Goal: Communication & Community: Answer question/provide support

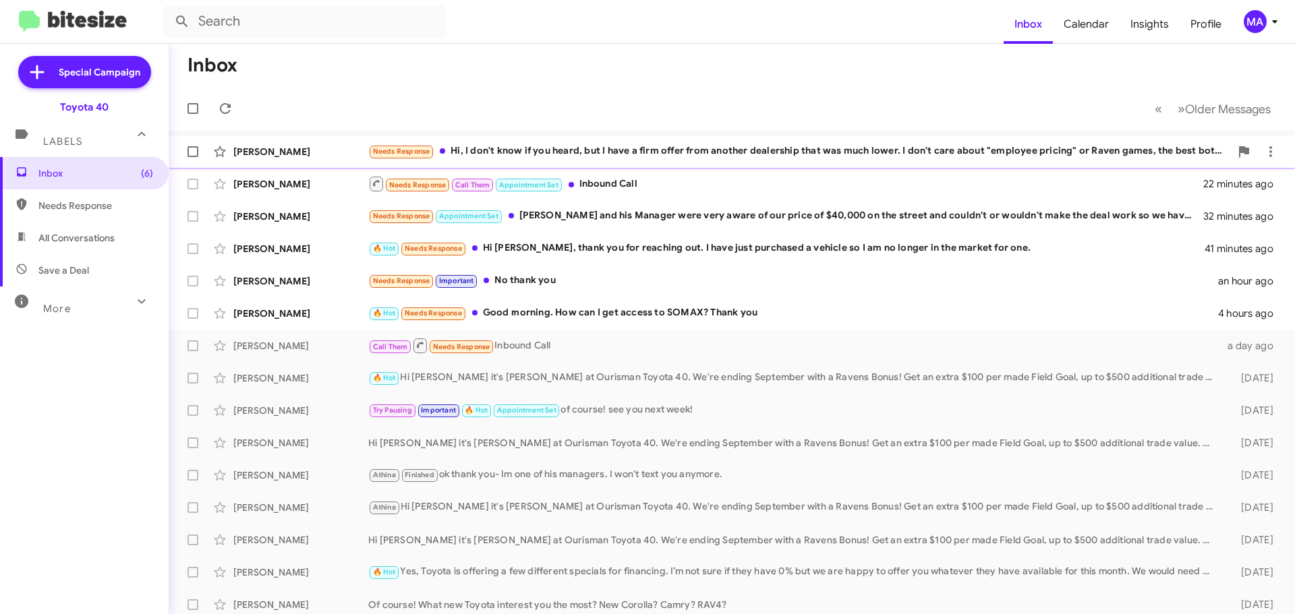
click at [708, 152] on div "Needs Response Hi, I don't know if you heard, but I have a firm offer from anot…" at bounding box center [799, 152] width 862 height 16
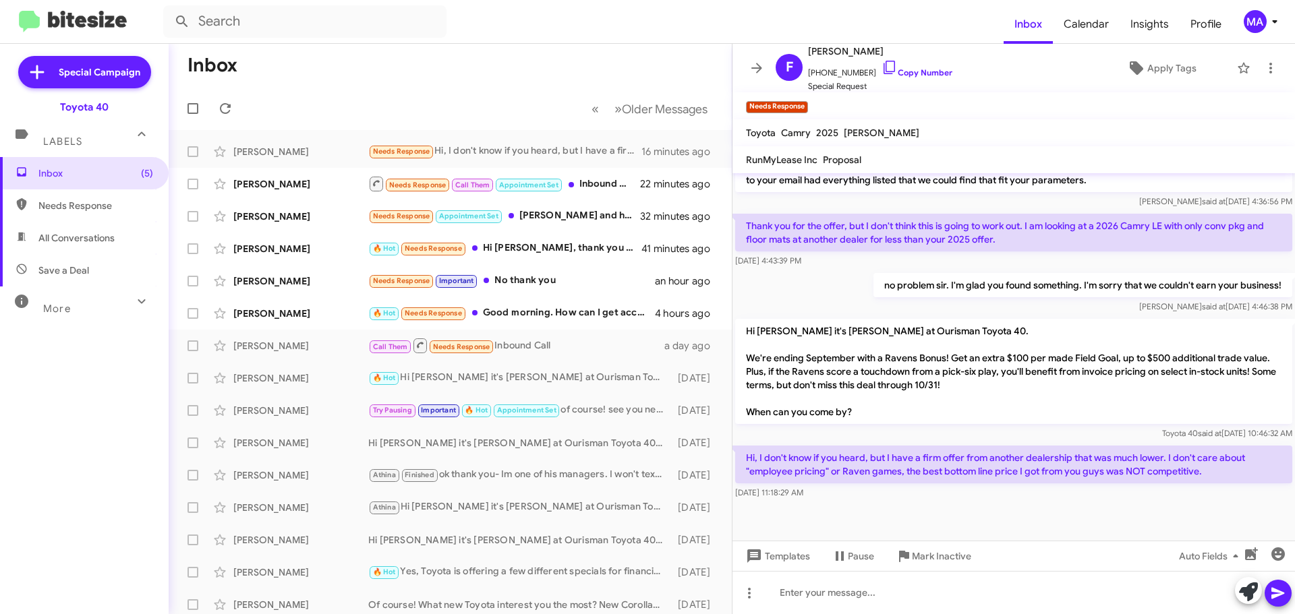
scroll to position [1045, 0]
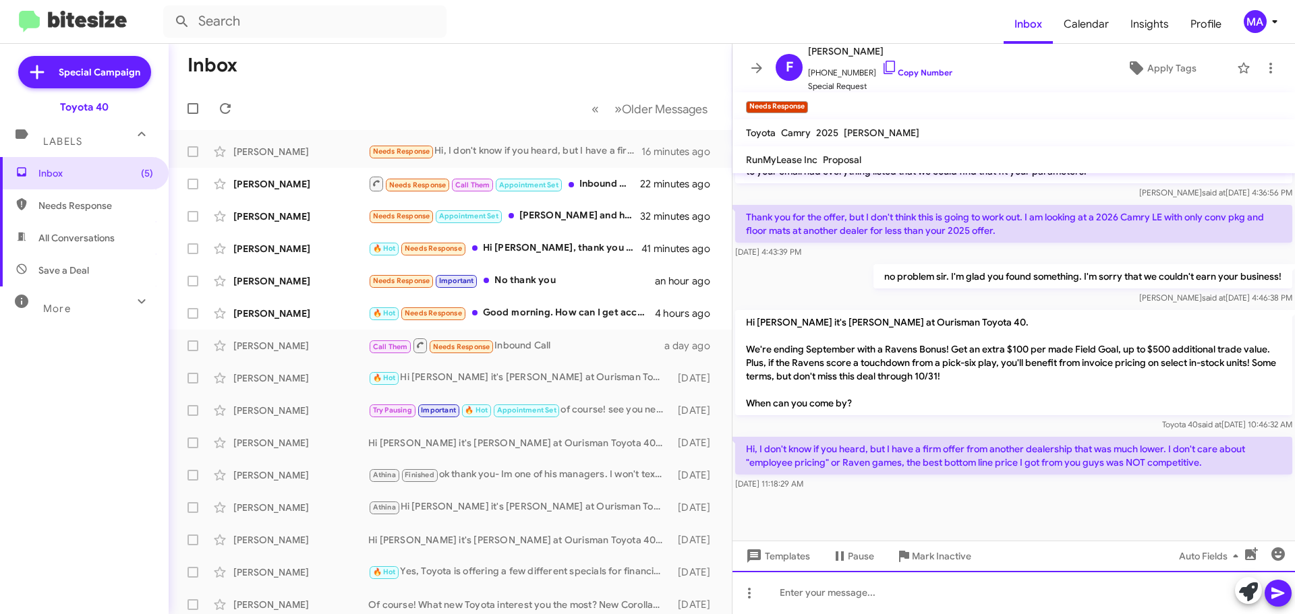
click at [868, 594] on div at bounding box center [1013, 592] width 562 height 43
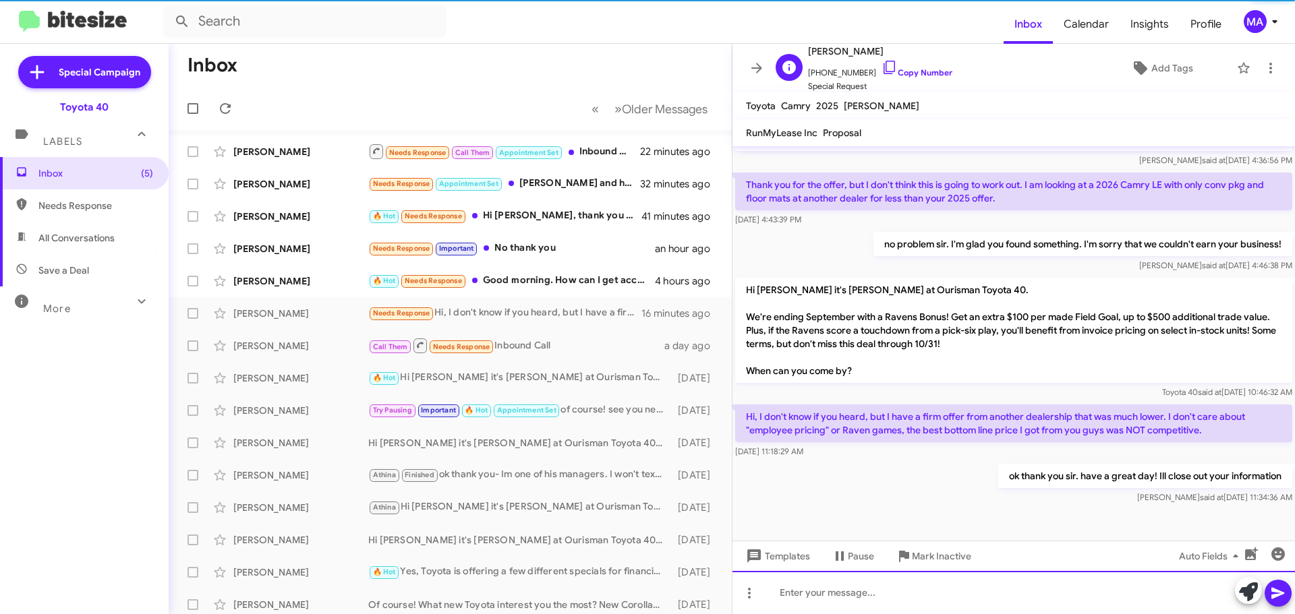
scroll to position [1067, 0]
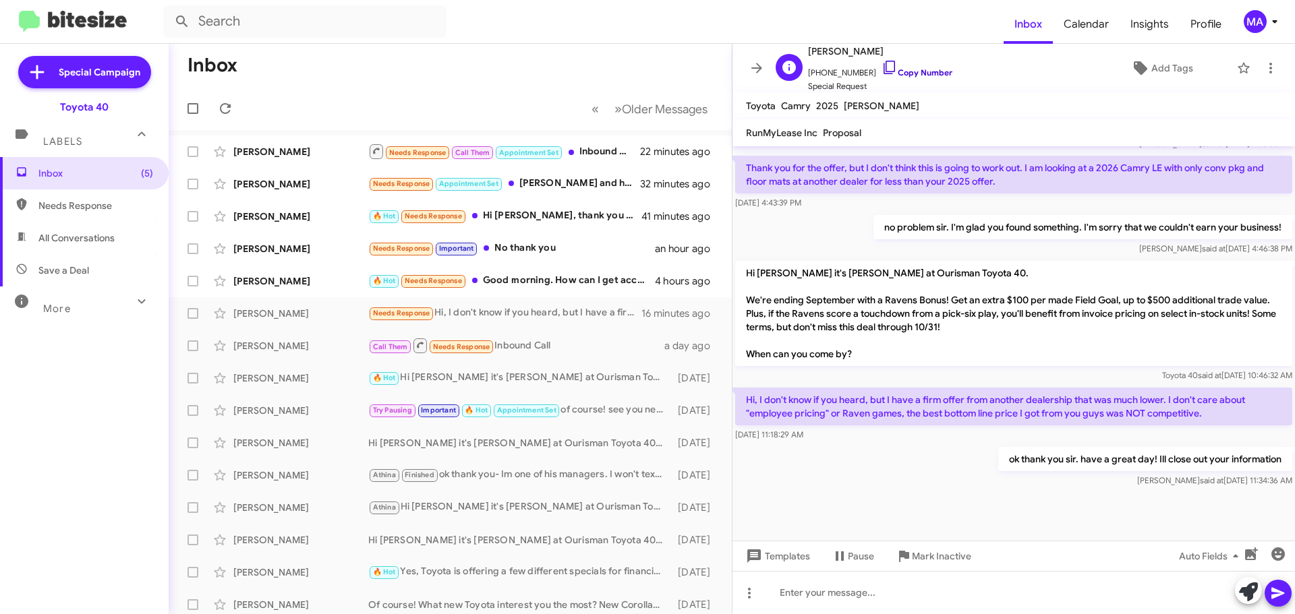
click at [884, 63] on icon at bounding box center [889, 67] width 11 height 13
drag, startPoint x: 839, startPoint y: 422, endPoint x: 743, endPoint y: 373, distance: 108.0
click at [743, 385] on div "Hi, I don't know if you heard, but I have a firm offer from another dealership …" at bounding box center [1013, 414] width 562 height 59
copy div "Hi, I don't know if you heard, but I have a firm offer from another dealership …"
click at [942, 558] on span "Mark Inactive" at bounding box center [941, 556] width 59 height 24
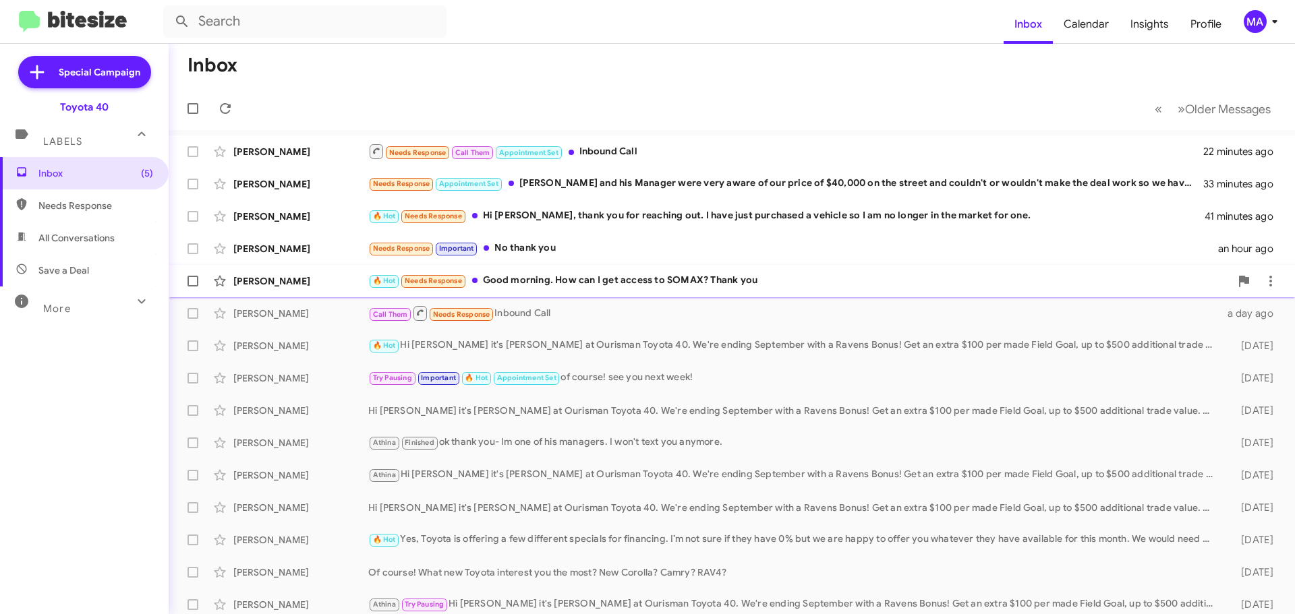
click at [643, 281] on div "🔥 Hot Needs Response Good morning. How can I get access to SOMAX? Thank you" at bounding box center [799, 281] width 862 height 16
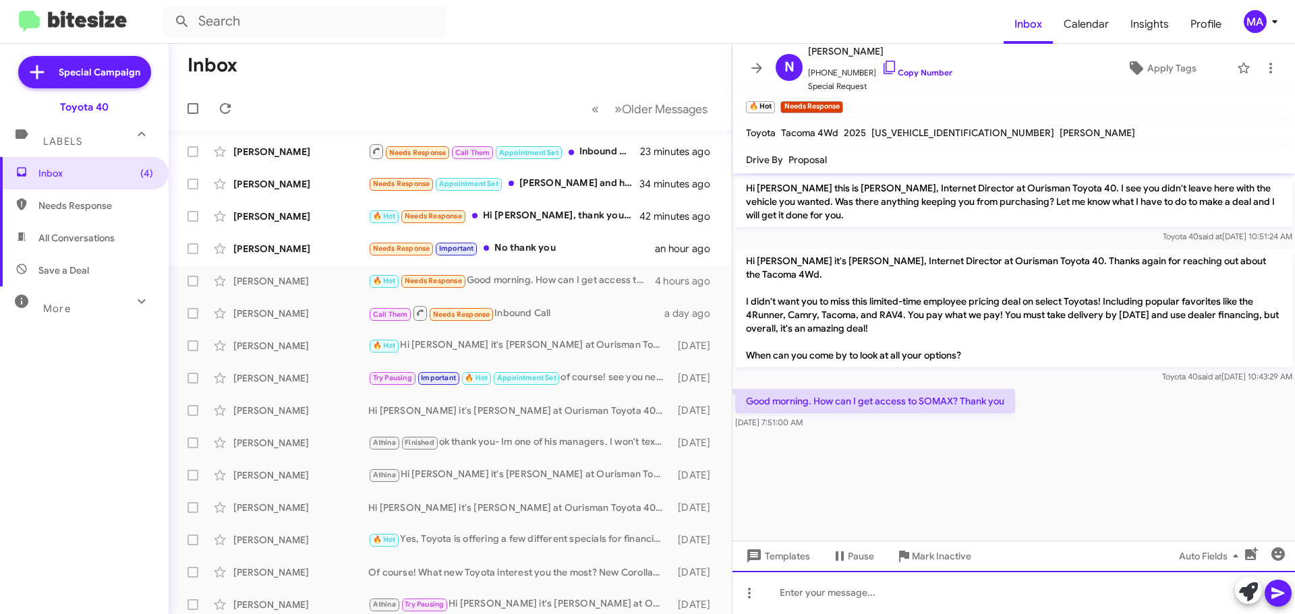
click at [880, 588] on div at bounding box center [1013, 592] width 562 height 43
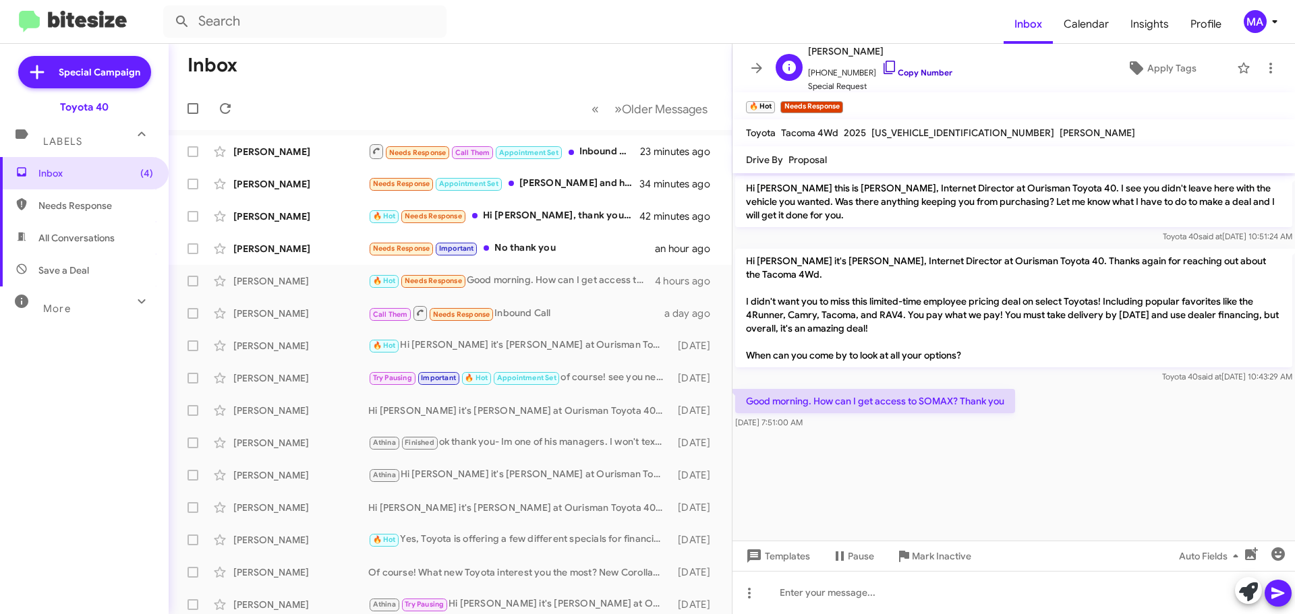
click at [882, 63] on icon at bounding box center [890, 67] width 16 height 16
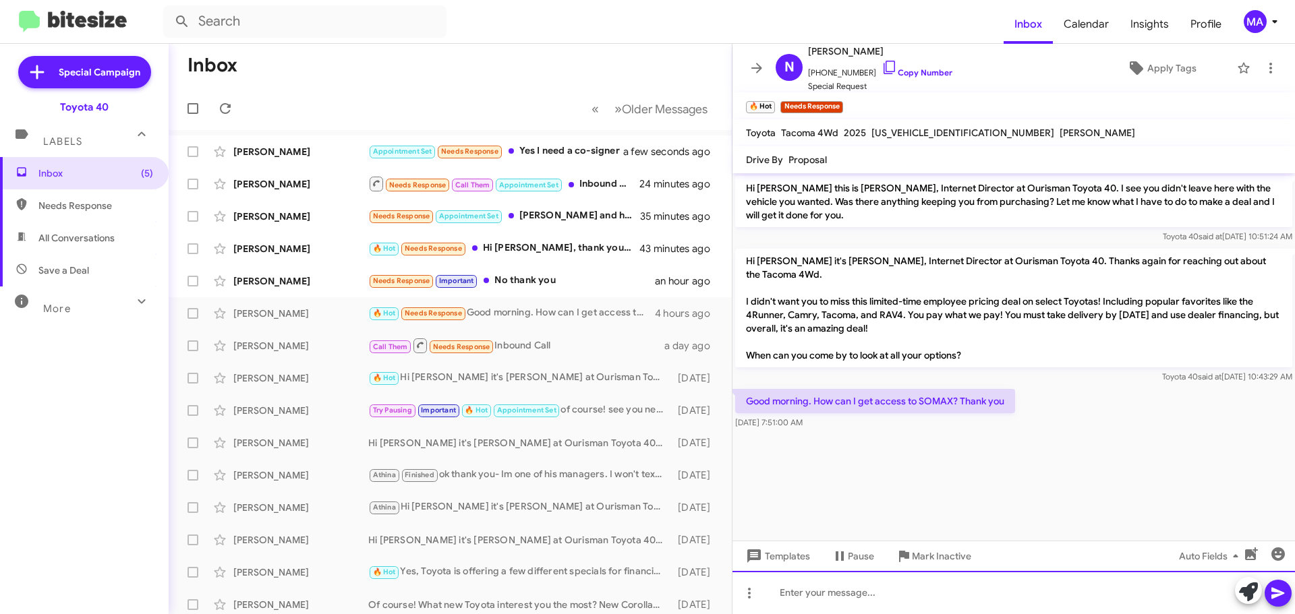
click at [807, 596] on div at bounding box center [1013, 592] width 562 height 43
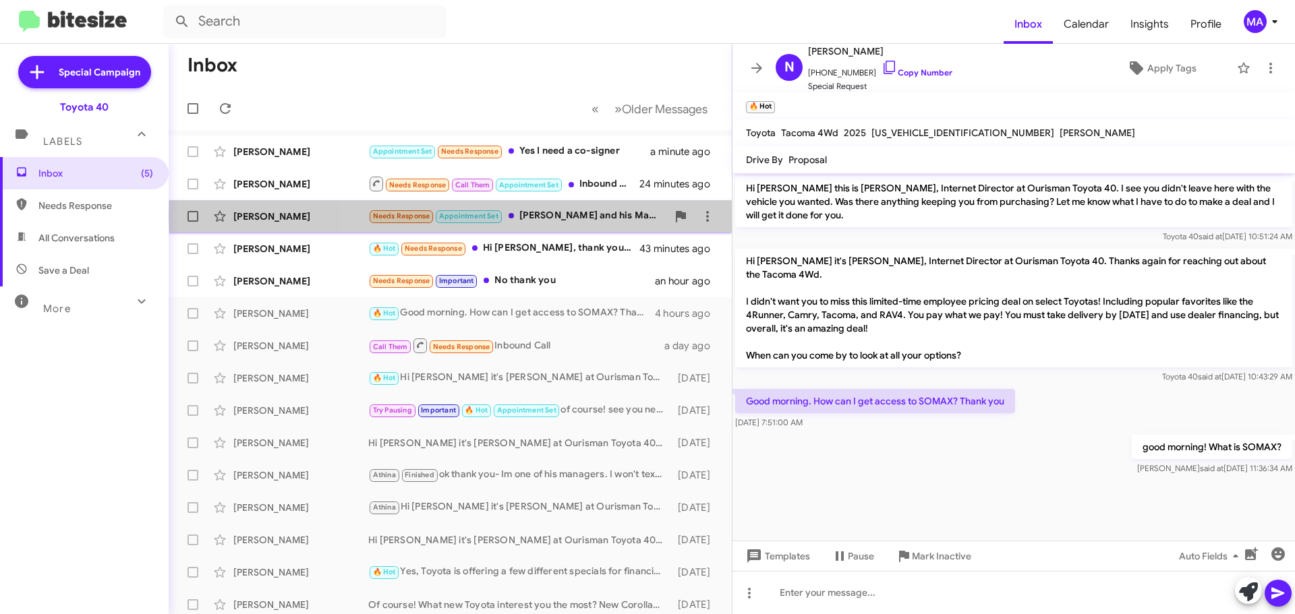
click at [601, 216] on div "Needs Response Appointment Set Patrick and his Manager were very aware of our p…" at bounding box center [517, 216] width 299 height 16
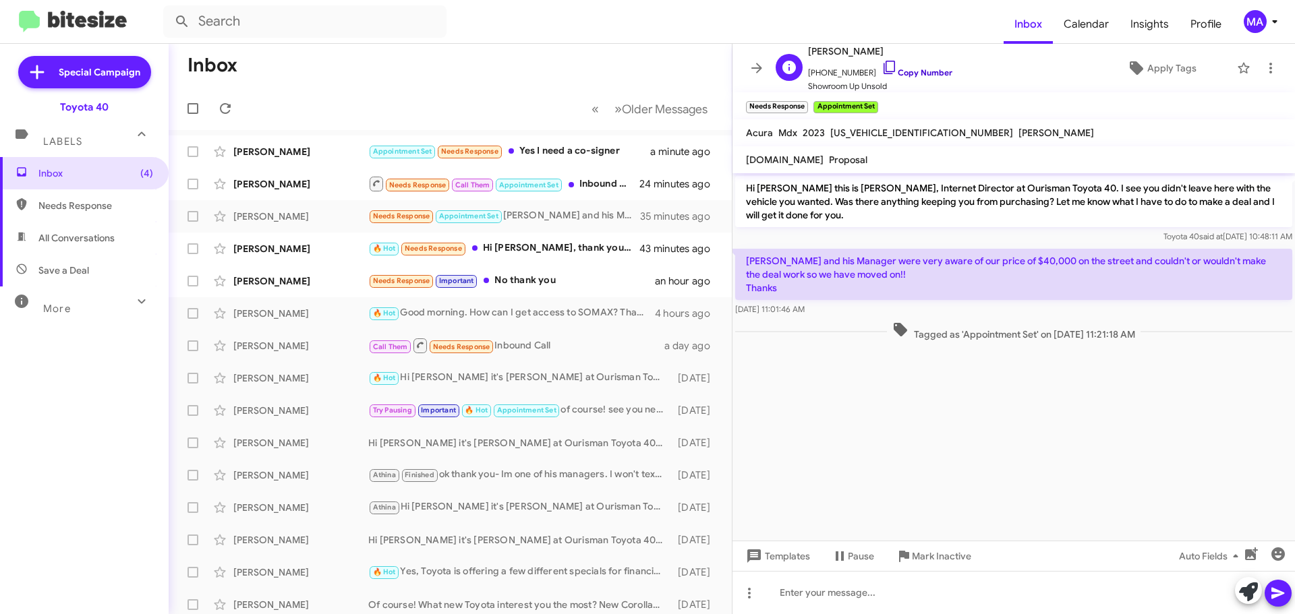
click at [882, 69] on icon at bounding box center [890, 67] width 16 height 16
click at [882, 65] on icon at bounding box center [890, 67] width 16 height 16
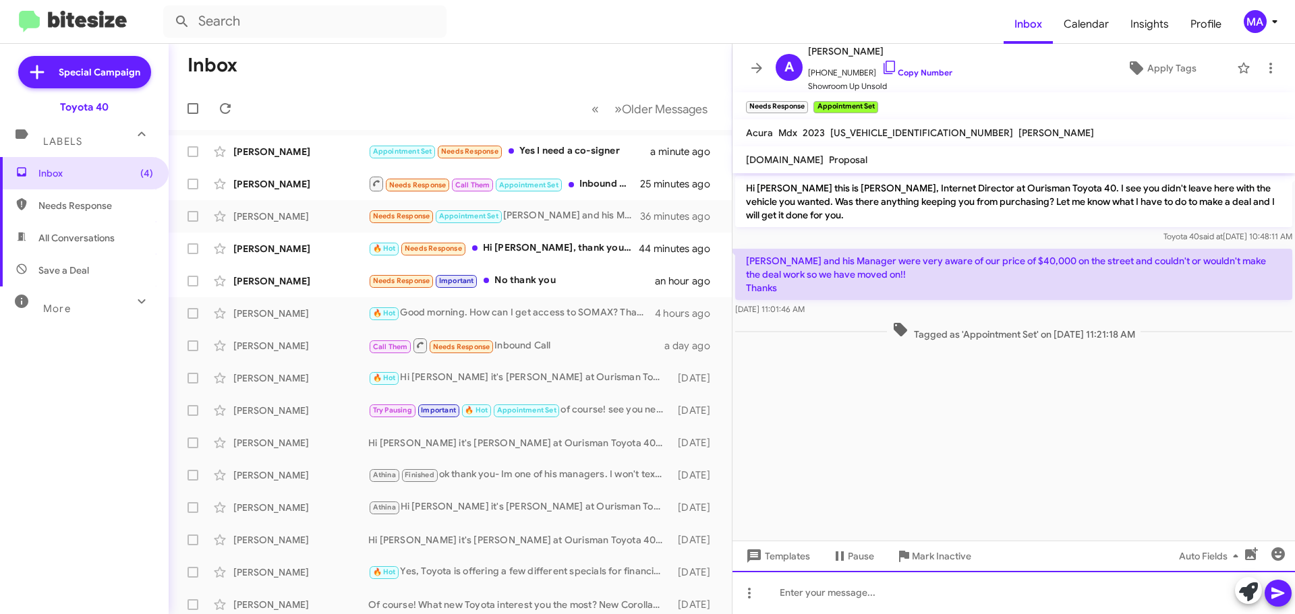
click at [829, 591] on div at bounding box center [1013, 592] width 562 height 43
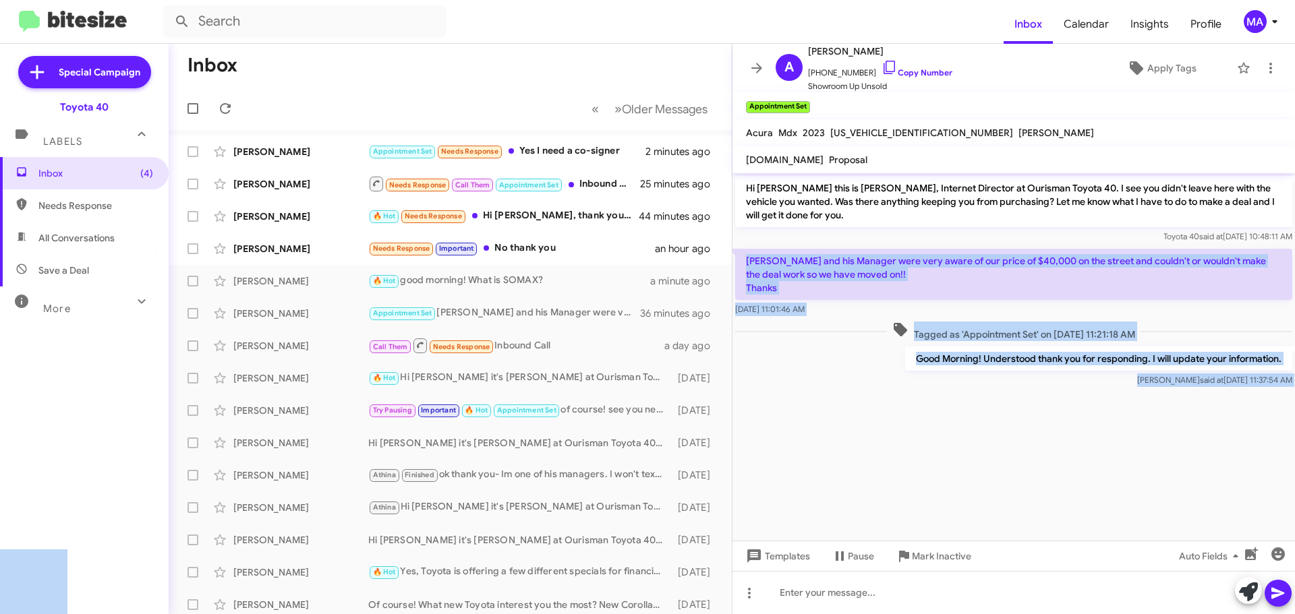
drag, startPoint x: 799, startPoint y: 294, endPoint x: 746, endPoint y: 254, distance: 66.5
copy body "Patrick and his Manager were very aware of our price of $40,000 on the street a…"
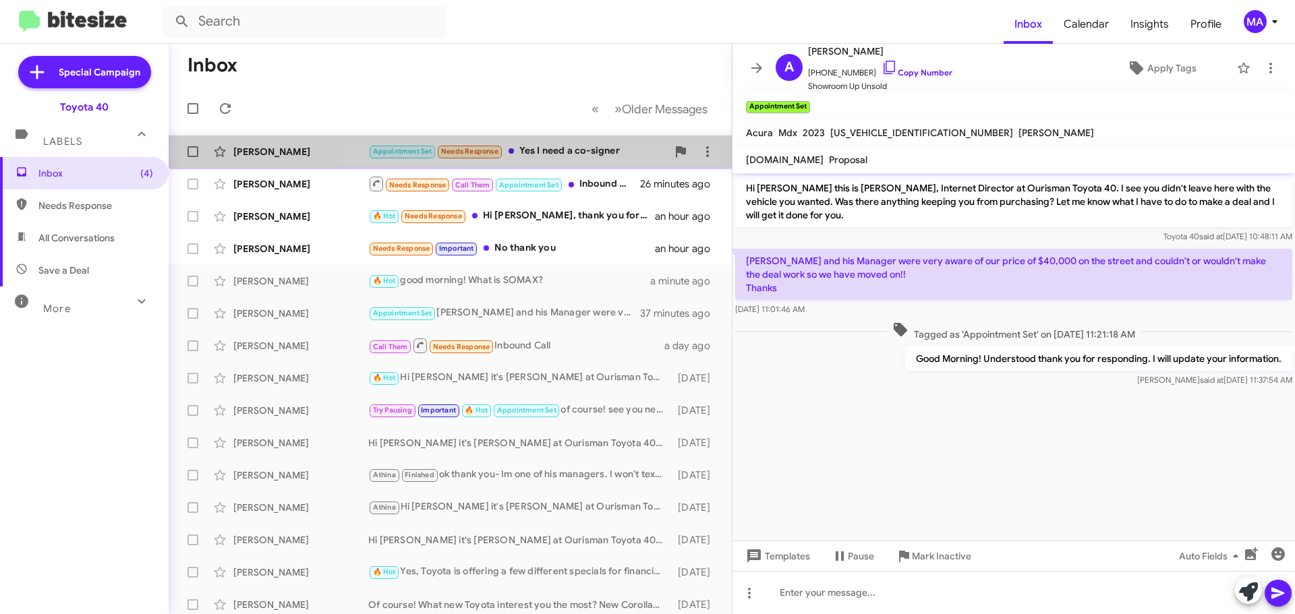
click at [542, 150] on div "Appointment Set Needs Response Yes I need a co-signer" at bounding box center [517, 152] width 299 height 16
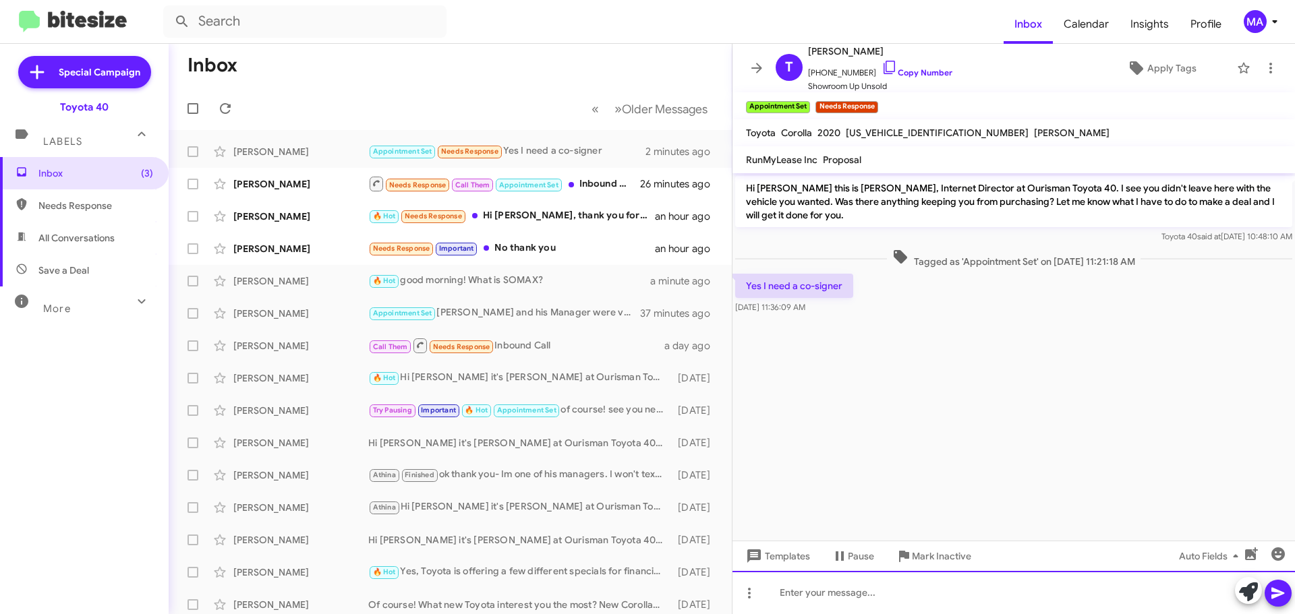
click at [863, 596] on div at bounding box center [1013, 592] width 562 height 43
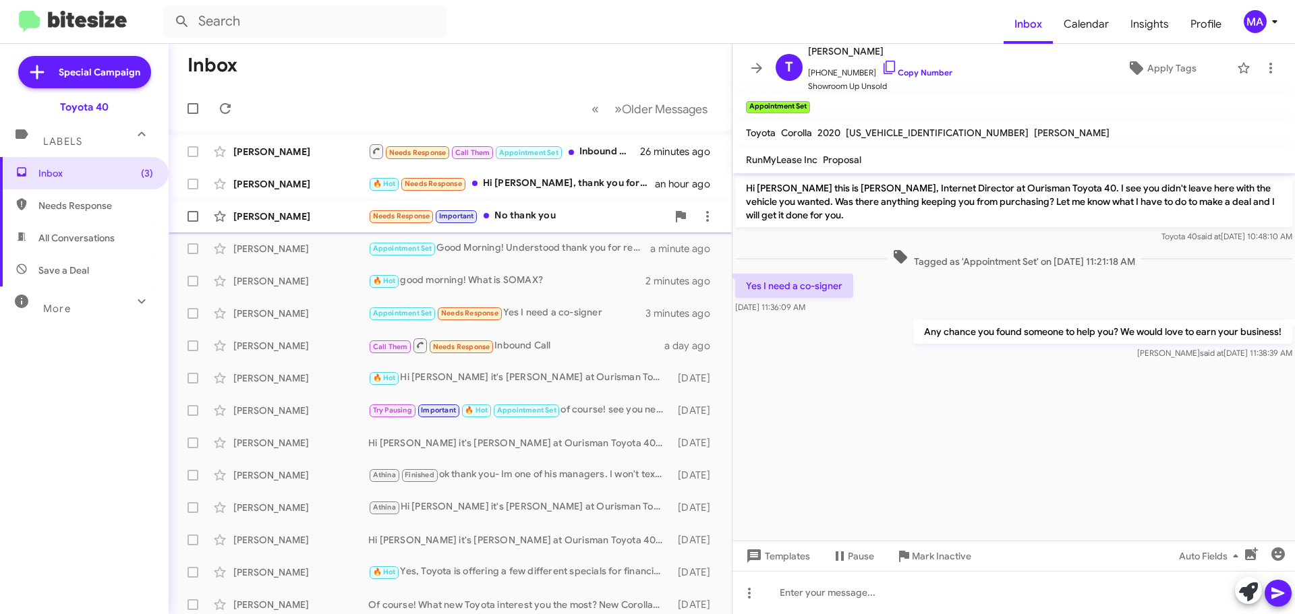
click at [589, 223] on div "Needs Response Important No thank you" at bounding box center [517, 216] width 299 height 16
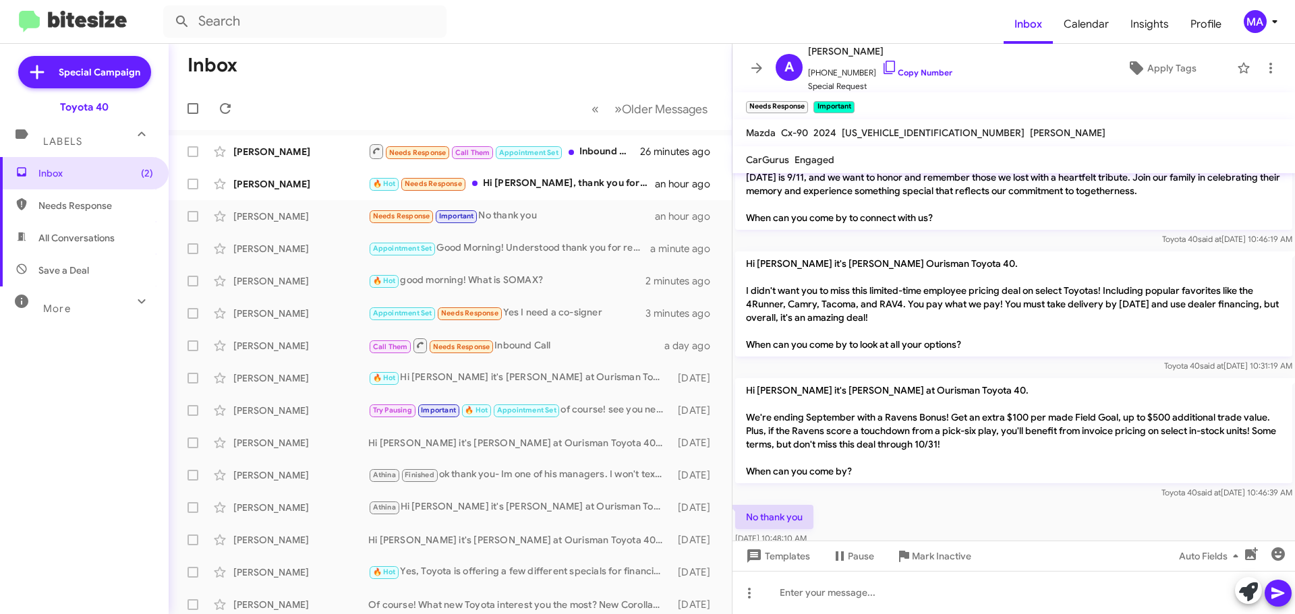
scroll to position [722, 0]
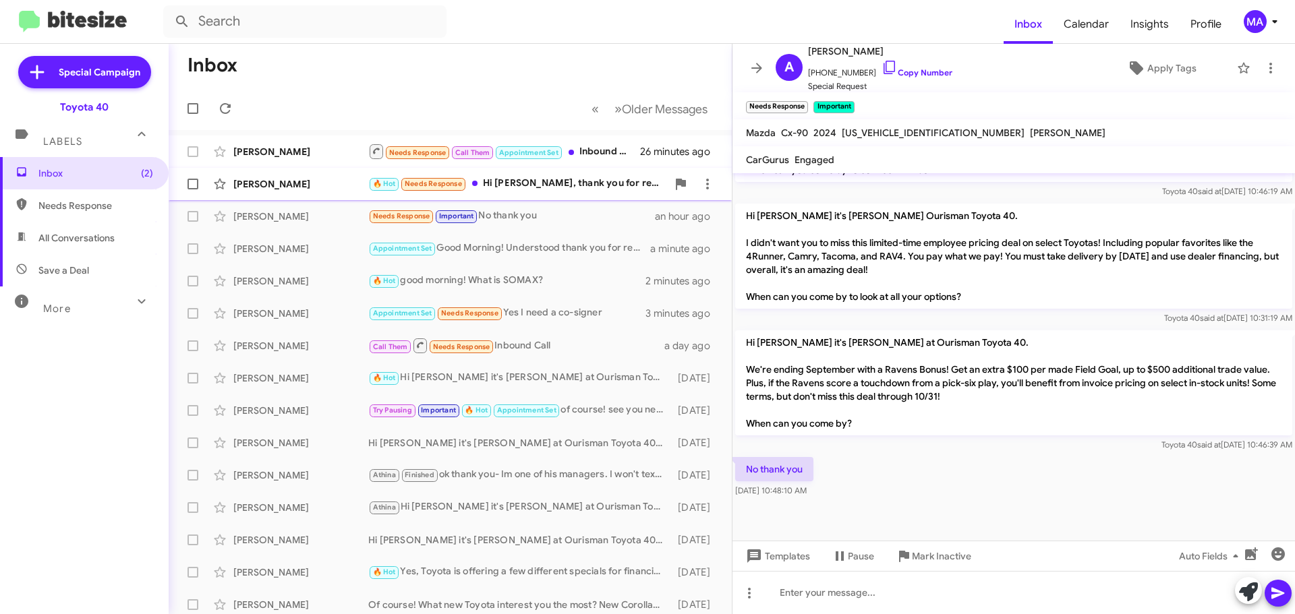
click at [593, 179] on div "🔥 Hot Needs Response Hi Morgan, thank you for reaching out. I have just purchas…" at bounding box center [517, 184] width 299 height 16
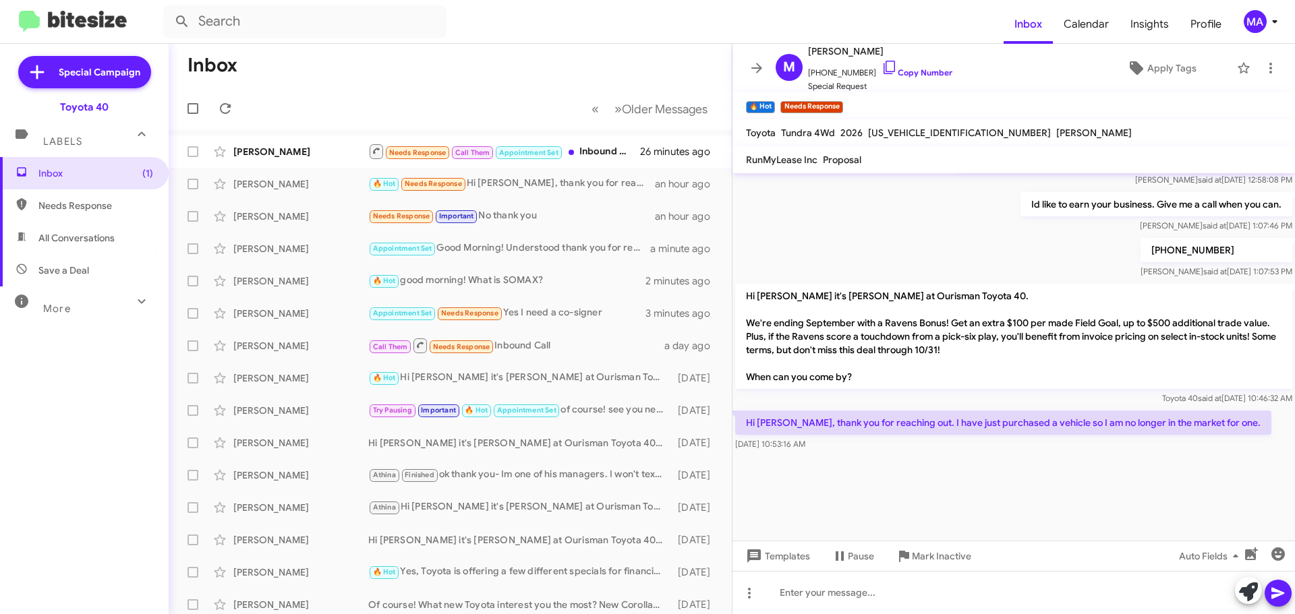
scroll to position [1940, 0]
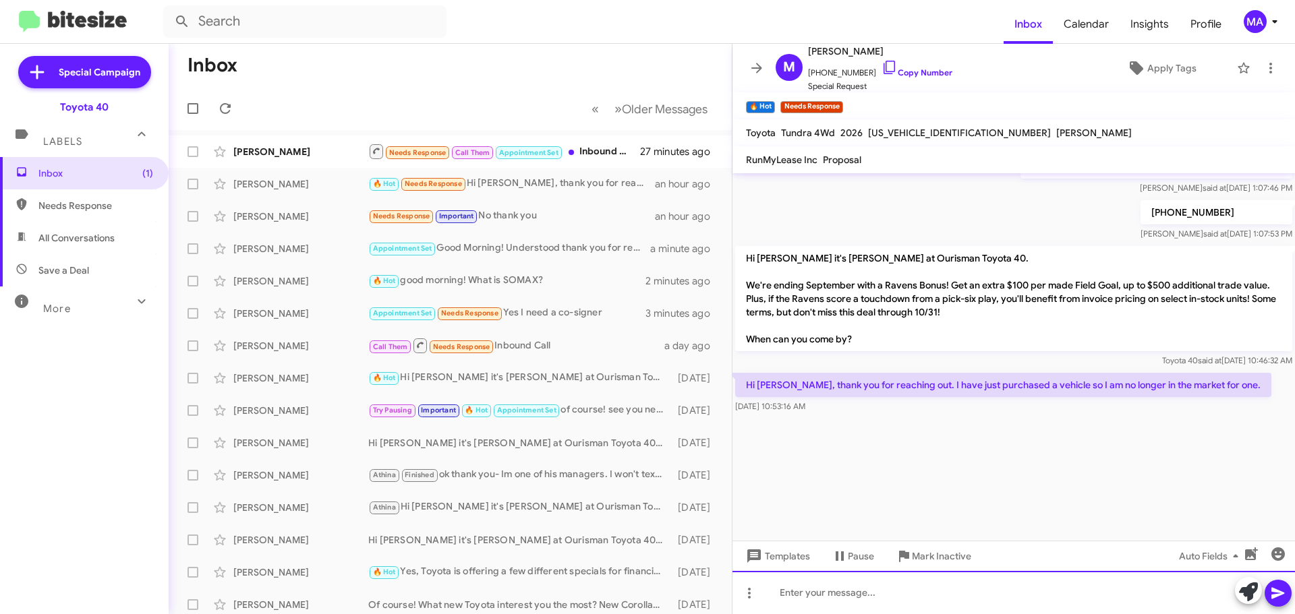
click at [805, 585] on div at bounding box center [1013, 592] width 562 height 43
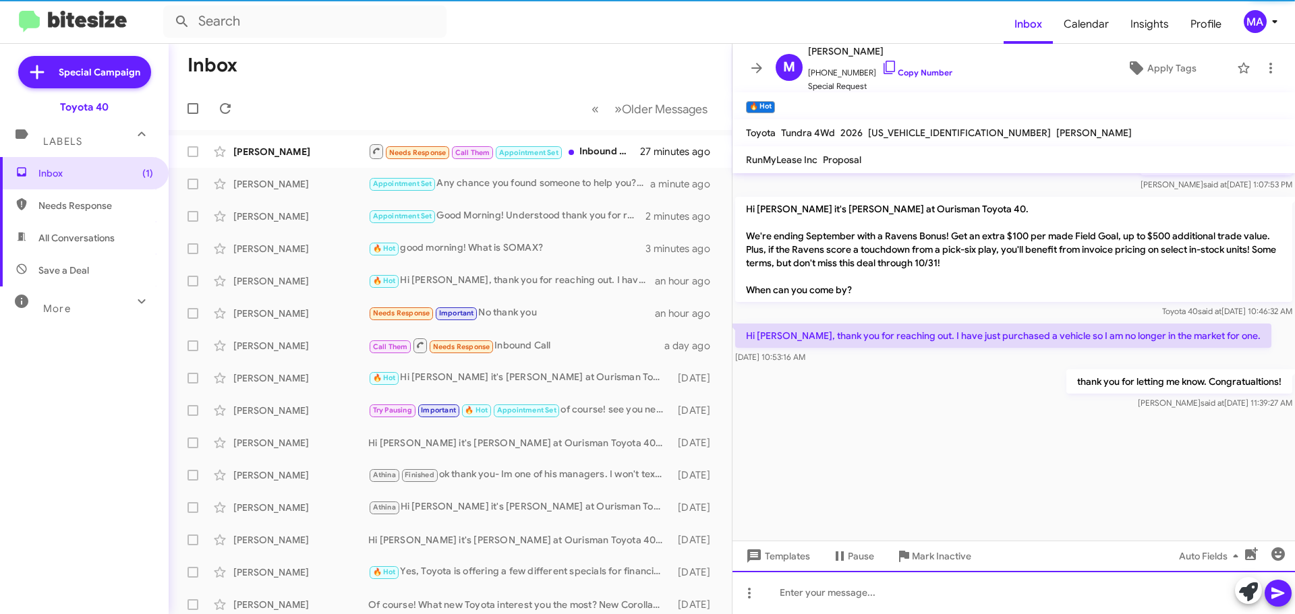
scroll to position [1989, 0]
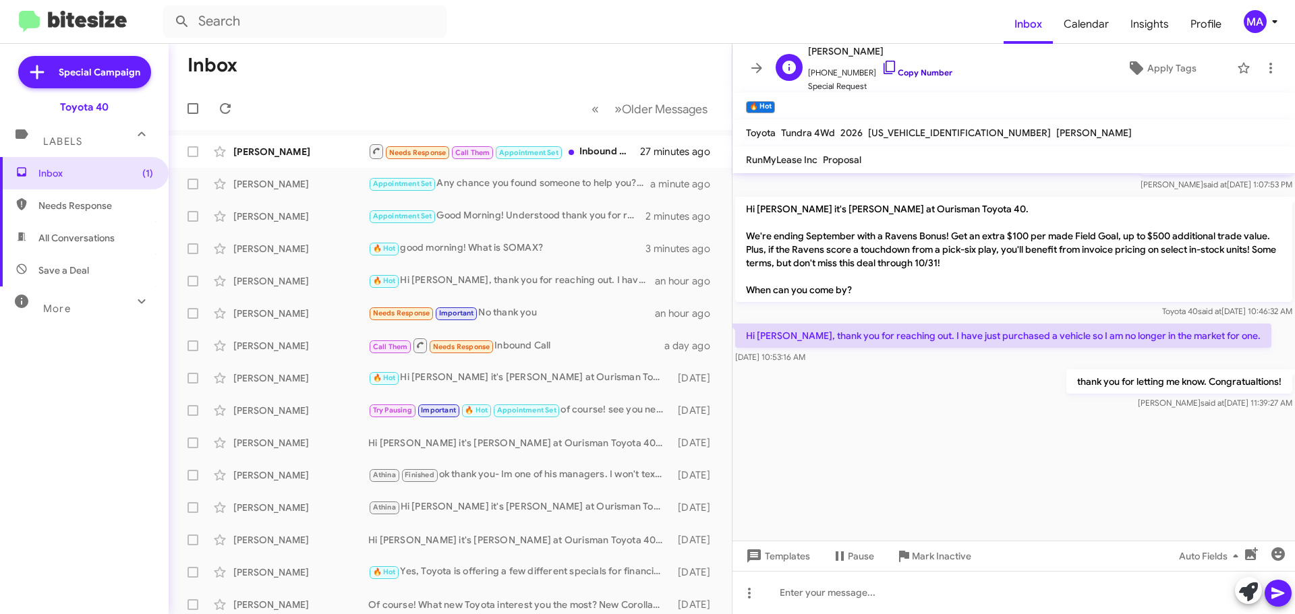
click at [882, 67] on icon at bounding box center [890, 67] width 16 height 16
click at [590, 148] on div "Needs Response Call Them Appointment Set Inbound Call" at bounding box center [517, 151] width 299 height 17
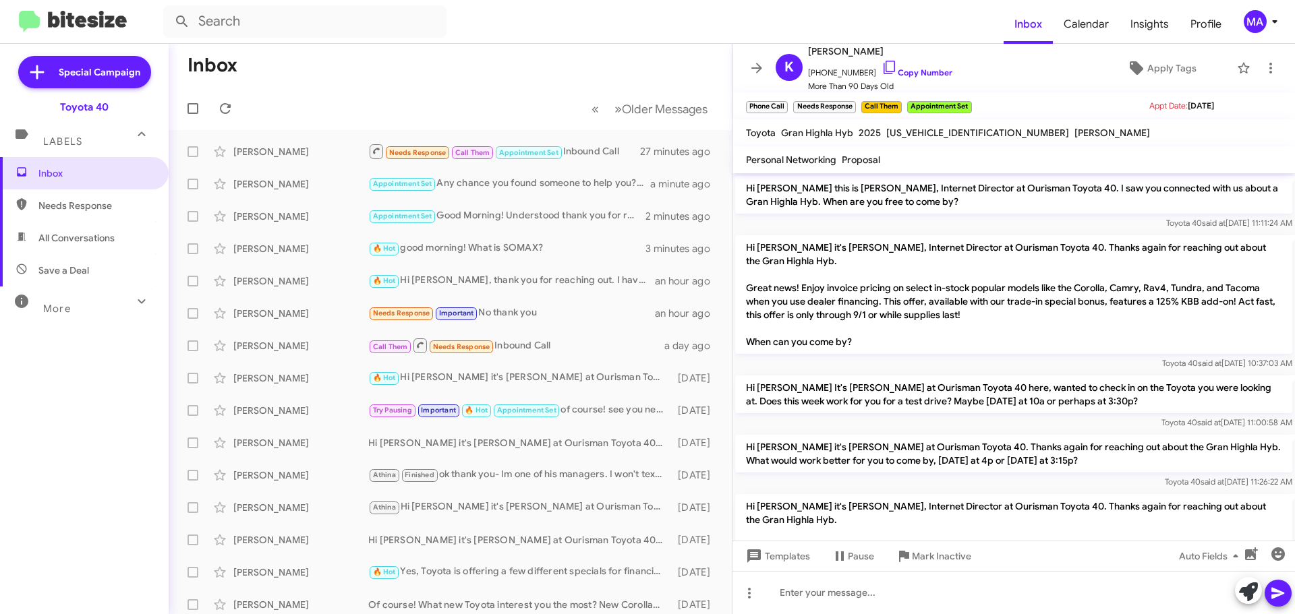
click at [132, 217] on span "Needs Response" at bounding box center [84, 206] width 169 height 32
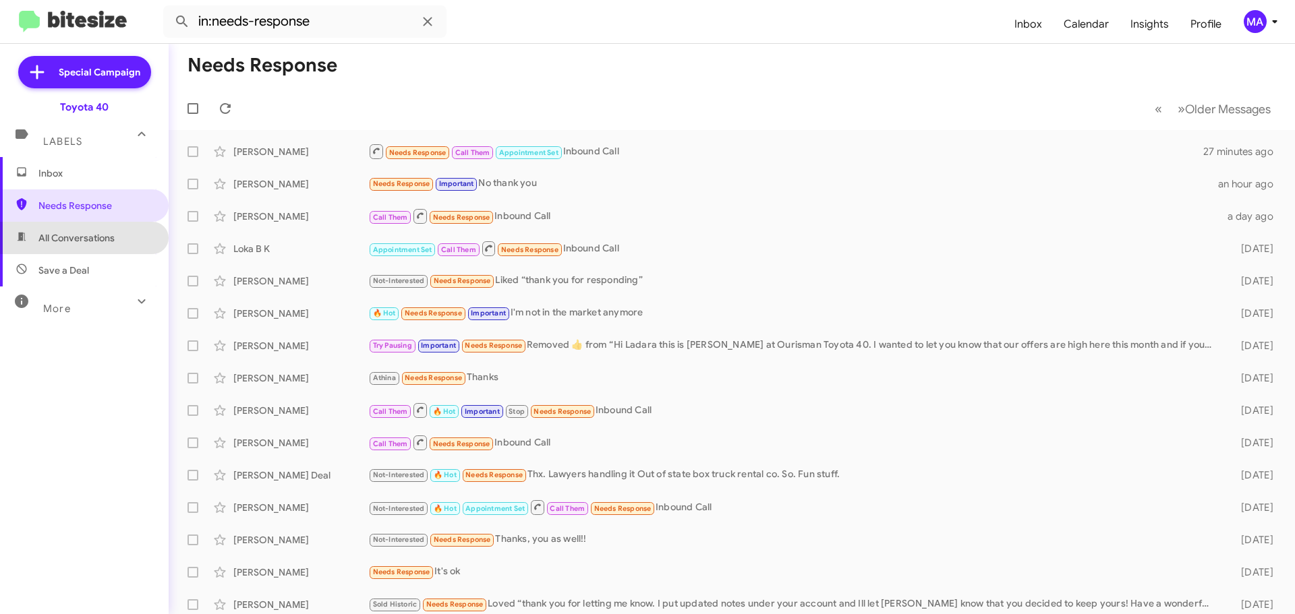
click at [129, 231] on span "All Conversations" at bounding box center [84, 238] width 169 height 32
type input "in:all-conversations"
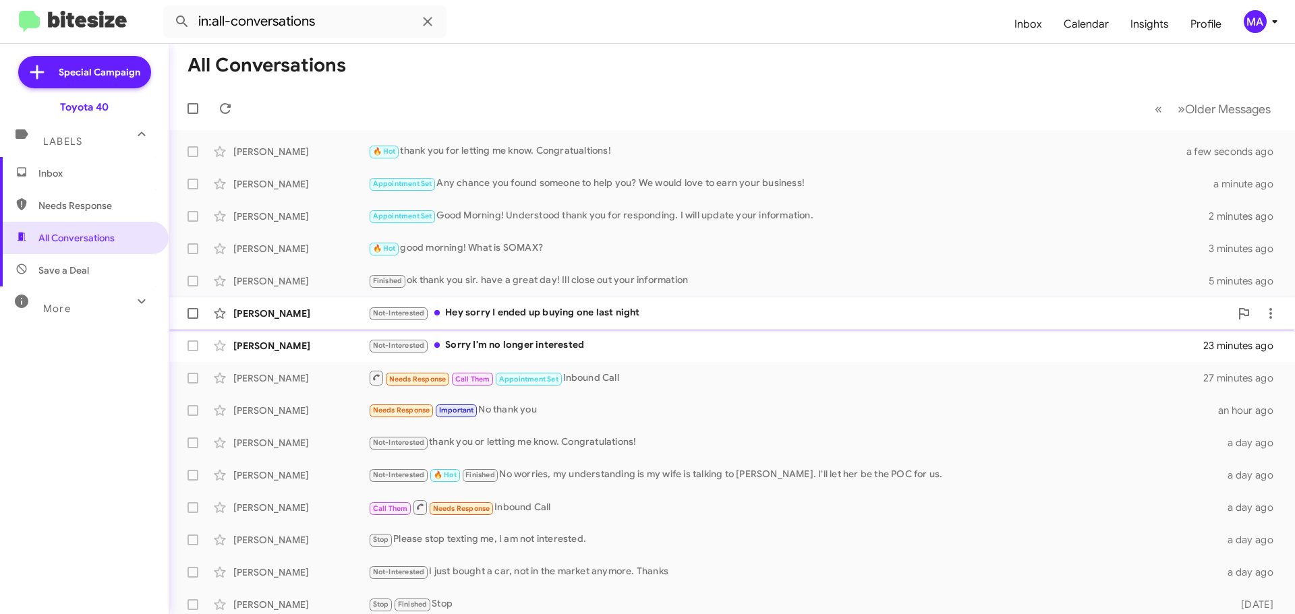
click at [646, 310] on div "Not-Interested Hey sorry I ended up buying one last night" at bounding box center [799, 314] width 862 height 16
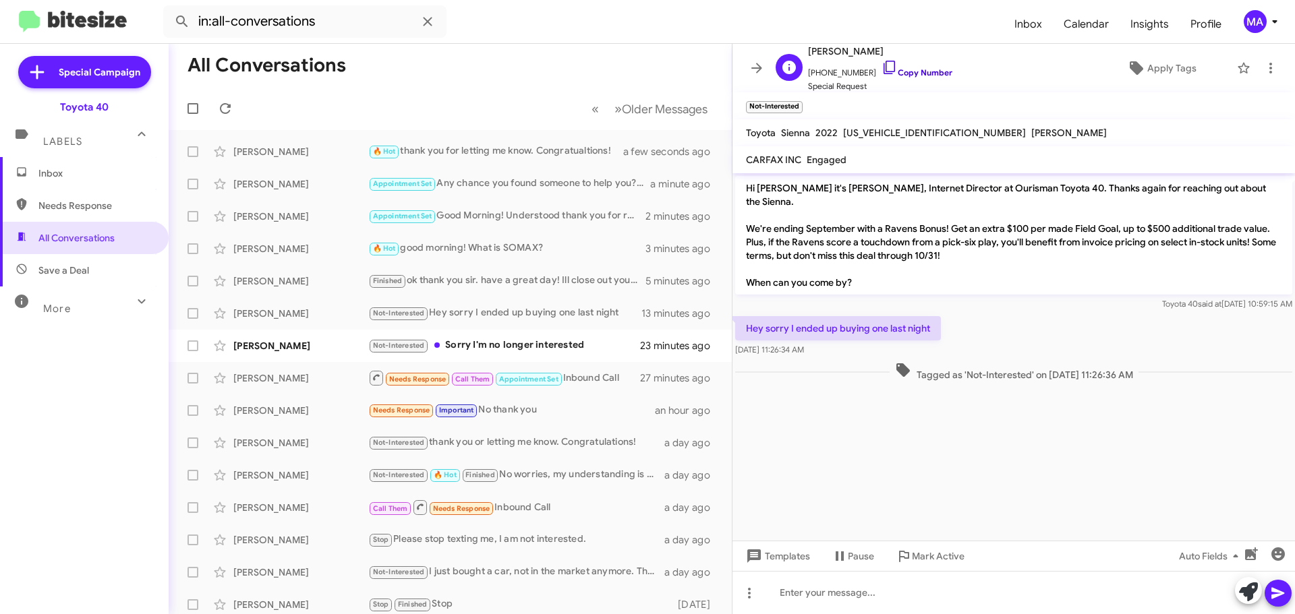
click at [898, 68] on link "Copy Number" at bounding box center [917, 72] width 71 height 10
click at [882, 65] on icon at bounding box center [890, 67] width 16 height 16
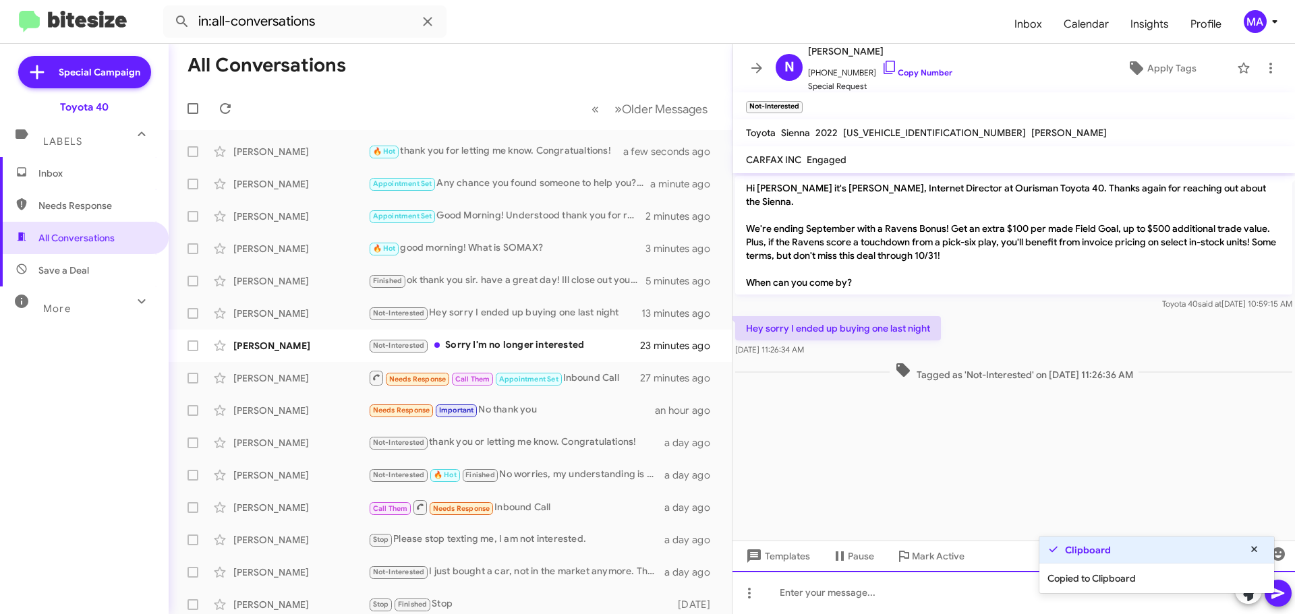
click at [828, 592] on div at bounding box center [1013, 592] width 562 height 43
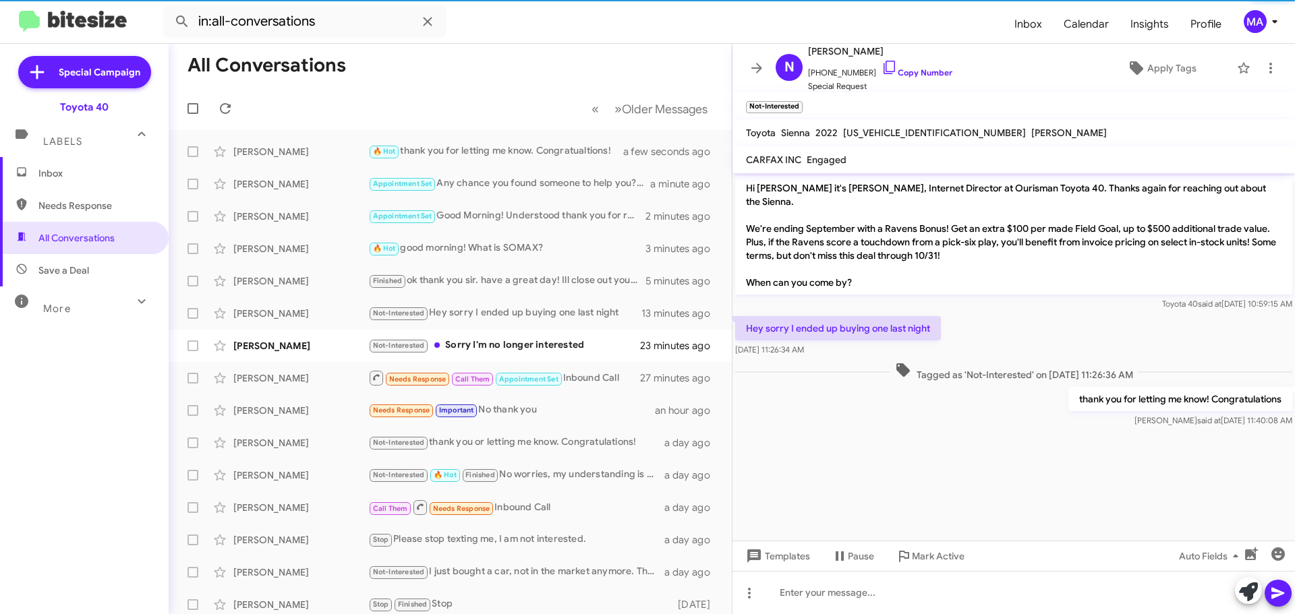
drag, startPoint x: 844, startPoint y: 338, endPoint x: 745, endPoint y: 312, distance: 102.4
click at [745, 316] on div "Hey sorry I ended up buying one last night Sep 30, 2025, 11:26:34 AM" at bounding box center [838, 336] width 206 height 40
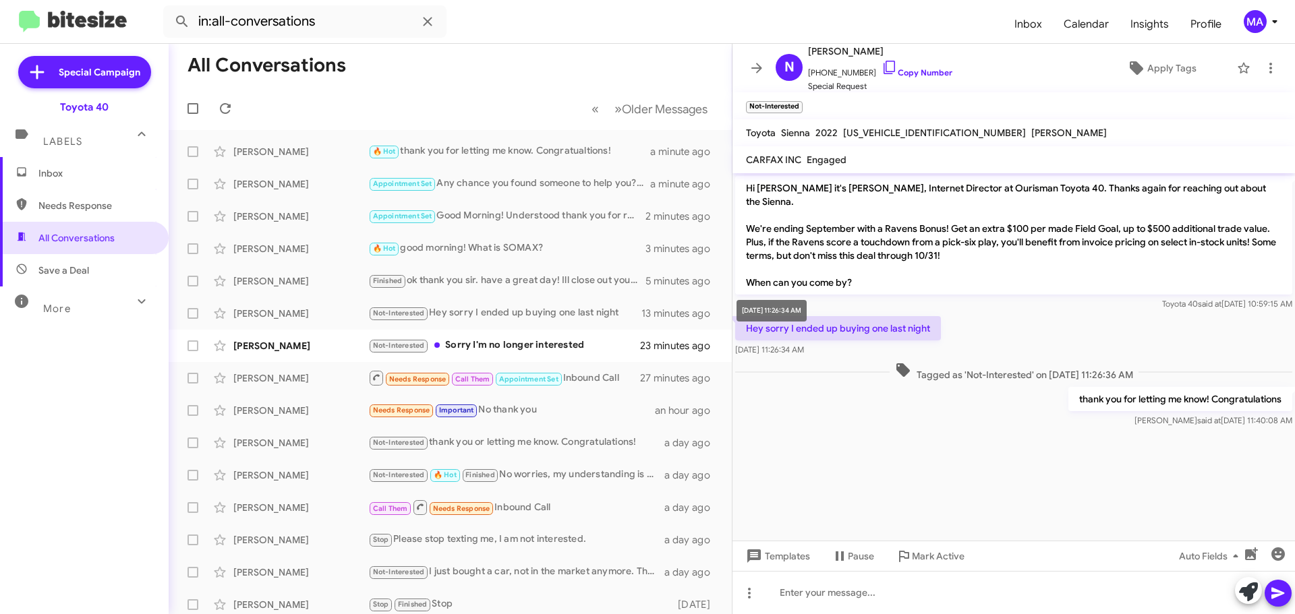
copy div "Hey sorry I ended up buying one last night Sep 30, 2025, 11:26:34 AM"
click at [496, 343] on div "Not-Interested Sorry I'm no longer interested" at bounding box center [517, 346] width 299 height 16
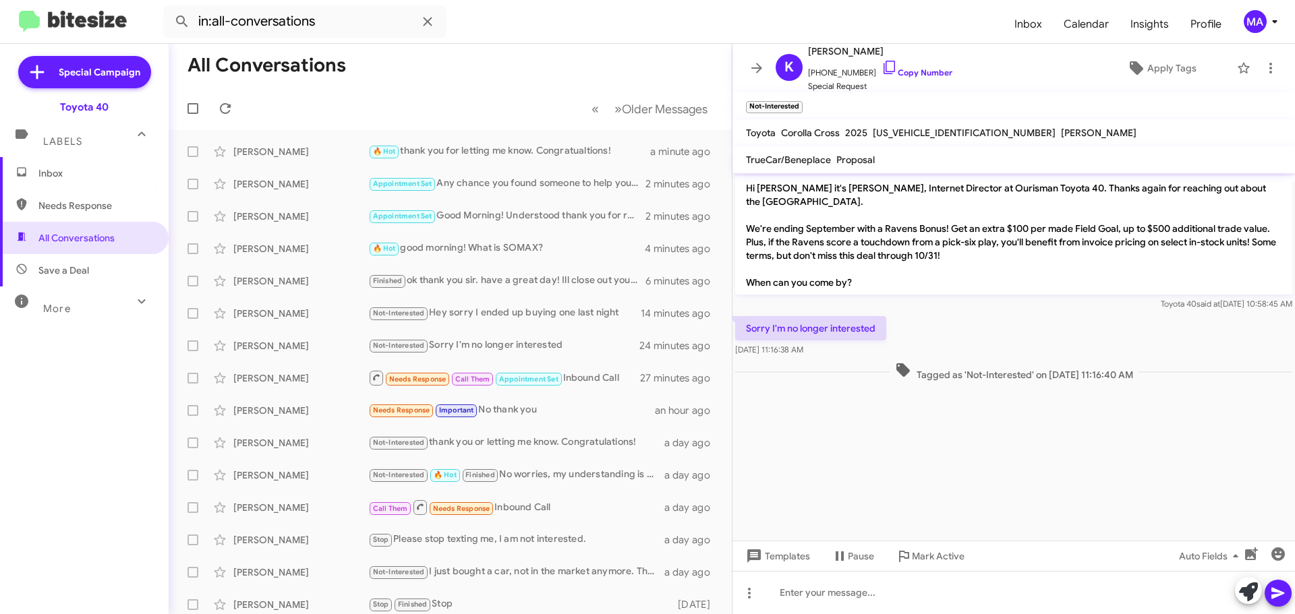
click at [113, 269] on span "Save a Deal" at bounding box center [84, 270] width 169 height 32
type input "in:not-interested"
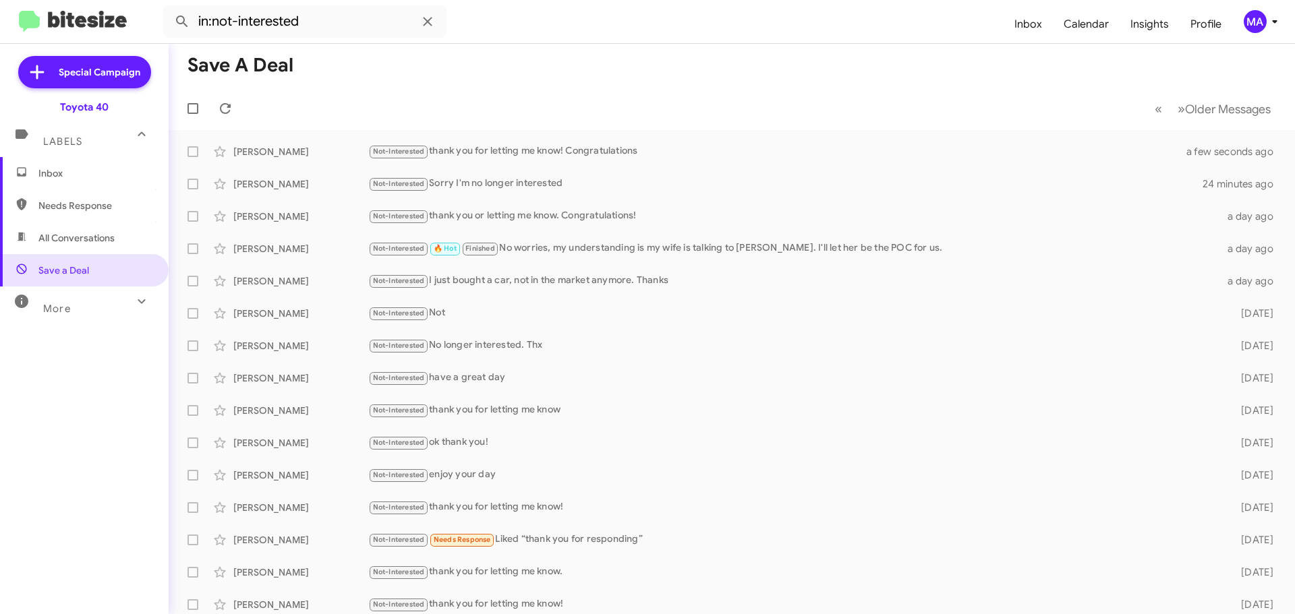
click at [78, 177] on span "Inbox" at bounding box center [95, 173] width 115 height 13
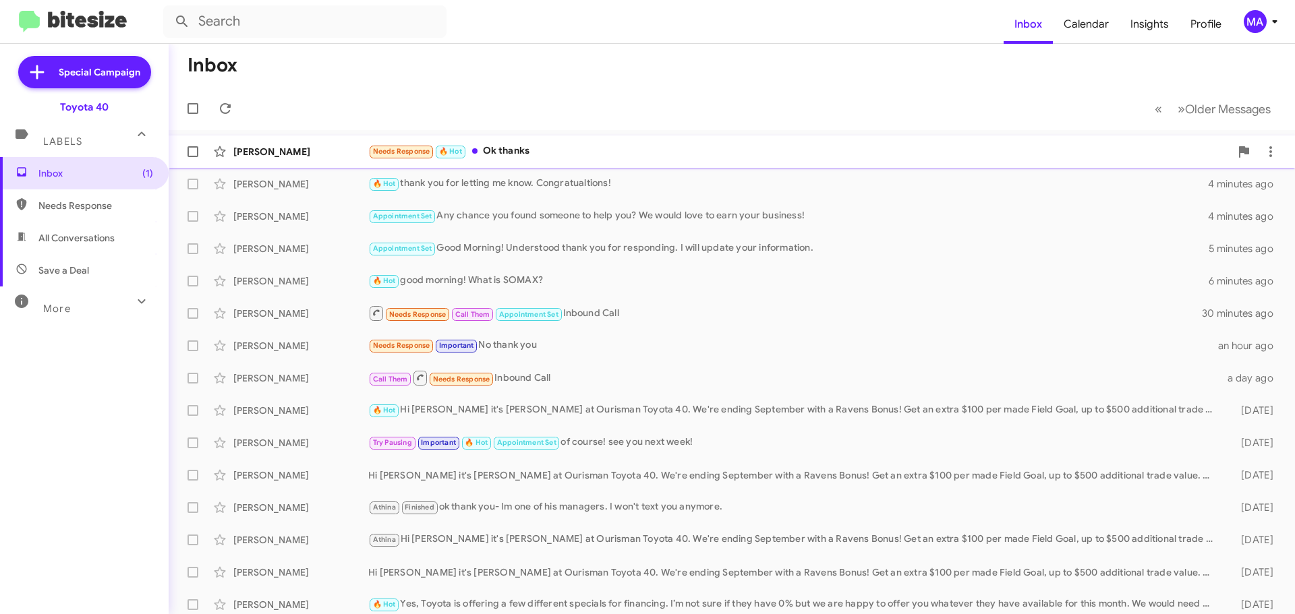
click at [527, 149] on div "Needs Response 🔥 Hot Ok thanks" at bounding box center [799, 152] width 862 height 16
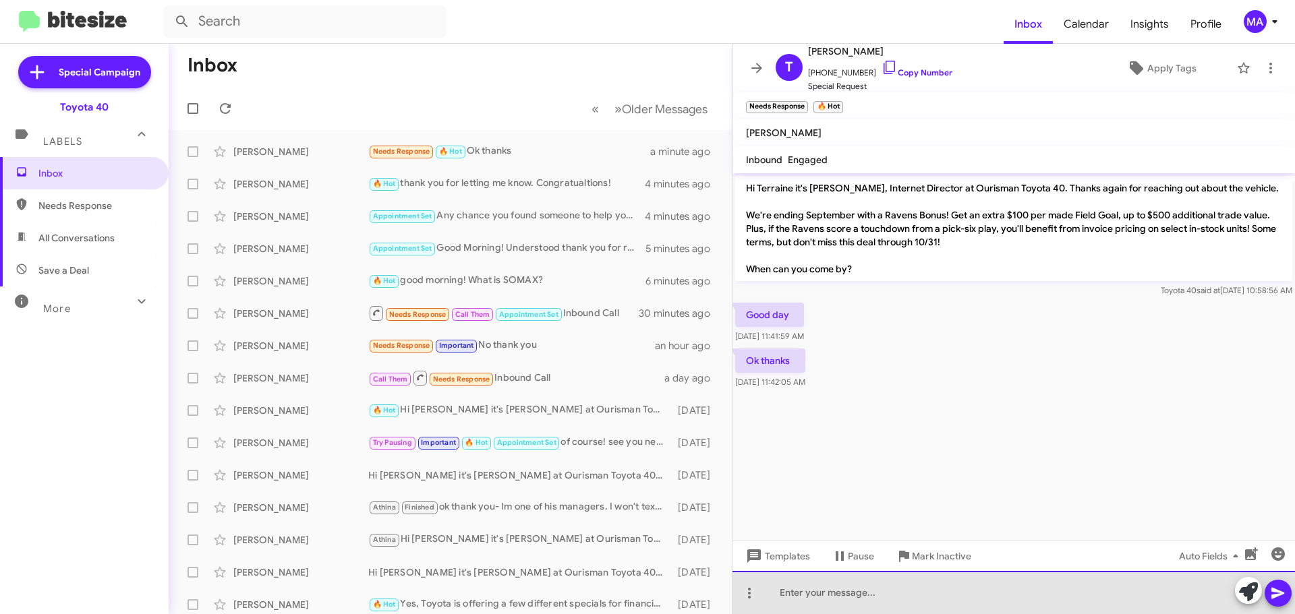
click at [840, 589] on div at bounding box center [1013, 592] width 562 height 43
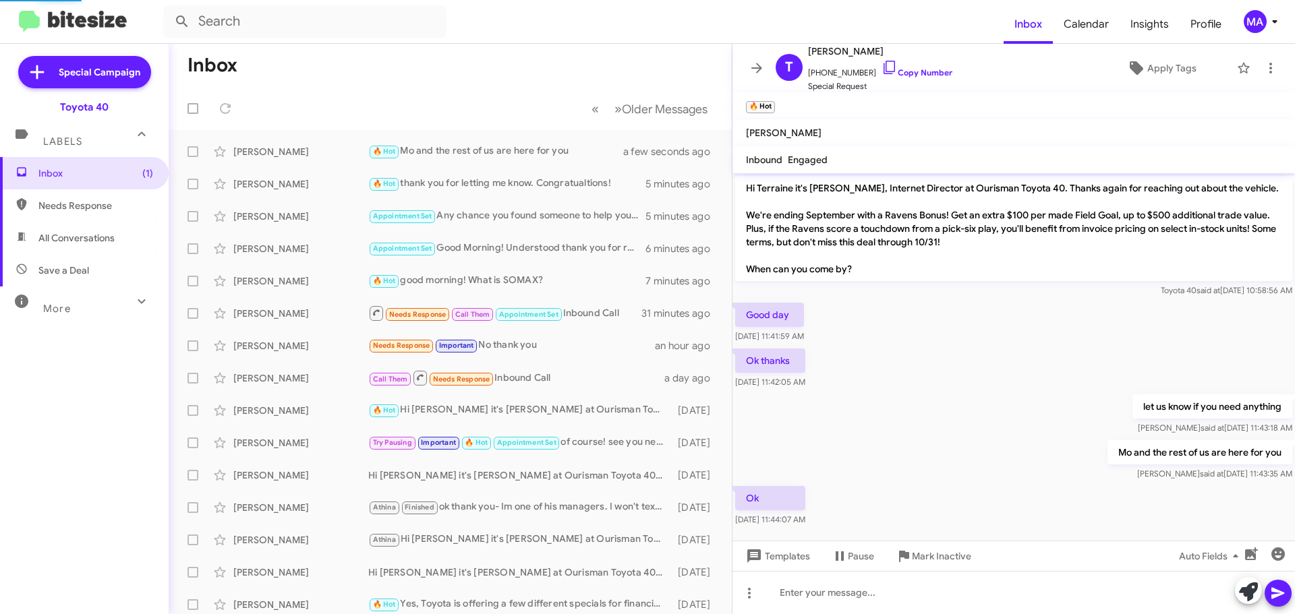
scroll to position [22, 0]
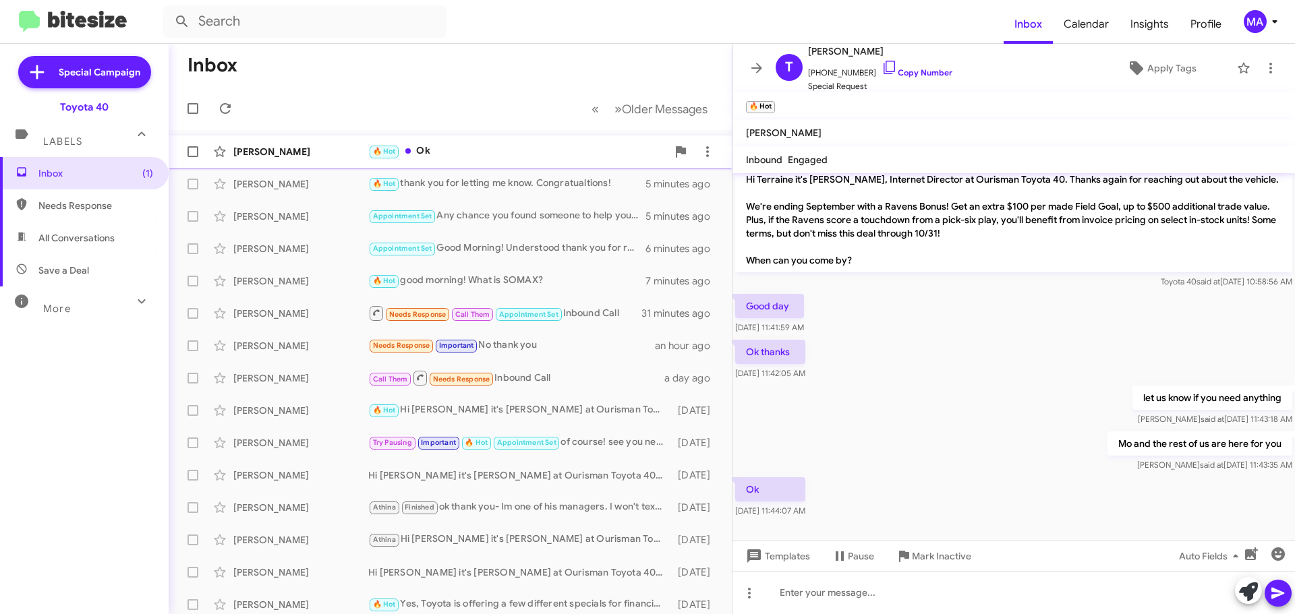
click at [473, 148] on div "🔥 Hot Ok" at bounding box center [517, 152] width 299 height 16
click at [107, 206] on span "Needs Response" at bounding box center [95, 205] width 115 height 13
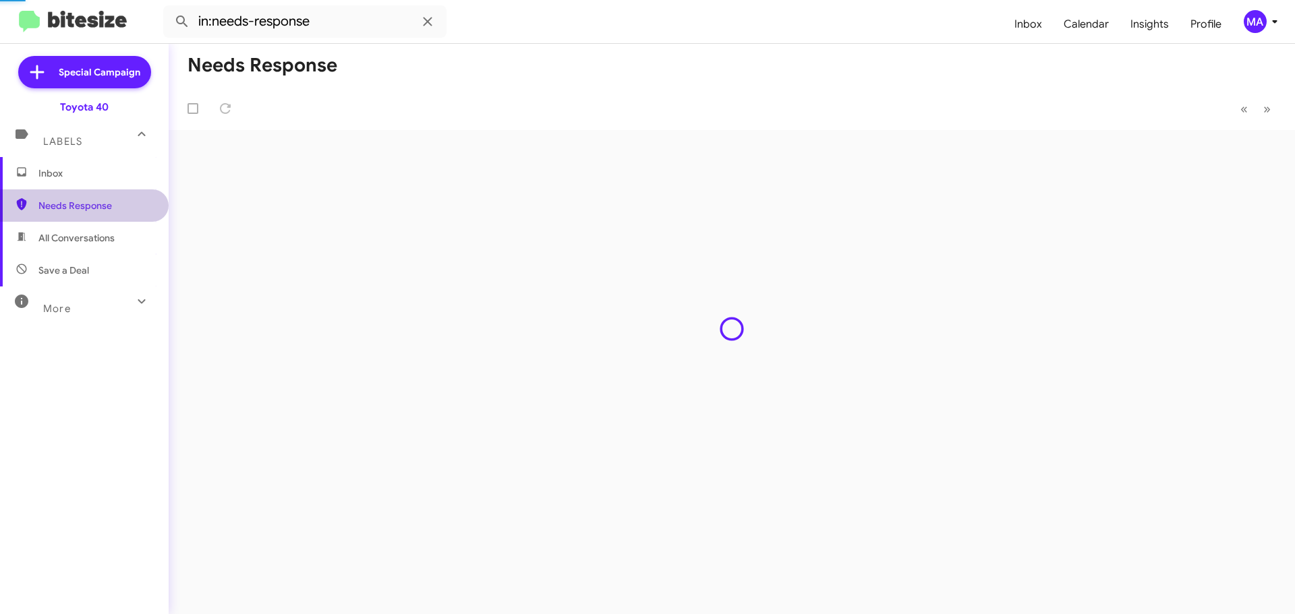
click at [107, 237] on span "All Conversations" at bounding box center [76, 237] width 76 height 13
type input "in:all-conversations"
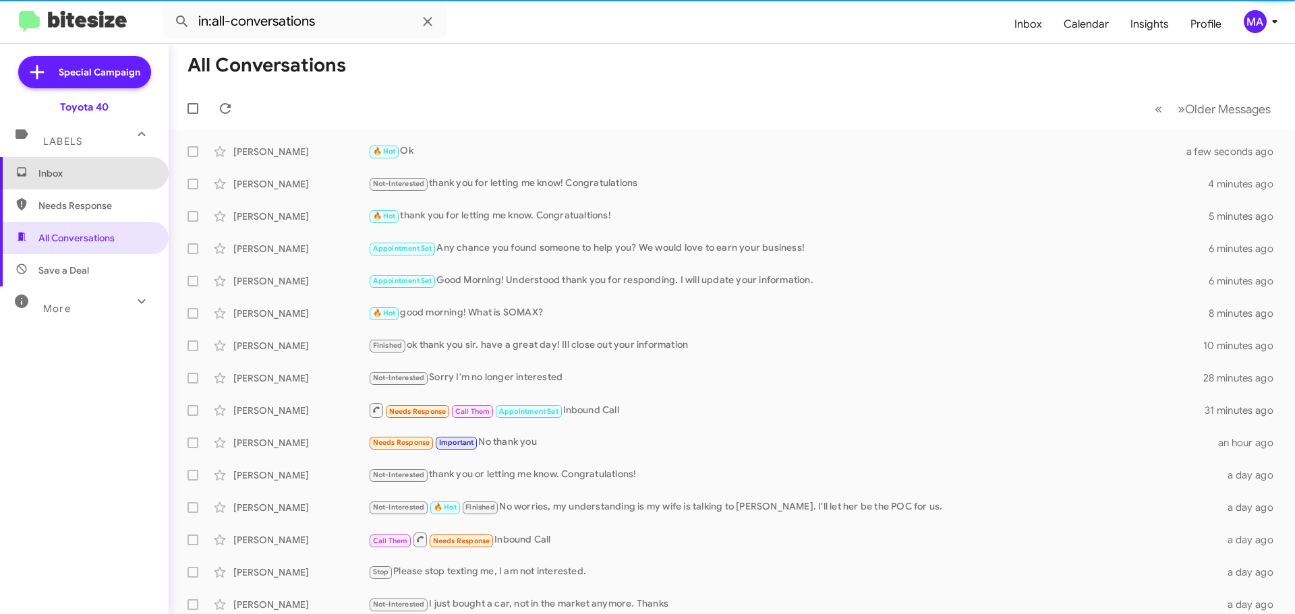
click at [96, 183] on span "Inbox" at bounding box center [84, 173] width 169 height 32
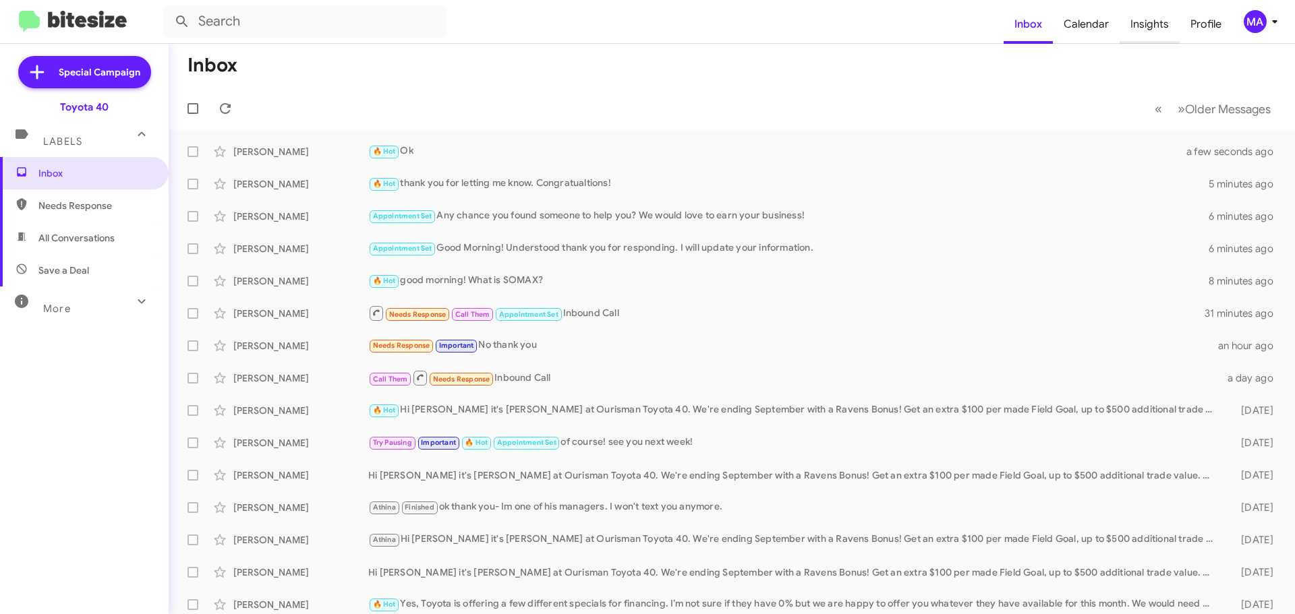
click at [1141, 25] on span "Insights" at bounding box center [1150, 24] width 60 height 39
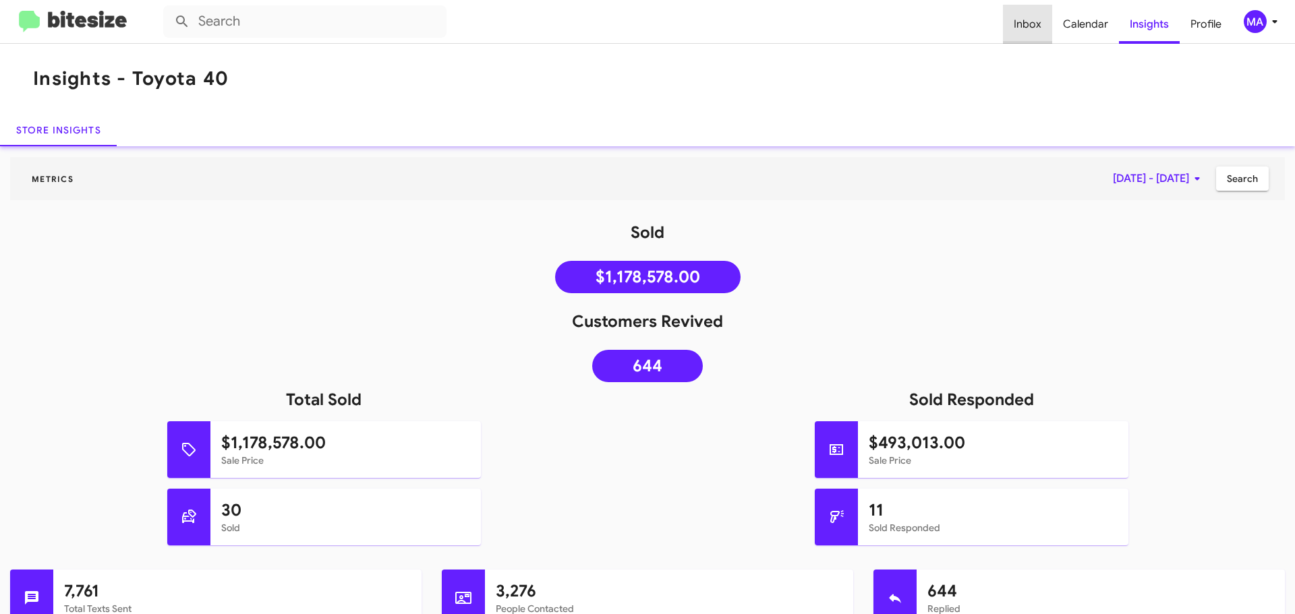
click at [1040, 21] on span "Inbox" at bounding box center [1027, 24] width 49 height 39
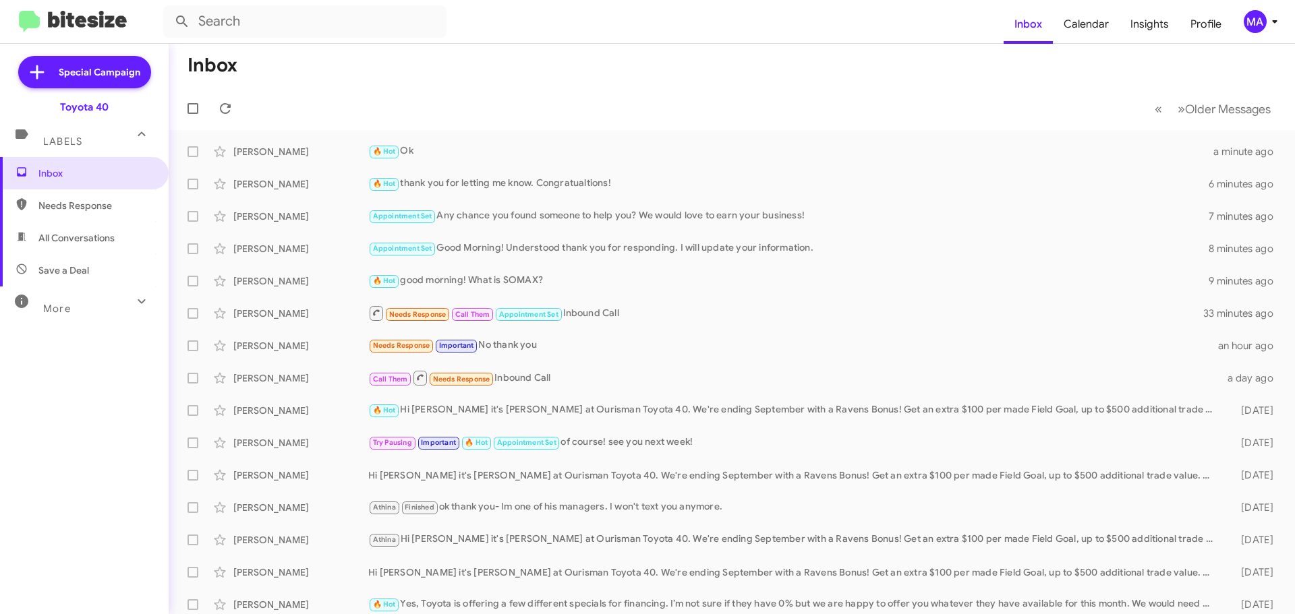
click at [120, 198] on span "Needs Response" at bounding box center [84, 206] width 169 height 32
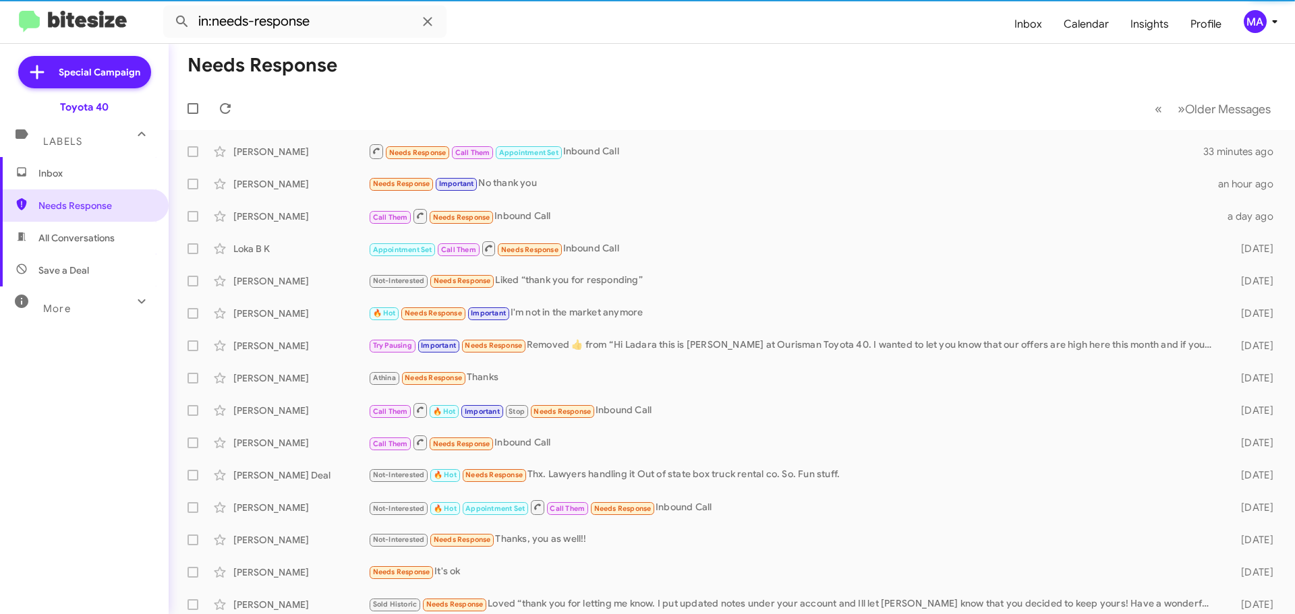
click at [121, 235] on span "All Conversations" at bounding box center [84, 238] width 169 height 32
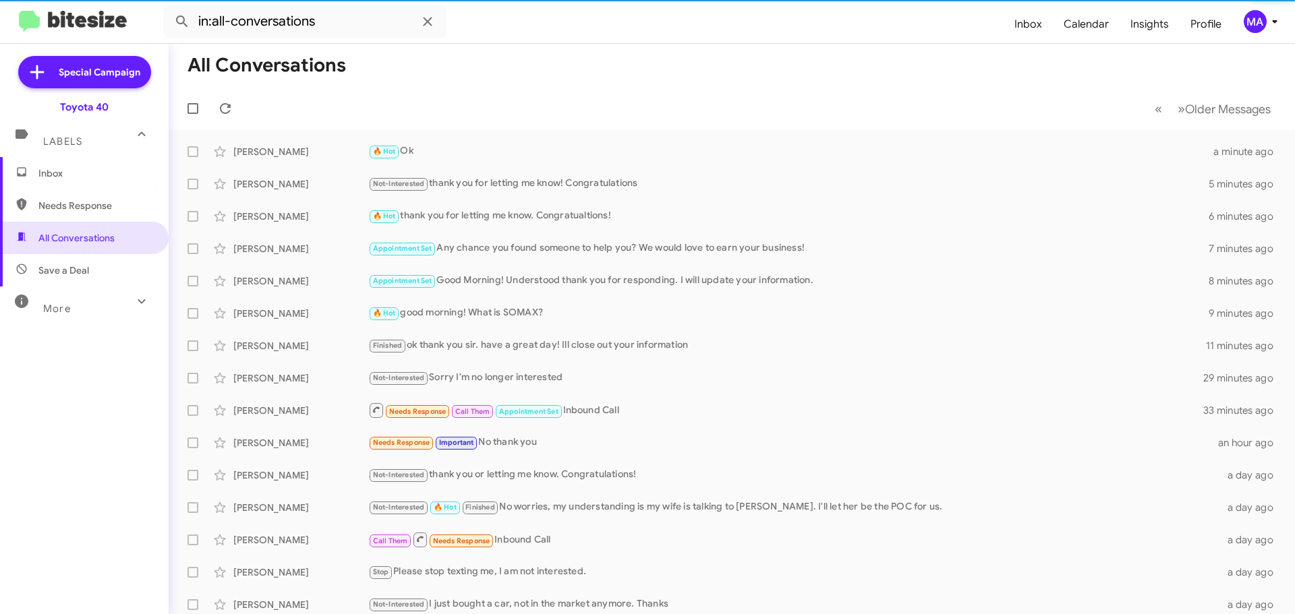
click at [125, 269] on span "Save a Deal" at bounding box center [84, 270] width 169 height 32
type input "in:not-interested"
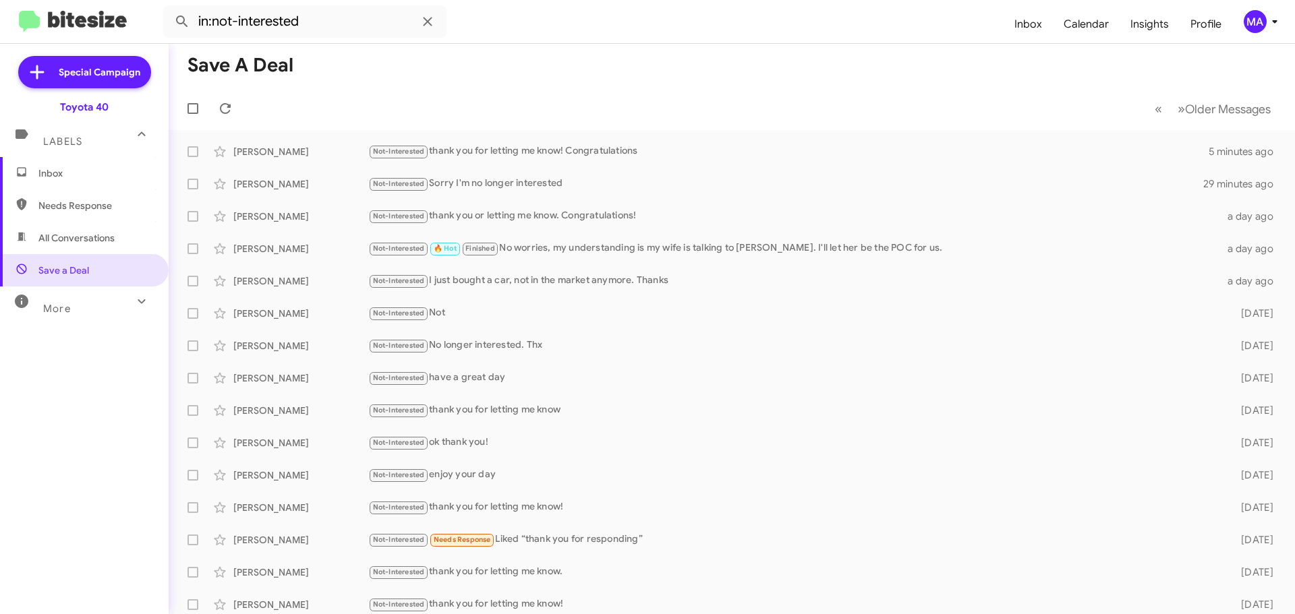
click at [90, 169] on span "Inbox" at bounding box center [95, 173] width 115 height 13
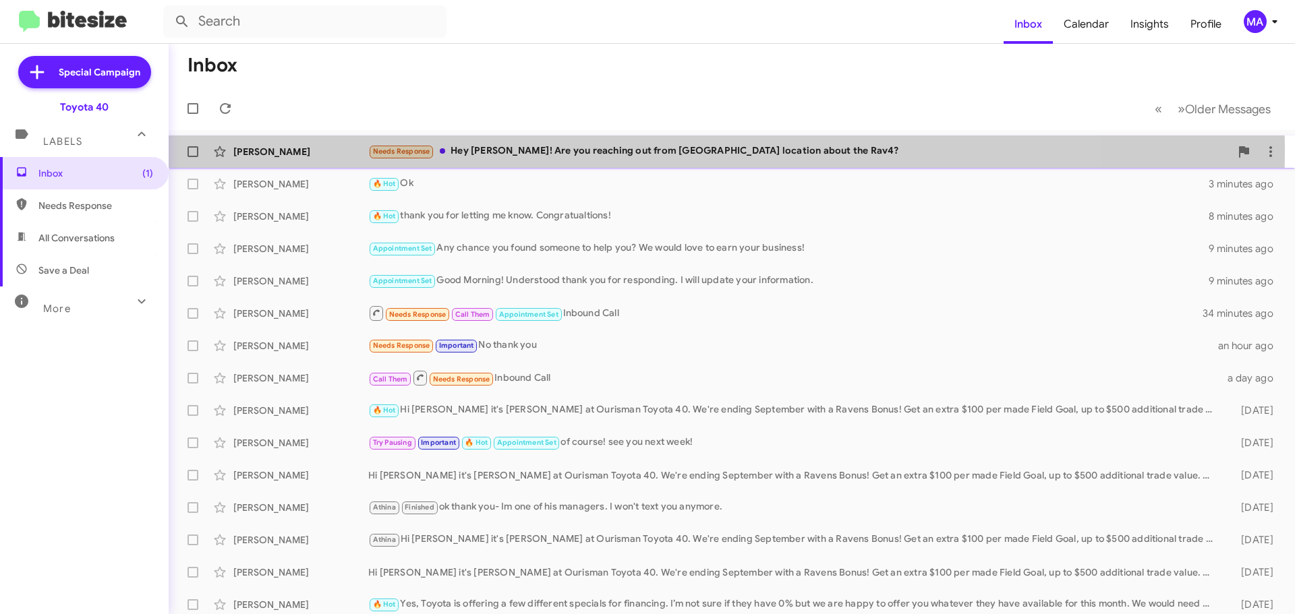
click at [593, 151] on div "Needs Response Hey Morgan! Are you reaching out from Edgewood location about th…" at bounding box center [799, 152] width 862 height 16
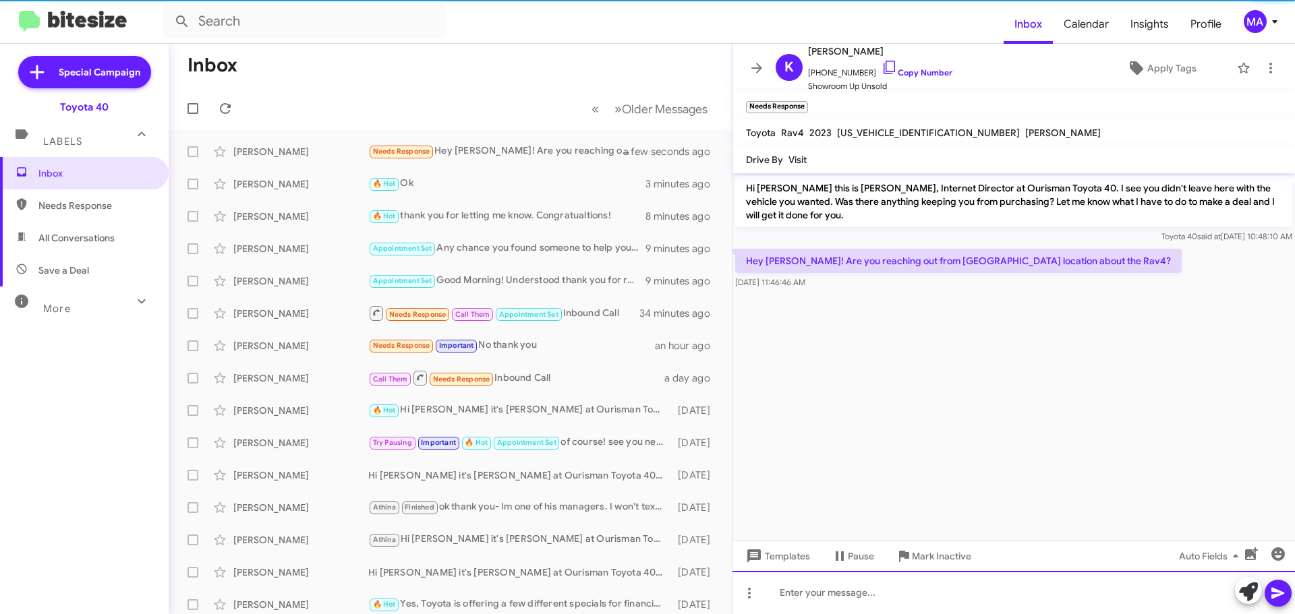
click at [835, 594] on div at bounding box center [1013, 592] width 562 height 43
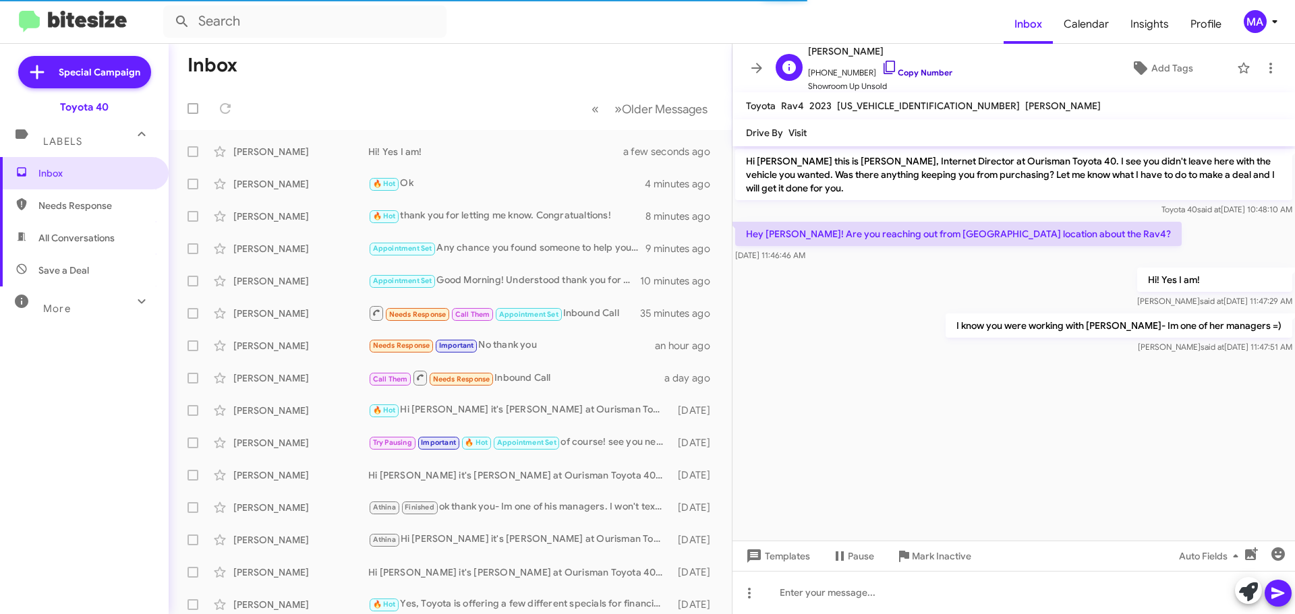
click at [882, 68] on icon at bounding box center [890, 67] width 16 height 16
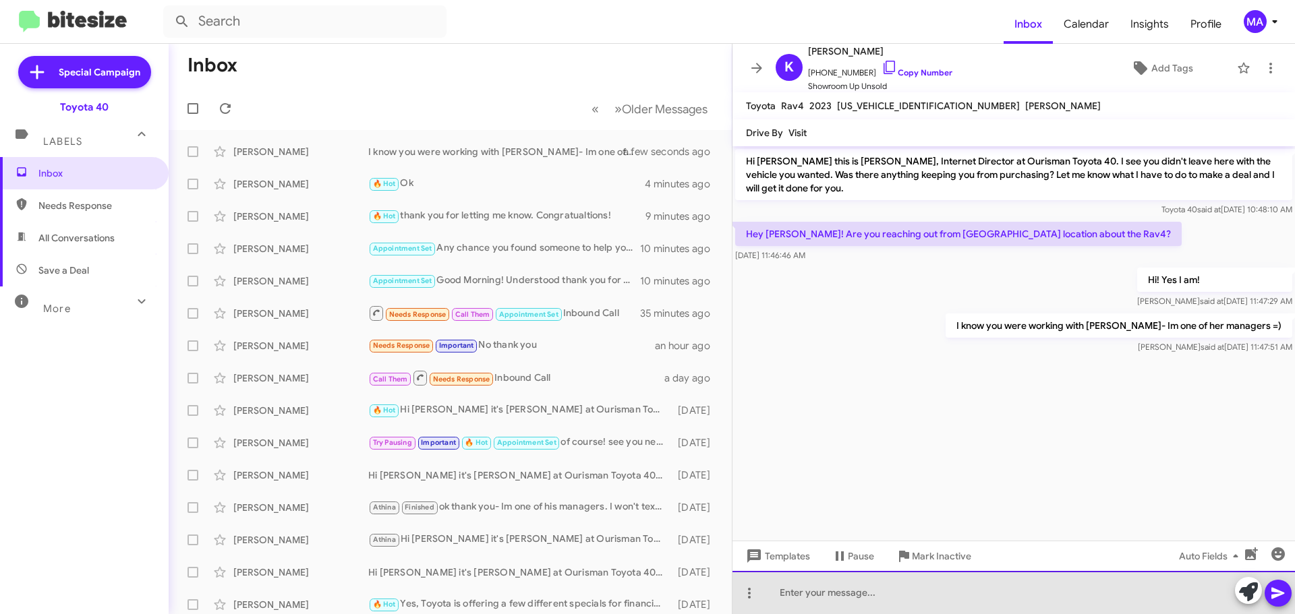
click at [813, 596] on div at bounding box center [1013, 592] width 562 height 43
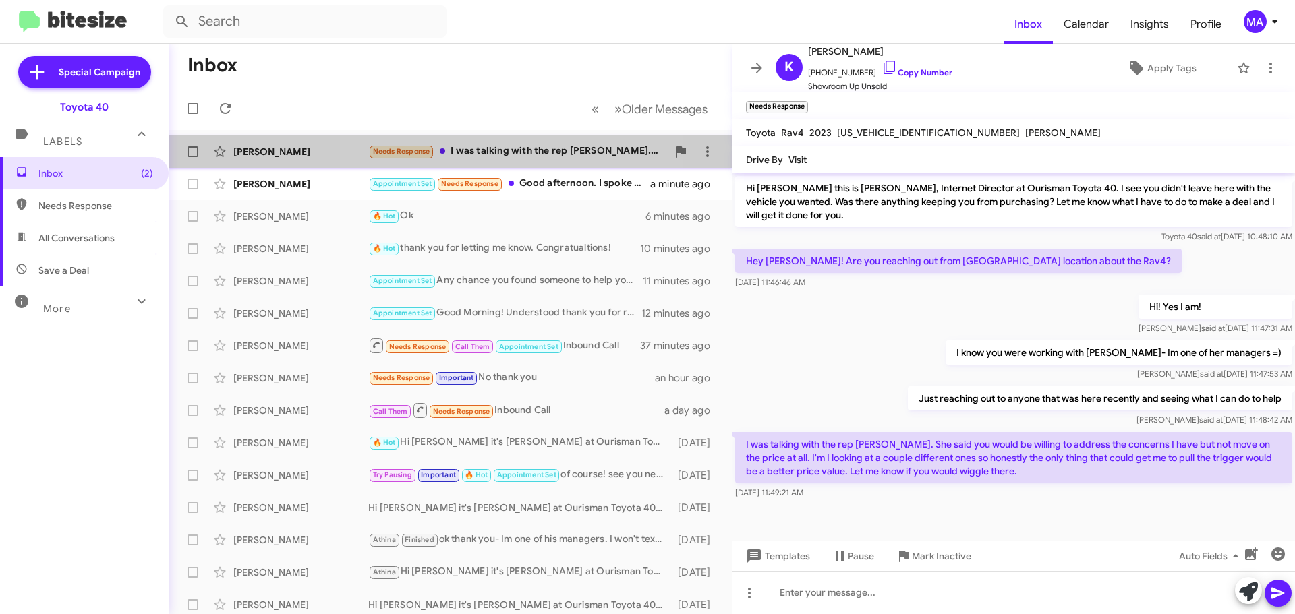
click at [516, 157] on div "Needs Response I was talking with the rep Kaitlyn Pike. She said you would be w…" at bounding box center [517, 152] width 299 height 16
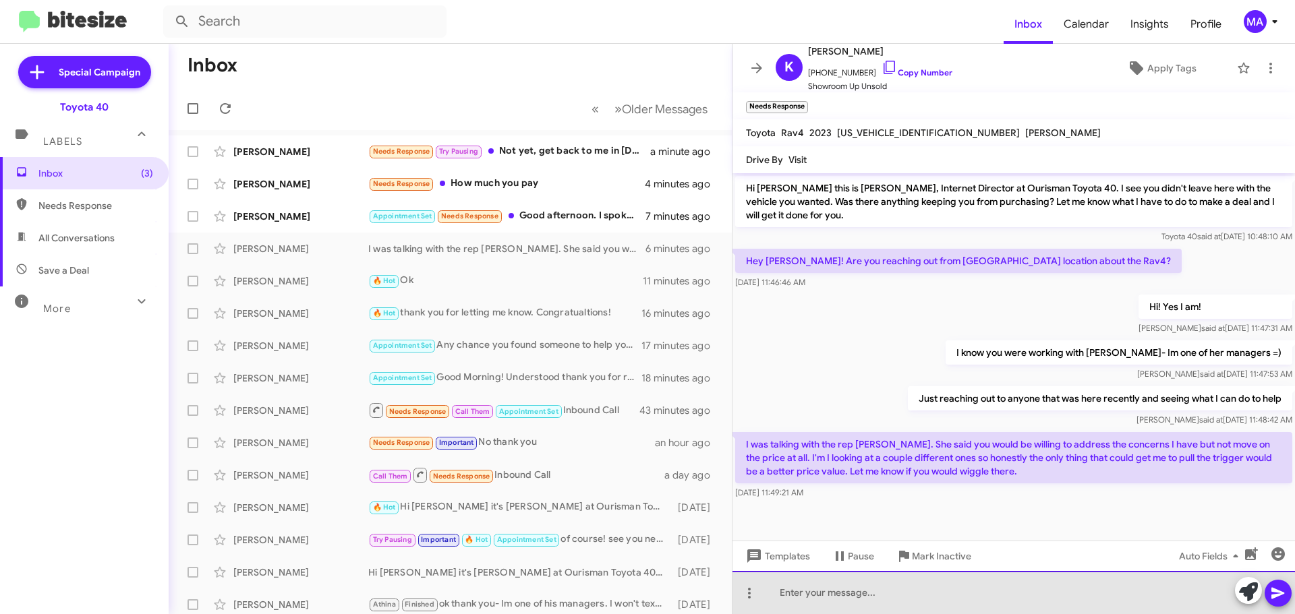
click at [875, 595] on div at bounding box center [1013, 592] width 562 height 43
click at [849, 601] on div "Ok so" at bounding box center [1013, 592] width 562 height 43
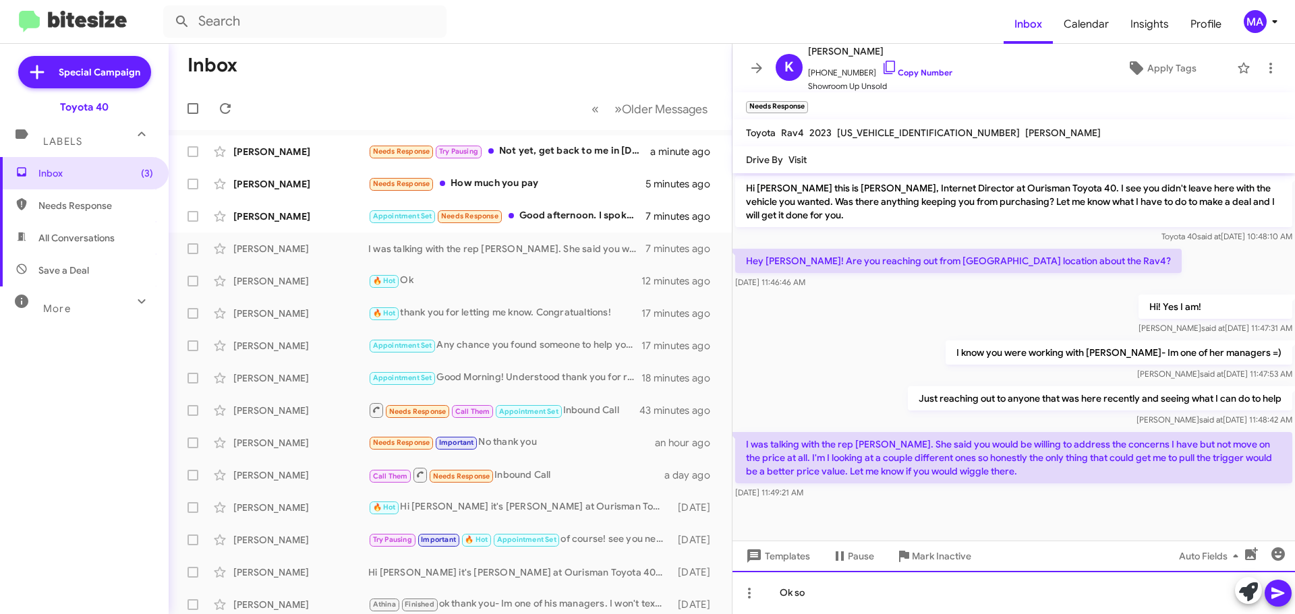
click at [849, 601] on div "Ok so" at bounding box center [1013, 592] width 562 height 43
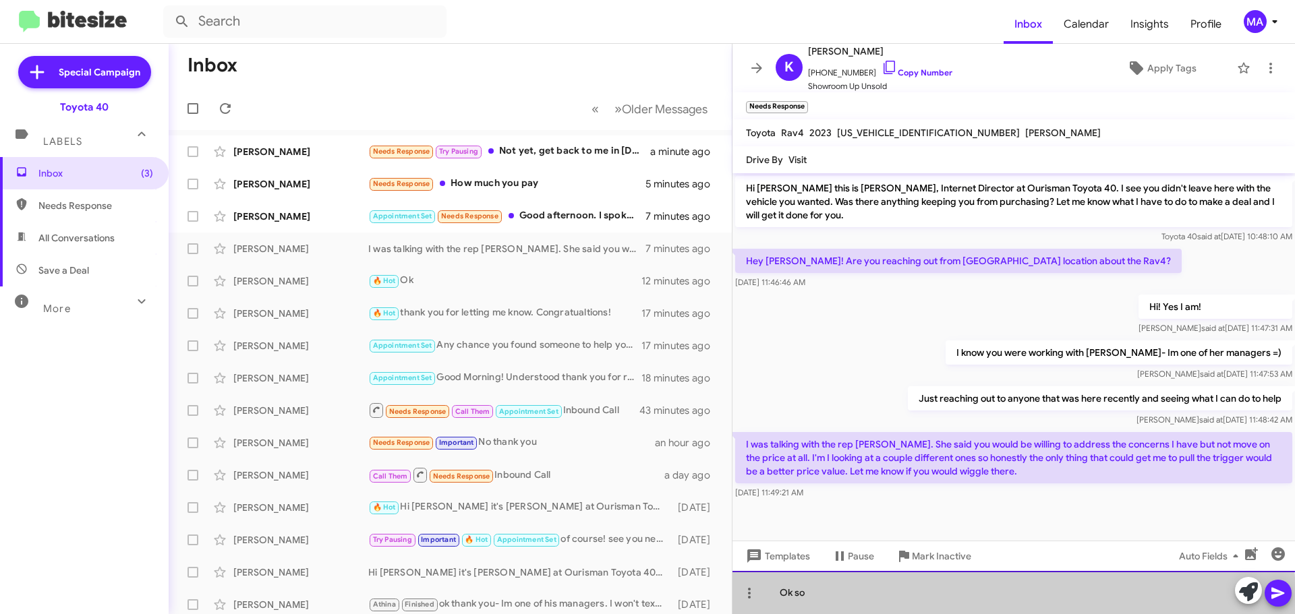
click at [849, 601] on div "Ok so" at bounding box center [1013, 592] width 562 height 43
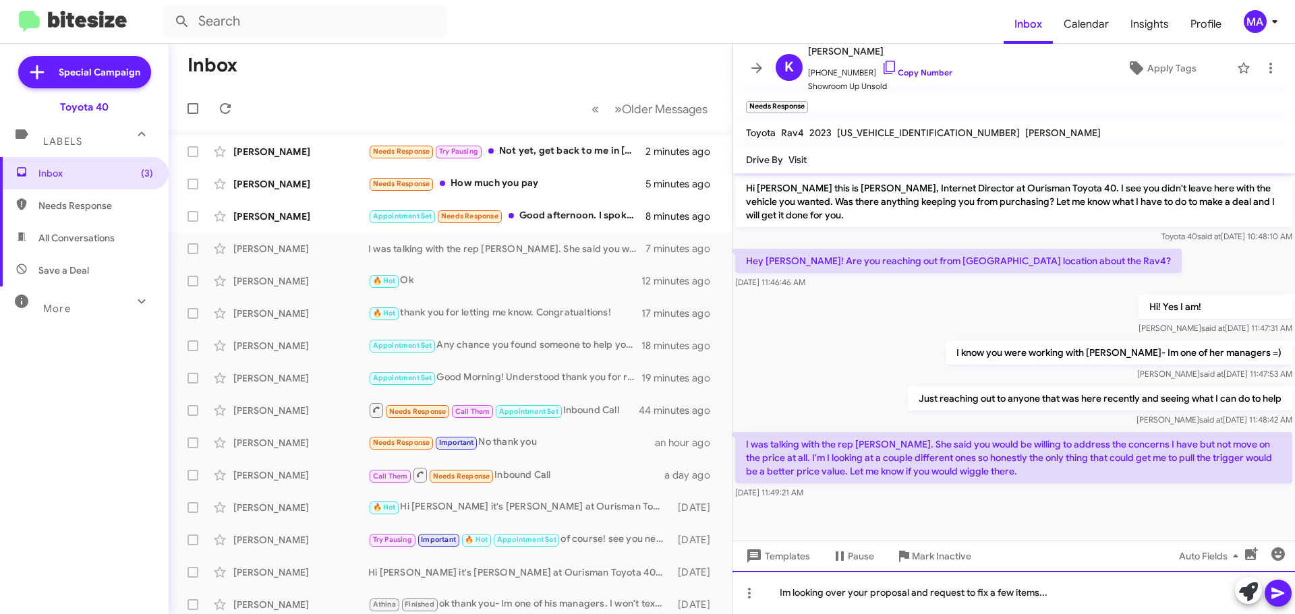
click at [1074, 593] on div "Im looking over your proposal and request to fix a few items..." at bounding box center [1013, 592] width 562 height 43
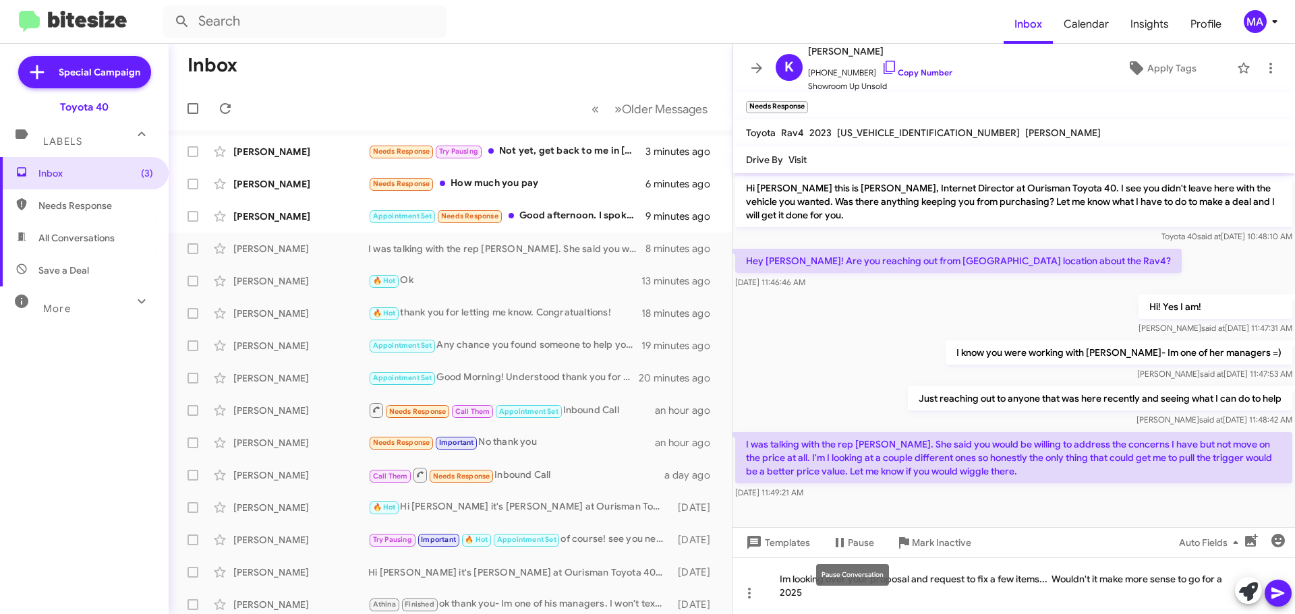
click at [813, 594] on mat-tooltip-component "Pause Conversation" at bounding box center [853, 575] width 92 height 40
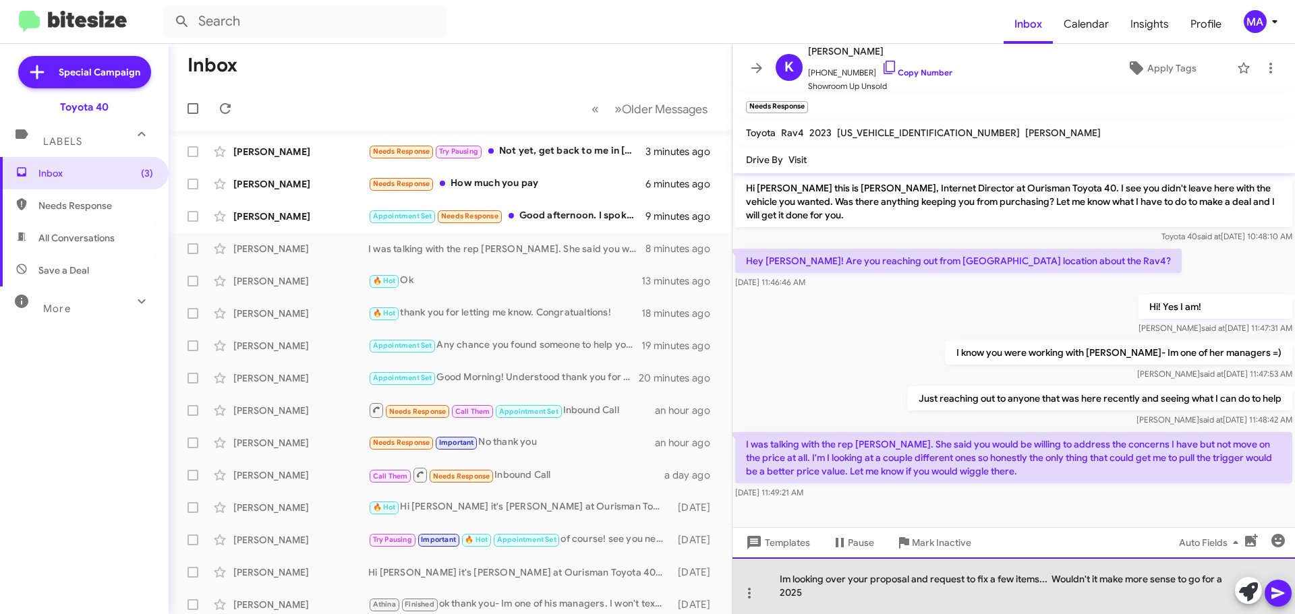
click at [807, 596] on div "Im looking over your proposal and request to fix a few items... Wouldn't it mak…" at bounding box center [1013, 586] width 562 height 57
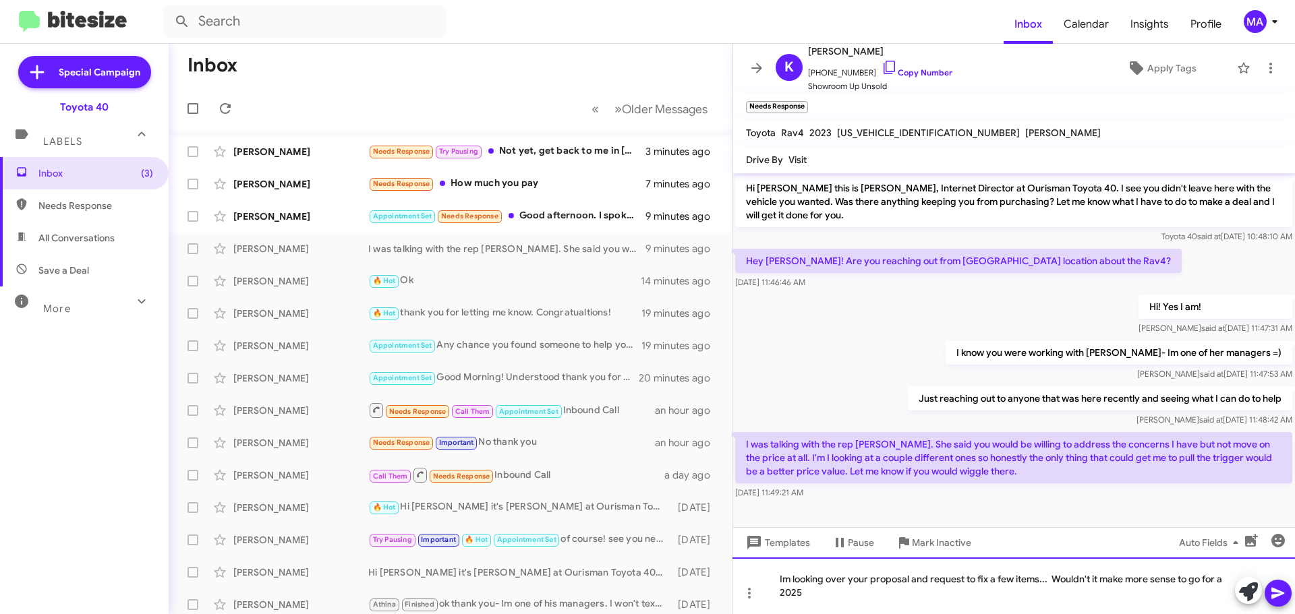
drag, startPoint x: 1093, startPoint y: 580, endPoint x: 1109, endPoint y: 580, distance: 16.2
click at [1092, 580] on div "Im looking over your proposal and request to fix a few items... Wouldn't it mak…" at bounding box center [1013, 586] width 562 height 57
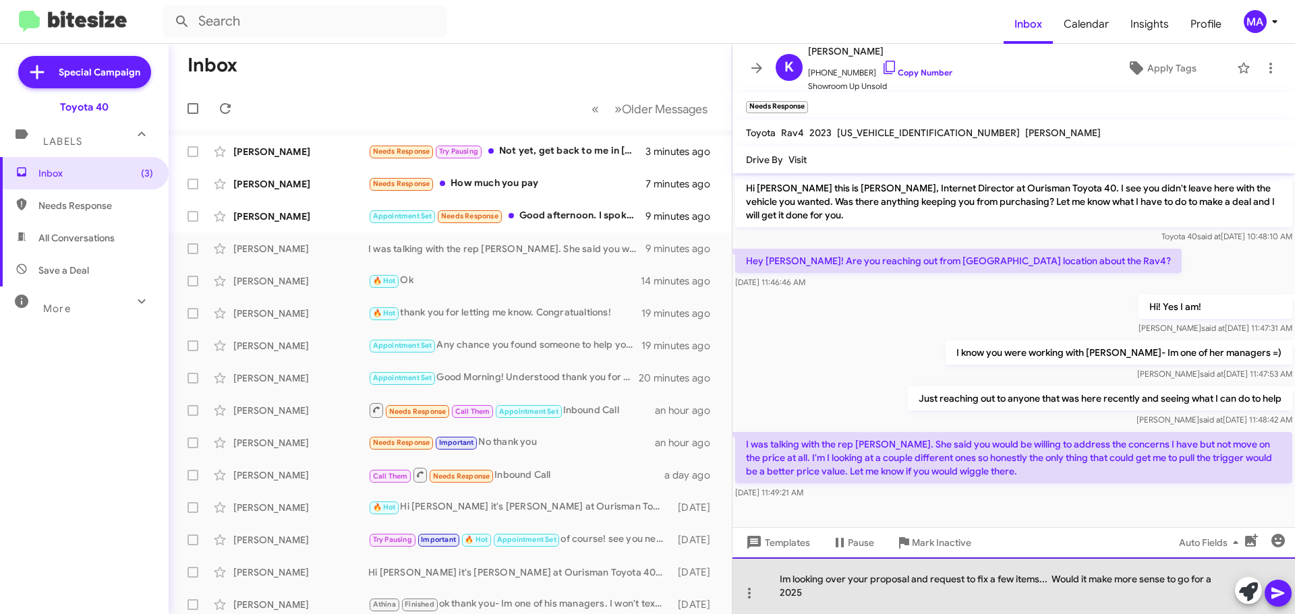
click at [866, 599] on div "Im looking over your proposal and request to fix a few items... Would it make m…" at bounding box center [1013, 586] width 562 height 57
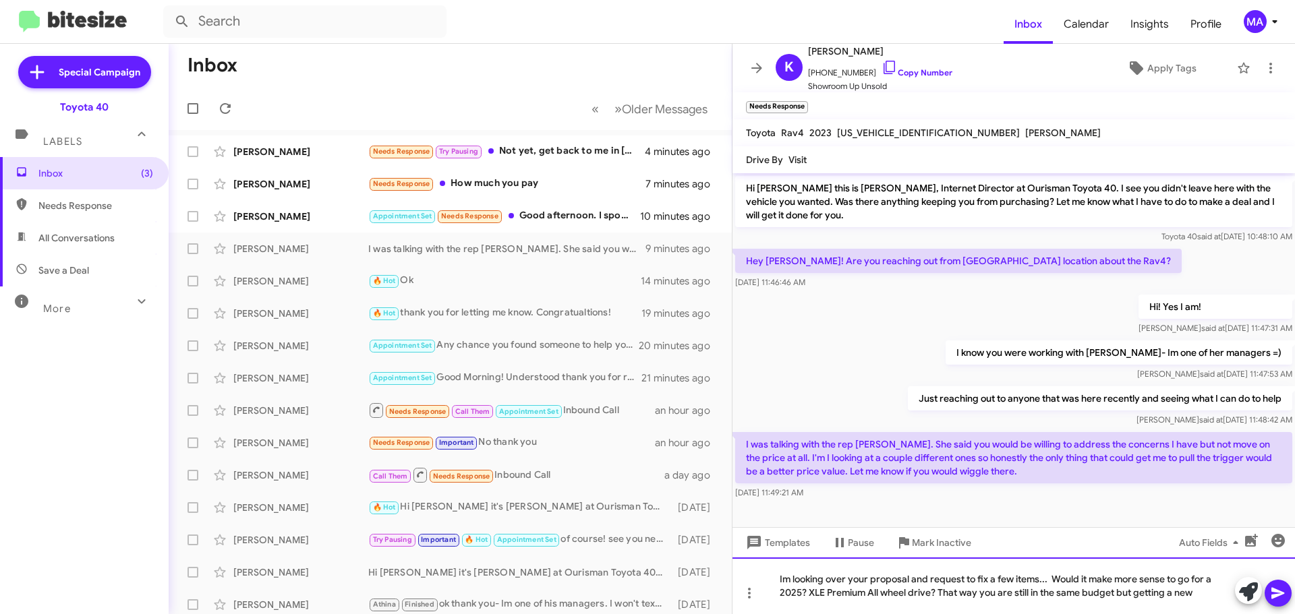
click at [1195, 595] on div "Im looking over your proposal and request to fix a few items... Would it make m…" at bounding box center [1013, 586] width 562 height 57
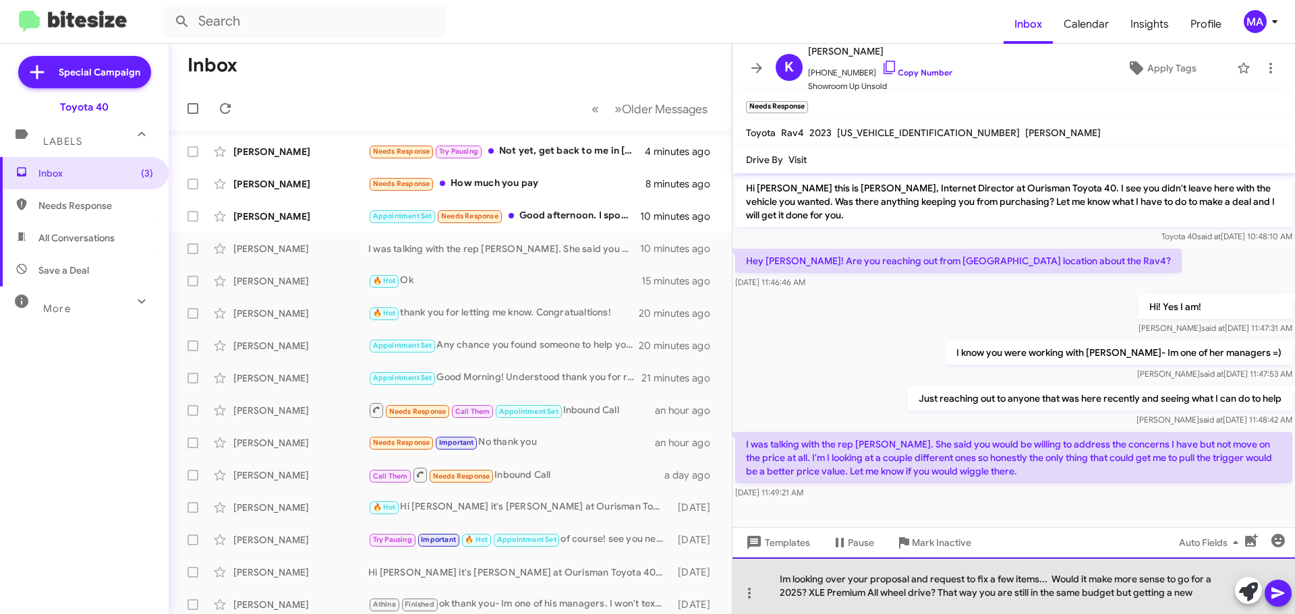
drag, startPoint x: 1205, startPoint y: 598, endPoint x: 938, endPoint y: 591, distance: 267.2
click at [938, 591] on div "Im looking over your proposal and request to fix a few items... Would it make m…" at bounding box center [1013, 586] width 562 height 57
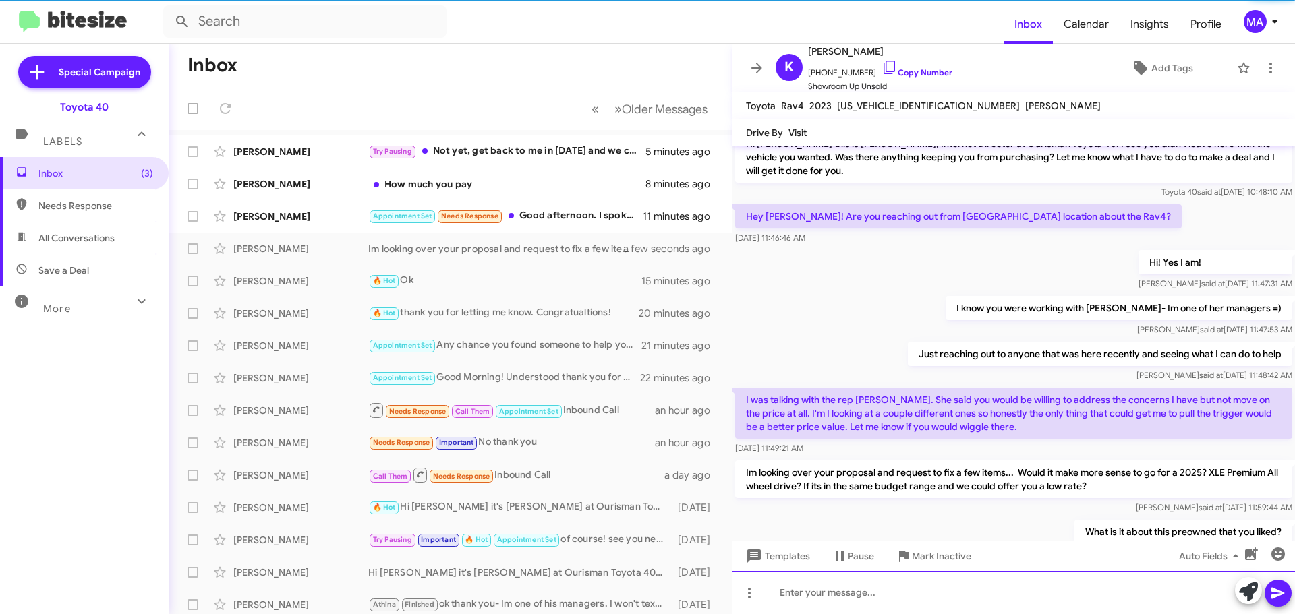
scroll to position [67, 0]
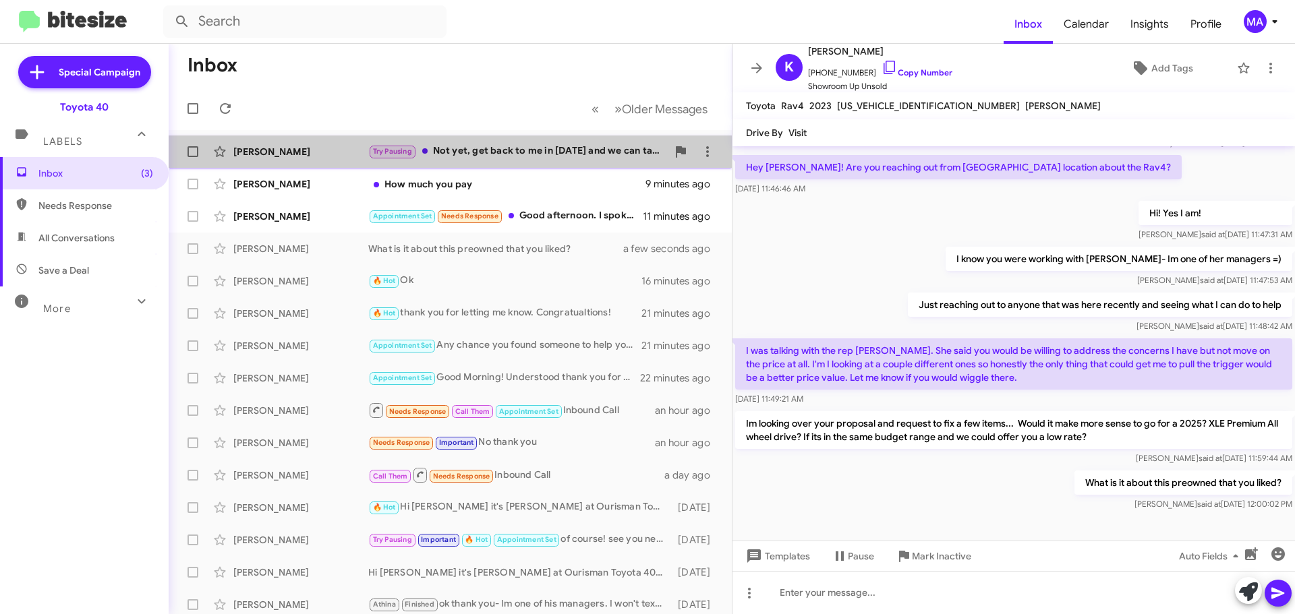
click at [546, 149] on div "Try Pausing Not yet, get back to me in 2040 and we can talk. 😉" at bounding box center [517, 152] width 299 height 16
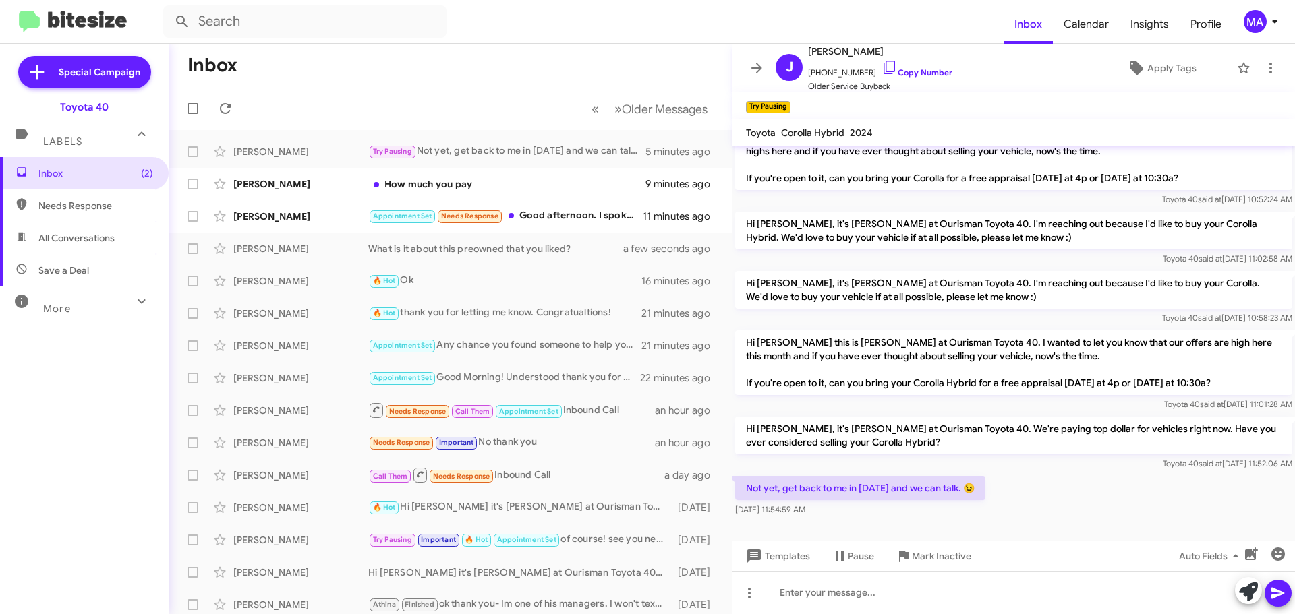
scroll to position [341, 0]
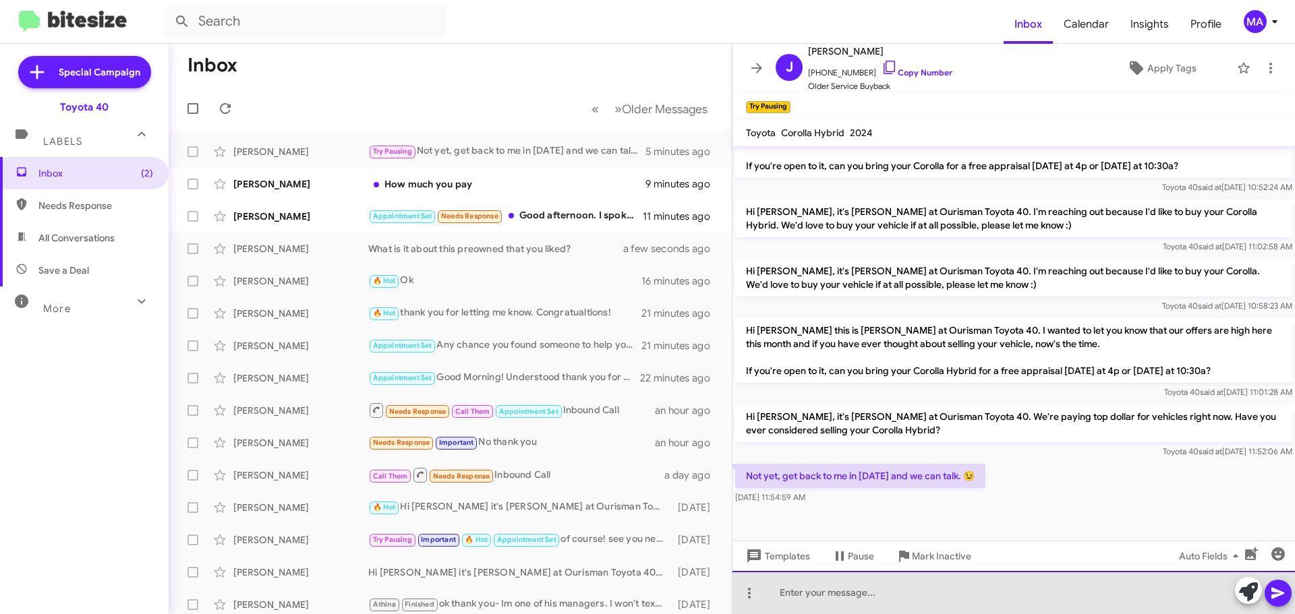
click at [818, 598] on div at bounding box center [1013, 592] width 562 height 43
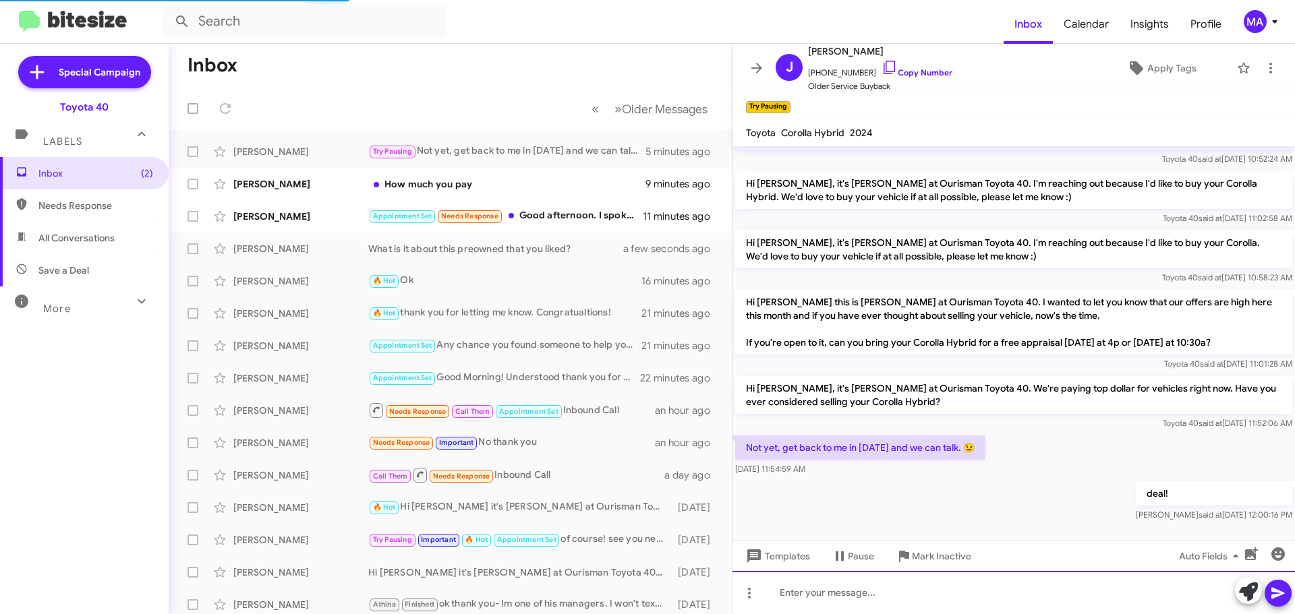
scroll to position [390, 0]
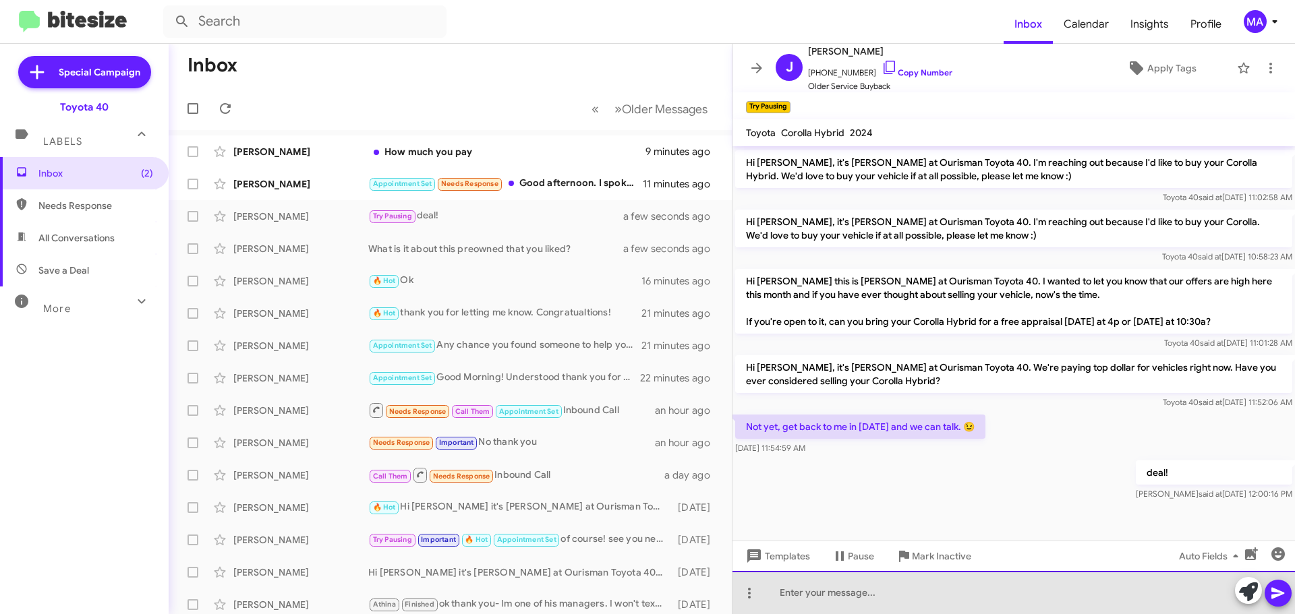
click at [908, 594] on div at bounding box center [1013, 592] width 562 height 43
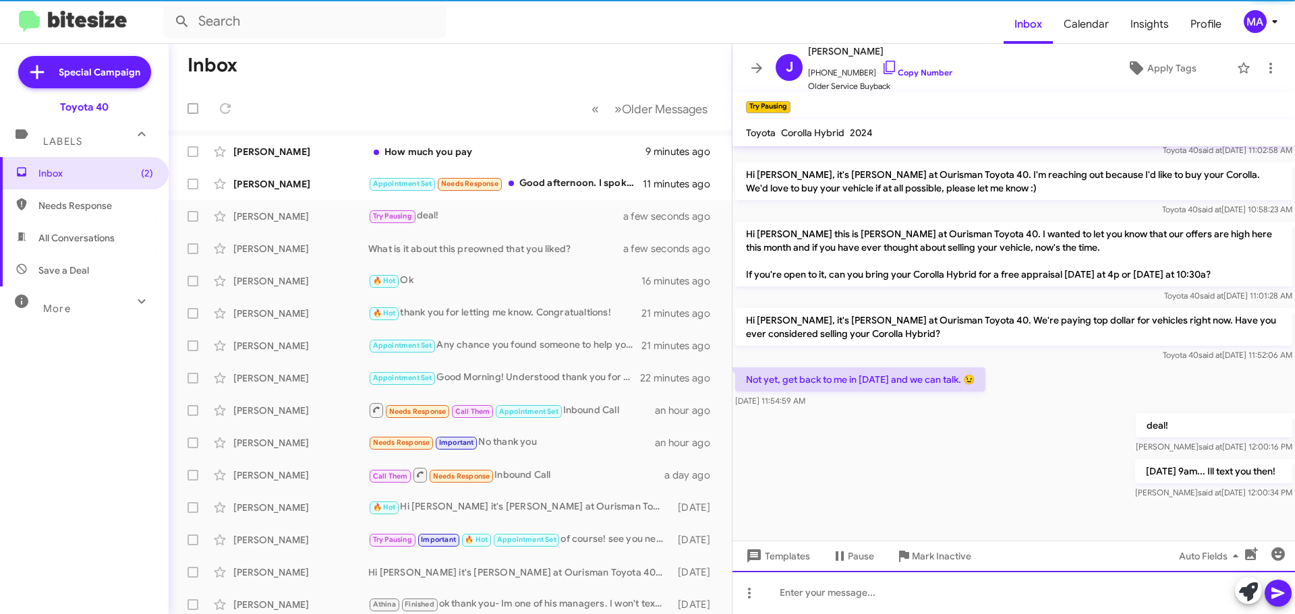
scroll to position [439, 0]
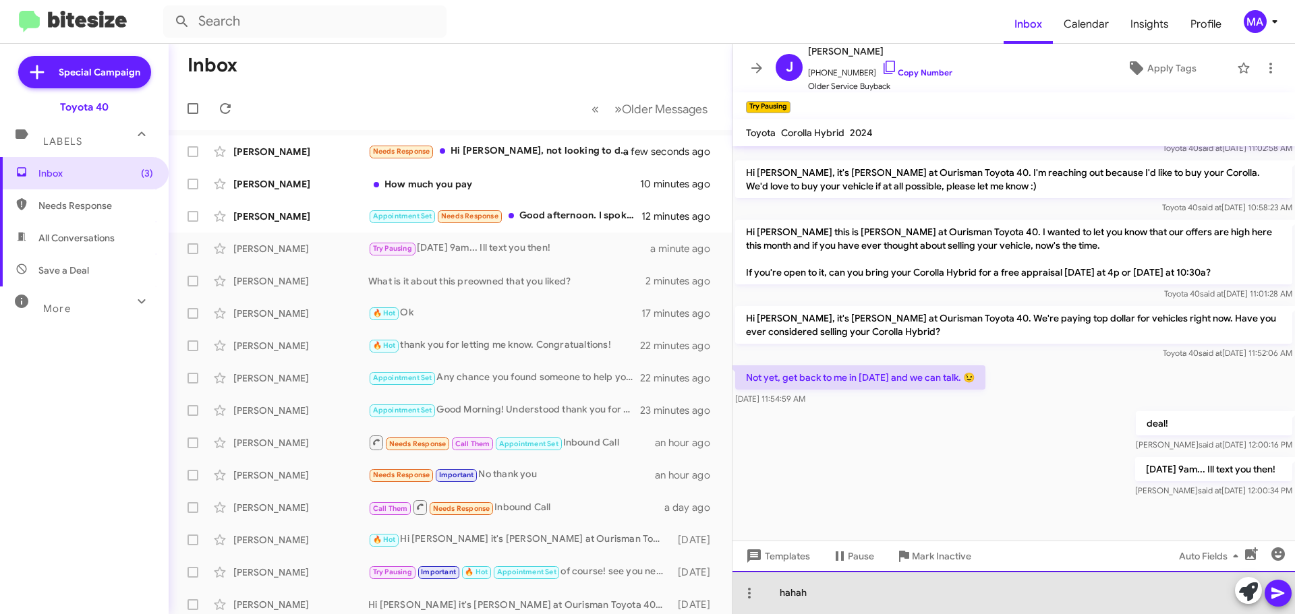
click at [834, 592] on div "hahah" at bounding box center [1013, 592] width 562 height 43
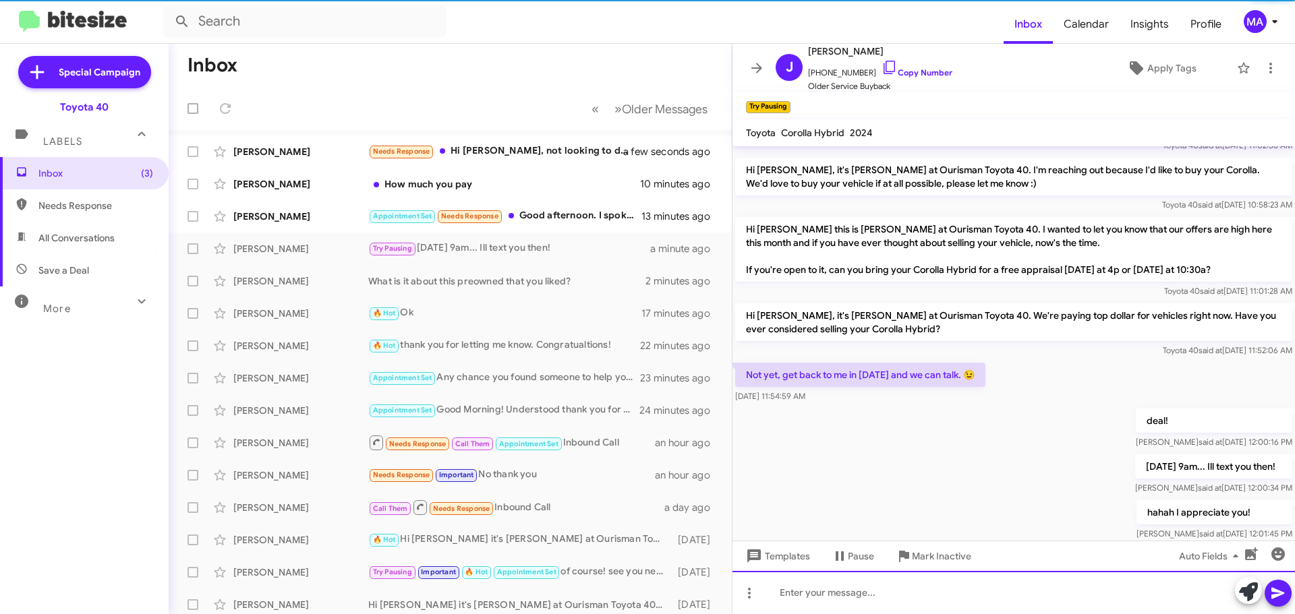
scroll to position [488, 0]
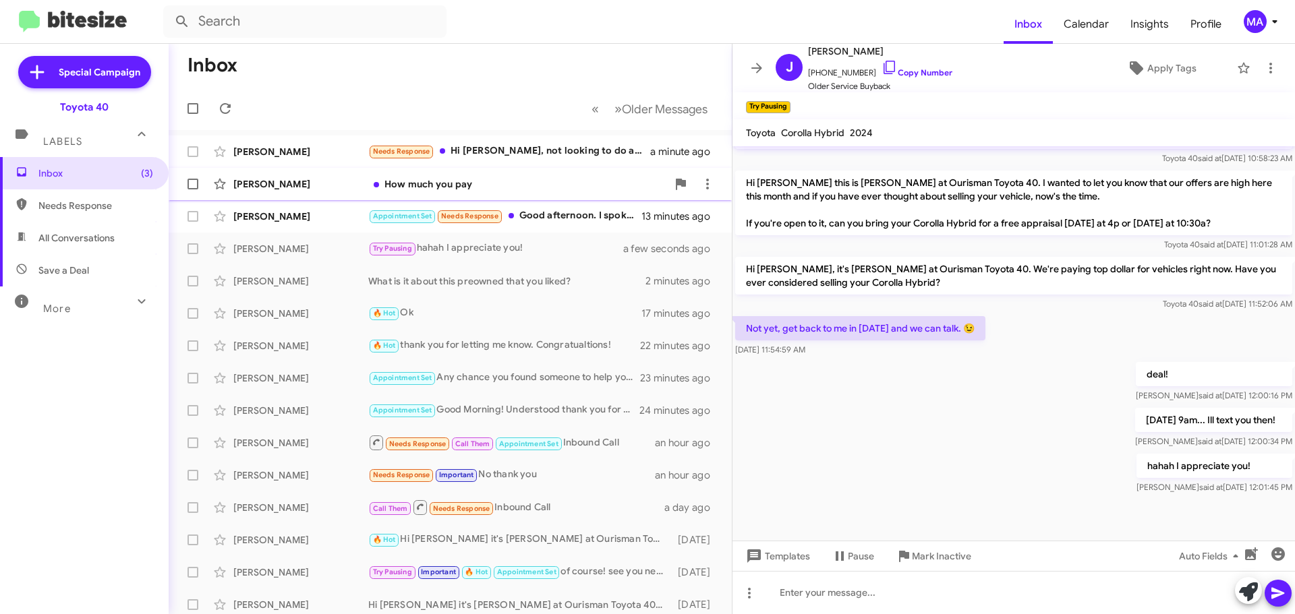
click at [513, 186] on div "How much you pay" at bounding box center [517, 183] width 299 height 13
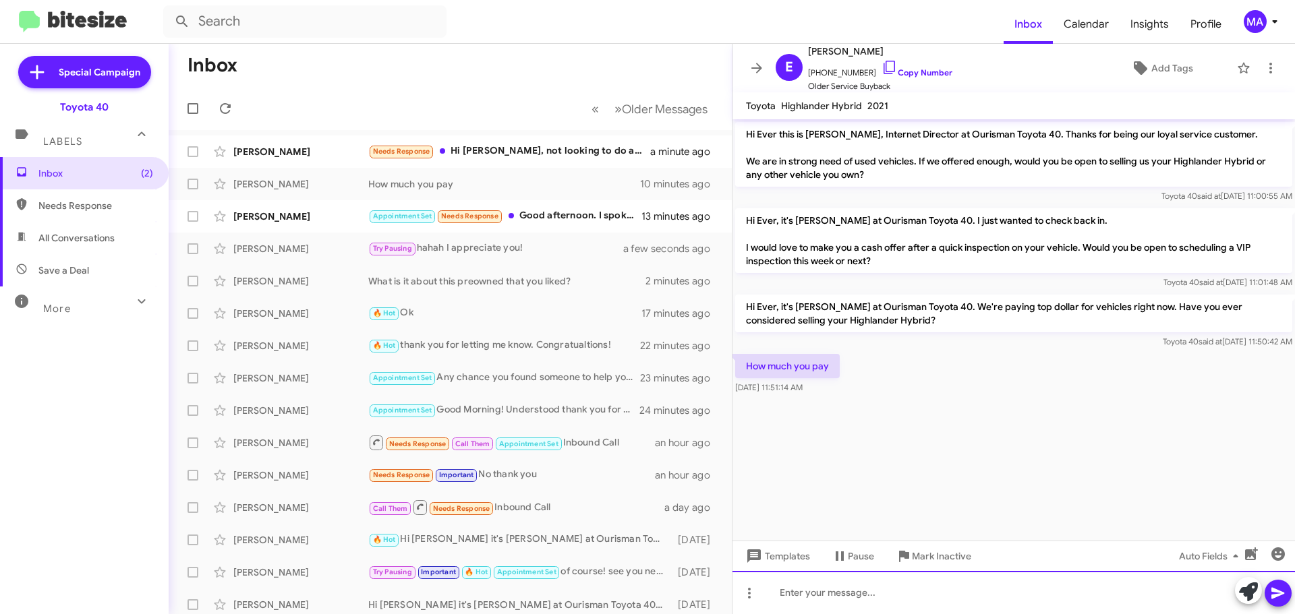
click at [835, 587] on div at bounding box center [1013, 592] width 562 height 43
click at [1112, 590] on div "the most possible! Could you bring it by for the in person appraisal?" at bounding box center [1013, 592] width 562 height 43
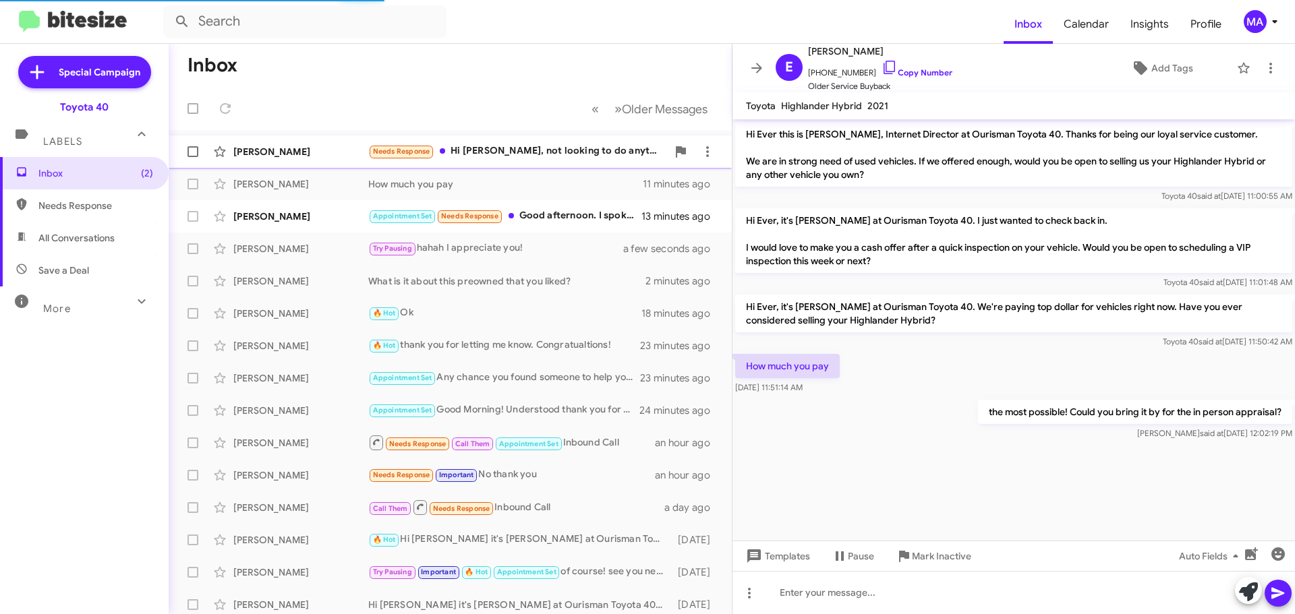
click at [485, 152] on div "Needs Response Hi Morgan, not looking to do anything right now." at bounding box center [517, 152] width 299 height 16
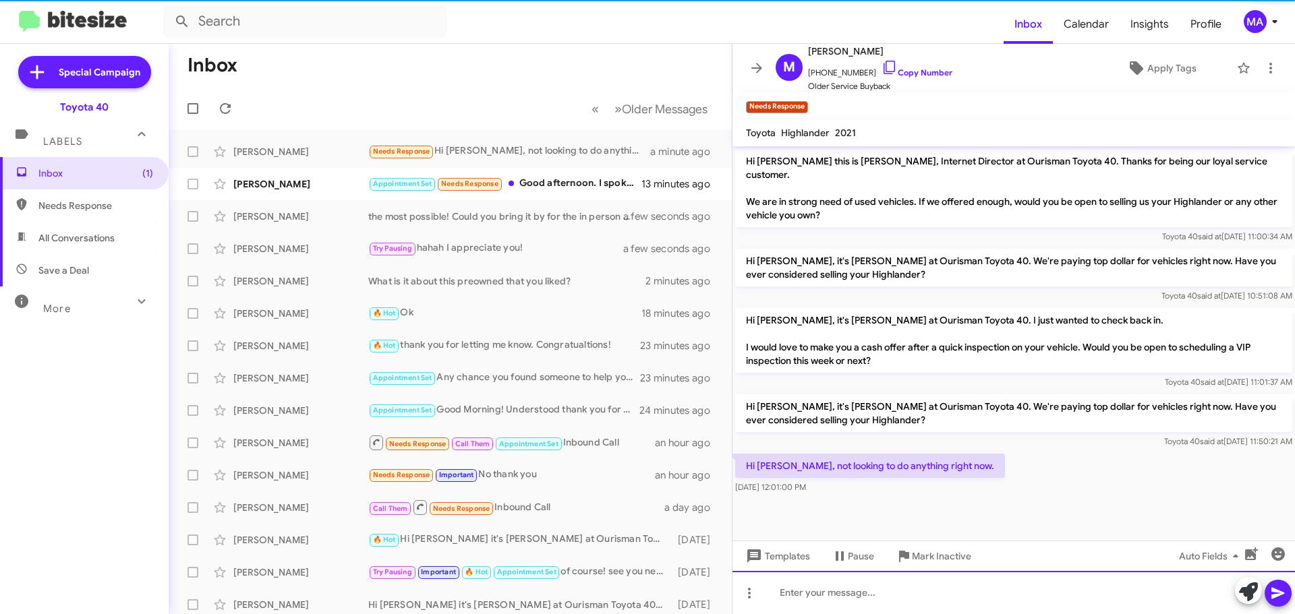
click at [858, 599] on div at bounding box center [1013, 592] width 562 height 43
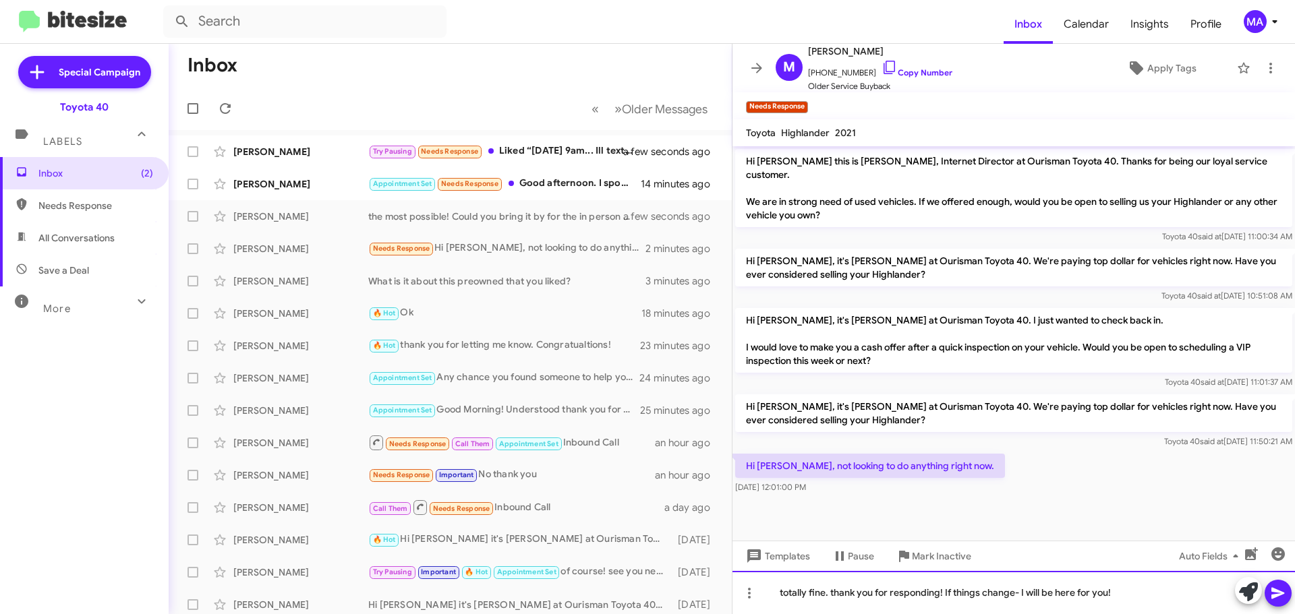
click at [1131, 592] on div "totally fine. thank you for responding! If things change- I will be here for yo…" at bounding box center [1013, 592] width 562 height 43
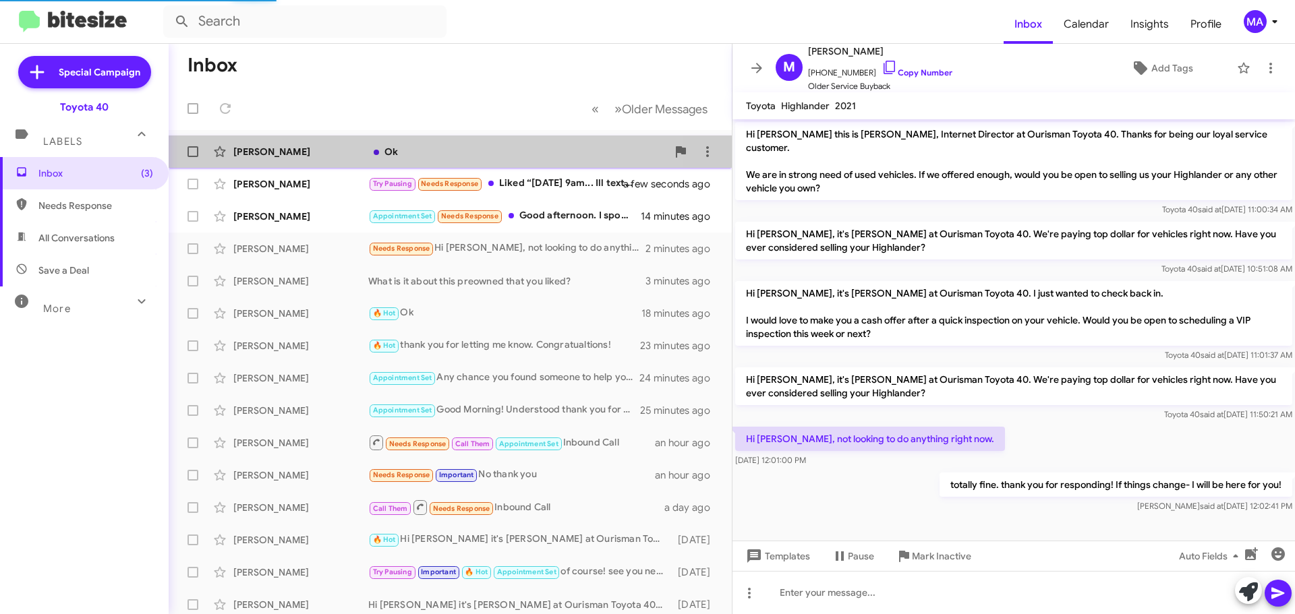
click at [464, 152] on div "Ok" at bounding box center [517, 151] width 299 height 13
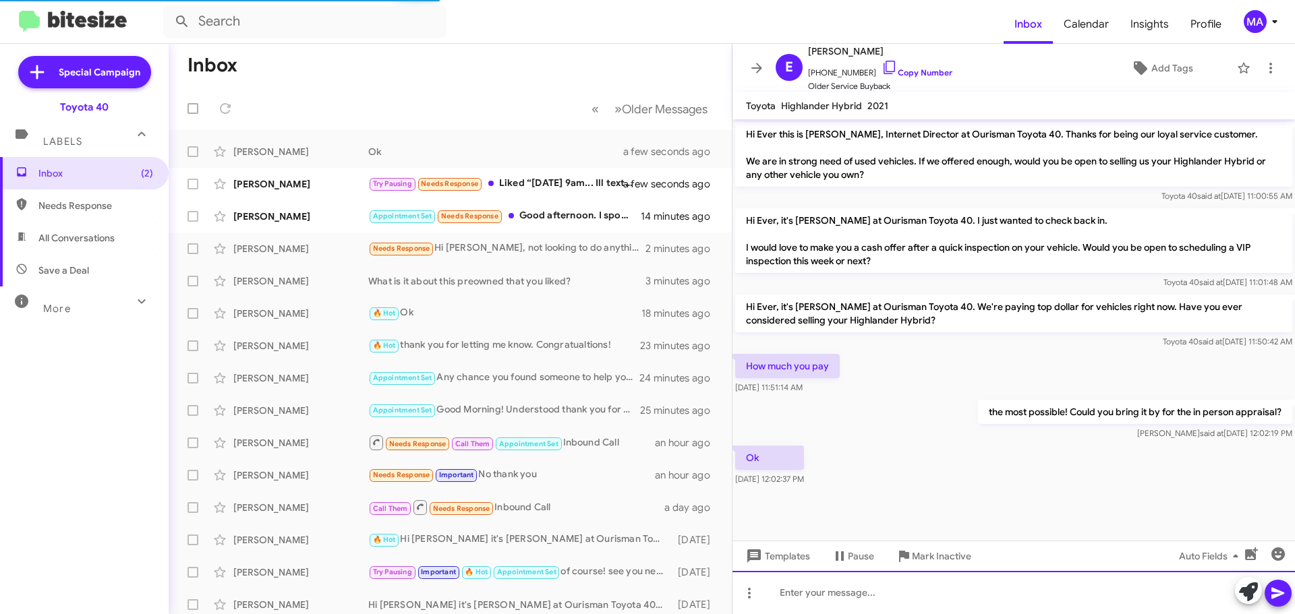
click at [788, 589] on div at bounding box center [1013, 592] width 562 height 43
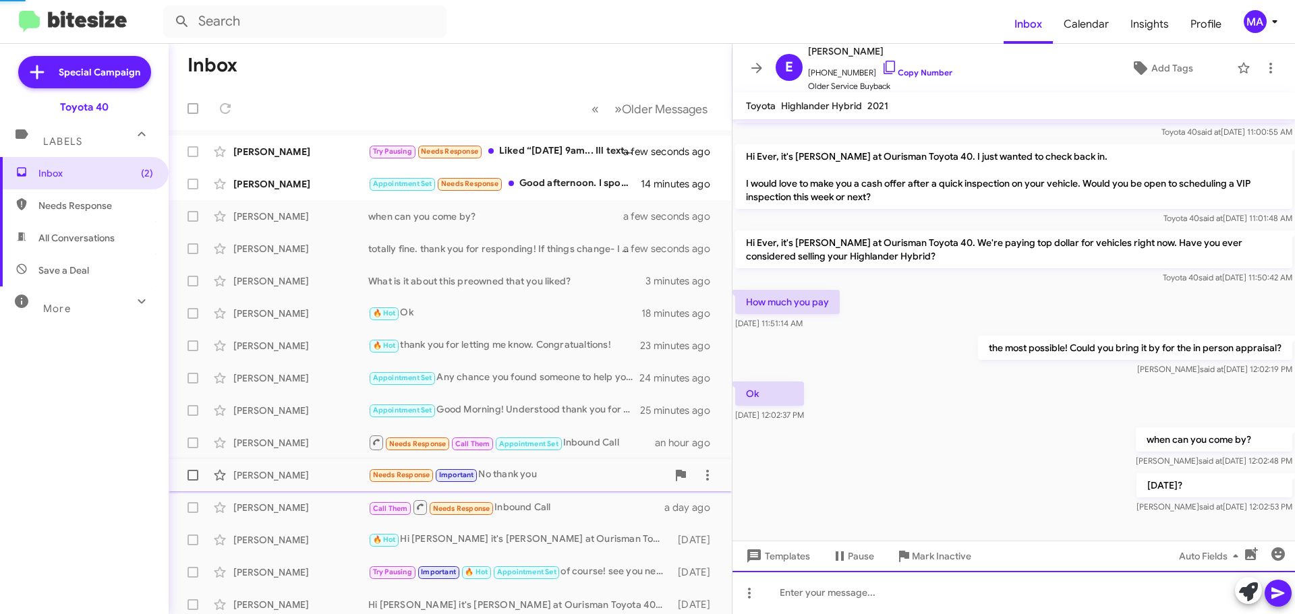
scroll to position [67, 0]
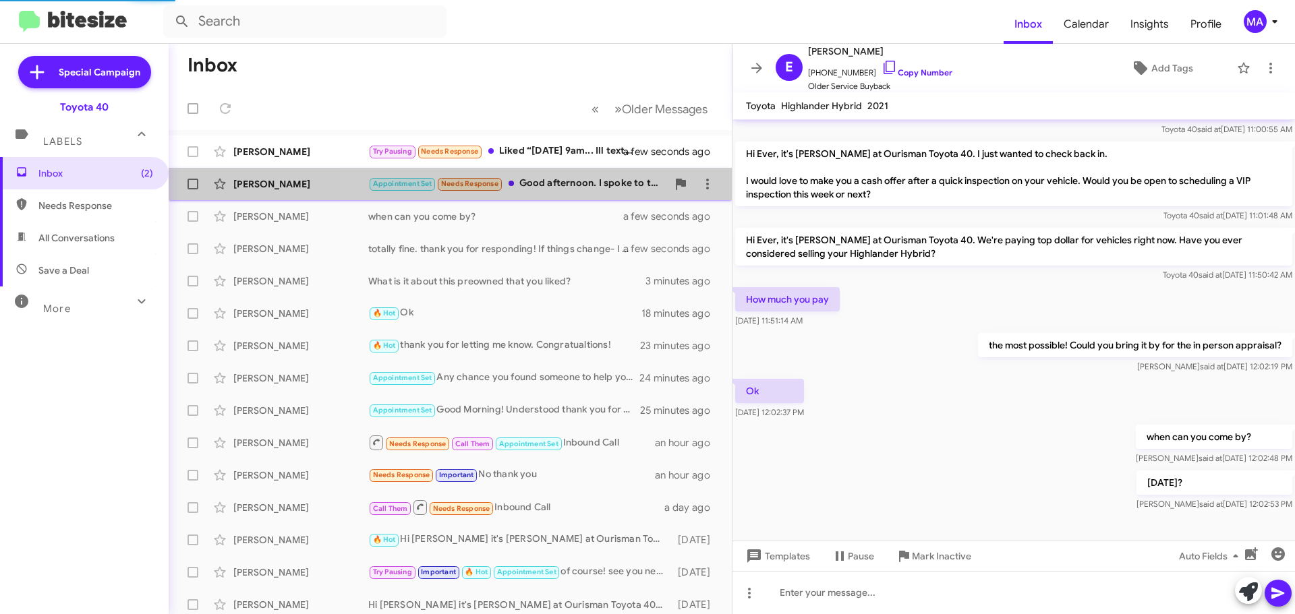
click at [574, 177] on div "Appointment Set Needs Response Good afternoon. I spoke to the Sales manager and…" at bounding box center [517, 184] width 299 height 16
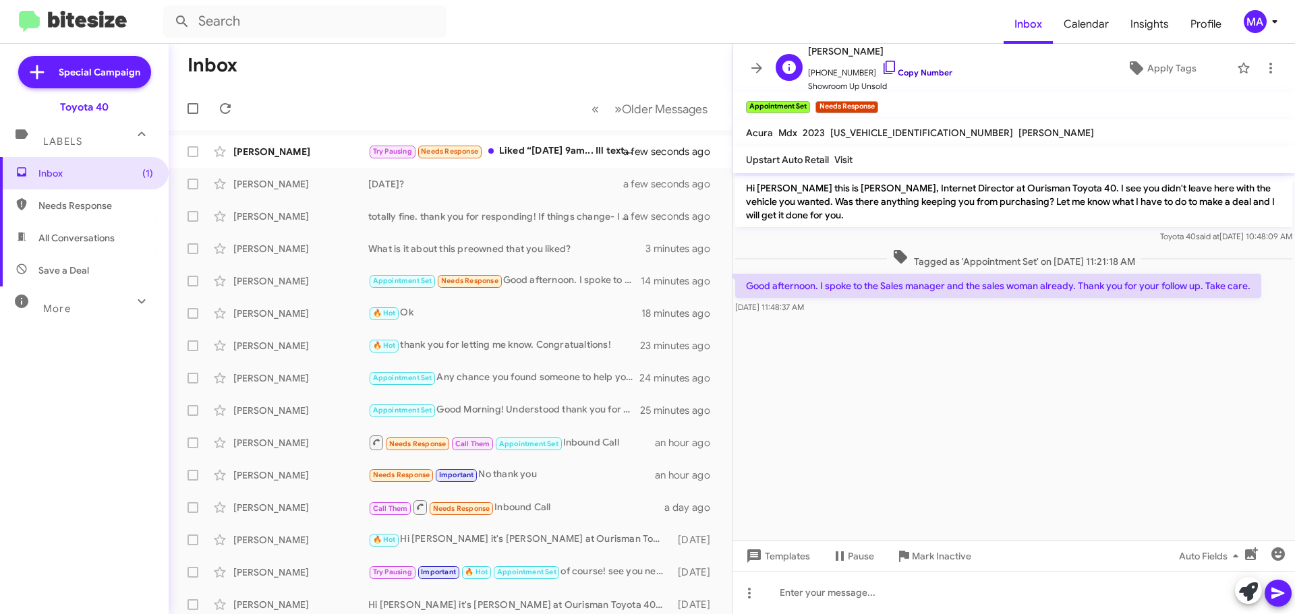
click at [882, 69] on icon at bounding box center [890, 67] width 16 height 16
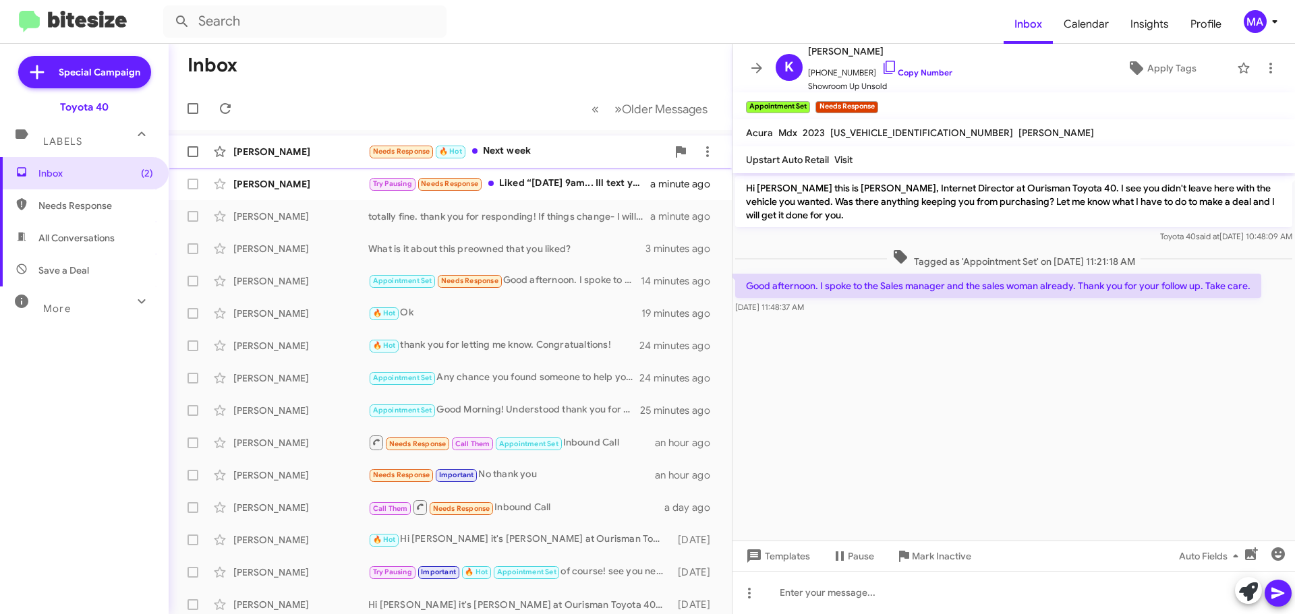
click at [494, 146] on div "Needs Response 🔥 Hot Next week" at bounding box center [517, 152] width 299 height 16
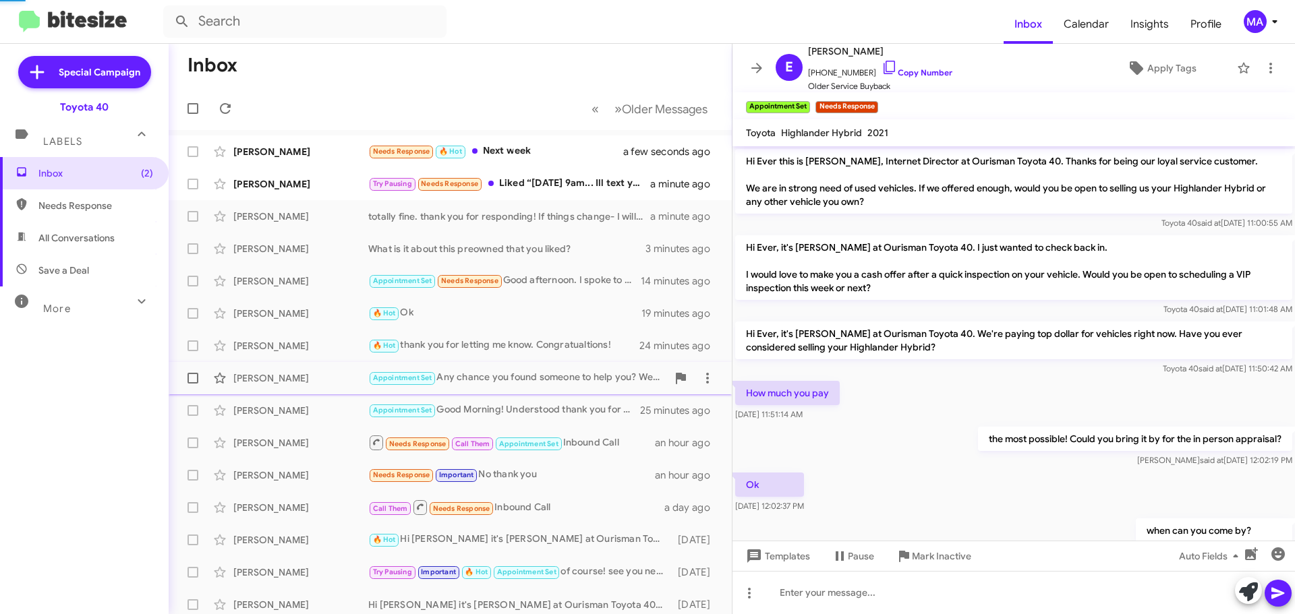
scroll to position [192, 0]
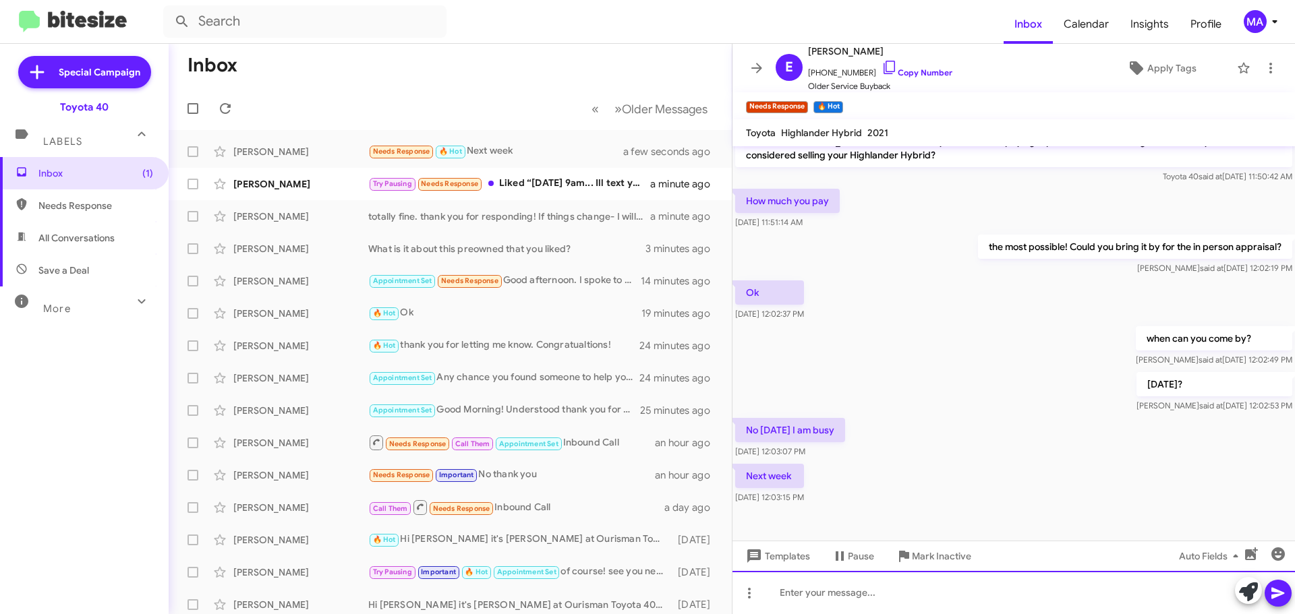
click at [813, 591] on div at bounding box center [1013, 592] width 562 height 43
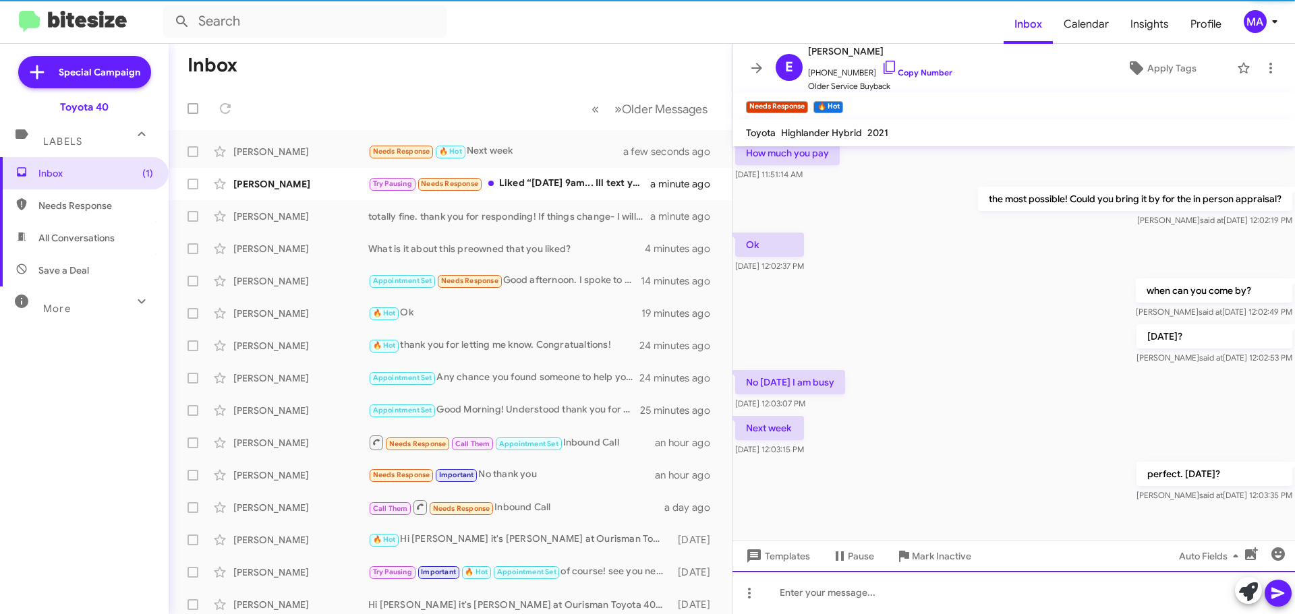
scroll to position [241, 0]
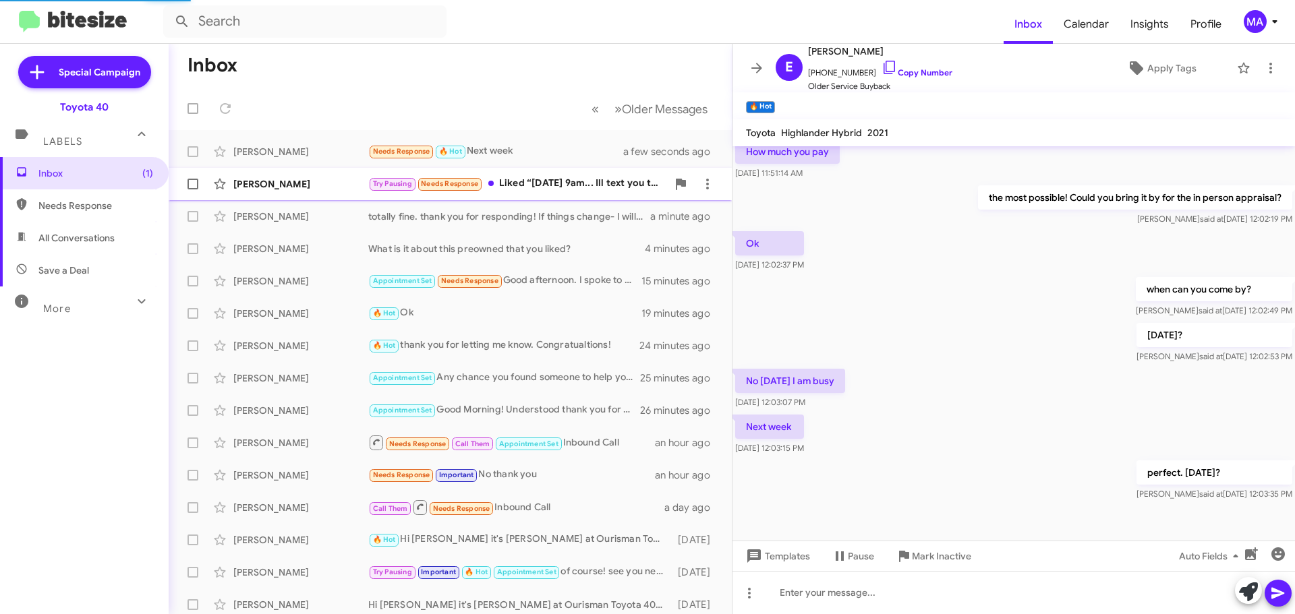
click at [561, 183] on div "Try Pausing Needs Response Liked “9/30/2040 at 9am... Ill text you then!”" at bounding box center [517, 184] width 299 height 16
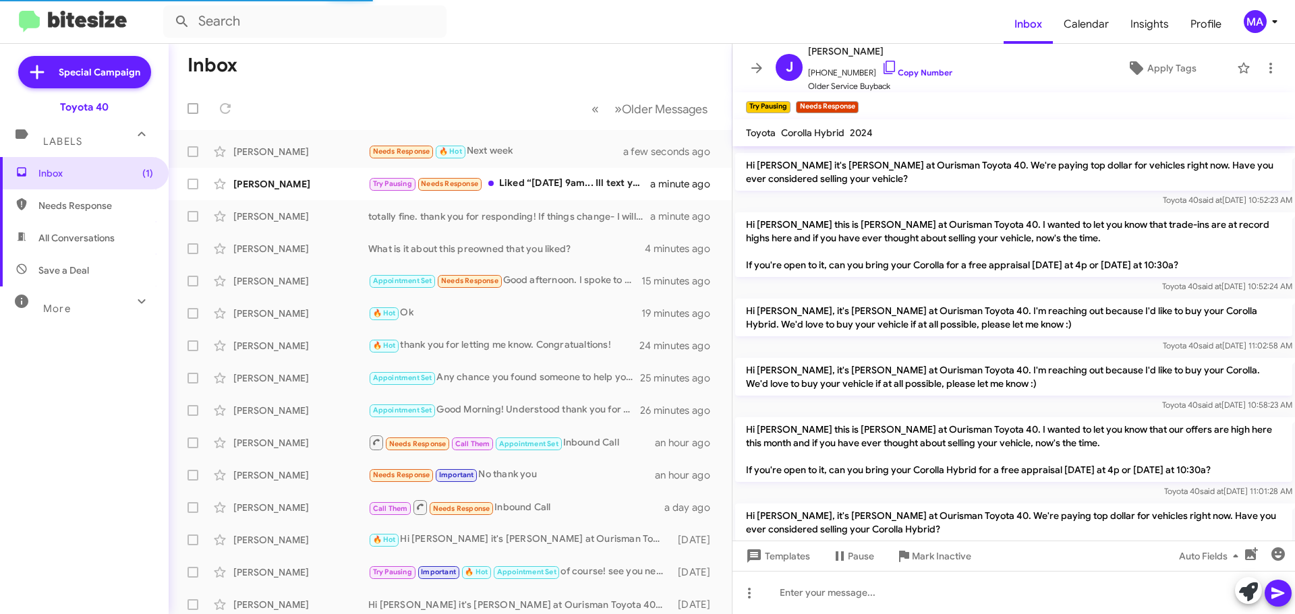
scroll to position [538, 0]
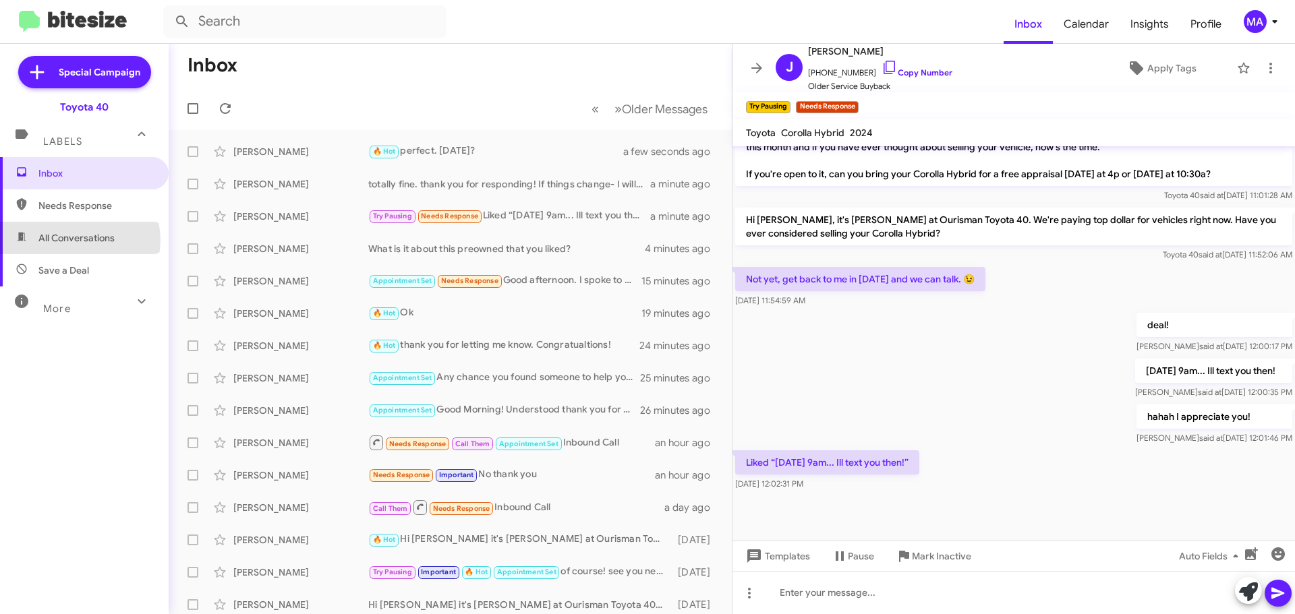
click at [78, 240] on span "All Conversations" at bounding box center [76, 237] width 76 height 13
type input "in:all-conversations"
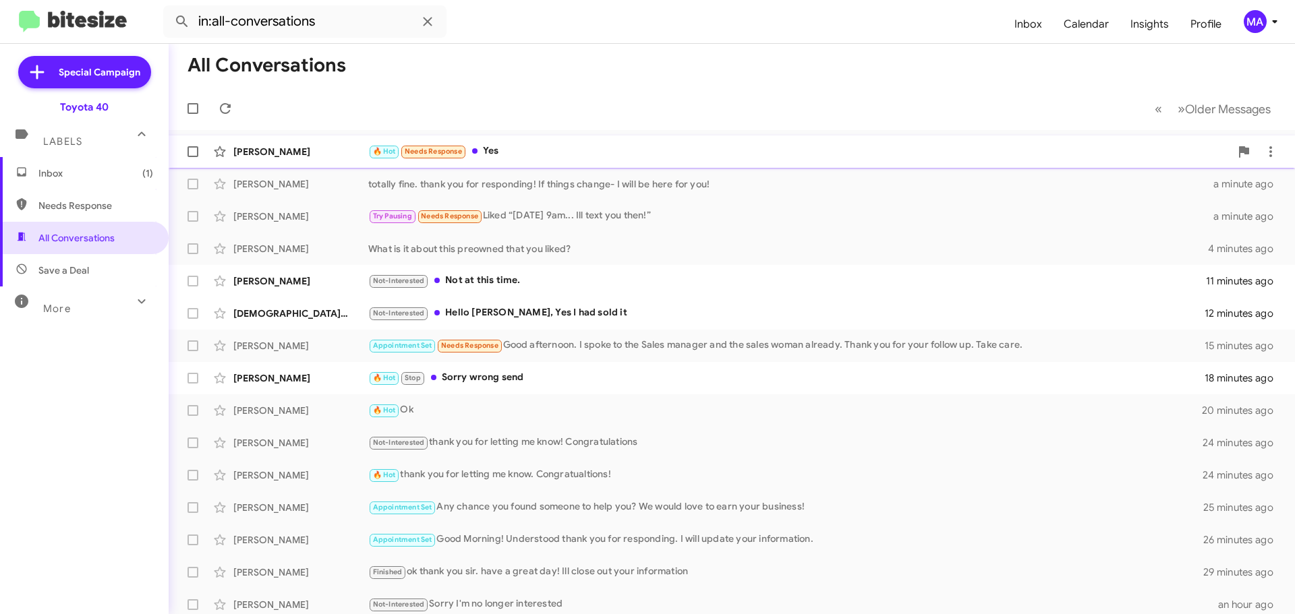
click at [519, 153] on div "🔥 Hot Needs Response Yes" at bounding box center [799, 152] width 862 height 16
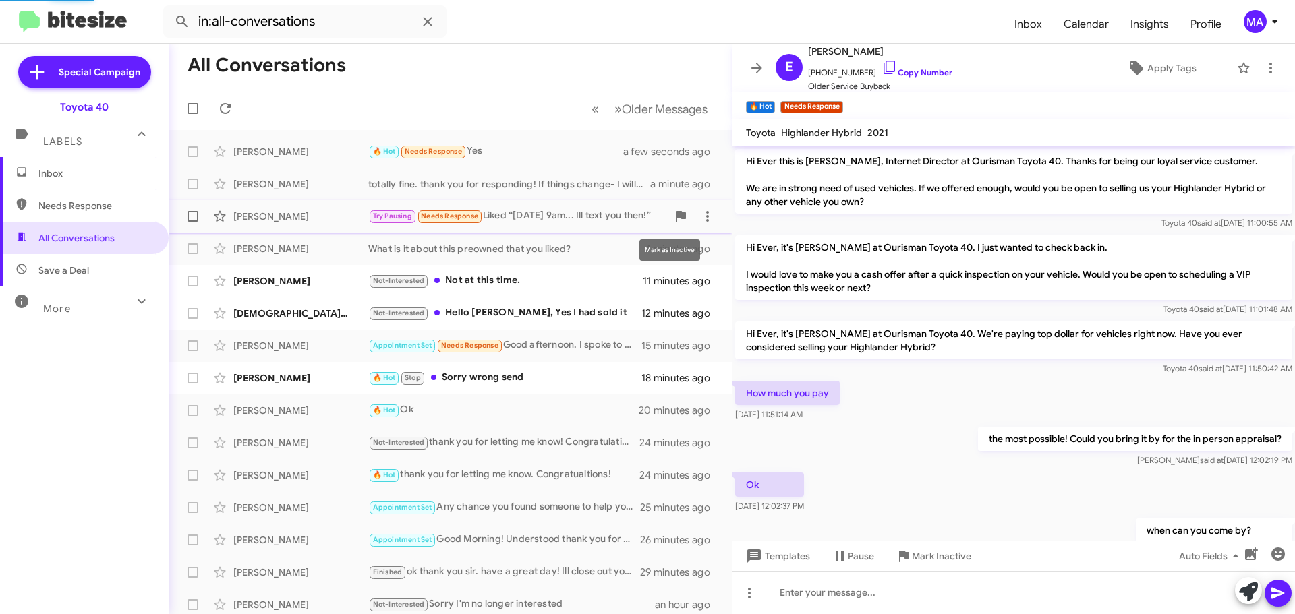
scroll to position [264, 0]
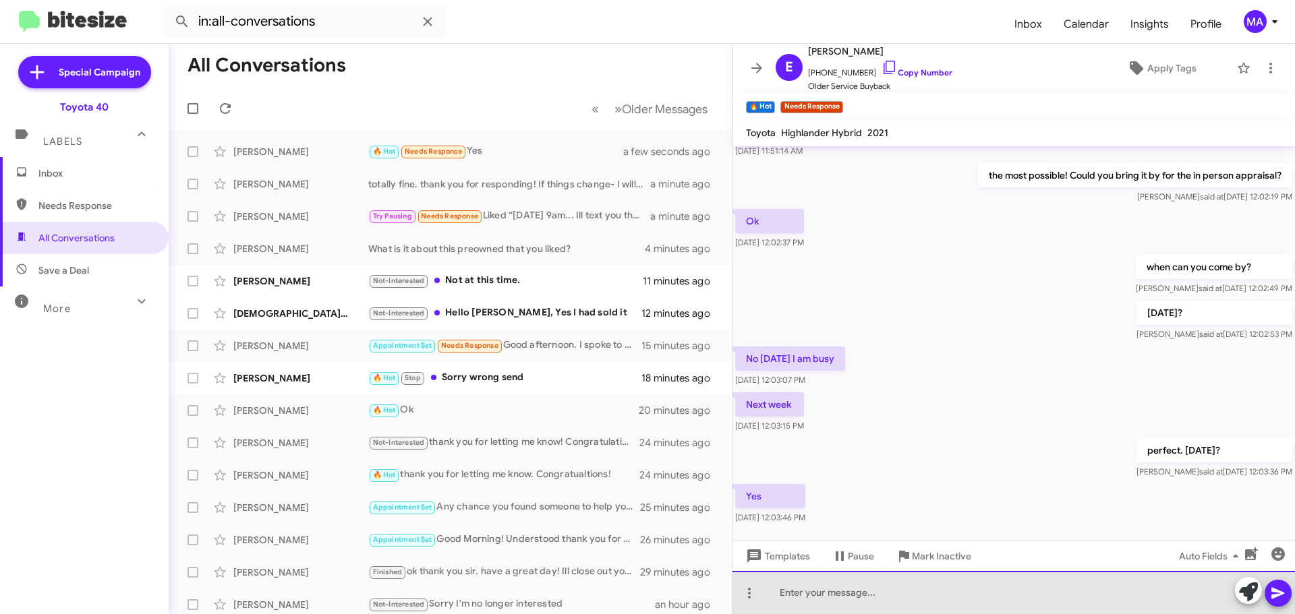
click at [890, 600] on div at bounding box center [1013, 592] width 562 height 43
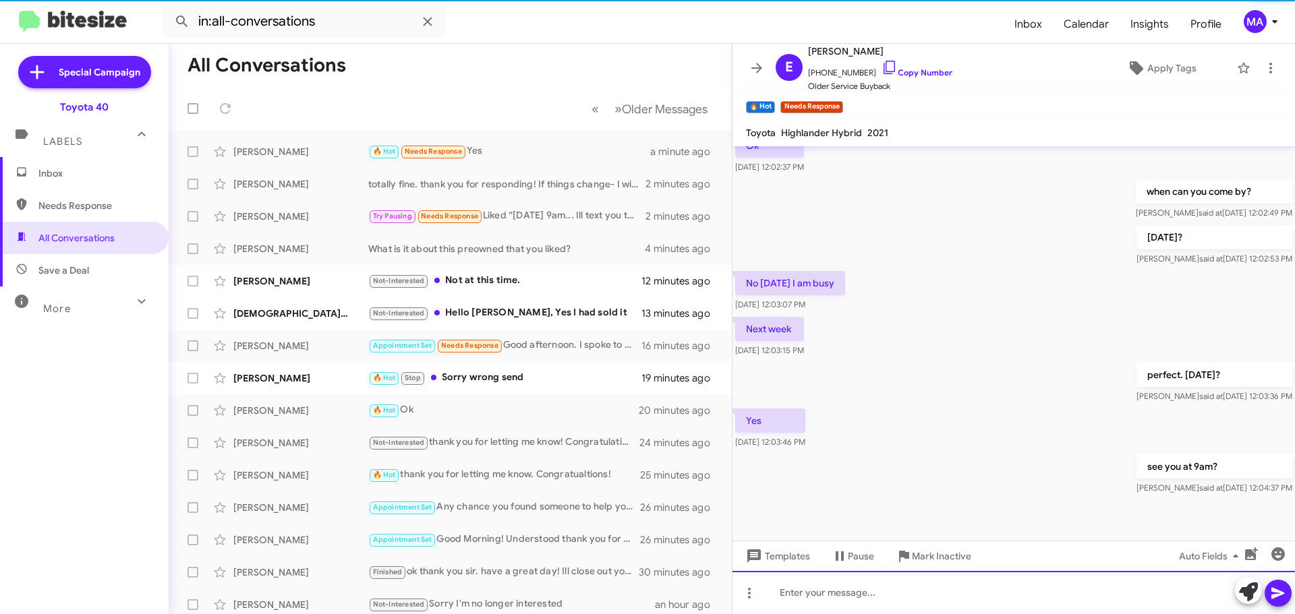
scroll to position [340, 0]
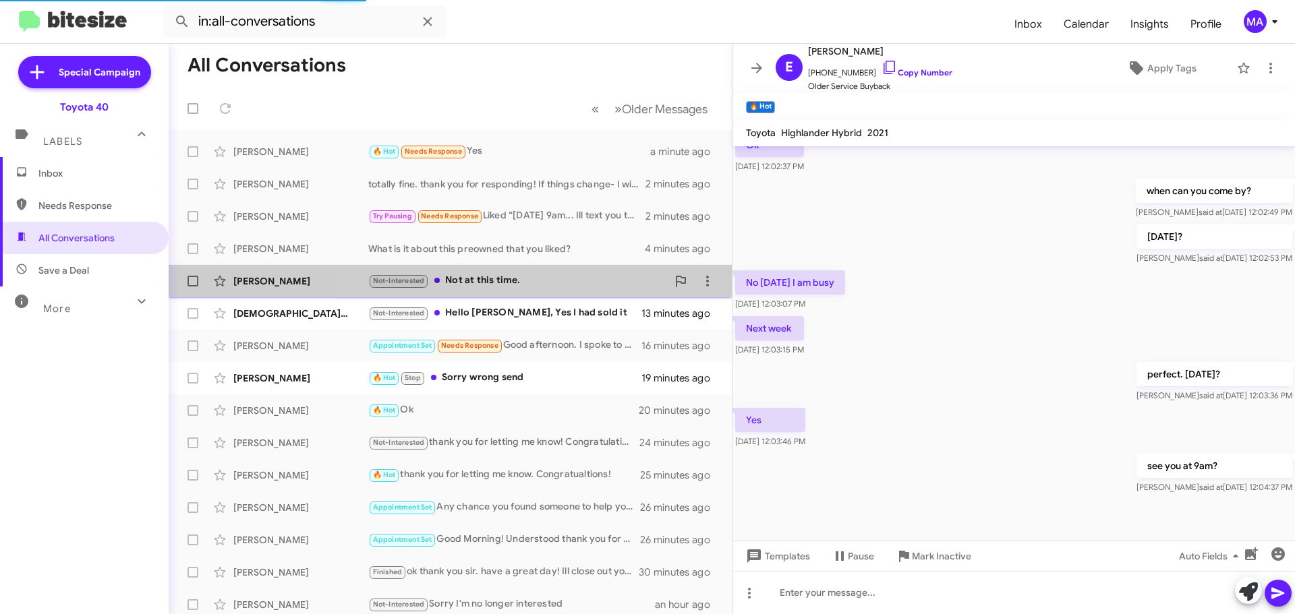
click at [536, 282] on div "Not-Interested Not at this time." at bounding box center [517, 281] width 299 height 16
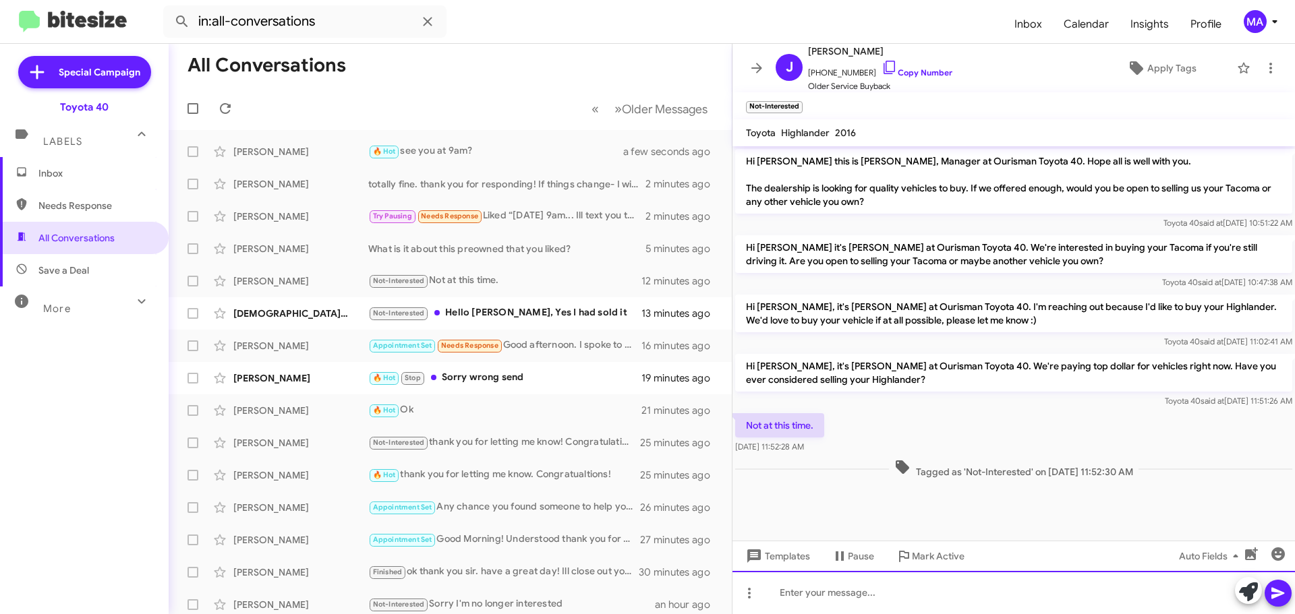
click at [841, 598] on div at bounding box center [1013, 592] width 562 height 43
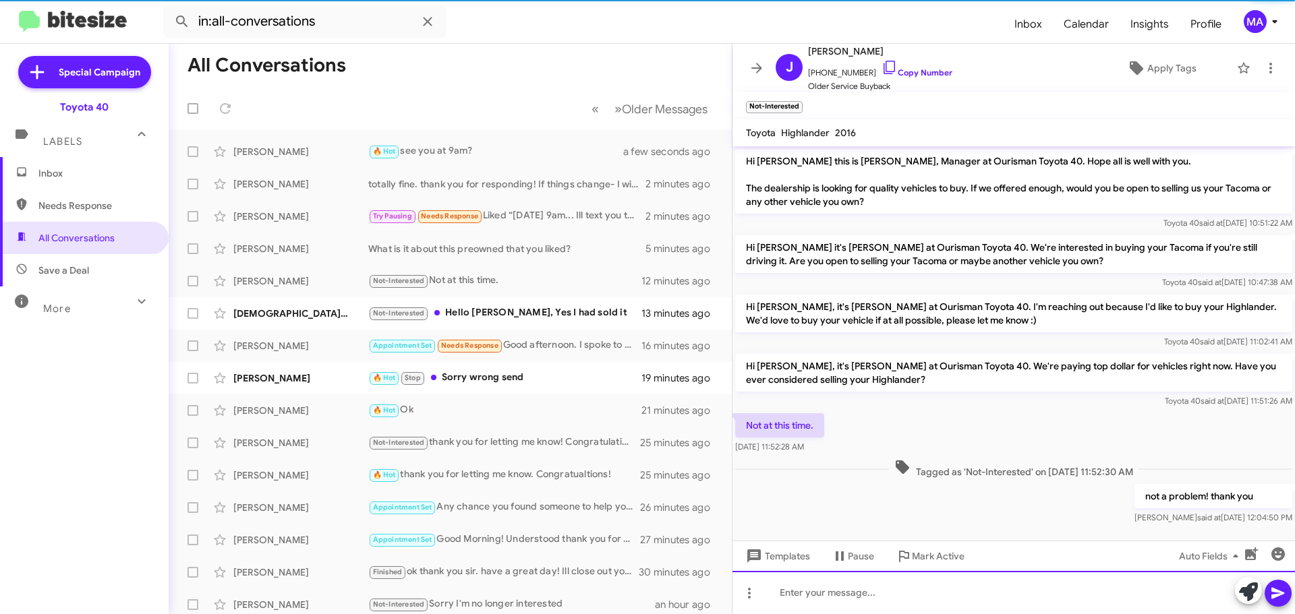
scroll to position [10, 0]
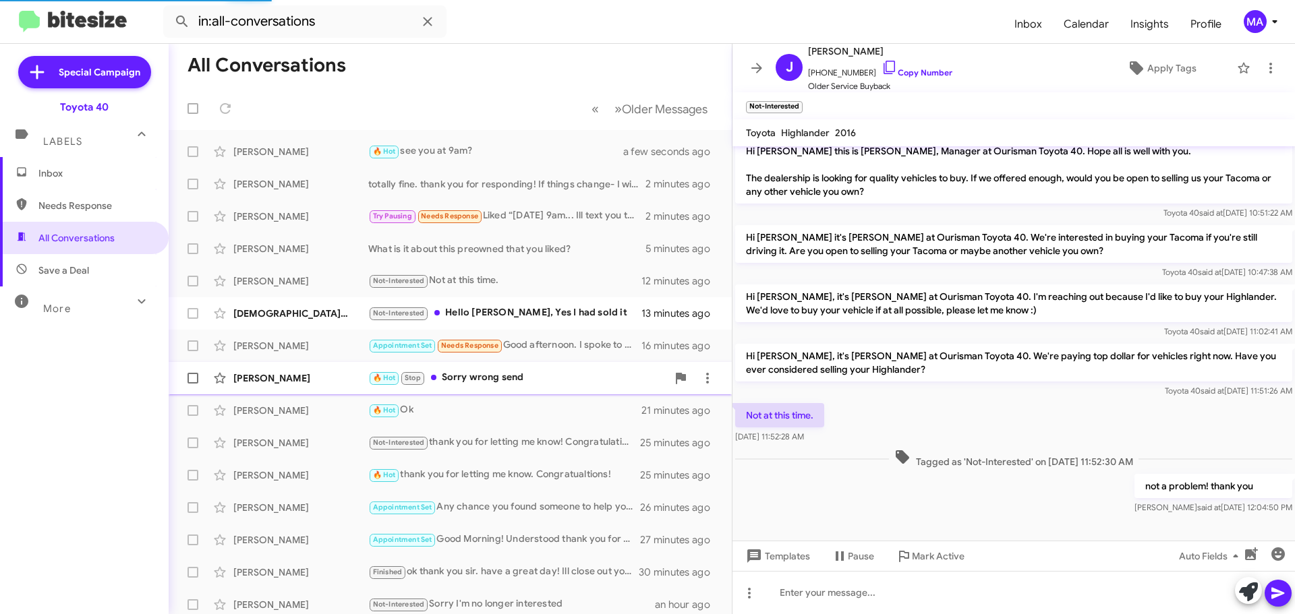
click at [499, 382] on div "🔥 Hot Stop Sorry wrong send" at bounding box center [517, 378] width 299 height 16
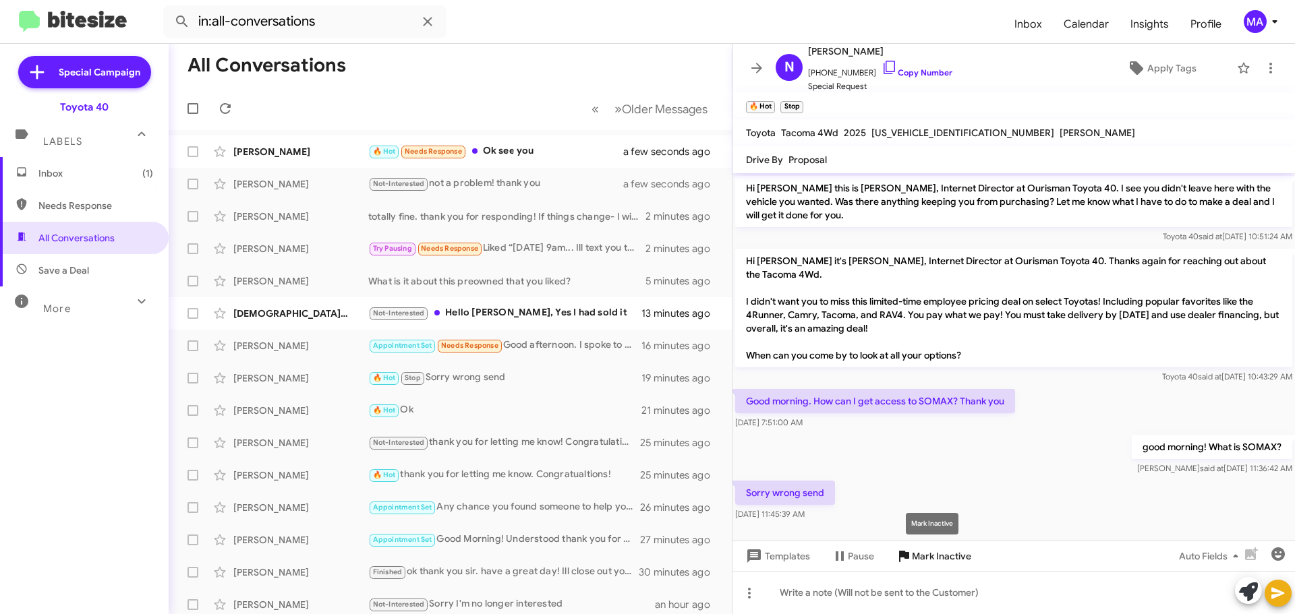
click at [931, 555] on span "Mark Inactive" at bounding box center [941, 556] width 59 height 24
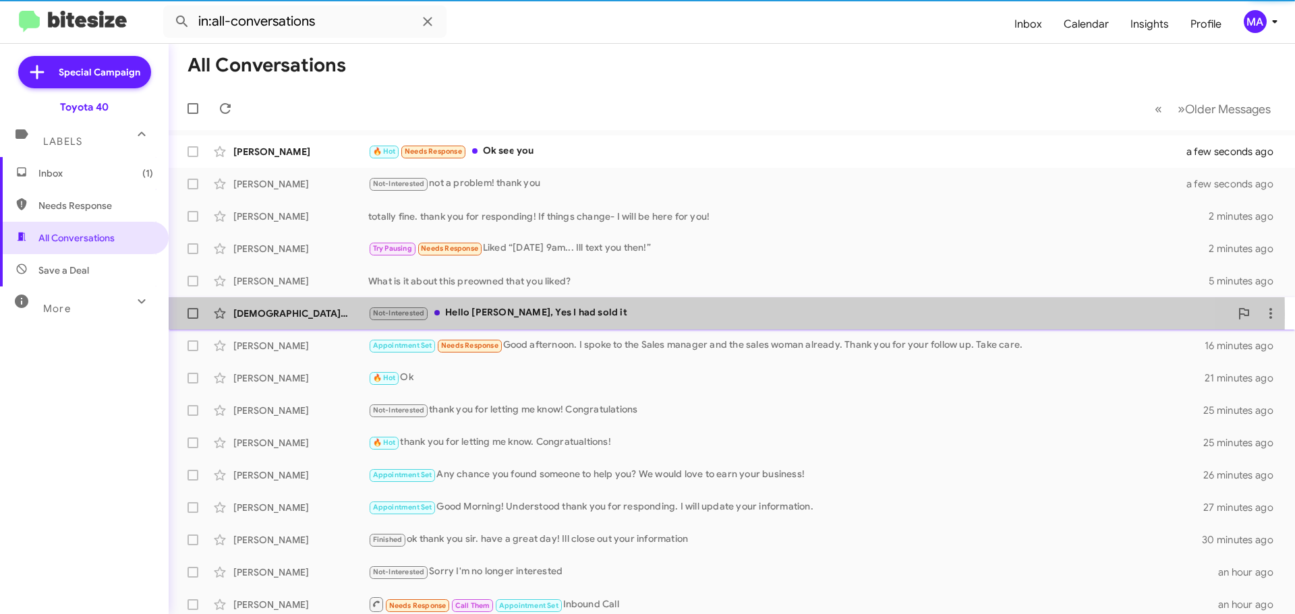
click at [565, 314] on div "Not-Interested Hello Morgan, Yes I had sold it" at bounding box center [799, 314] width 862 height 16
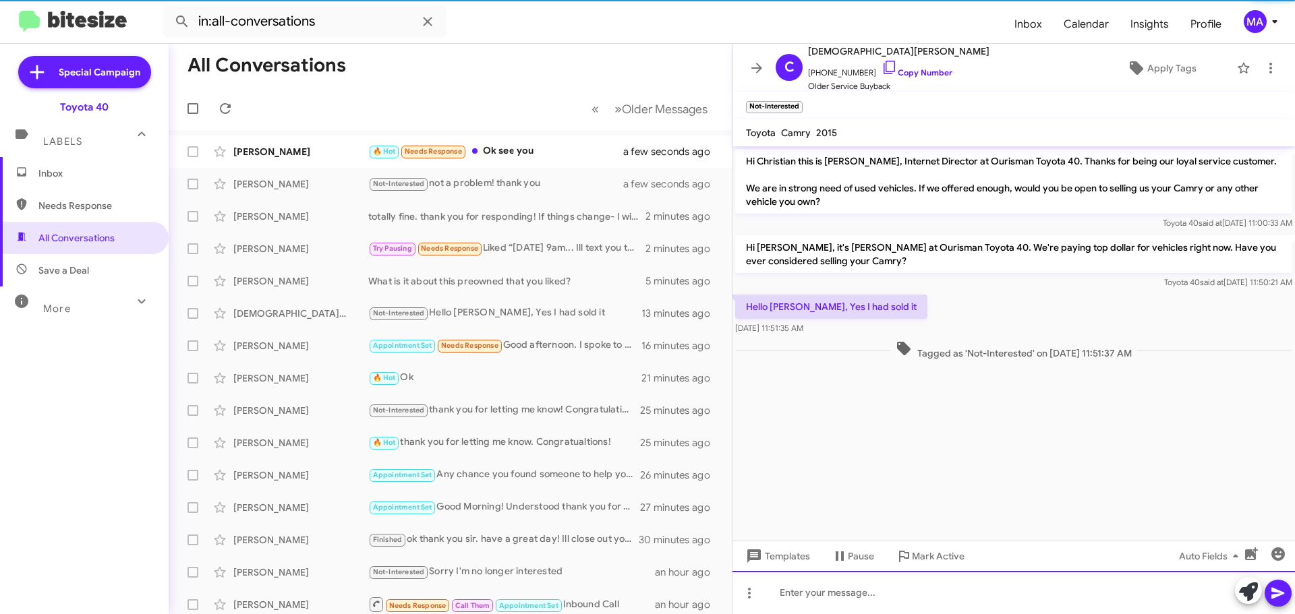
click at [873, 594] on div at bounding box center [1013, 592] width 562 height 43
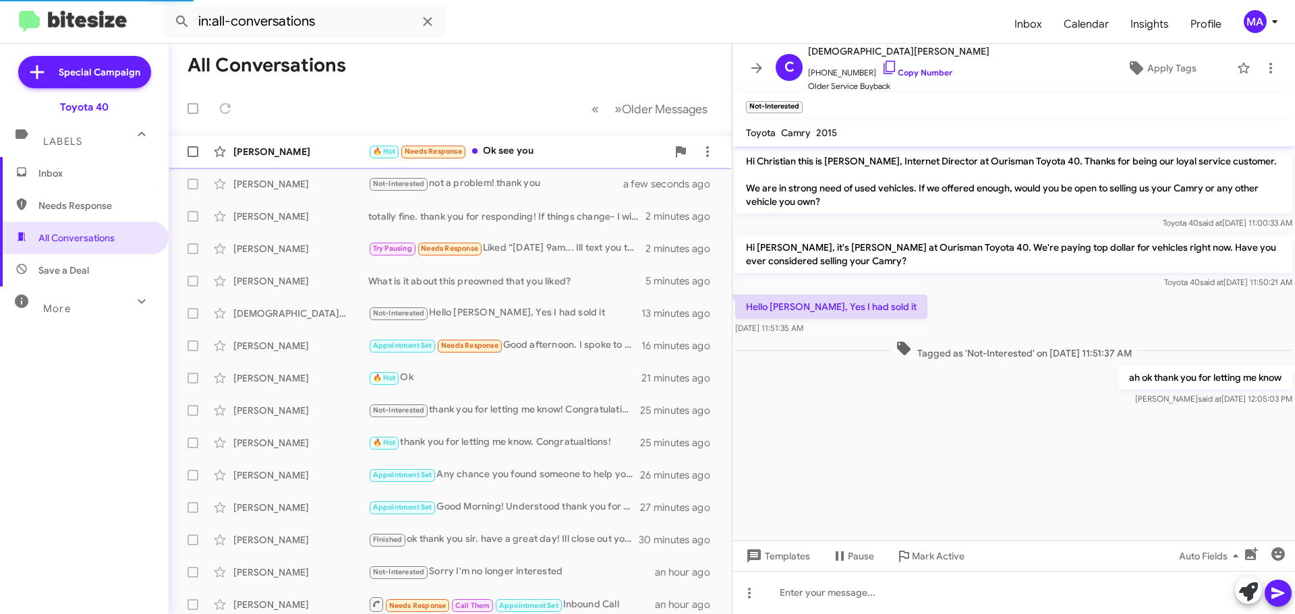
click at [538, 156] on div "🔥 Hot Needs Response Ok see you" at bounding box center [517, 152] width 299 height 16
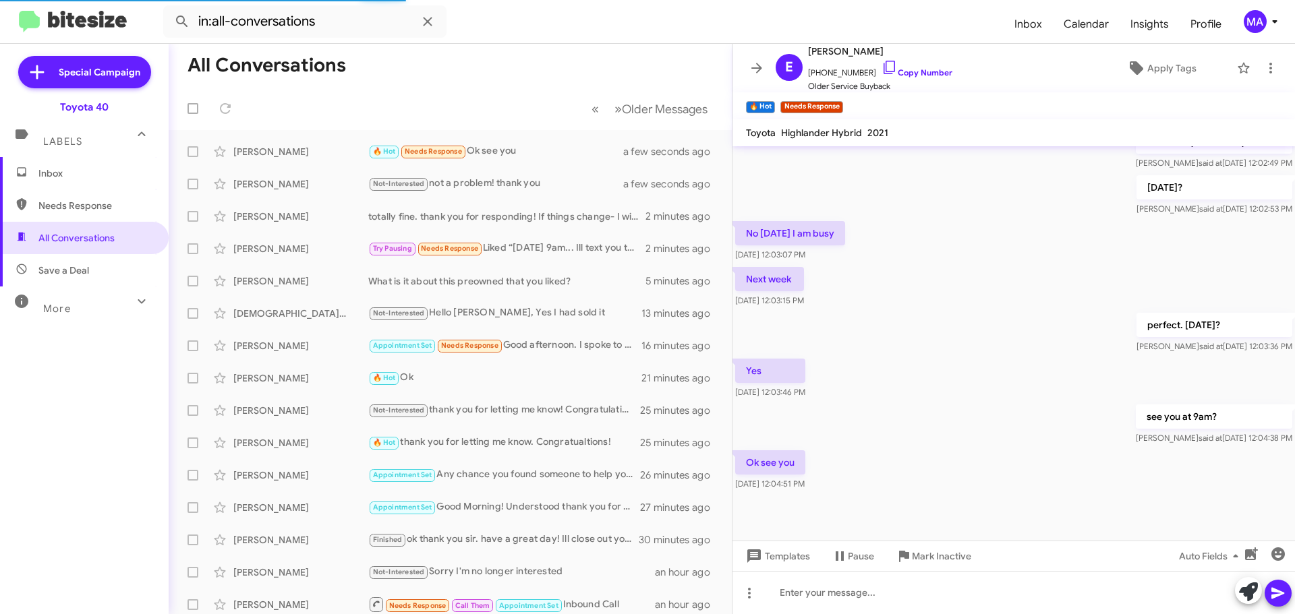
drag, startPoint x: 871, startPoint y: 66, endPoint x: 661, endPoint y: 63, distance: 210.5
click at [882, 66] on icon at bounding box center [890, 67] width 16 height 16
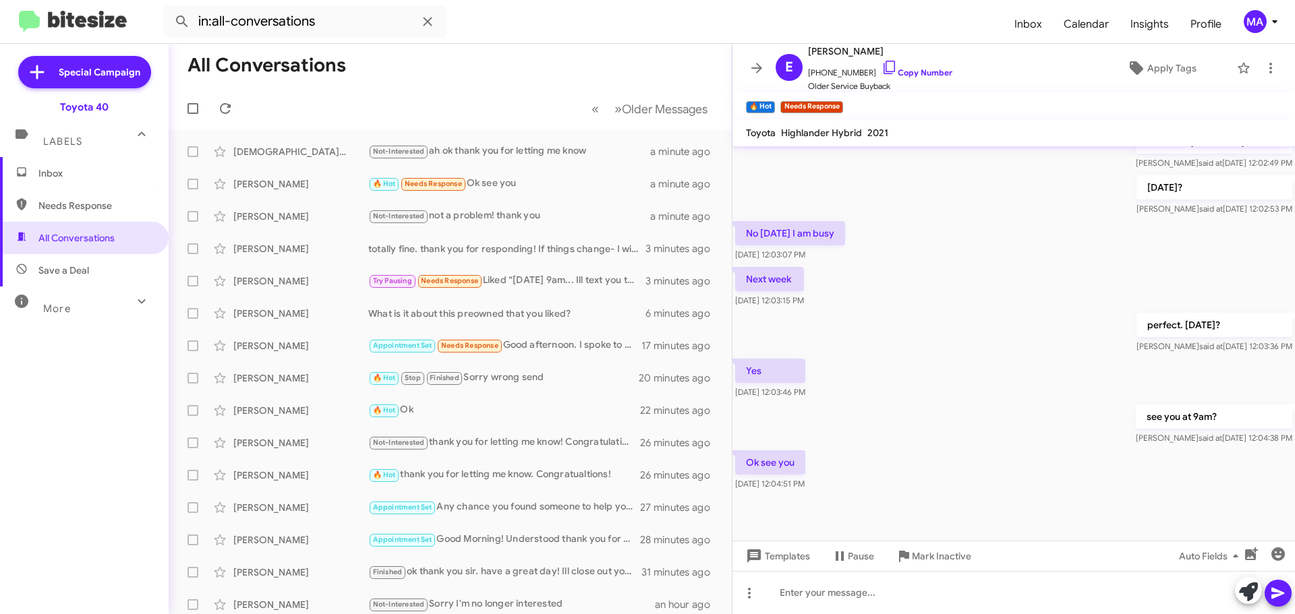
click at [84, 187] on span "Inbox" at bounding box center [84, 173] width 169 height 32
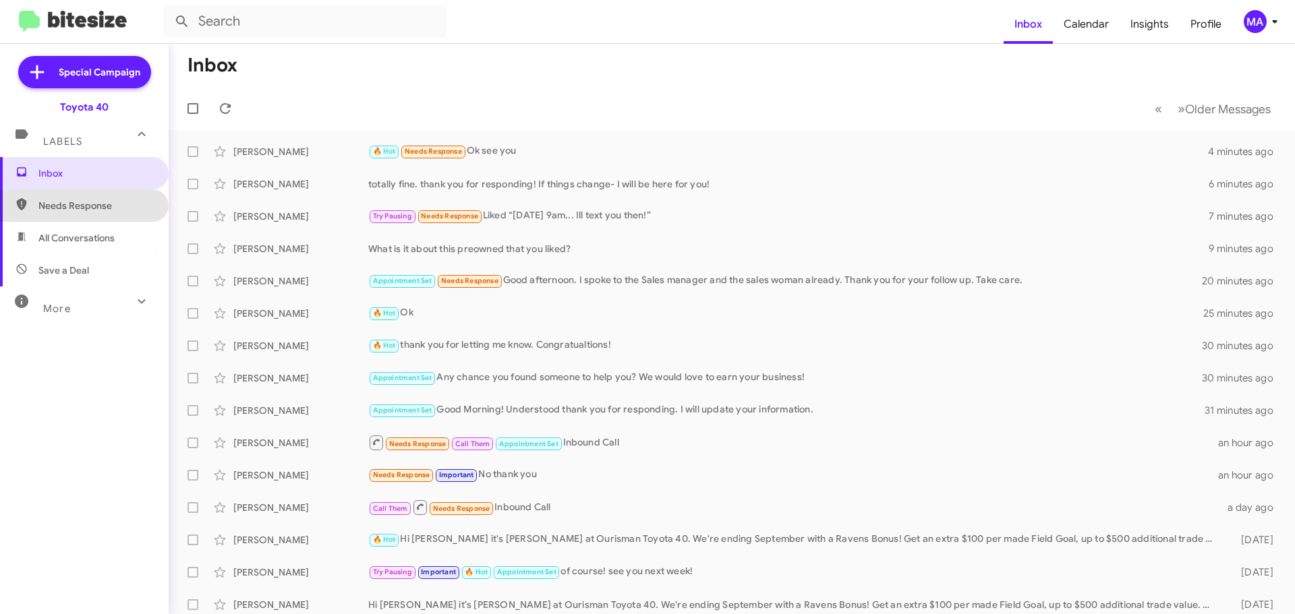
click at [88, 206] on span "Needs Response" at bounding box center [95, 205] width 115 height 13
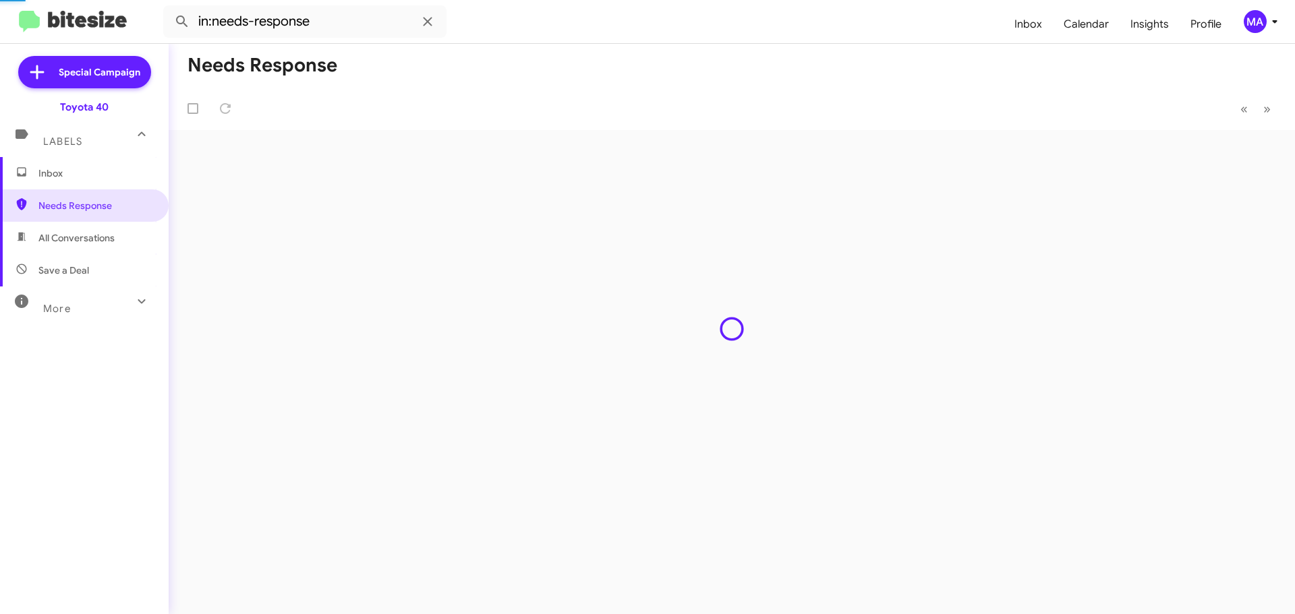
click at [92, 239] on span "All Conversations" at bounding box center [76, 237] width 76 height 13
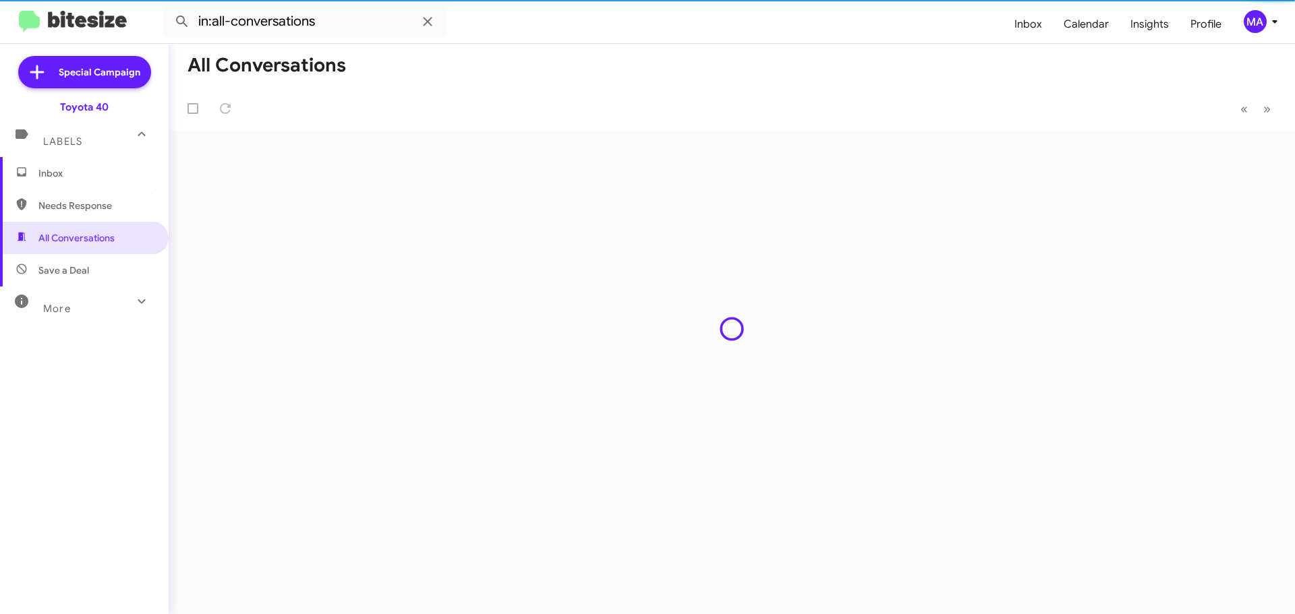
click at [92, 270] on span "Save a Deal" at bounding box center [84, 270] width 169 height 32
type input "in:not-interested"
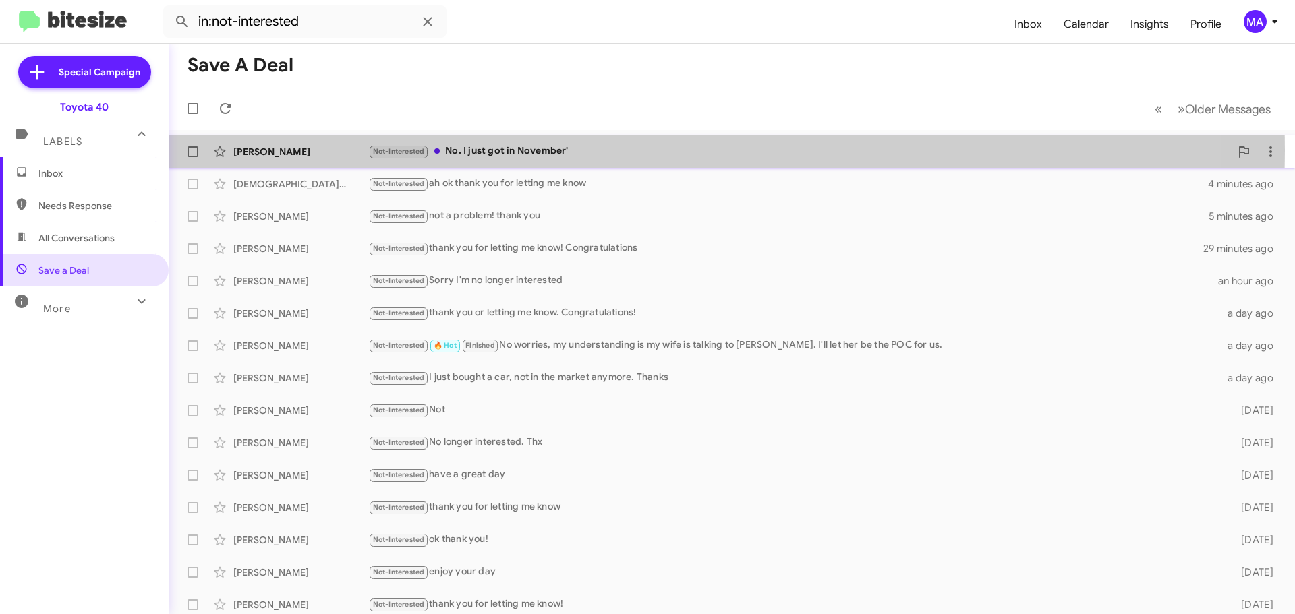
click at [567, 150] on div "Not-Interested No. I just got in November'" at bounding box center [799, 152] width 862 height 16
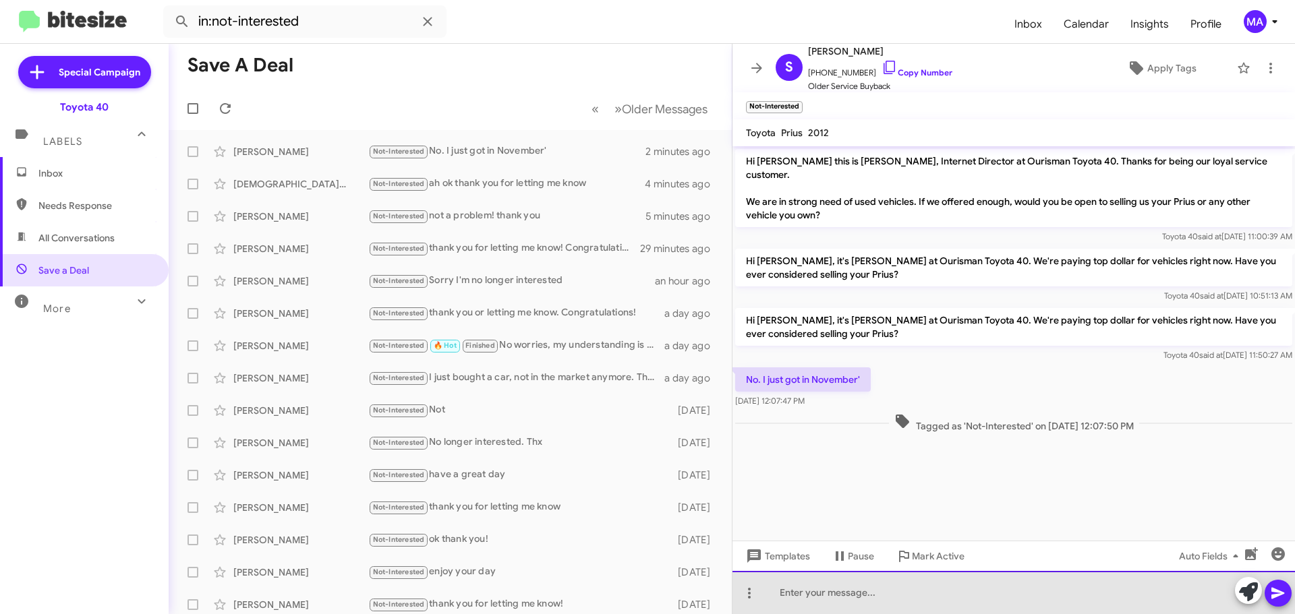
click at [805, 578] on div at bounding box center [1013, 592] width 562 height 43
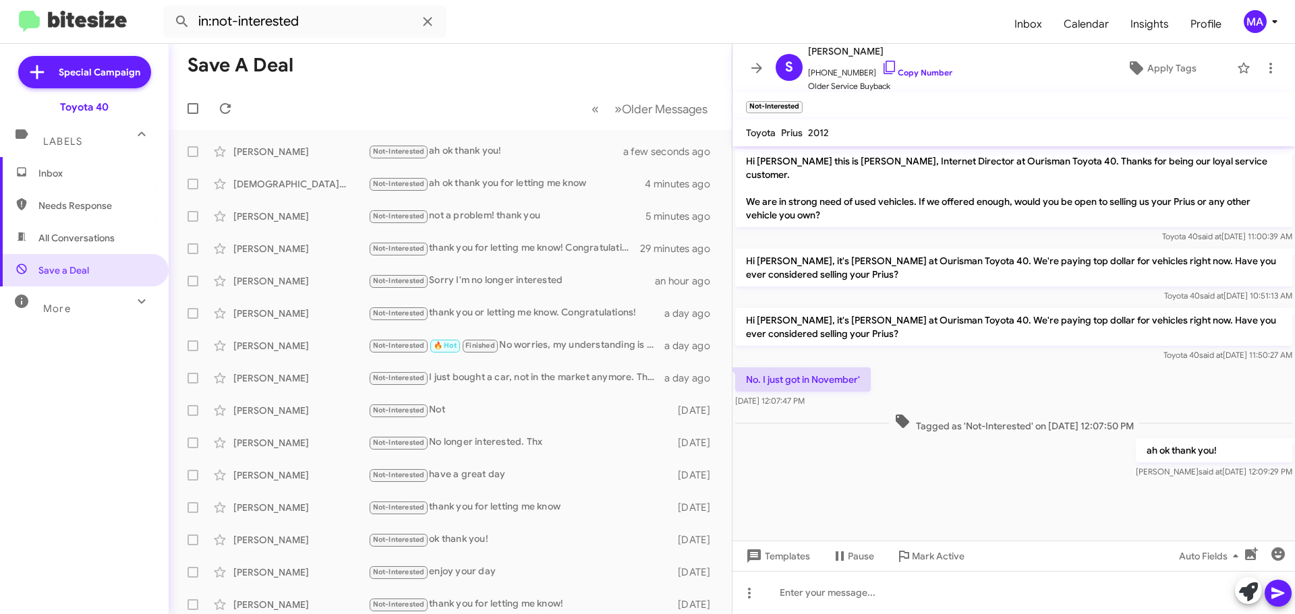
click at [119, 241] on span "All Conversations" at bounding box center [84, 238] width 169 height 32
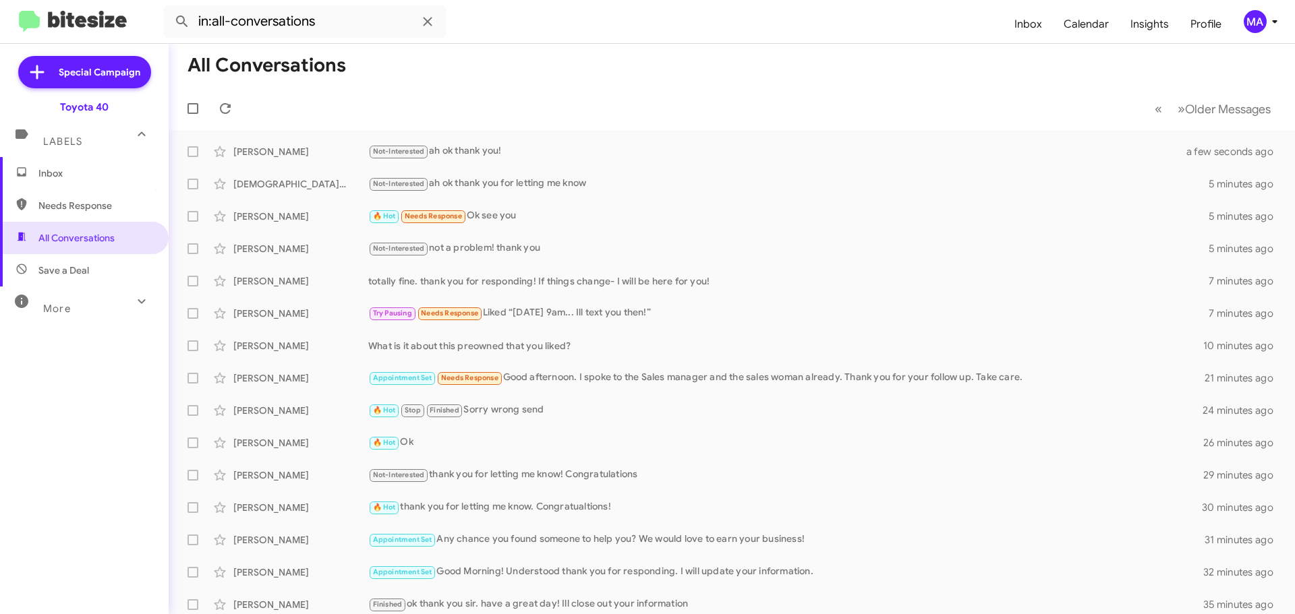
click at [106, 210] on span "Needs Response" at bounding box center [95, 205] width 115 height 13
type input "in:needs-response"
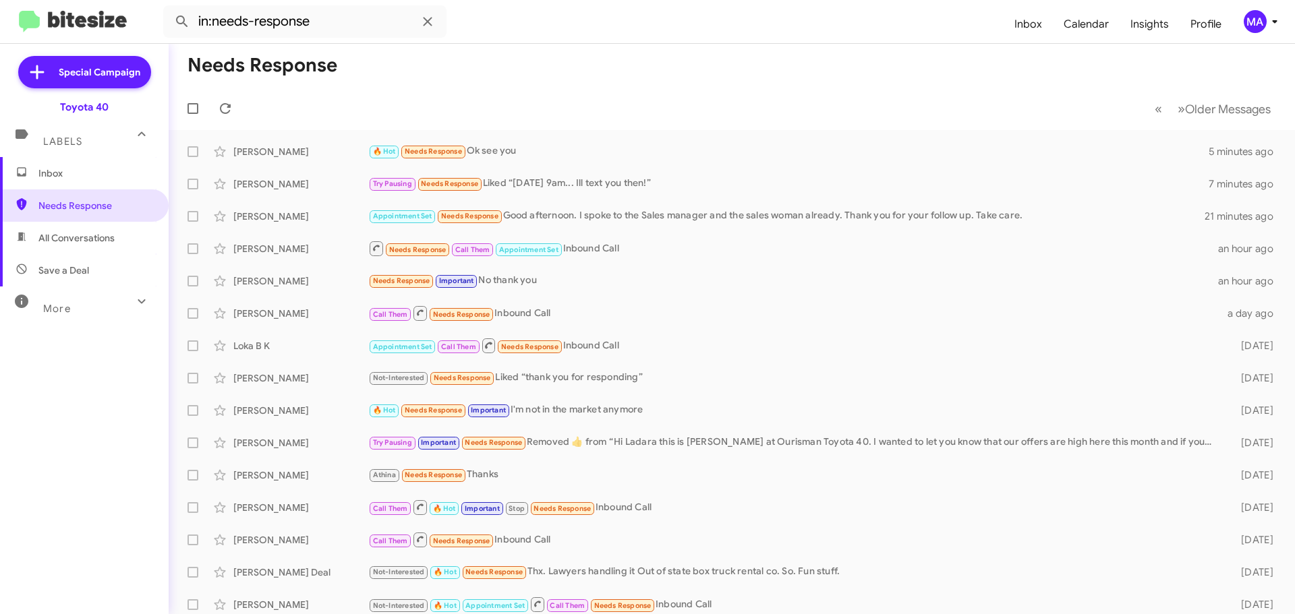
click at [69, 175] on span "Inbox" at bounding box center [95, 173] width 115 height 13
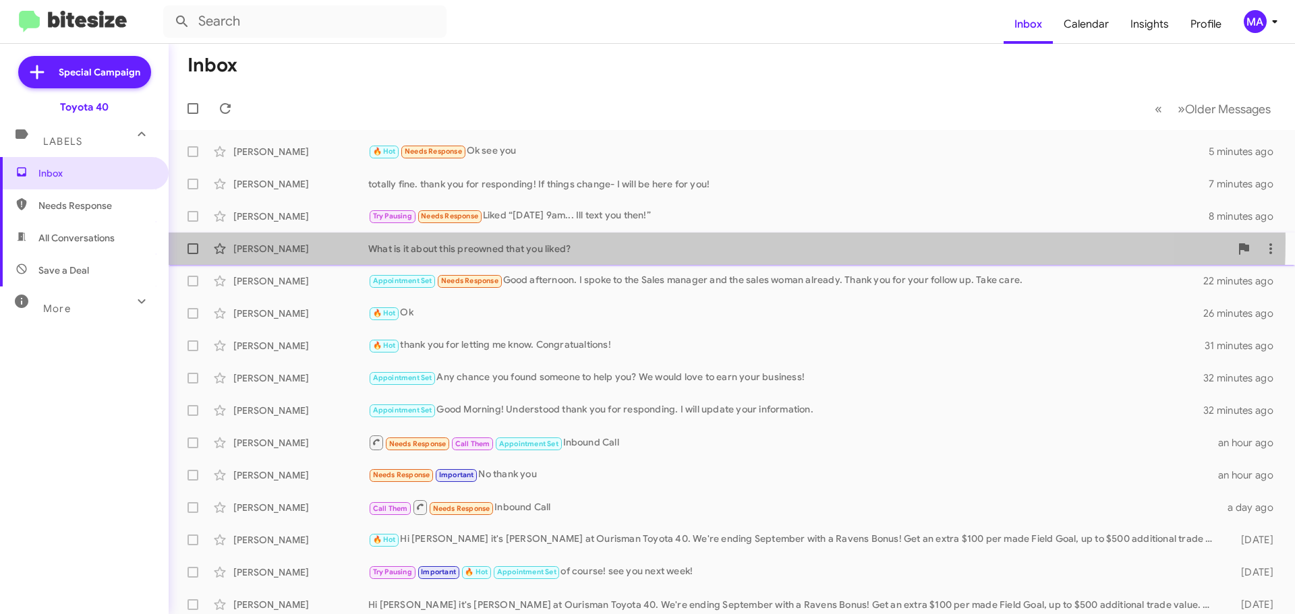
click at [630, 240] on div "Kaitlyn Griffith What is it about this preowned that you liked? 10 minutes ago" at bounding box center [731, 248] width 1105 height 27
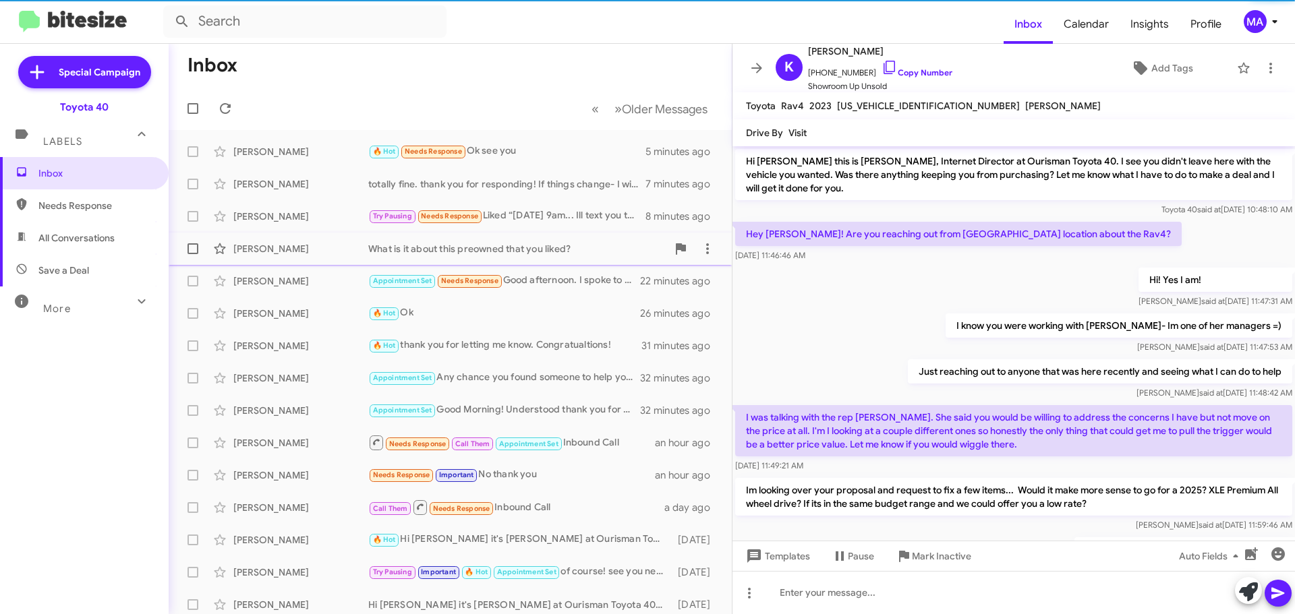
scroll to position [67, 0]
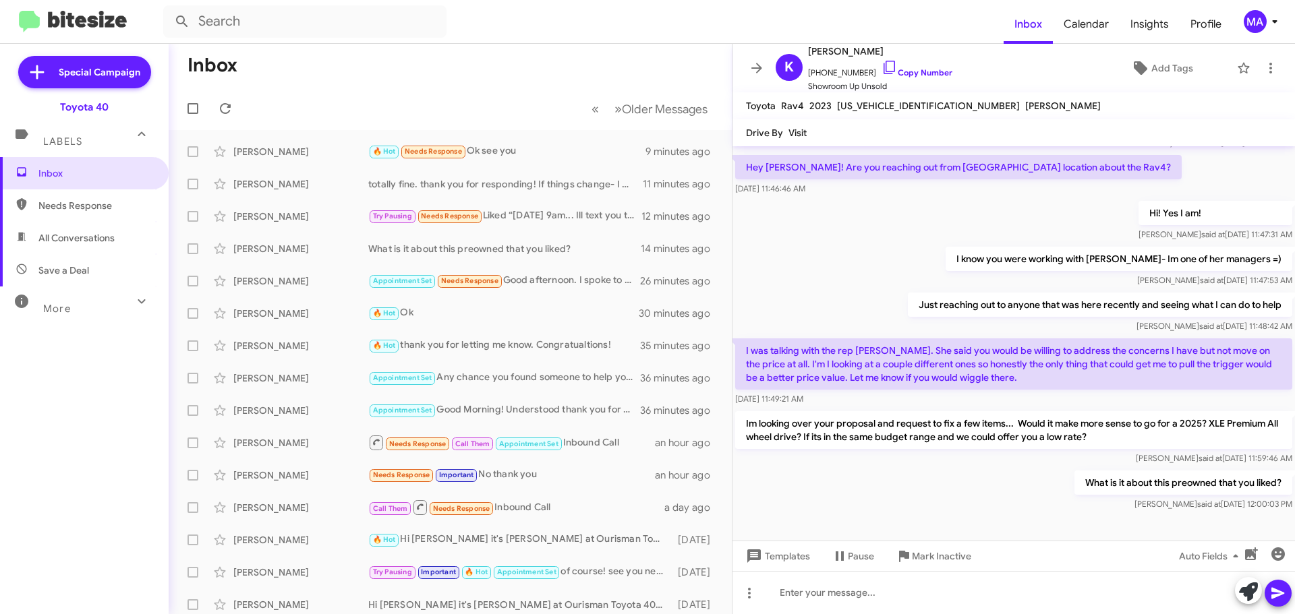
click at [78, 197] on span "Needs Response" at bounding box center [84, 206] width 169 height 32
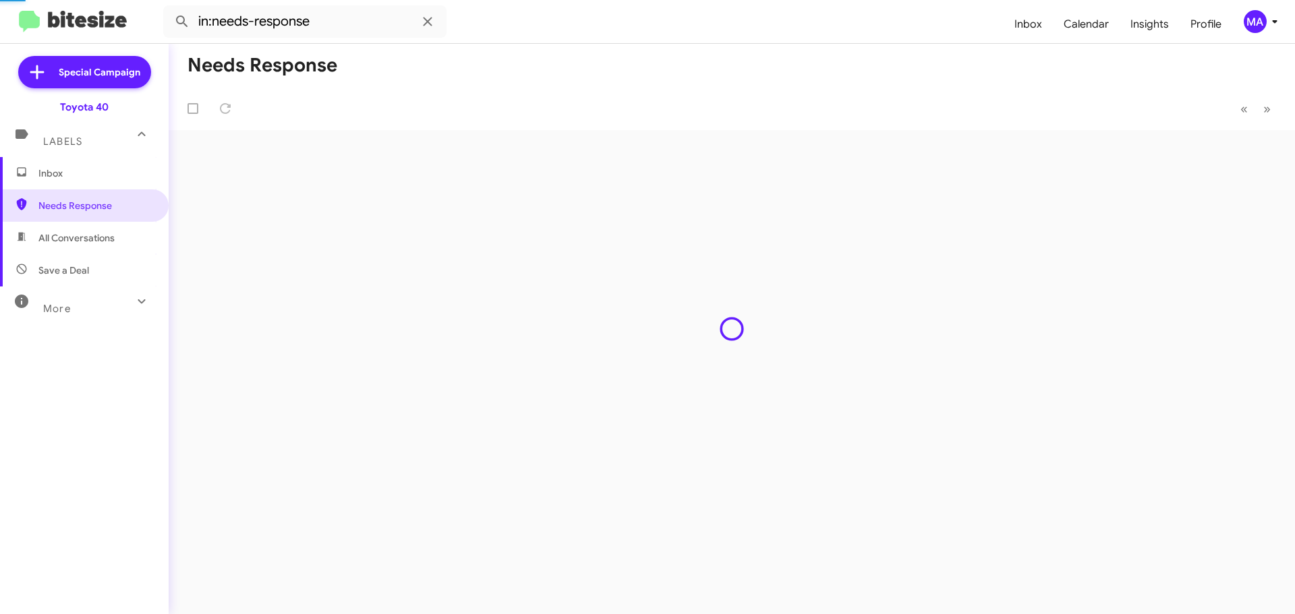
click at [88, 231] on span "All Conversations" at bounding box center [76, 237] width 76 height 13
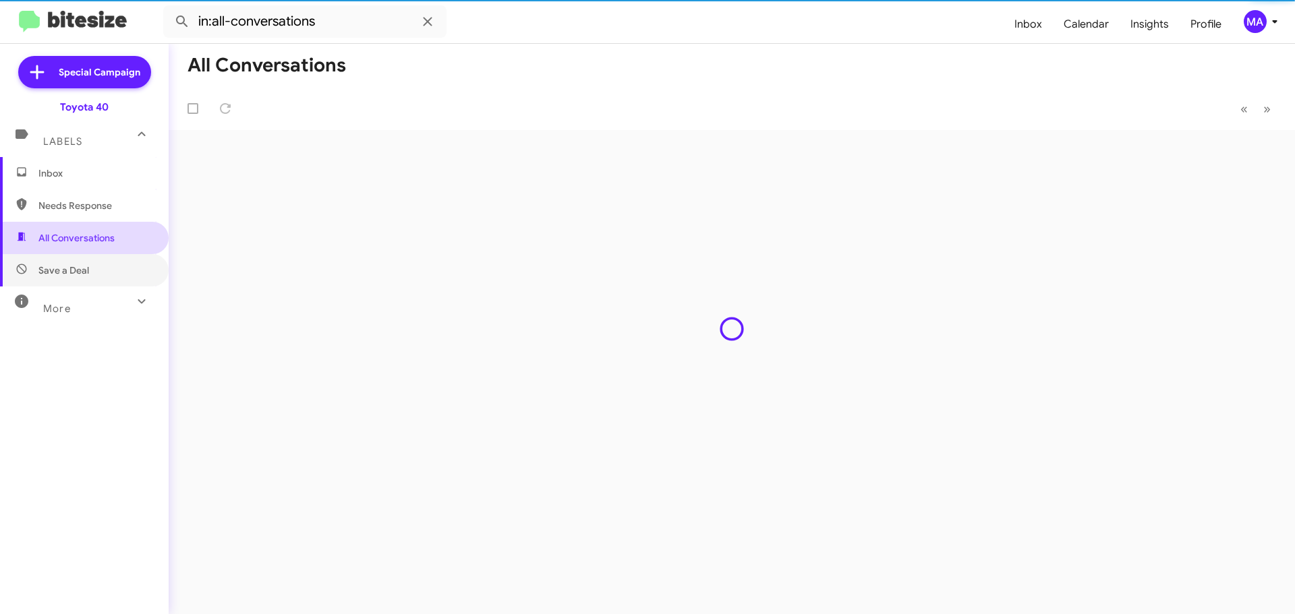
drag, startPoint x: 89, startPoint y: 264, endPoint x: 88, endPoint y: 248, distance: 16.2
click at [89, 264] on span "Save a Deal" at bounding box center [84, 270] width 169 height 32
type input "in:not-interested"
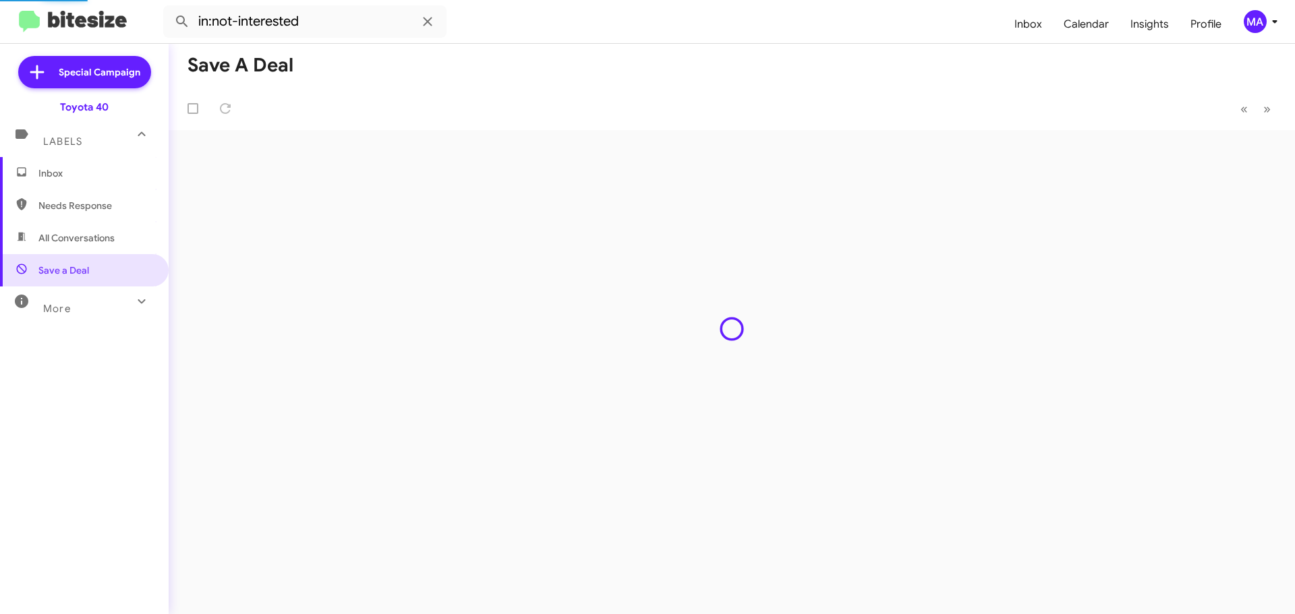
click at [80, 165] on span "Inbox" at bounding box center [84, 173] width 169 height 32
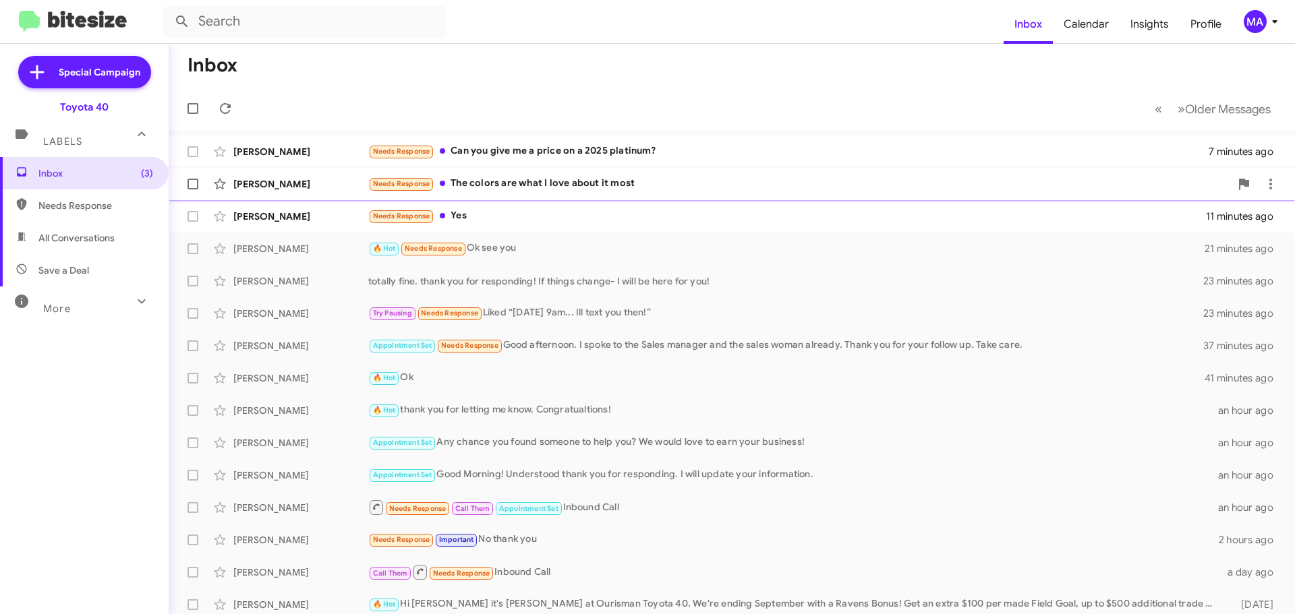
click at [599, 177] on div "Needs Response The colors are what I love about it most" at bounding box center [799, 184] width 862 height 16
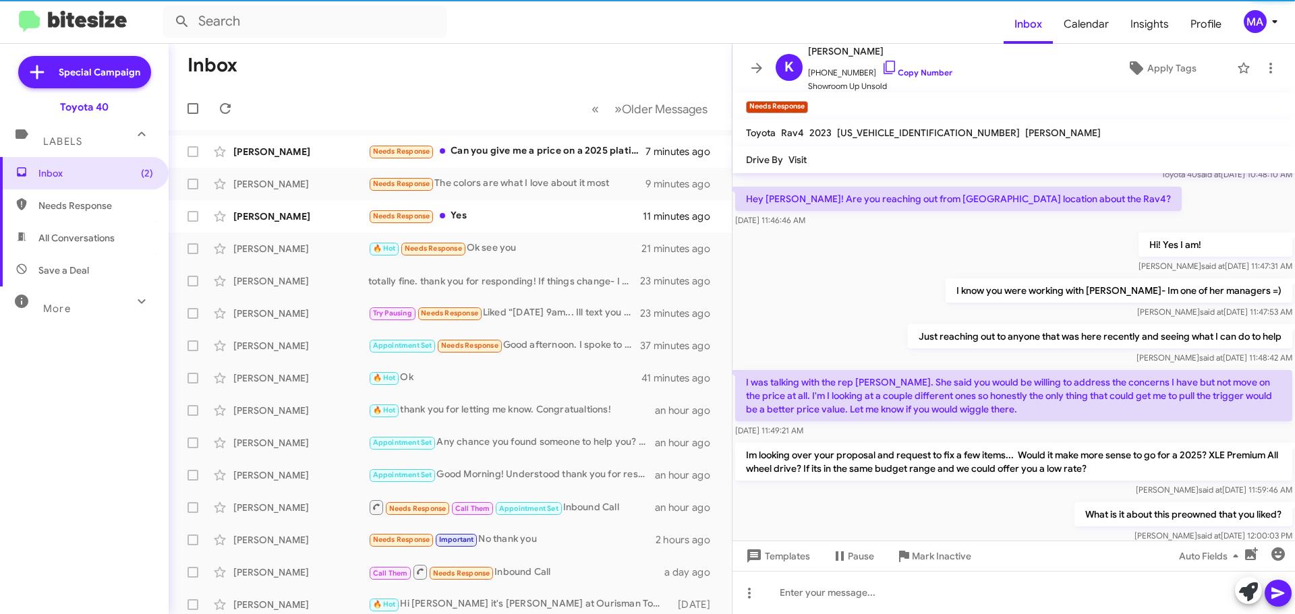
scroll to position [143, 0]
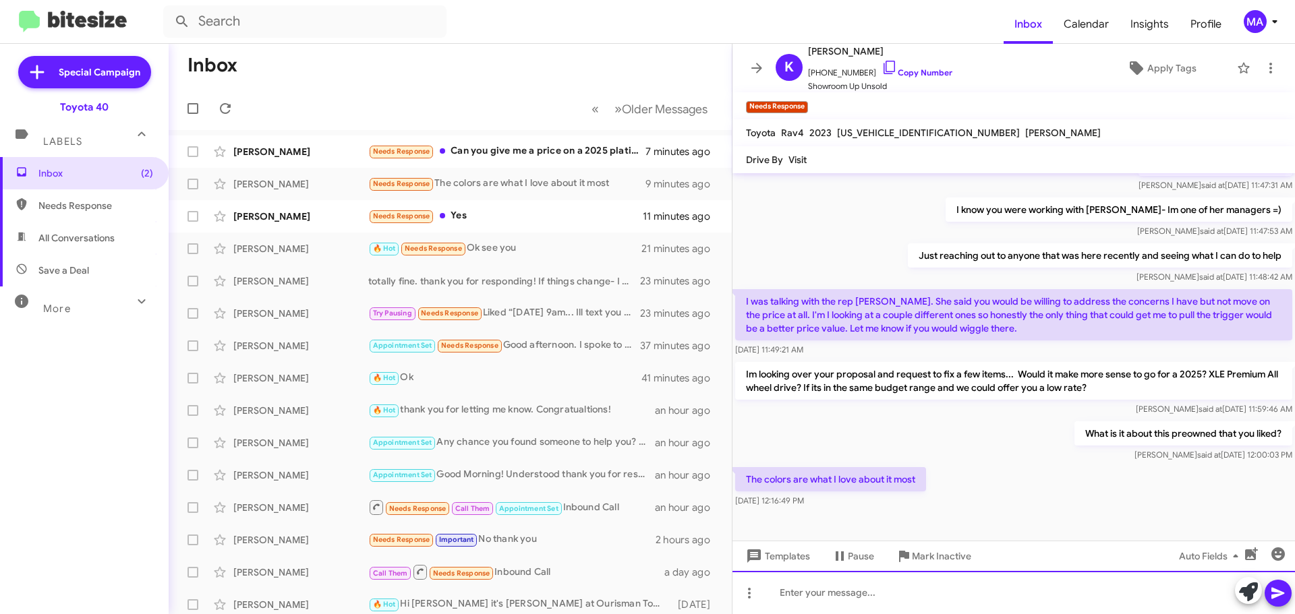
click at [840, 605] on div at bounding box center [1013, 592] width 562 height 43
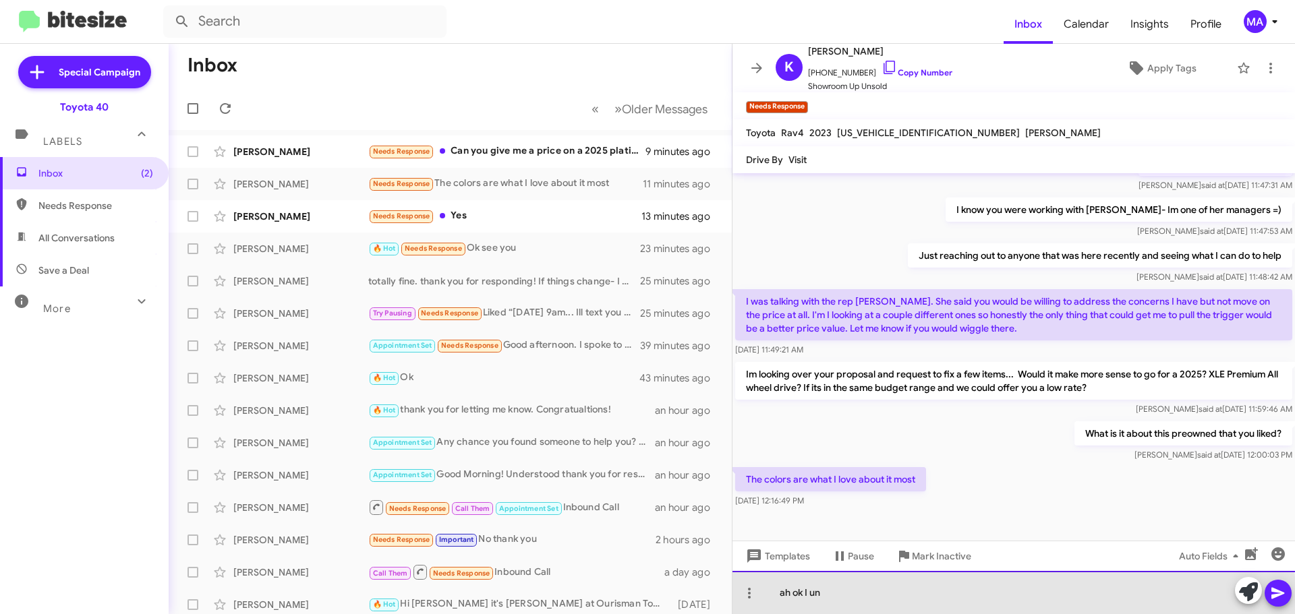
click at [865, 600] on div "ah ok I un" at bounding box center [1013, 592] width 562 height 43
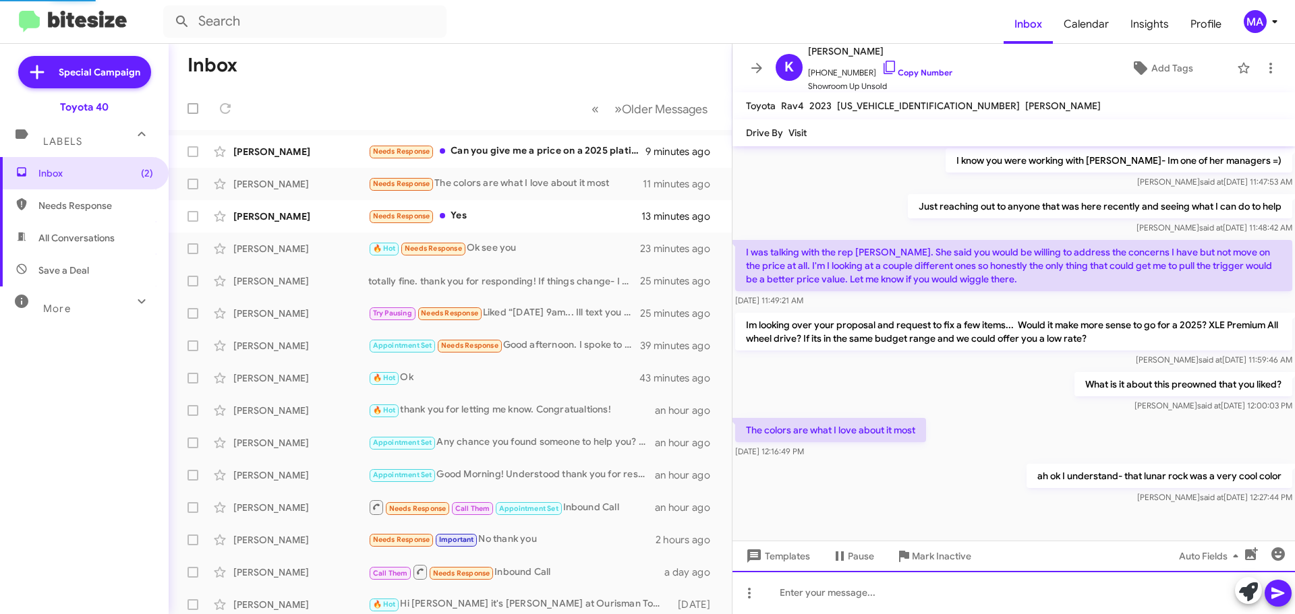
scroll to position [165, 0]
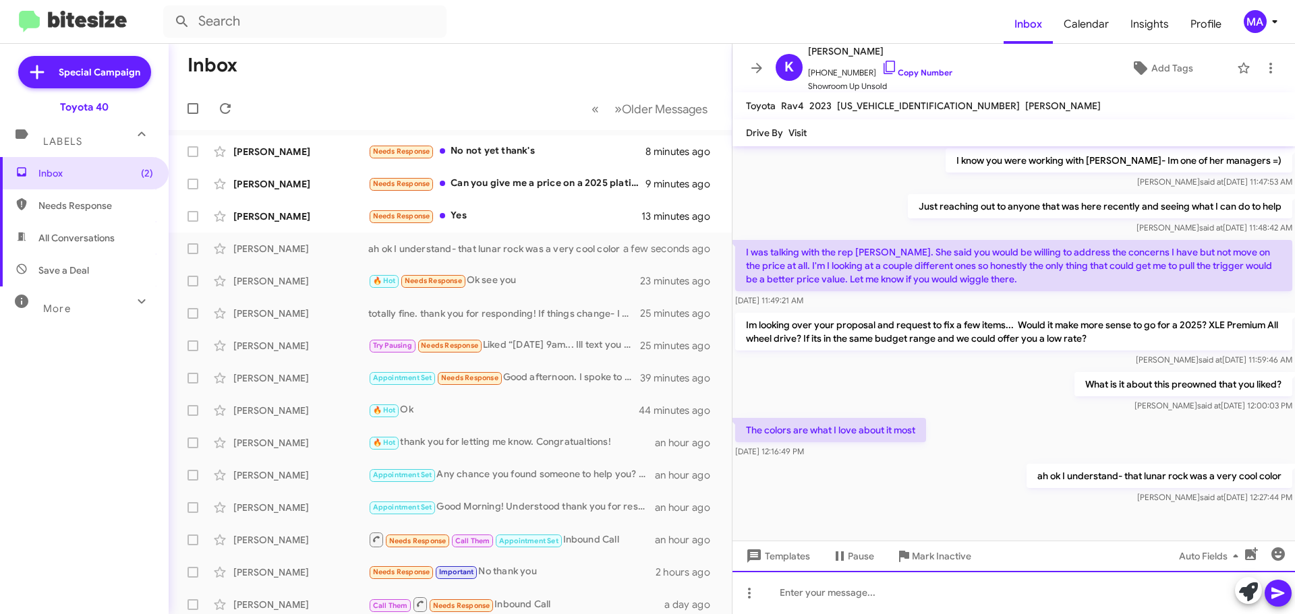
click at [863, 598] on div at bounding box center [1013, 592] width 562 height 43
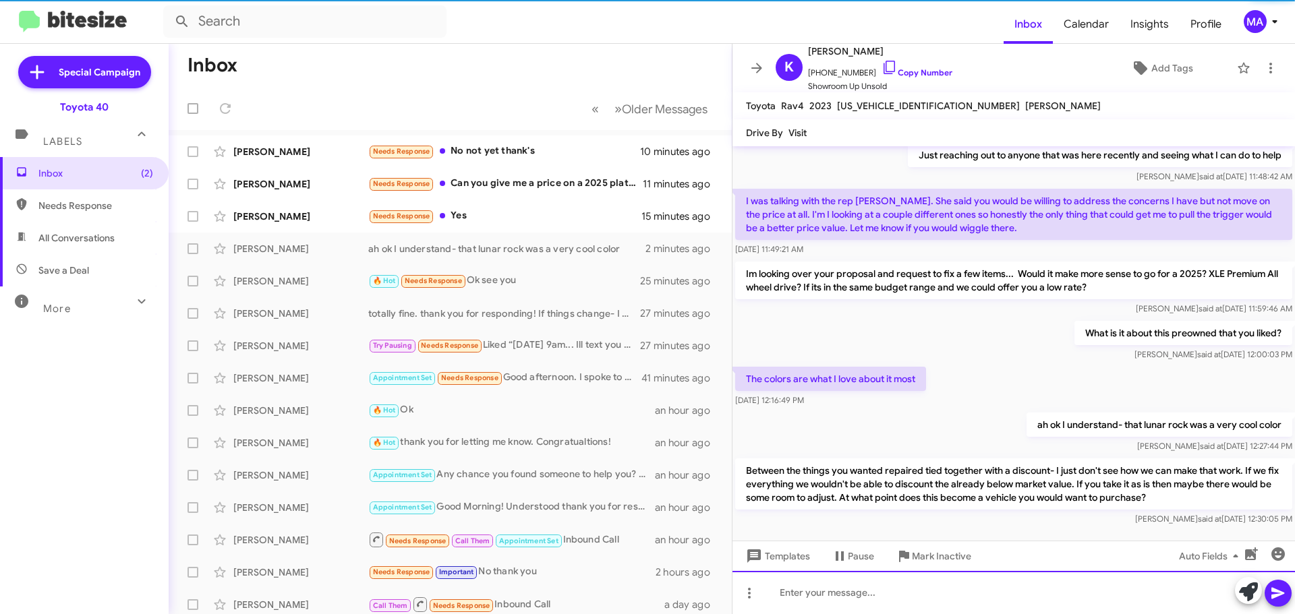
scroll to position [241, 0]
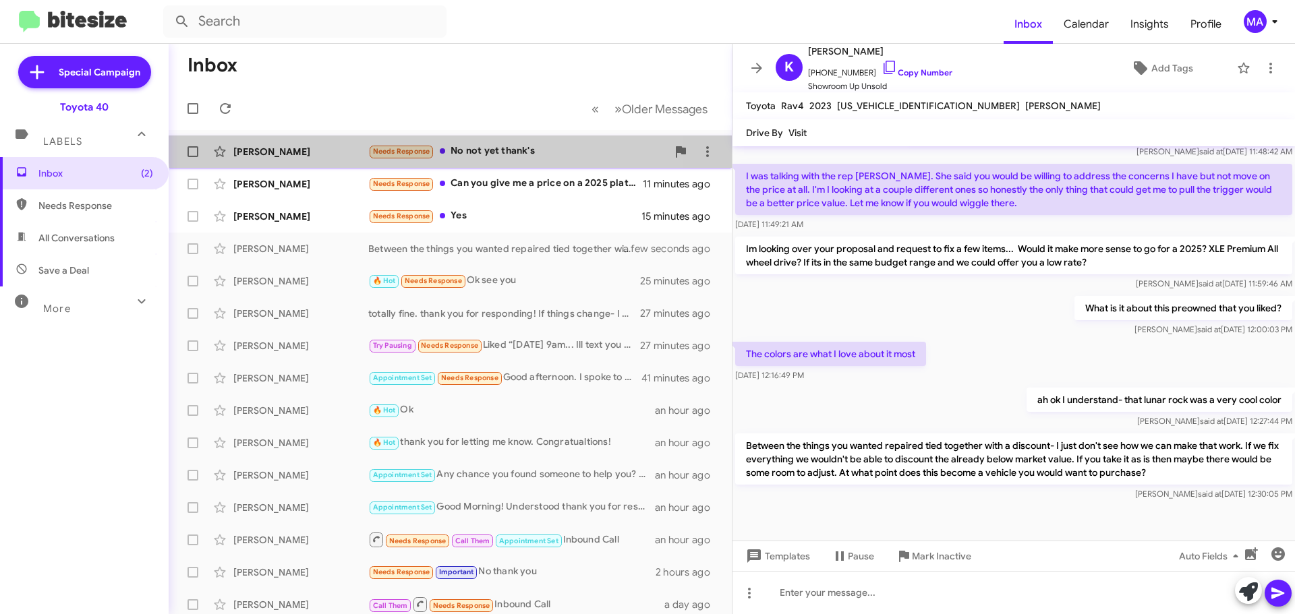
click at [528, 141] on div "Johnnie Bowers Needs Response No not yet thank's 10 minutes ago" at bounding box center [450, 151] width 542 height 27
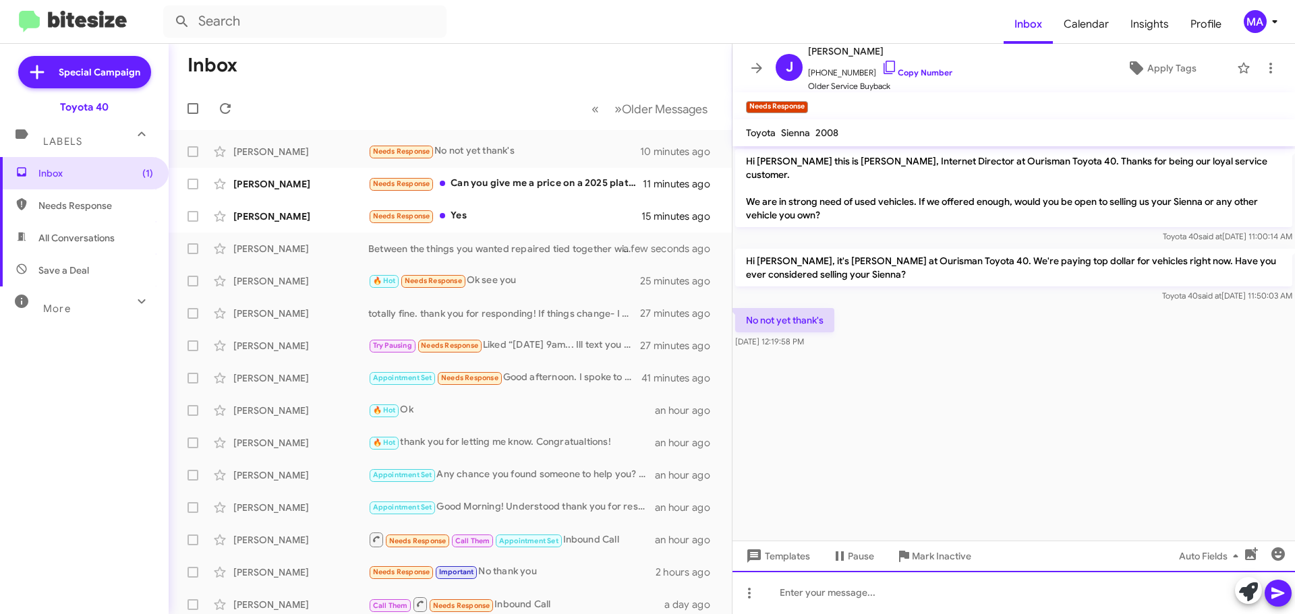
click at [853, 603] on div at bounding box center [1013, 592] width 562 height 43
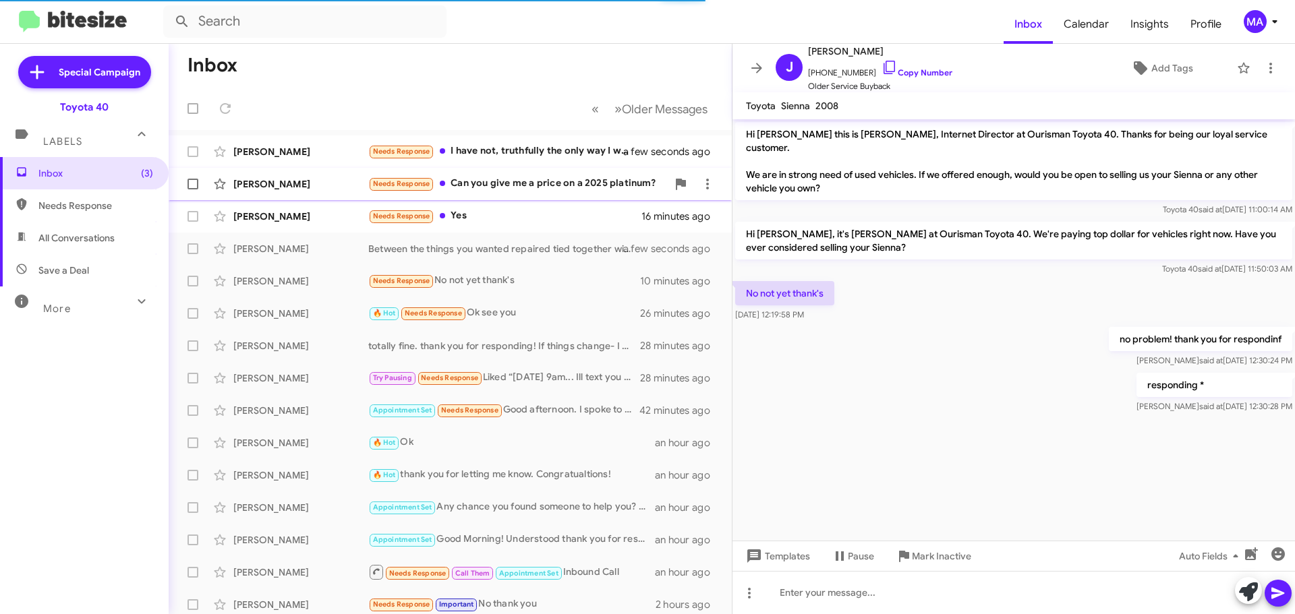
click at [501, 175] on div "Andrew Tolan Needs Response Can you give me a price on a 2025 platinum? 12 minu…" at bounding box center [450, 184] width 542 height 27
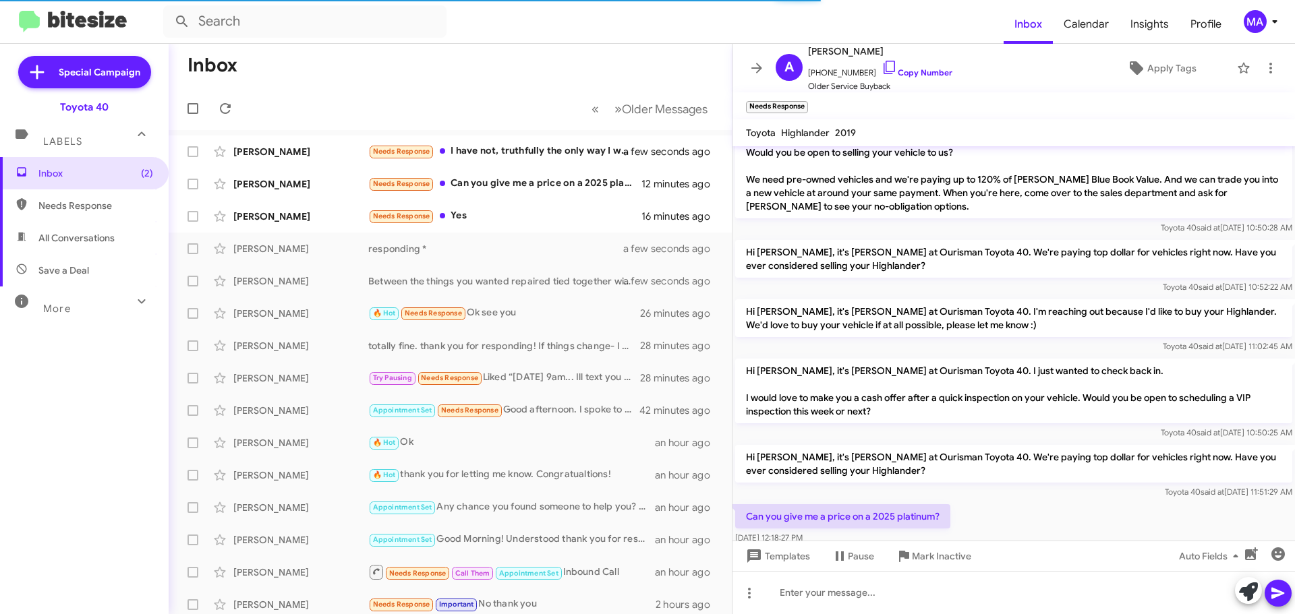
scroll to position [49, 0]
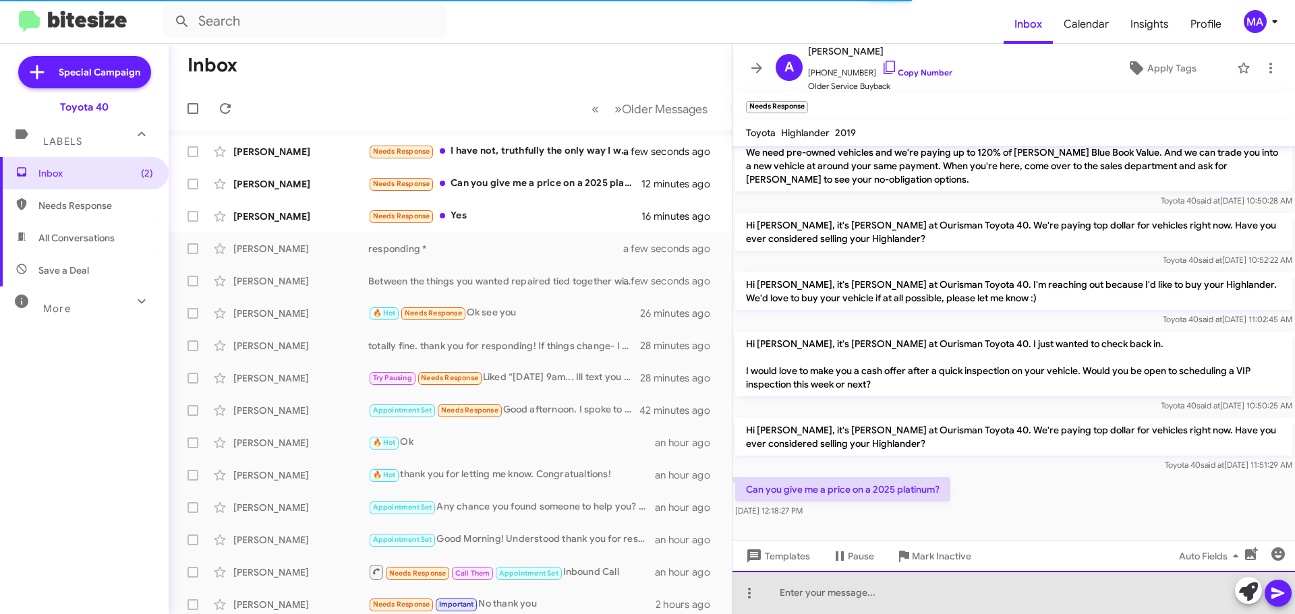
click at [822, 600] on div at bounding box center [1013, 592] width 562 height 43
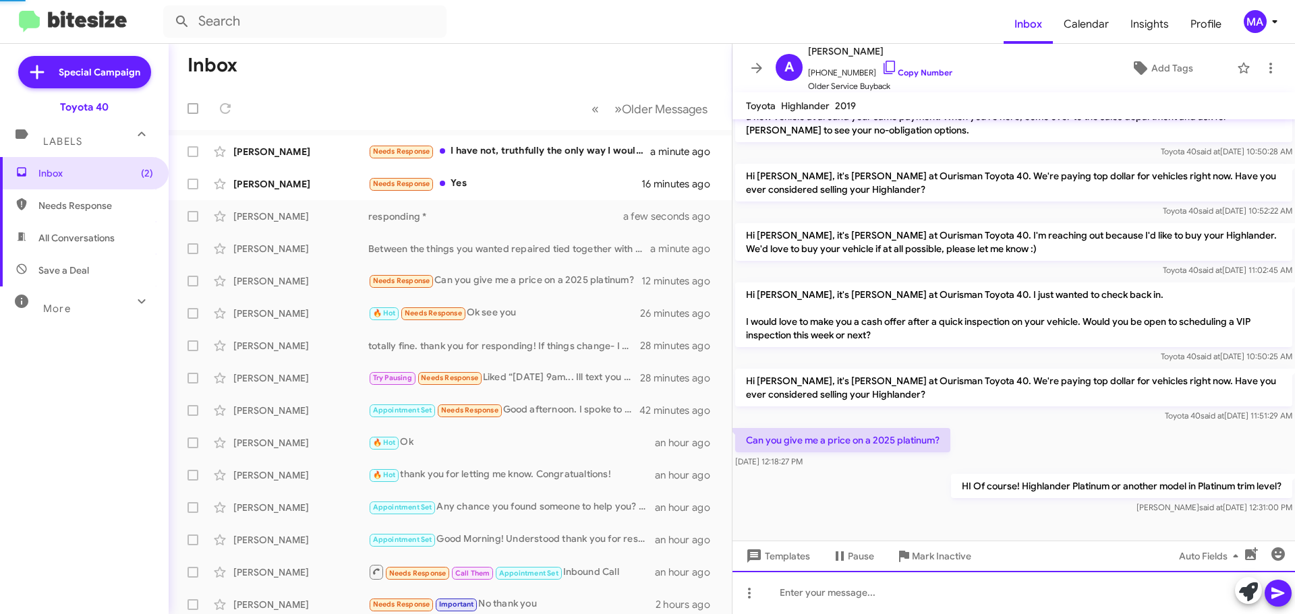
scroll to position [71, 0]
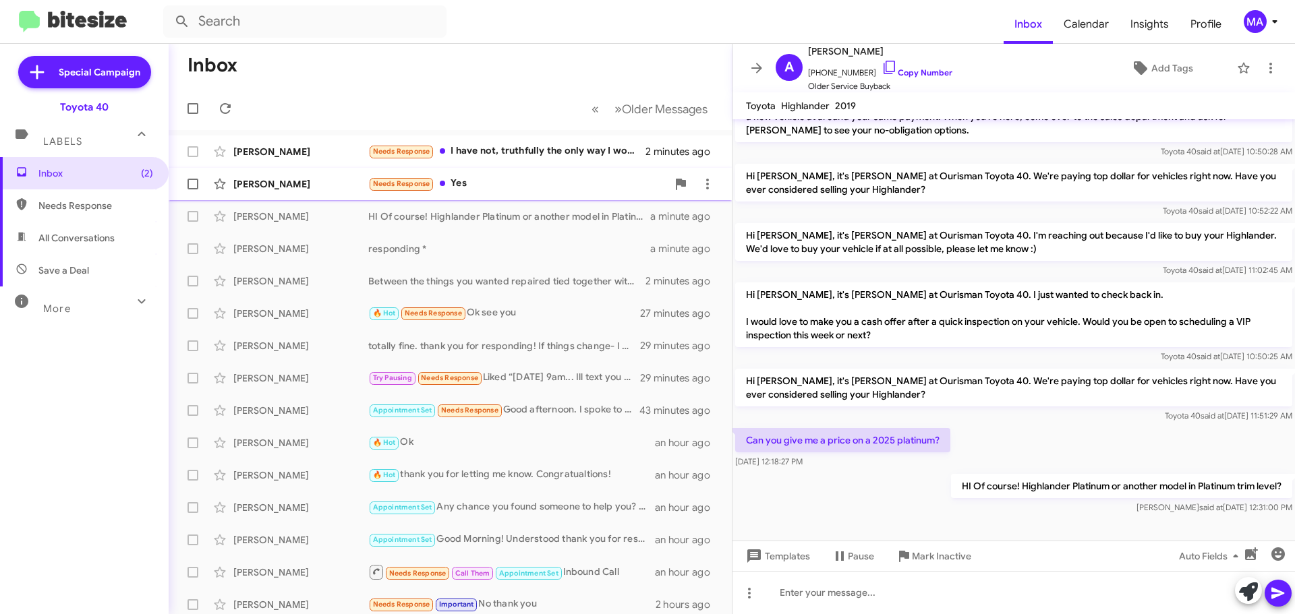
click at [503, 177] on div "Needs Response Yes" at bounding box center [517, 184] width 299 height 16
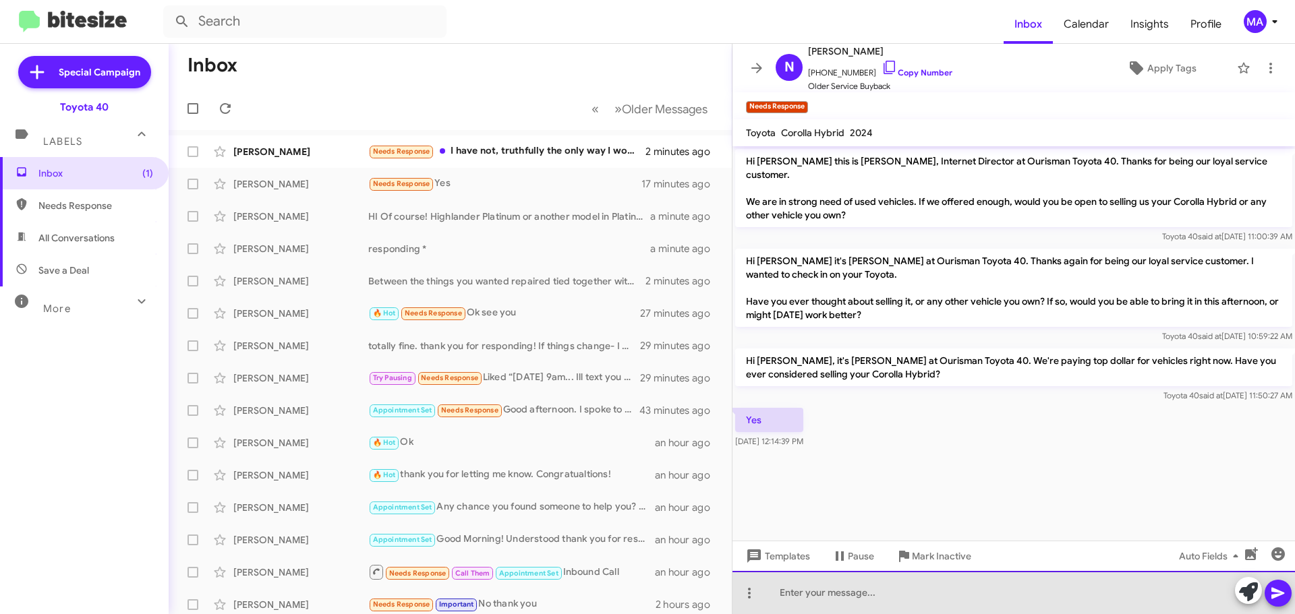
click at [817, 592] on div at bounding box center [1013, 592] width 562 height 43
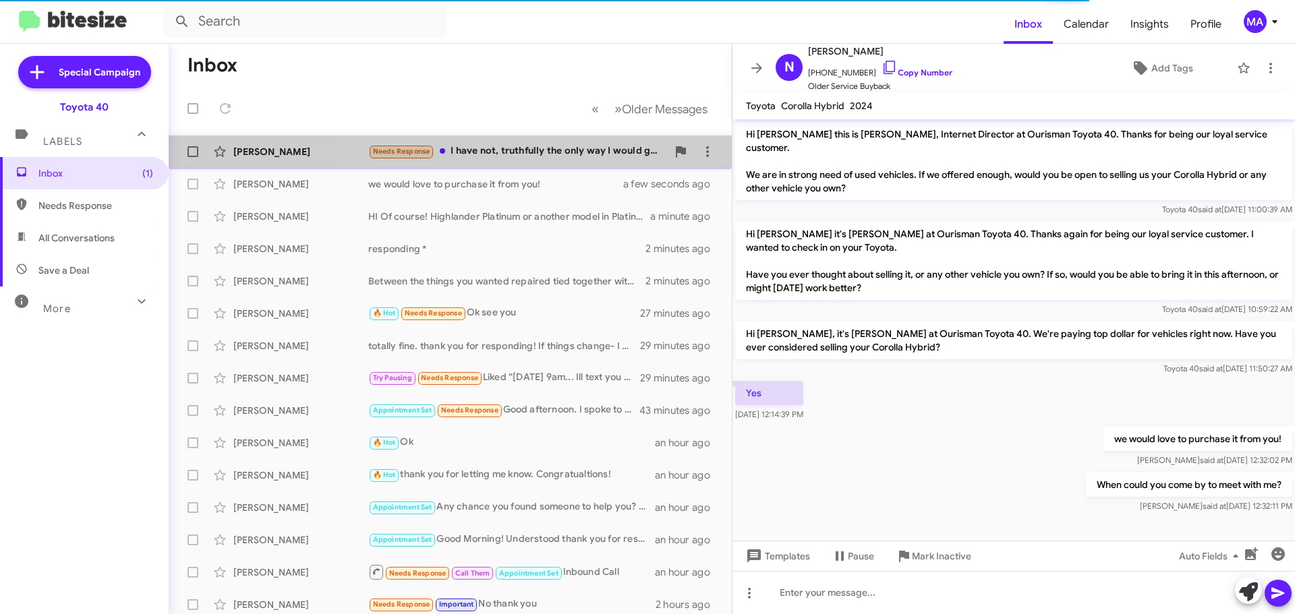
click at [569, 148] on div "Needs Response I have not, truthfully the only way I would get rid of it would …" at bounding box center [517, 152] width 299 height 16
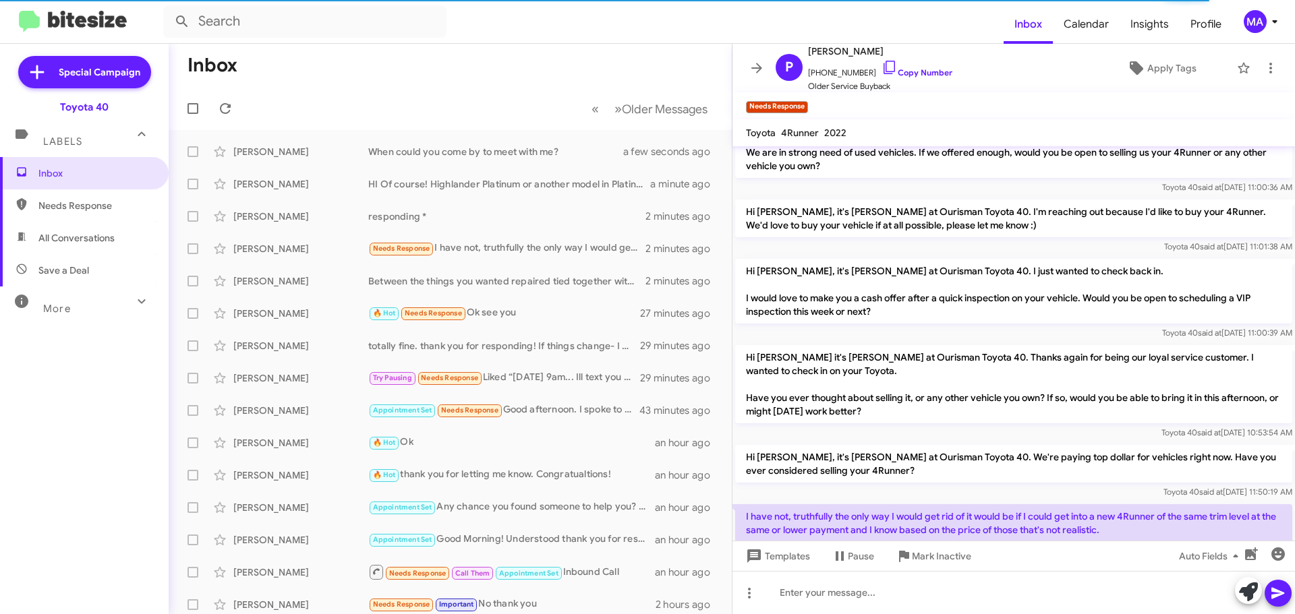
scroll to position [76, 0]
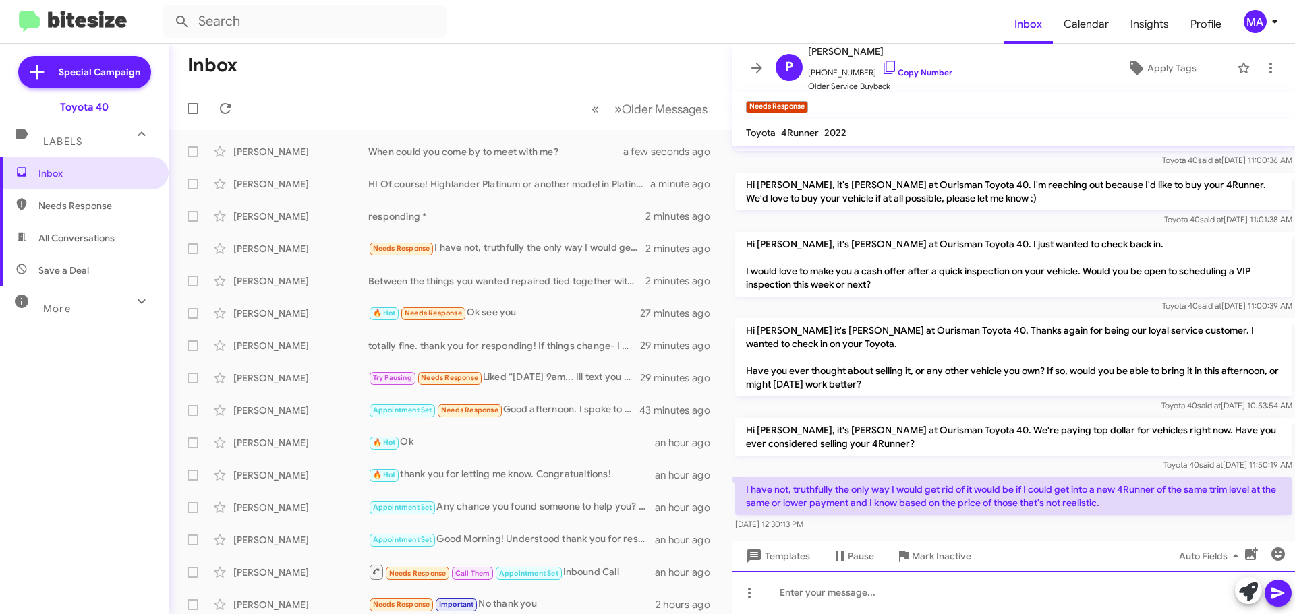
click at [834, 593] on div at bounding box center [1013, 592] width 562 height 43
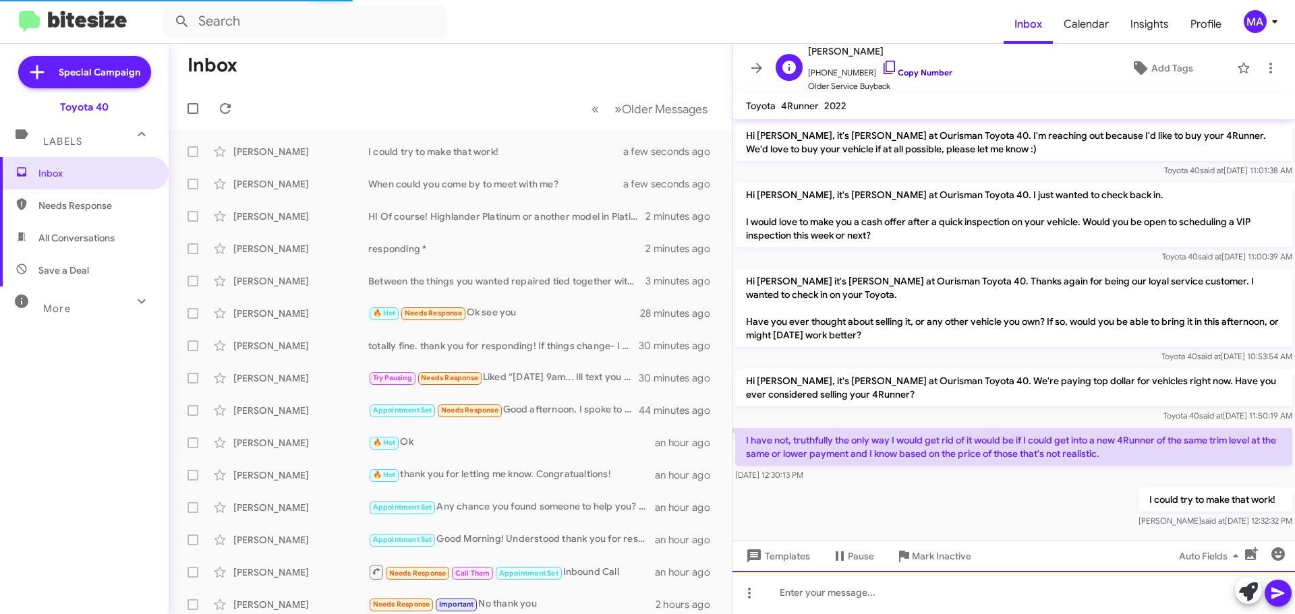
scroll to position [0, 0]
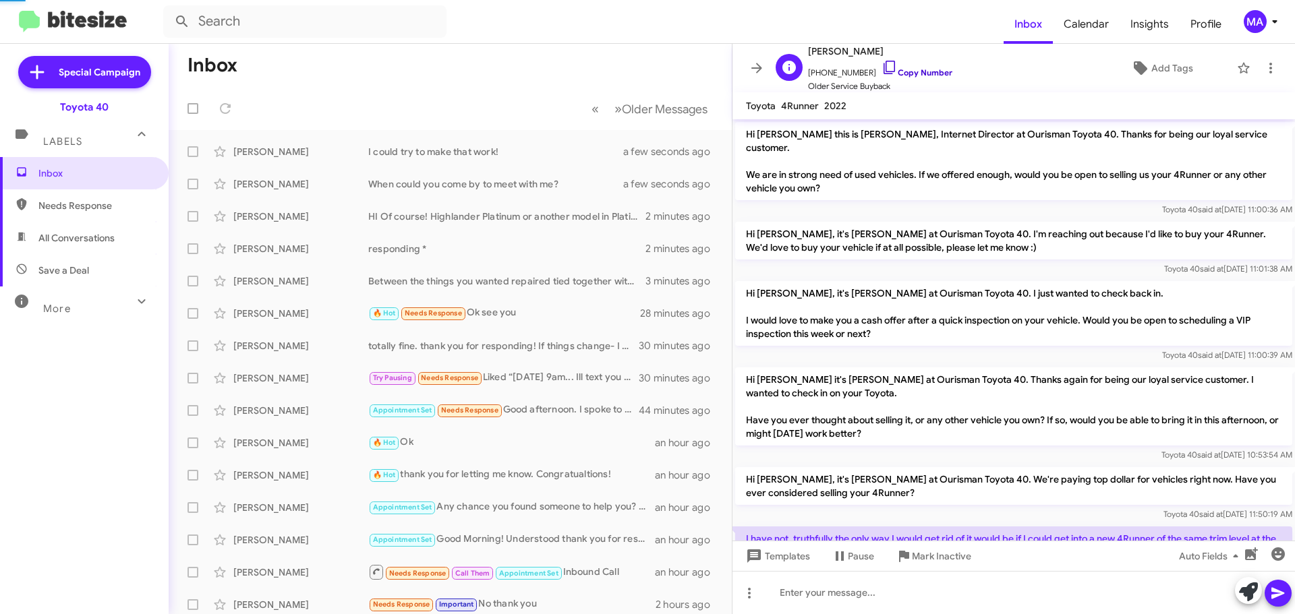
click at [884, 68] on icon at bounding box center [889, 67] width 11 height 13
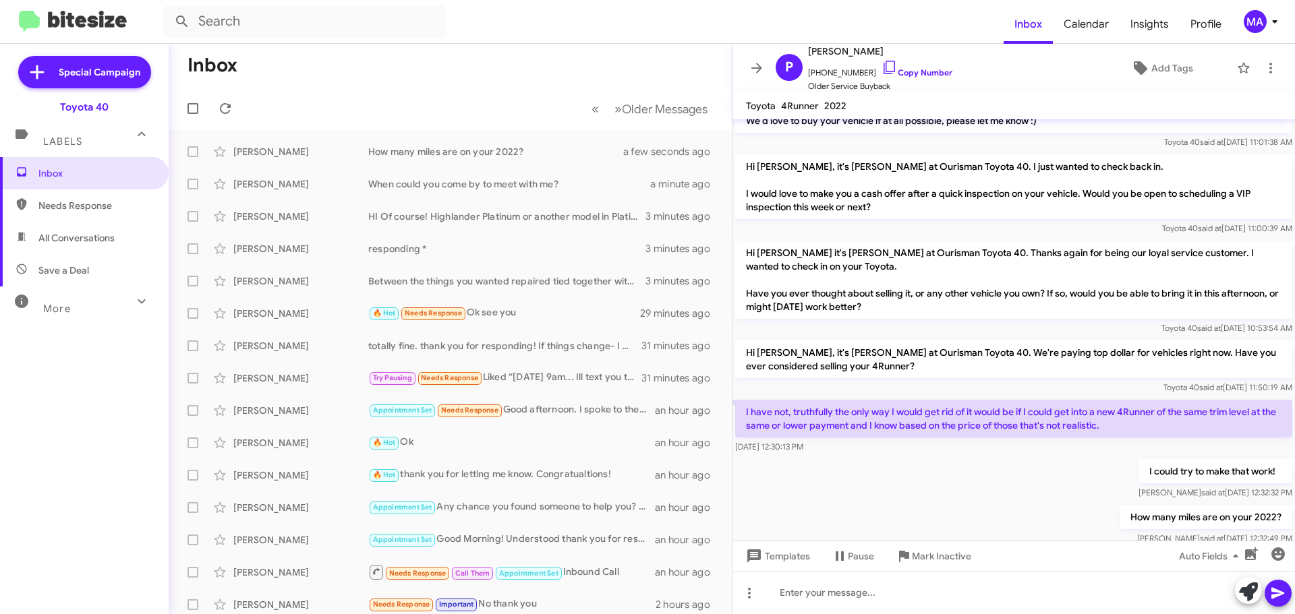
scroll to position [148, 0]
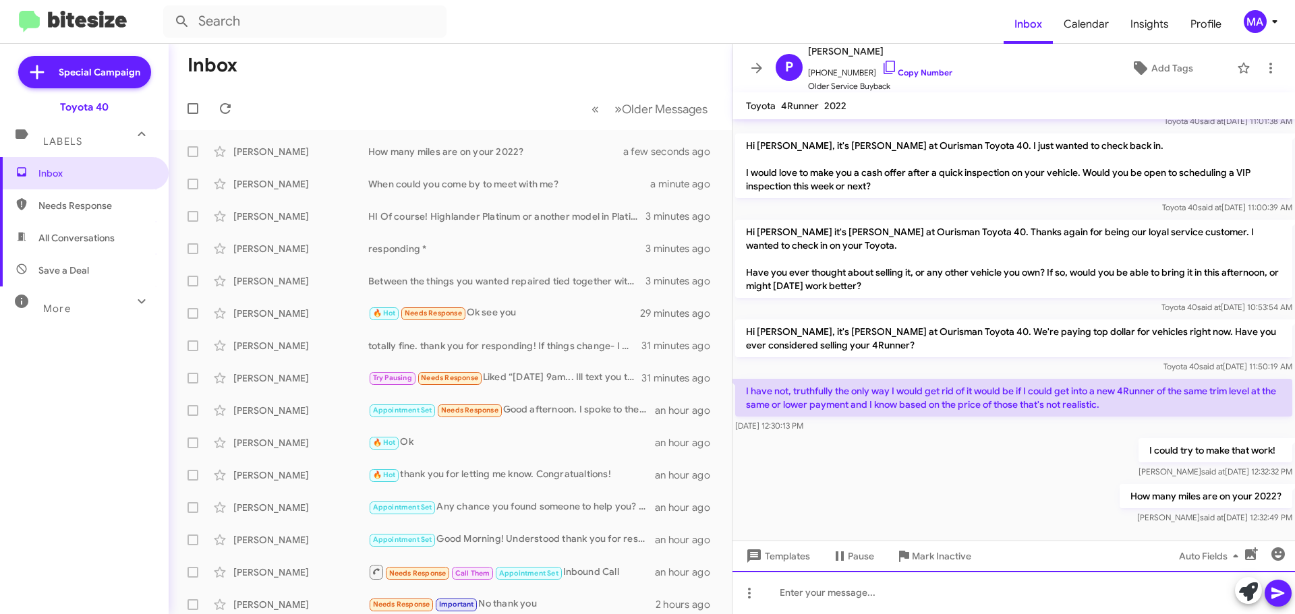
click at [813, 597] on div at bounding box center [1013, 592] width 562 height 43
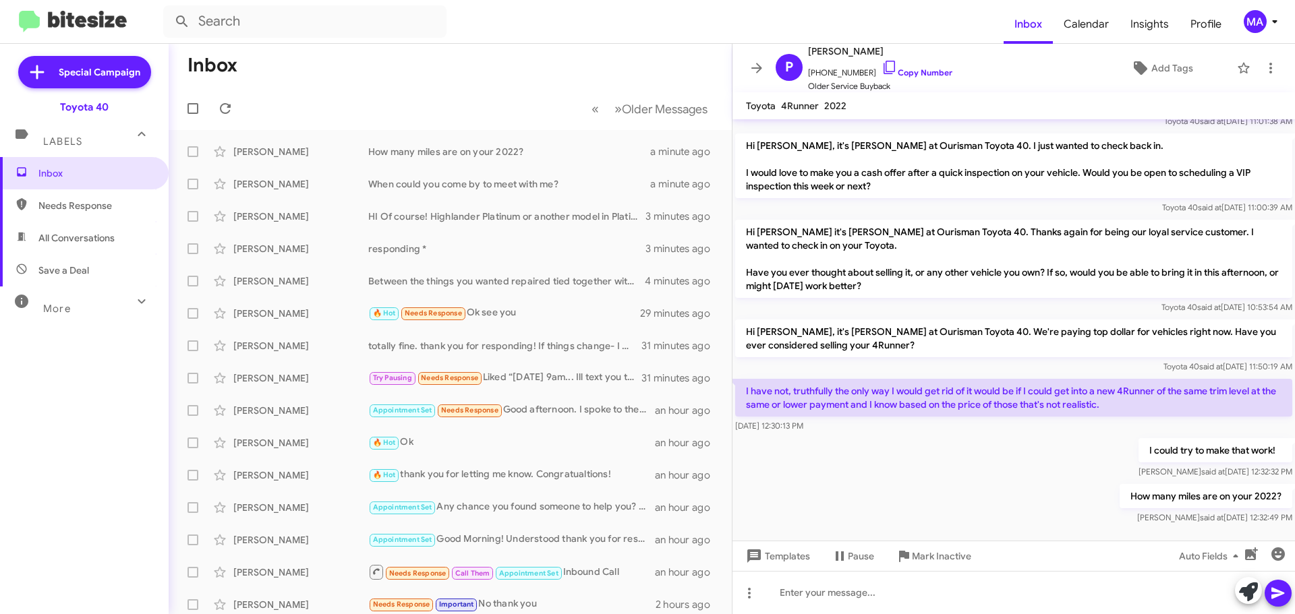
click at [92, 206] on span "Needs Response" at bounding box center [95, 205] width 115 height 13
type input "in:needs-response"
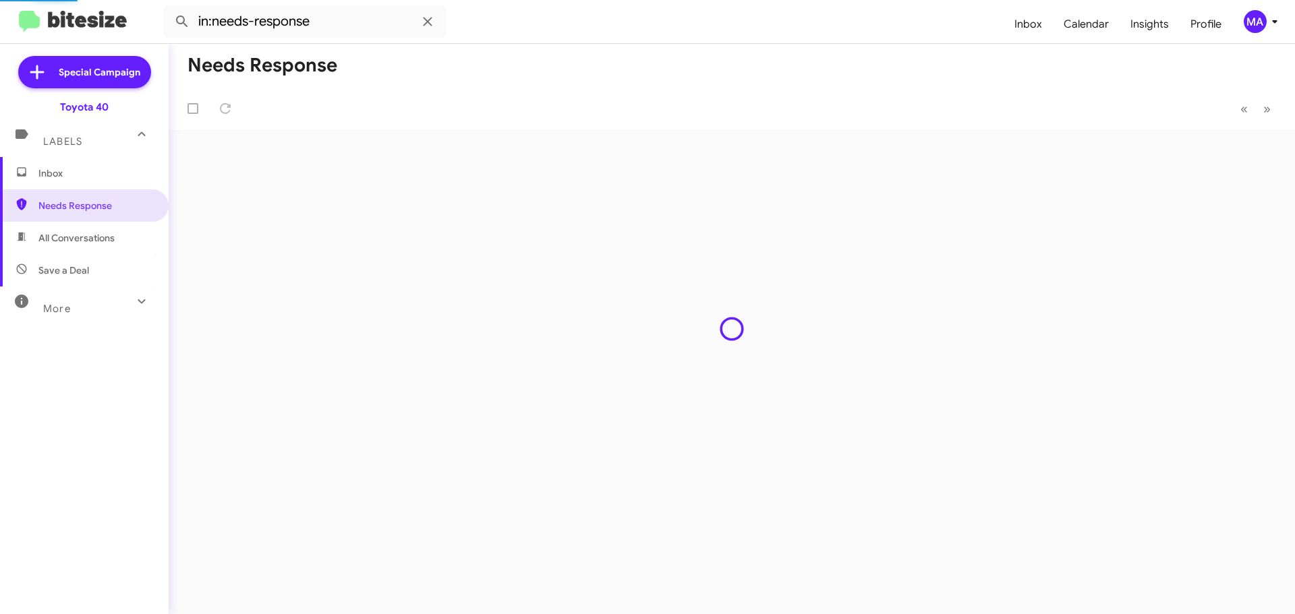
click at [82, 177] on span "Inbox" at bounding box center [95, 173] width 115 height 13
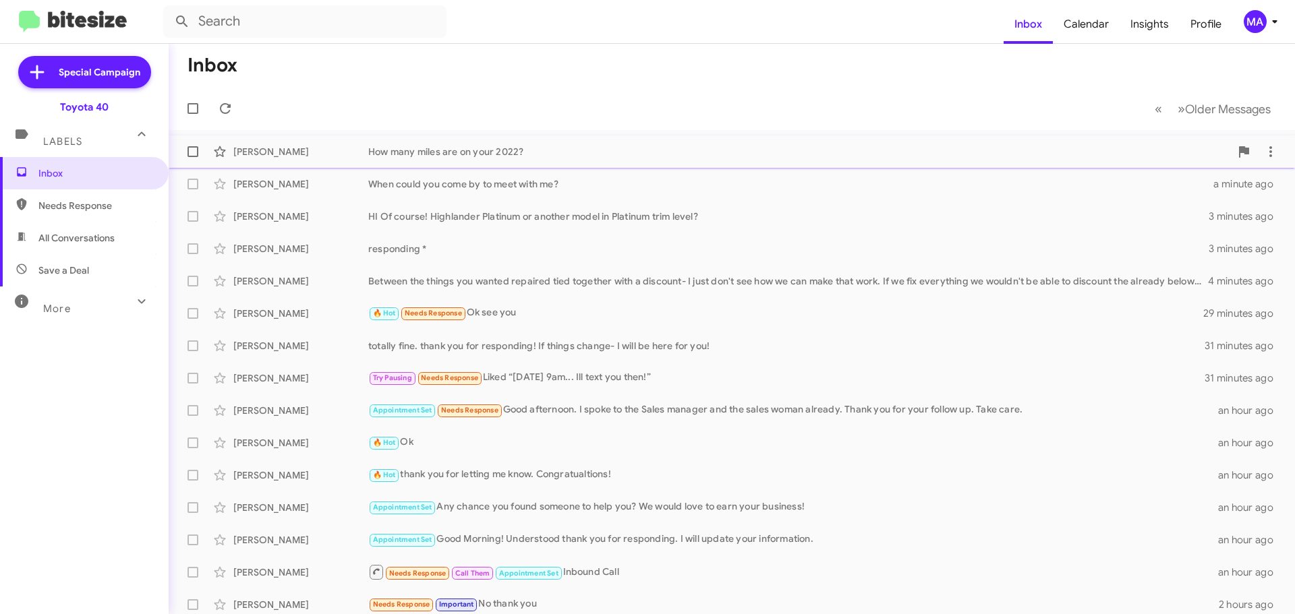
click at [549, 151] on div "How many miles are on your 2022?" at bounding box center [799, 151] width 862 height 13
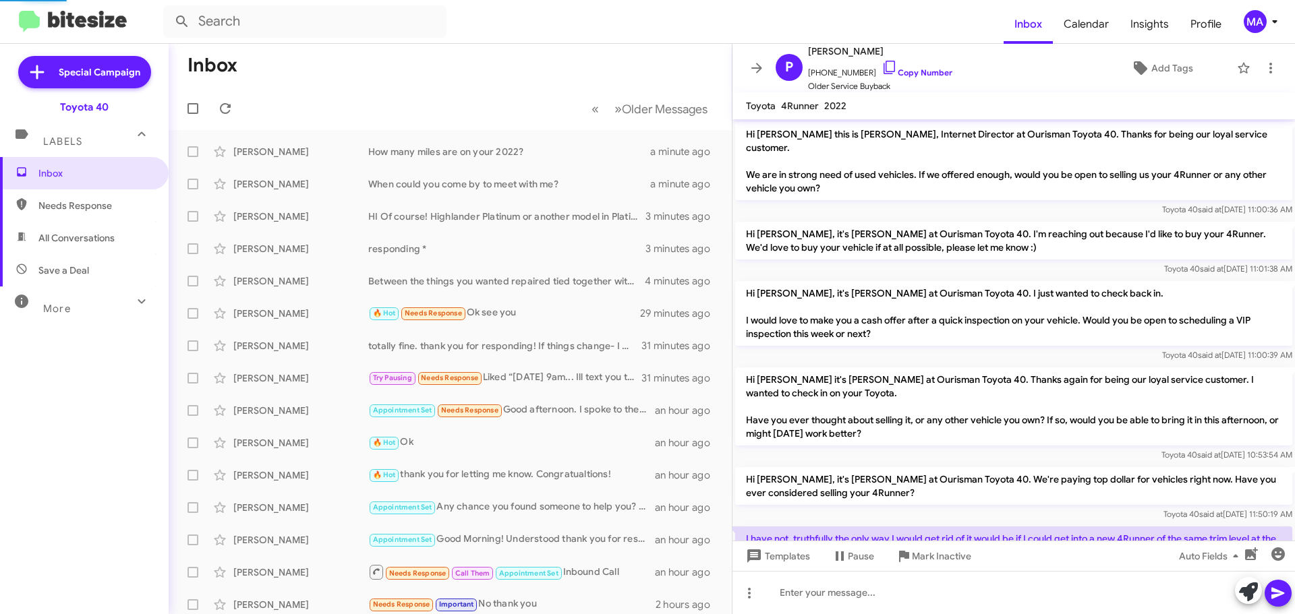
scroll to position [148, 0]
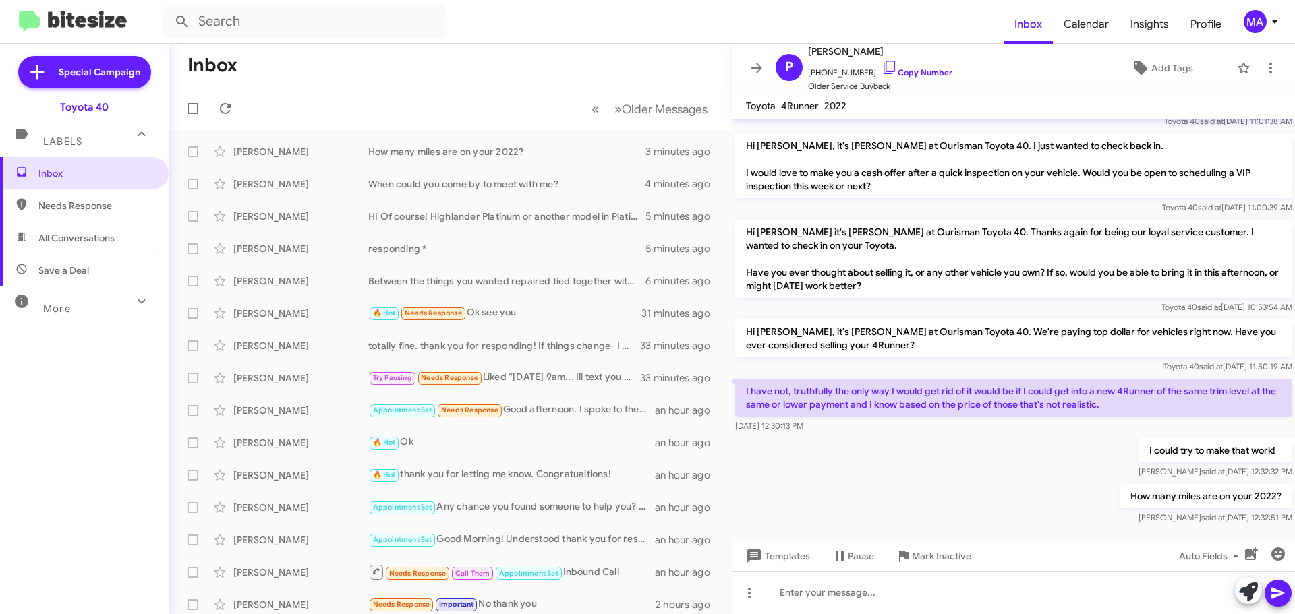
drag, startPoint x: 67, startPoint y: 193, endPoint x: 72, endPoint y: 212, distance: 20.3
click at [67, 193] on span "Needs Response" at bounding box center [84, 206] width 169 height 32
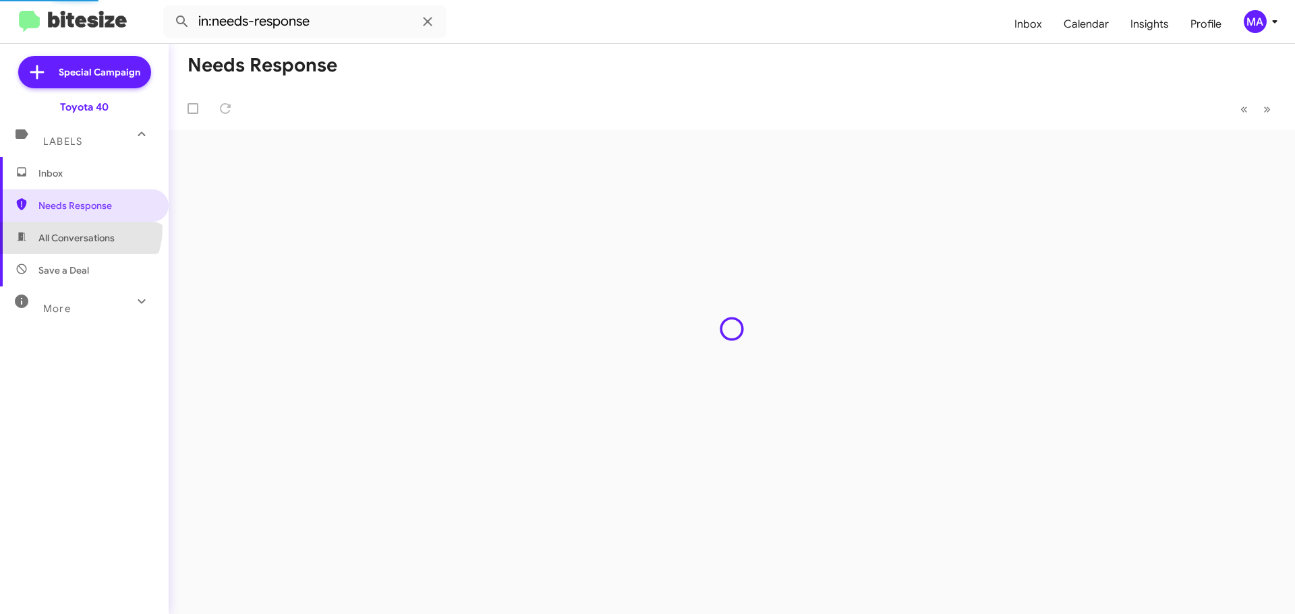
click at [76, 228] on span "All Conversations" at bounding box center [84, 238] width 169 height 32
type input "in:all-conversations"
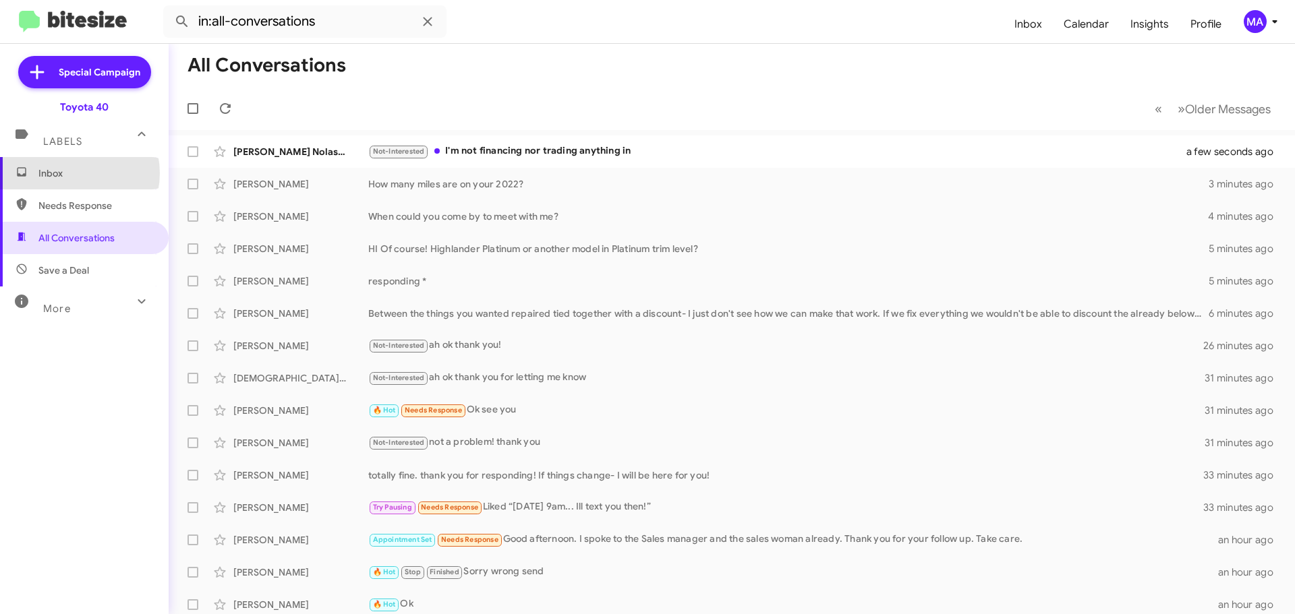
click at [71, 173] on span "Inbox" at bounding box center [95, 173] width 115 height 13
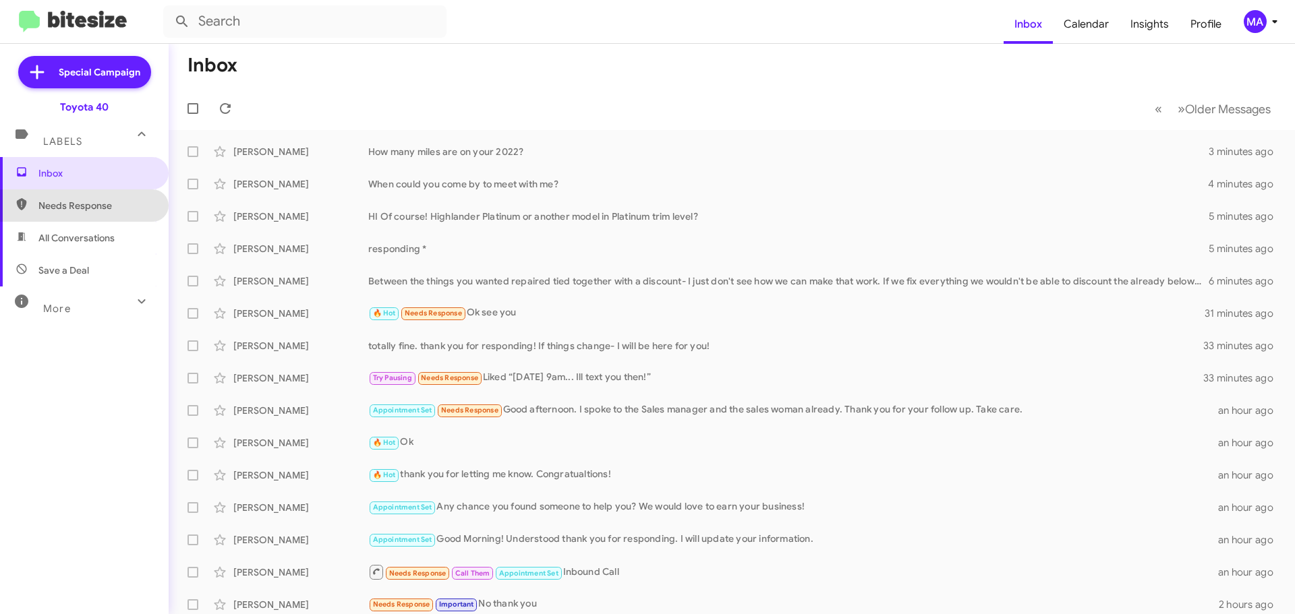
click at [113, 205] on span "Needs Response" at bounding box center [95, 205] width 115 height 13
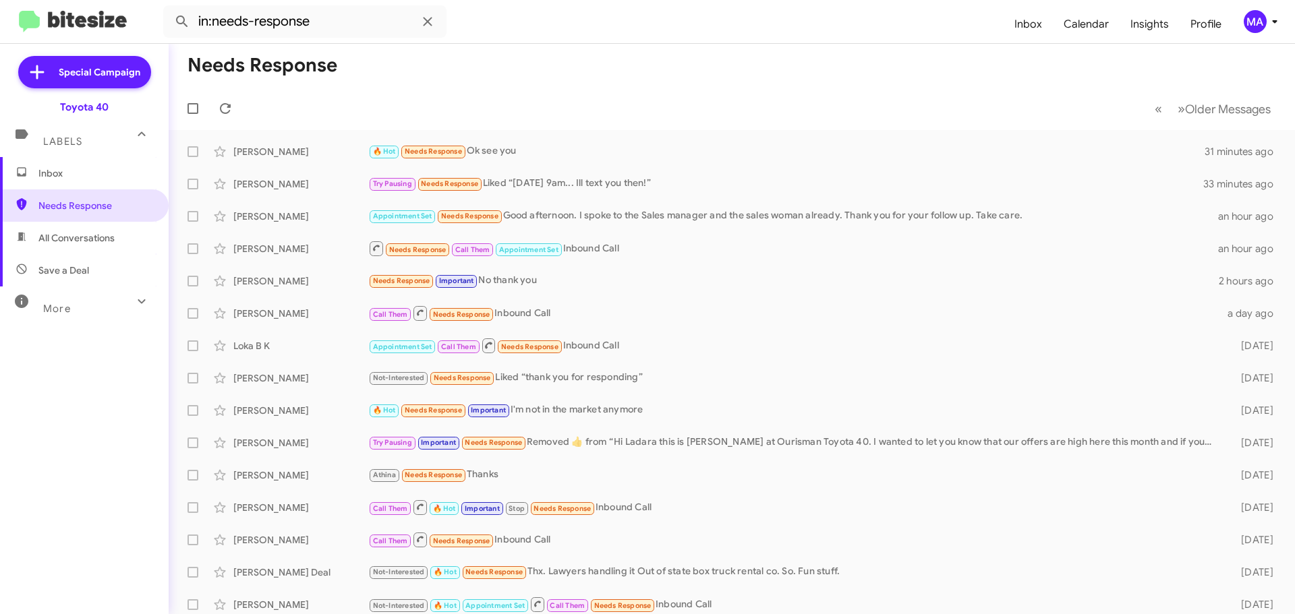
click at [111, 246] on span "All Conversations" at bounding box center [84, 238] width 169 height 32
type input "in:all-conversations"
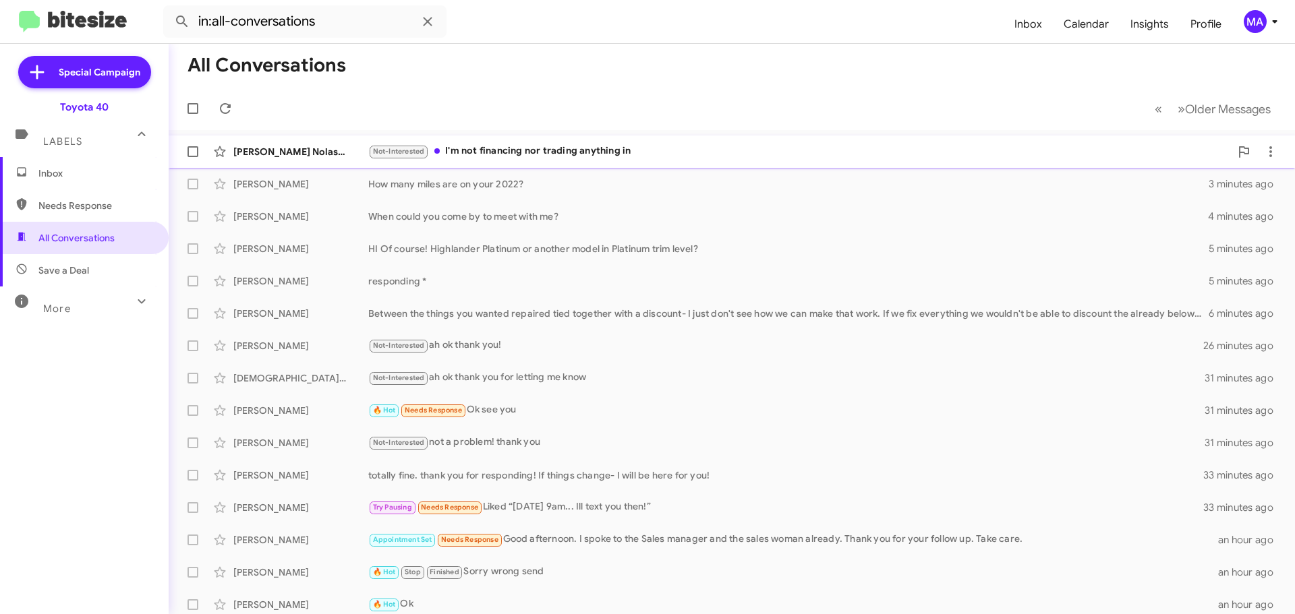
click at [621, 148] on div "Not-Interested I'm not financing nor trading anything in" at bounding box center [799, 152] width 862 height 16
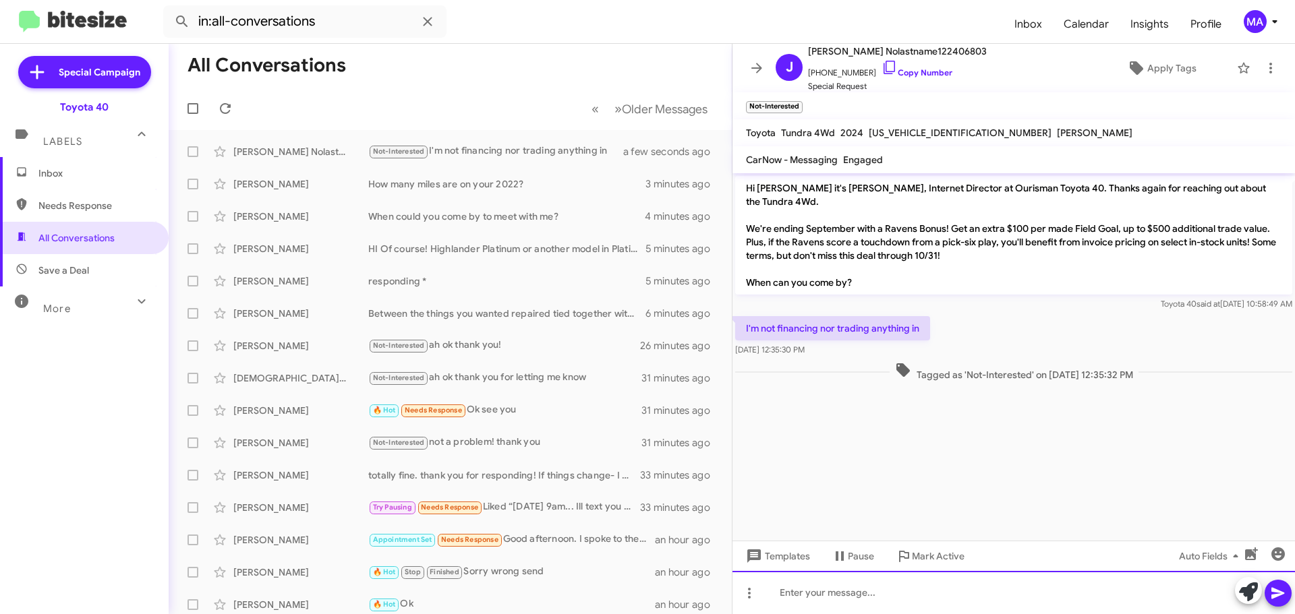
click at [852, 596] on div at bounding box center [1013, 592] width 562 height 43
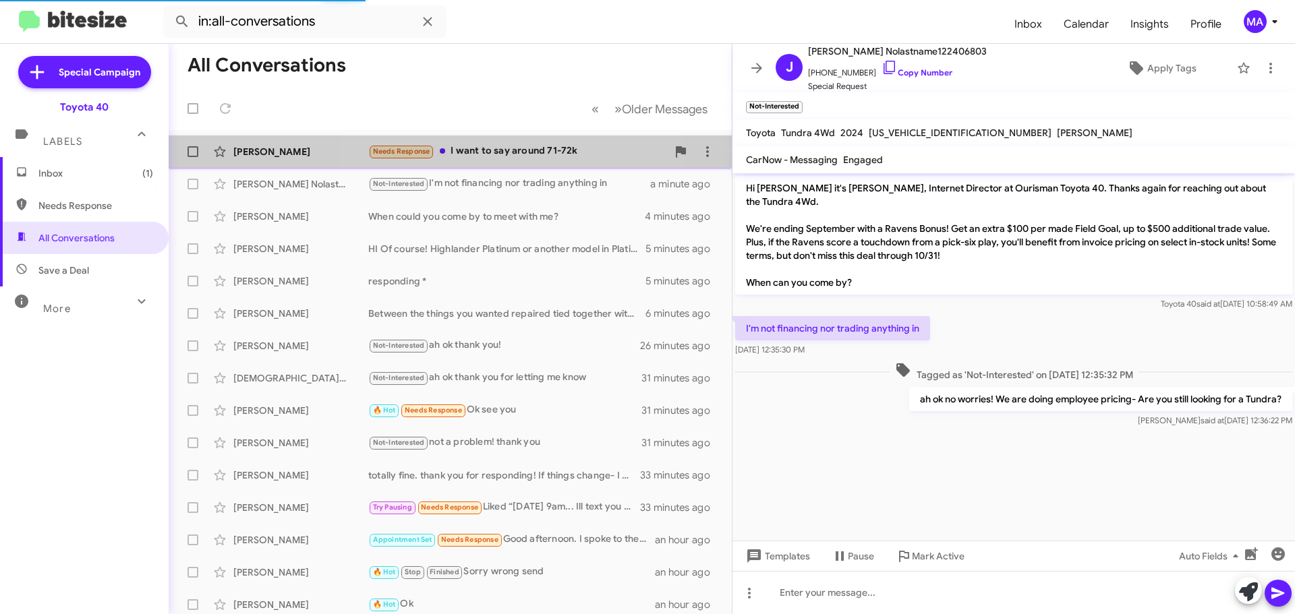
click at [525, 151] on div "Needs Response I want to say around 71-72k" at bounding box center [517, 152] width 299 height 16
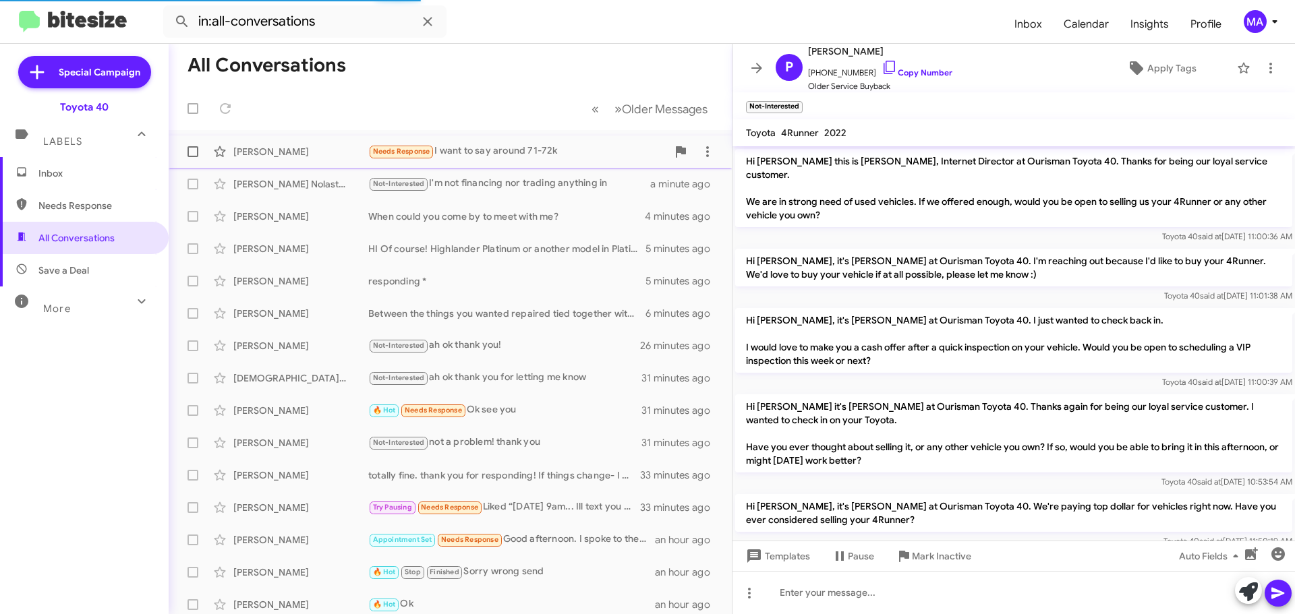
scroll to position [224, 0]
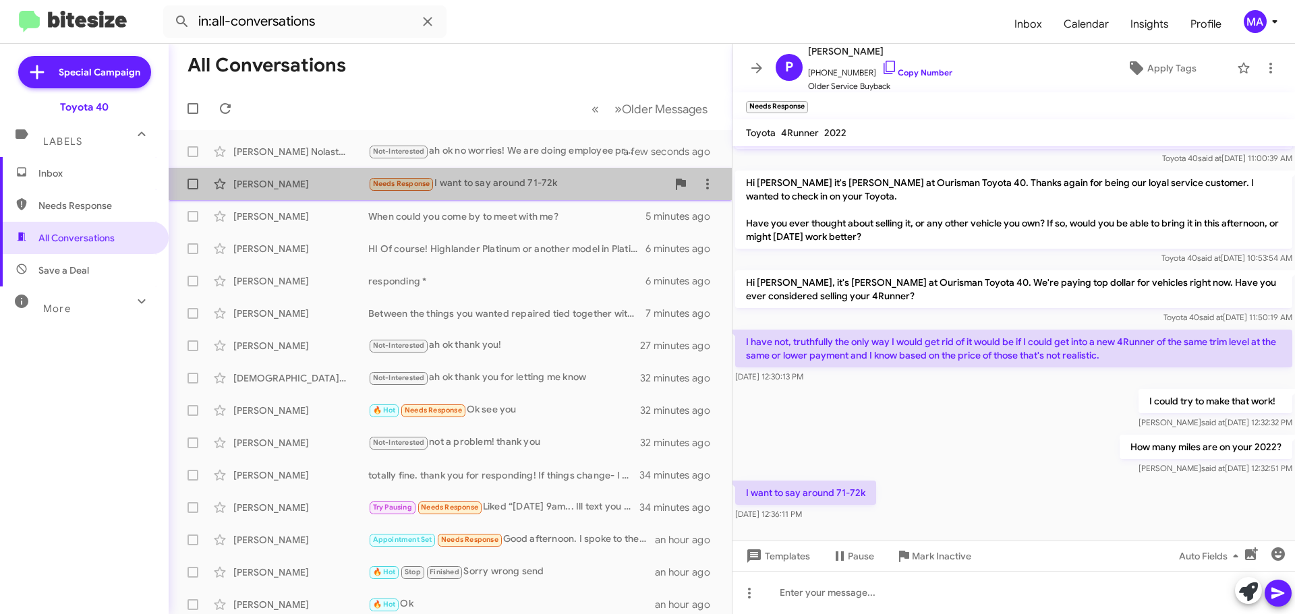
click at [532, 188] on div "Needs Response I want to say around 71-72k" at bounding box center [517, 184] width 299 height 16
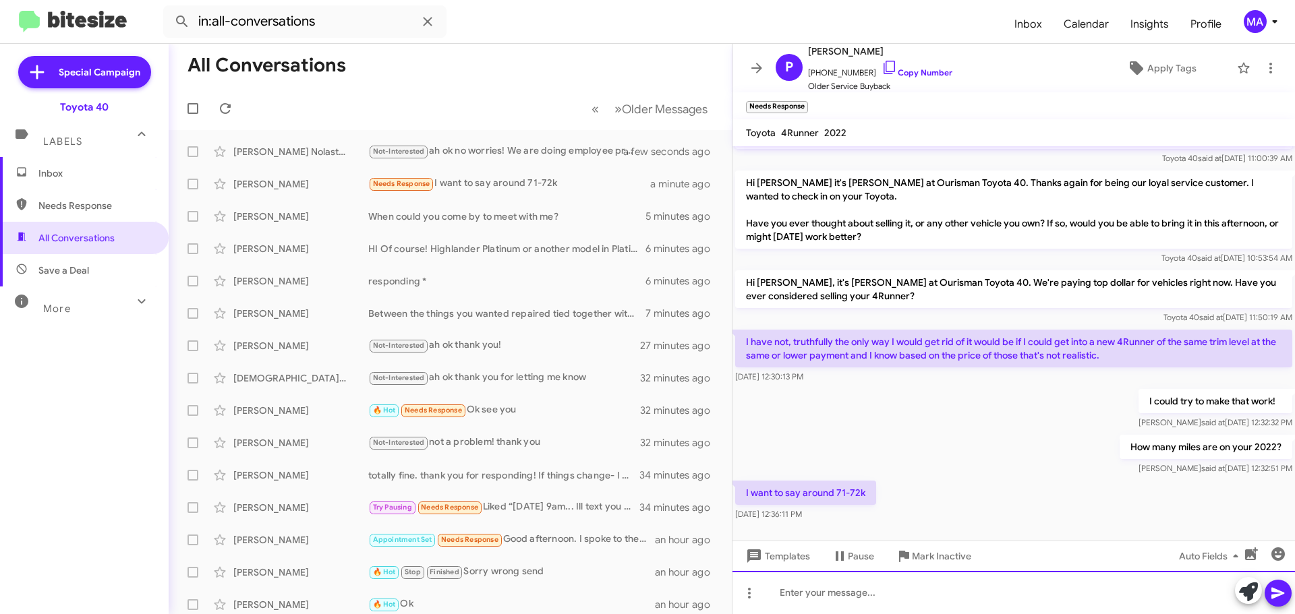
click at [841, 598] on div at bounding box center [1013, 592] width 562 height 43
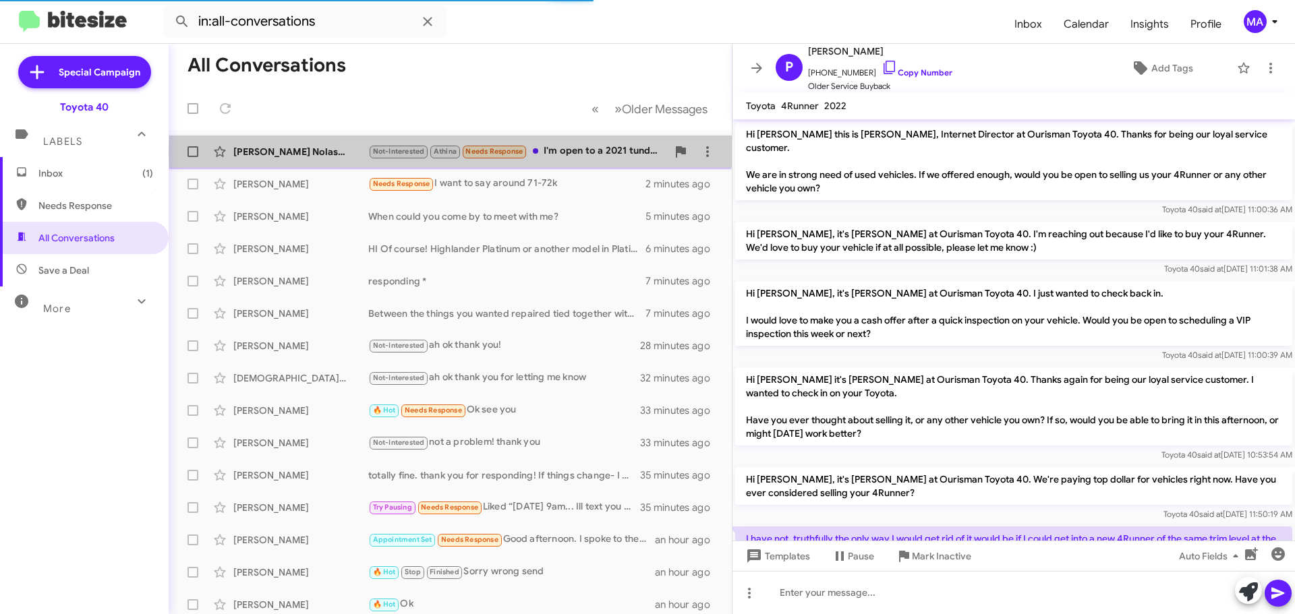
click at [546, 152] on div "Not-Interested Athina Needs Response I'm open to a 2021 tundra along with a 2024" at bounding box center [517, 152] width 299 height 16
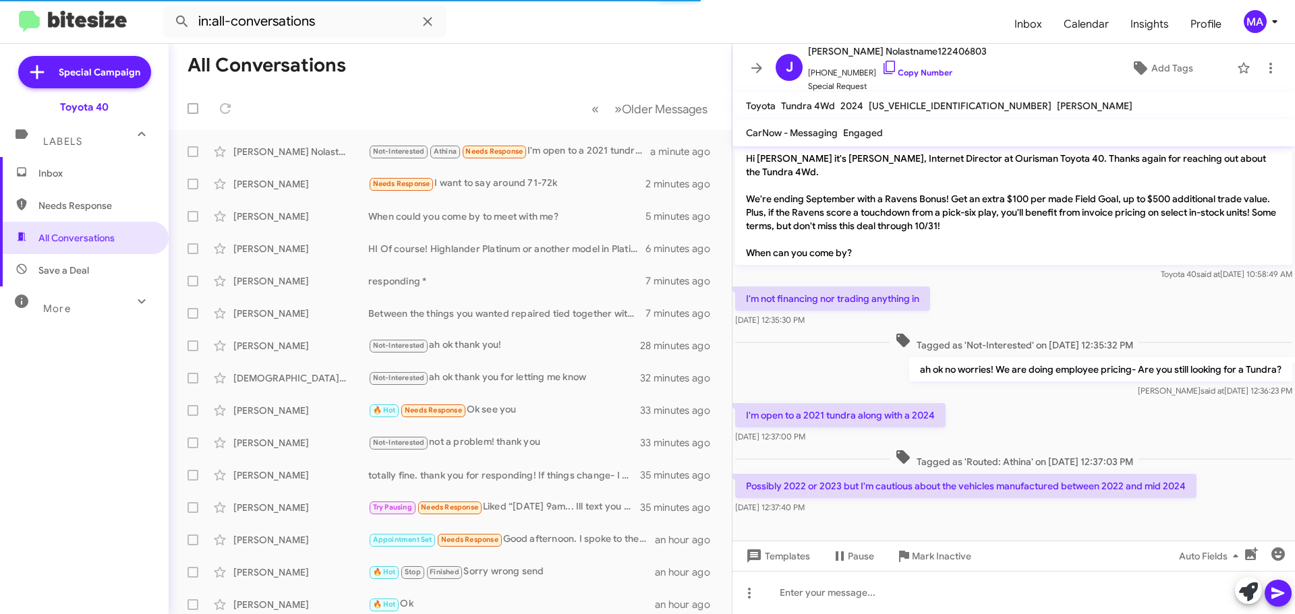
scroll to position [30, 0]
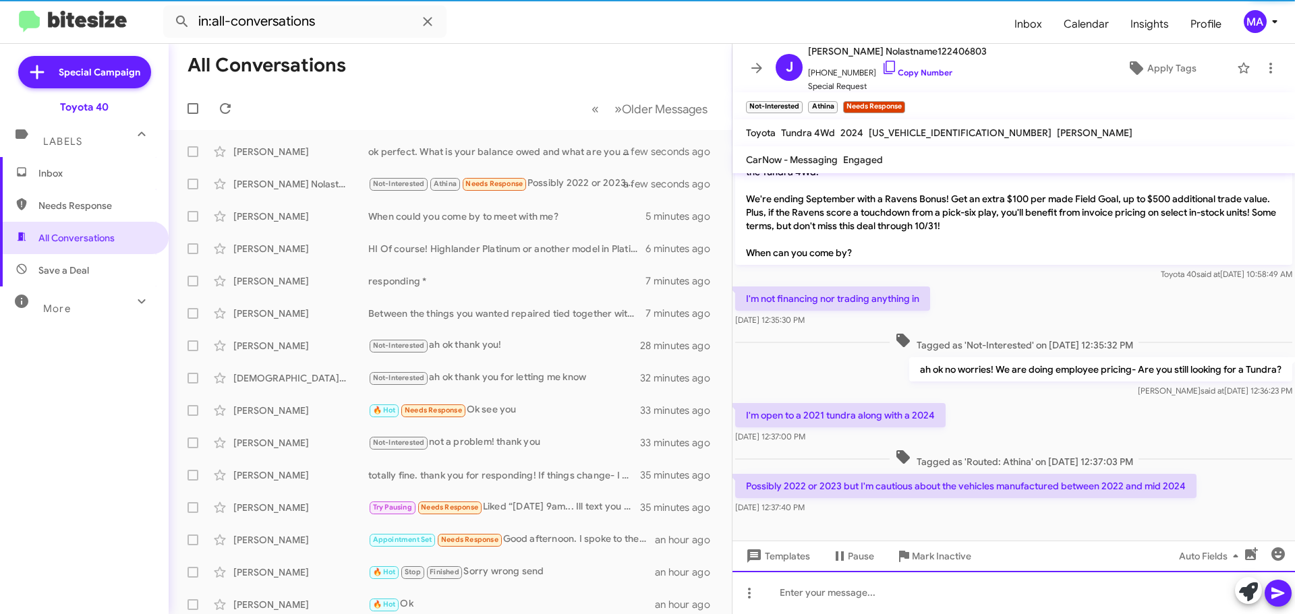
click at [889, 591] on div at bounding box center [1013, 592] width 562 height 43
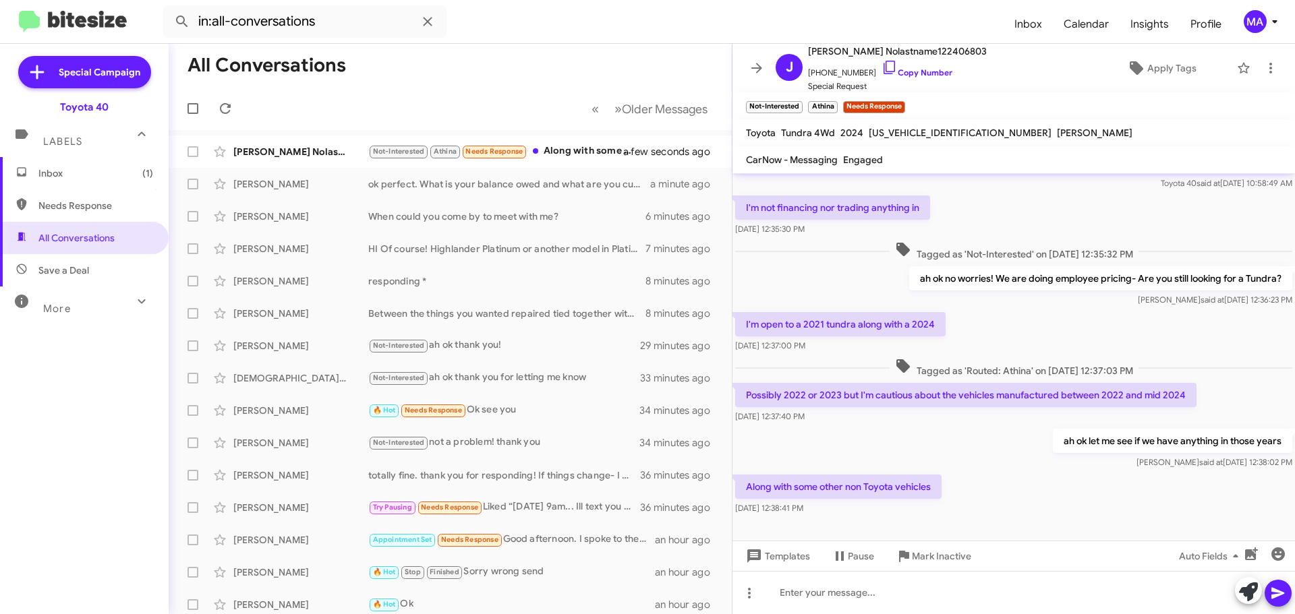
scroll to position [128, 0]
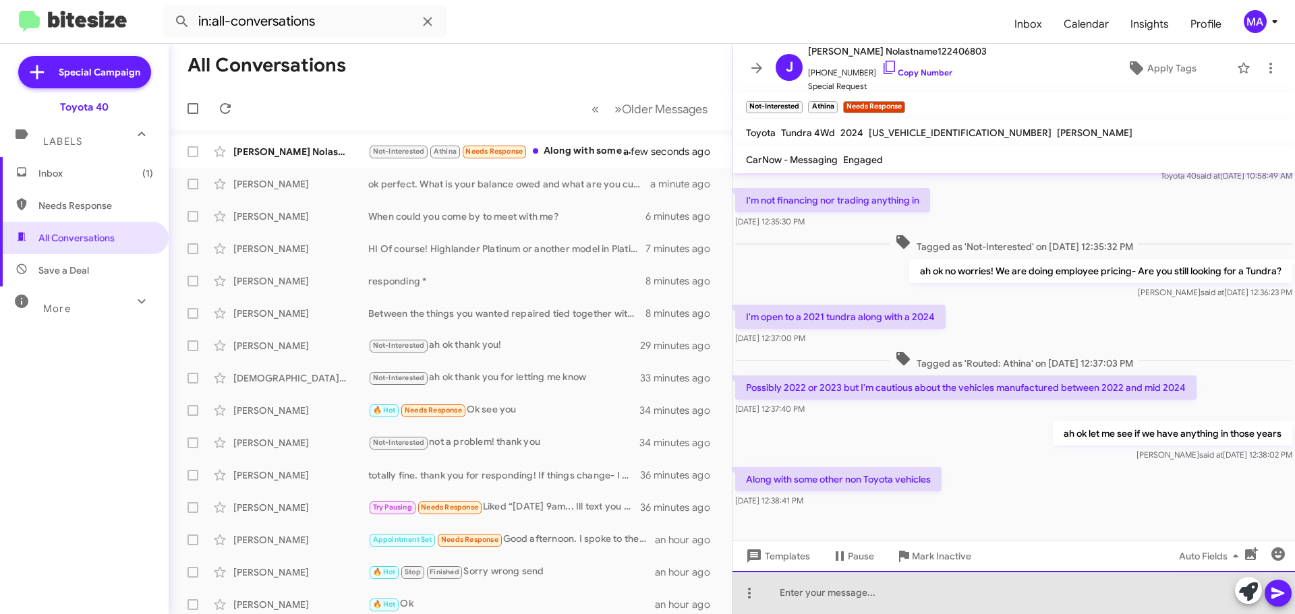
click at [890, 595] on div at bounding box center [1013, 592] width 562 height 43
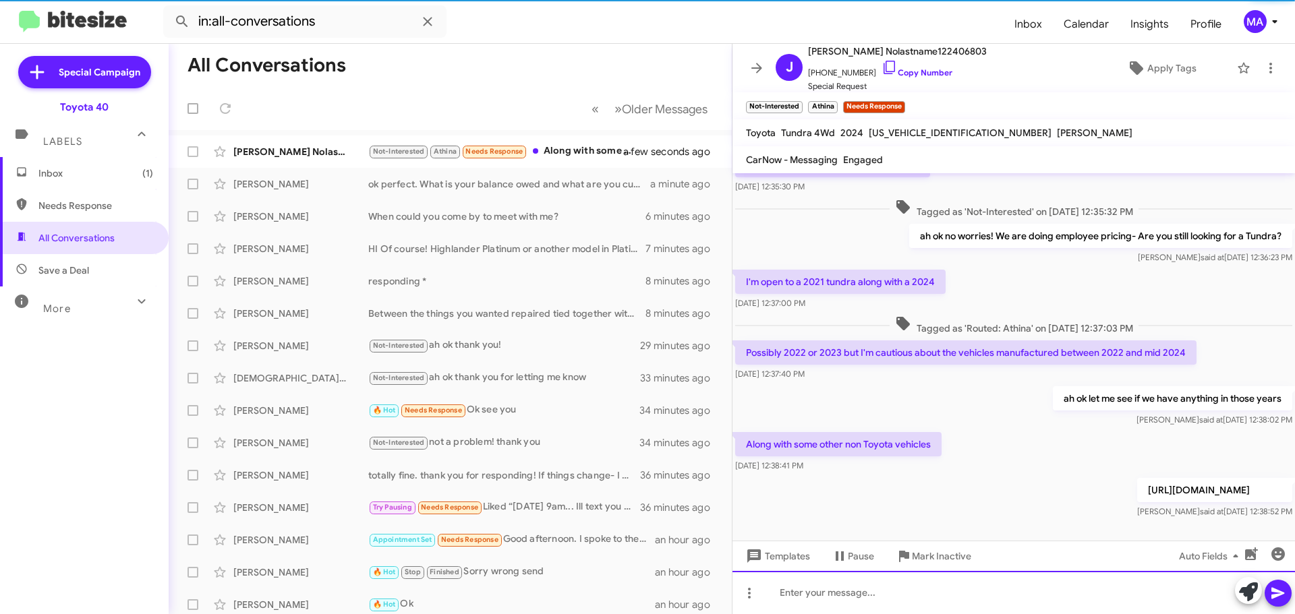
scroll to position [177, 0]
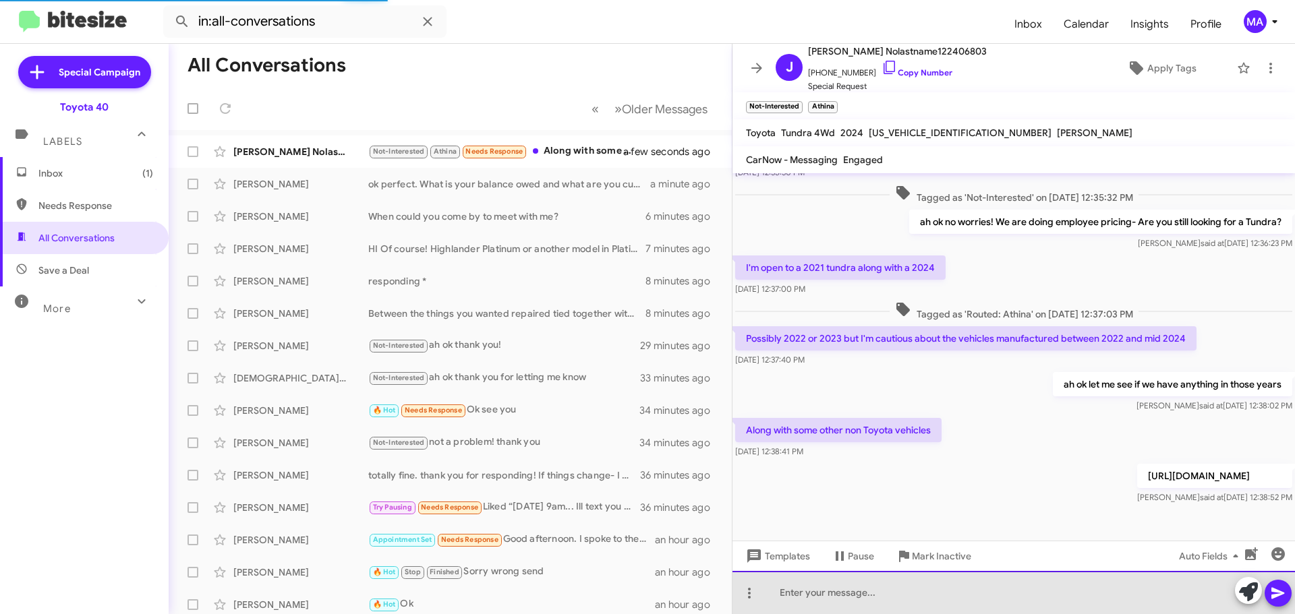
click at [892, 594] on div at bounding box center [1013, 592] width 562 height 43
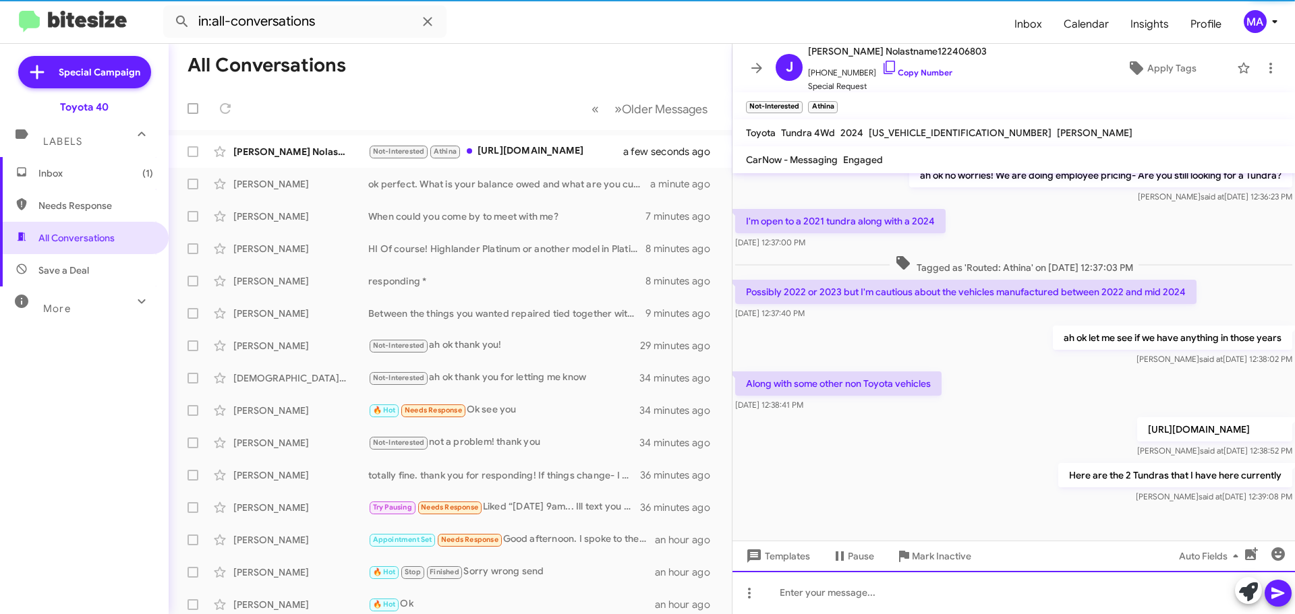
scroll to position [227, 0]
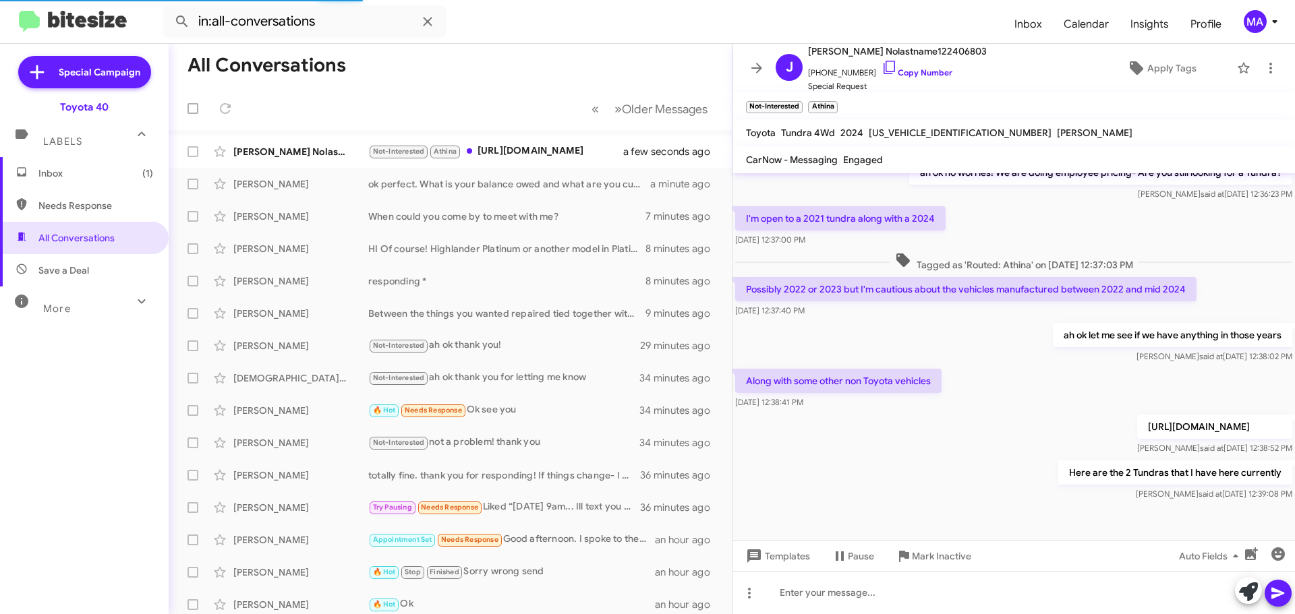
click at [90, 174] on span "Inbox (1)" at bounding box center [95, 173] width 115 height 13
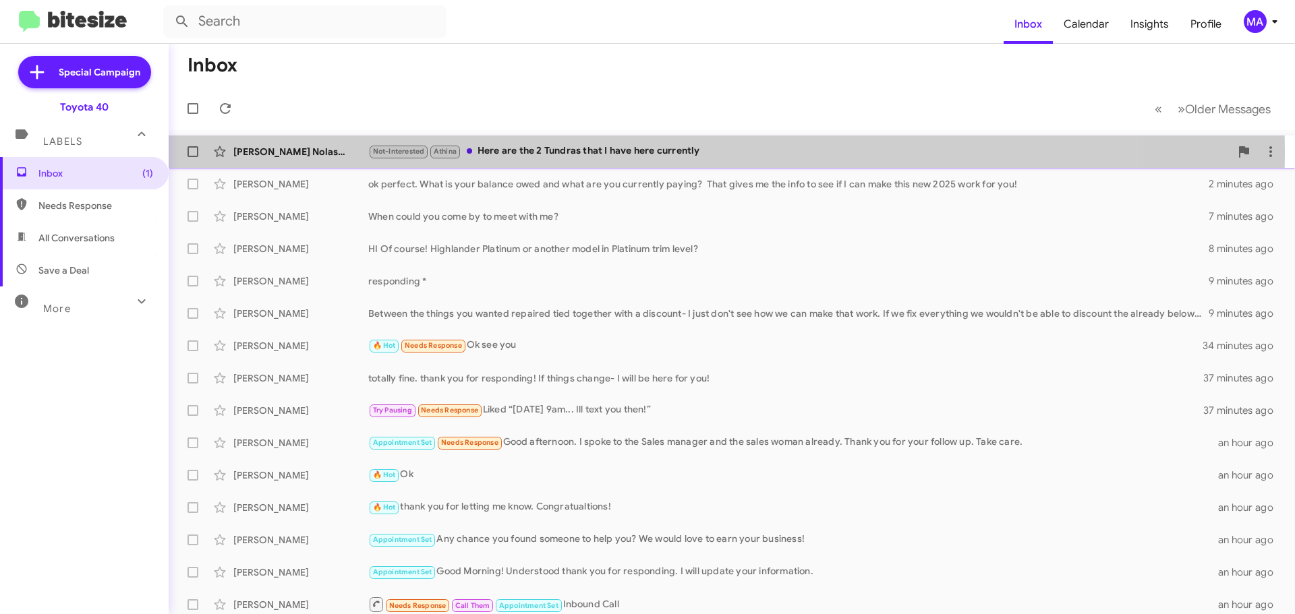
click at [614, 152] on div "Not-Interested Athina Here are the 2 Tundras that I have here currently" at bounding box center [799, 152] width 862 height 16
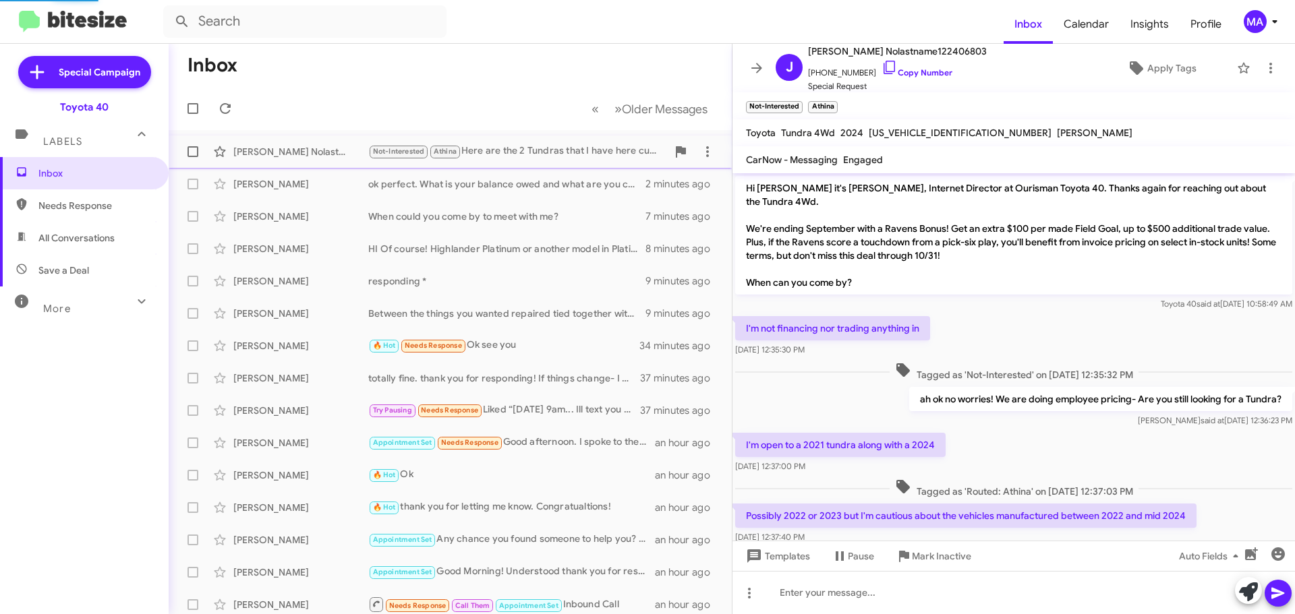
scroll to position [200, 0]
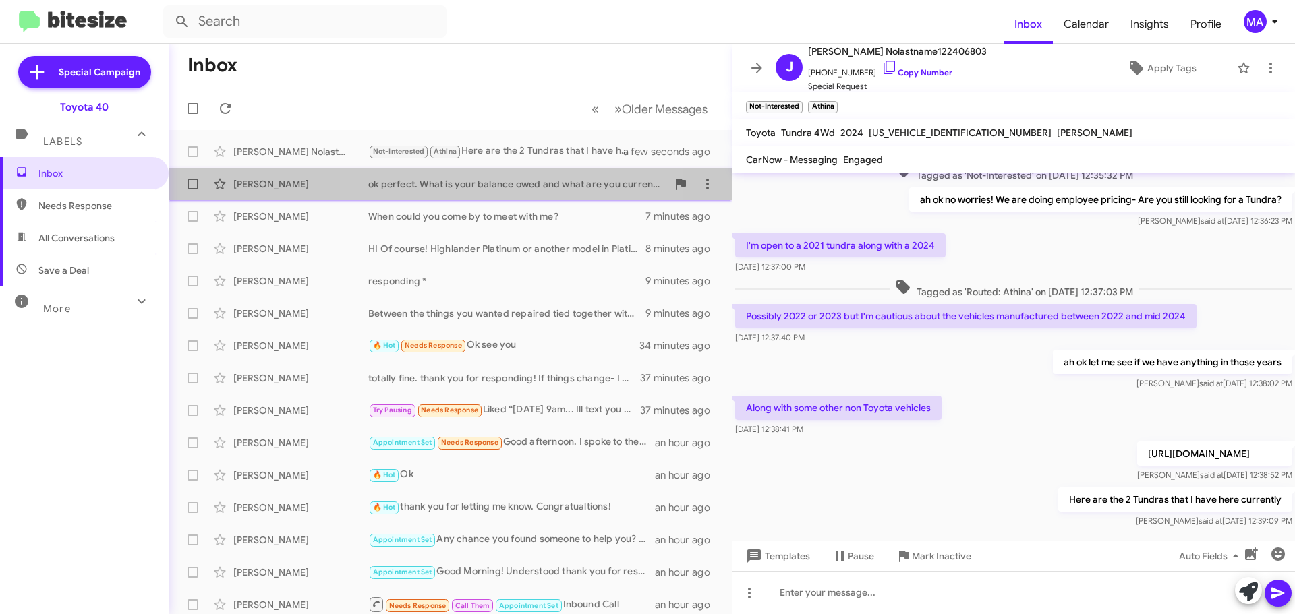
click at [490, 187] on div "ok perfect. What is your balance owed and what are you currently paying? That g…" at bounding box center [517, 183] width 299 height 13
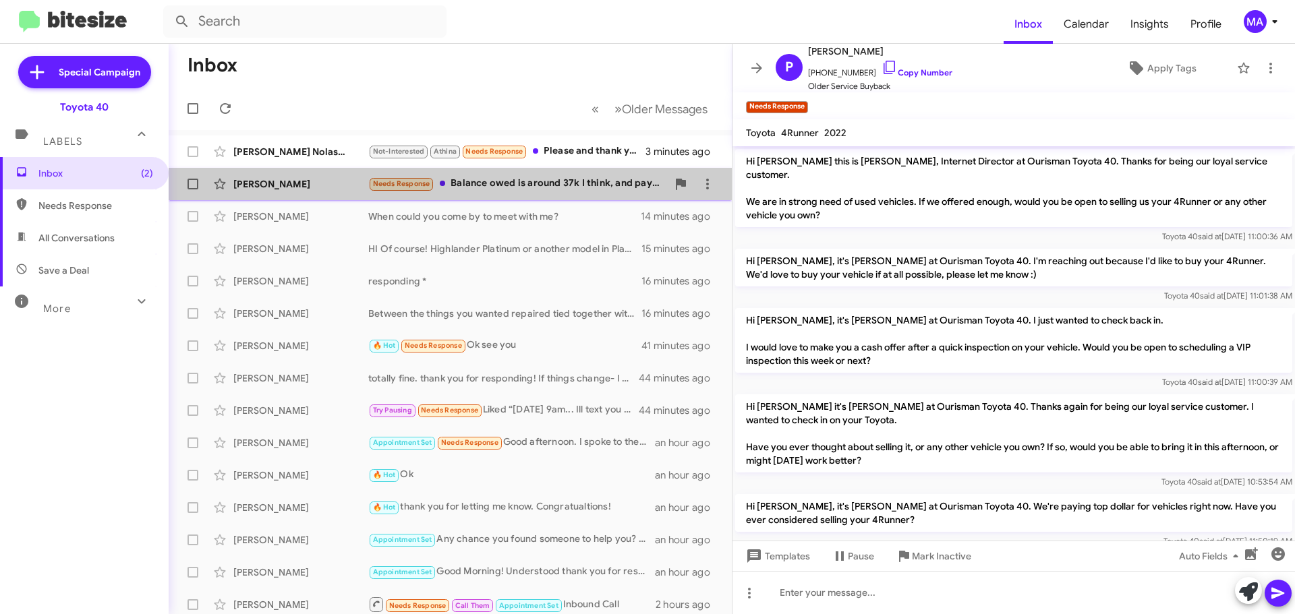
click at [569, 183] on div "Needs Response Balance owed is around 37k I think, and payment is around 675 pe…" at bounding box center [517, 184] width 299 height 16
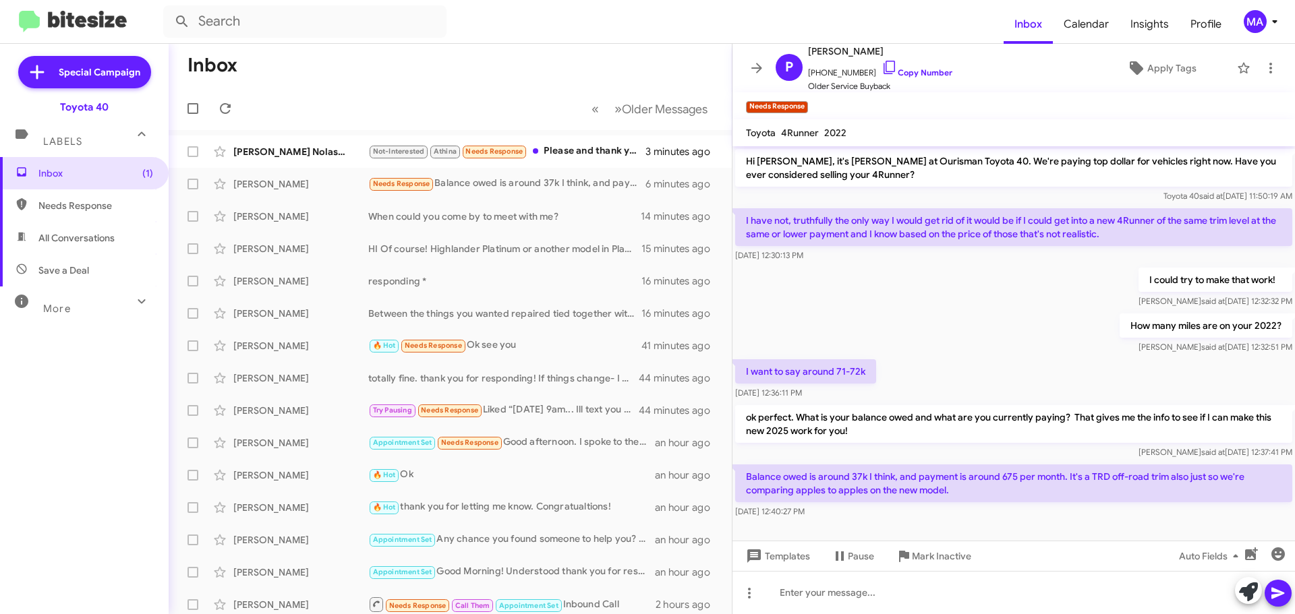
scroll to position [349, 0]
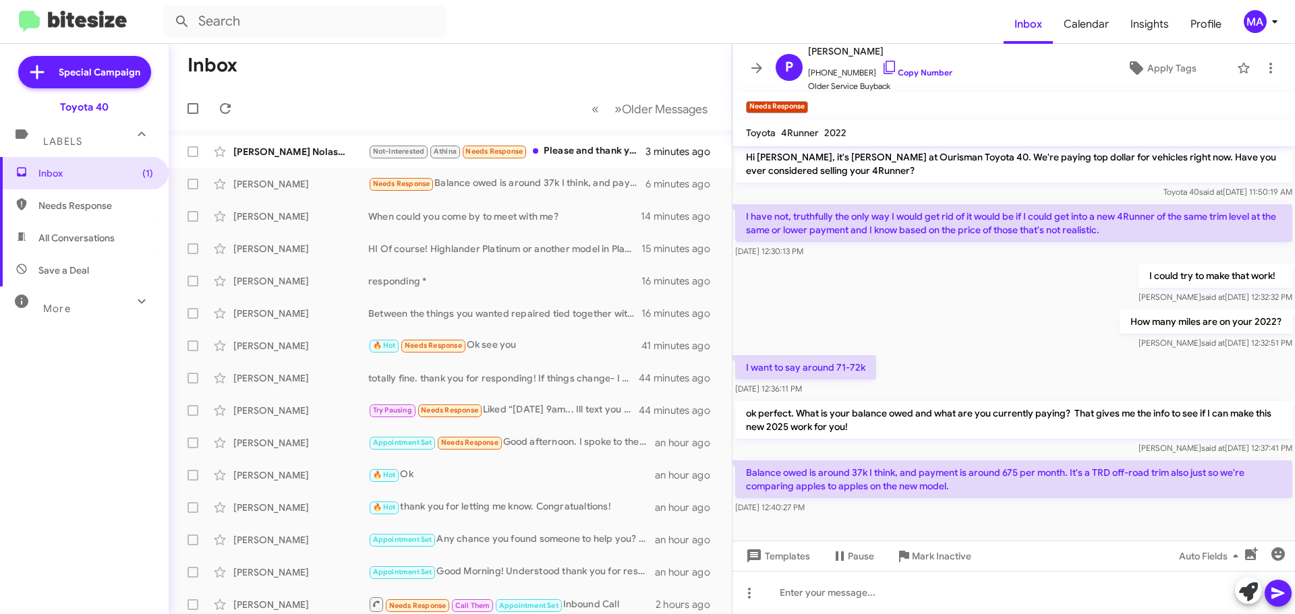
drag, startPoint x: 938, startPoint y: 478, endPoint x: 744, endPoint y: 463, distance: 194.9
click at [744, 463] on p "Balance owed is around 37k I think, and payment is around 675 per month. It's a…" at bounding box center [1013, 480] width 557 height 38
copy p "Balance owed is around 37k I think, and payment is around 675 per month. It's a…"
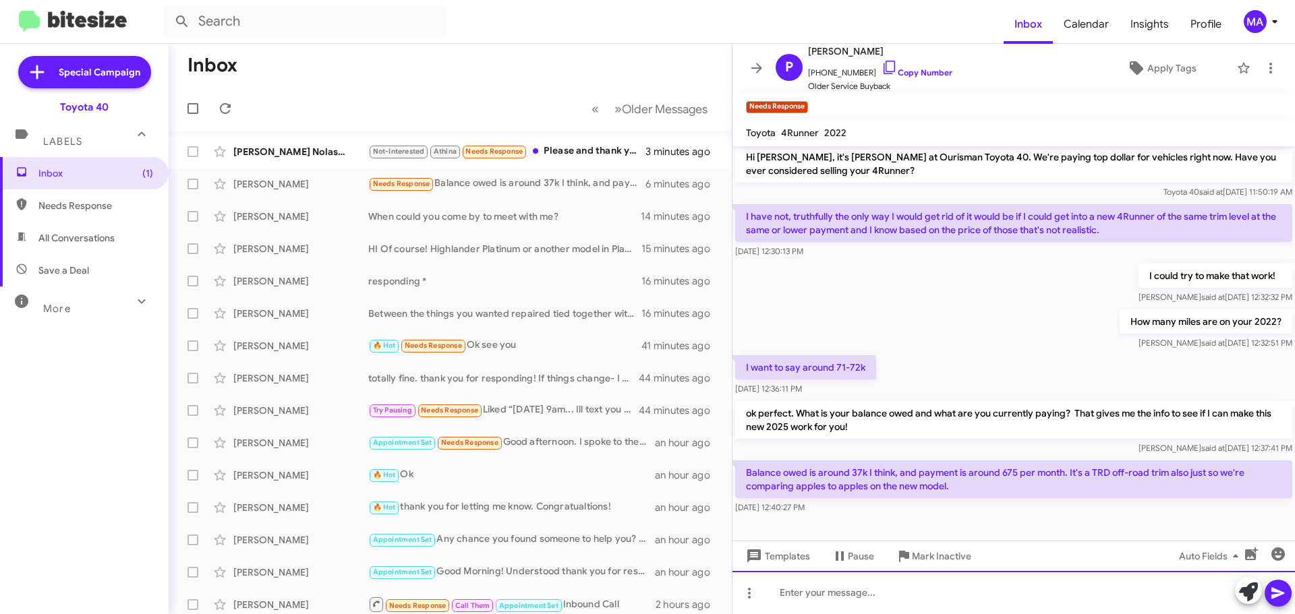
click at [870, 594] on div at bounding box center [1013, 592] width 562 height 43
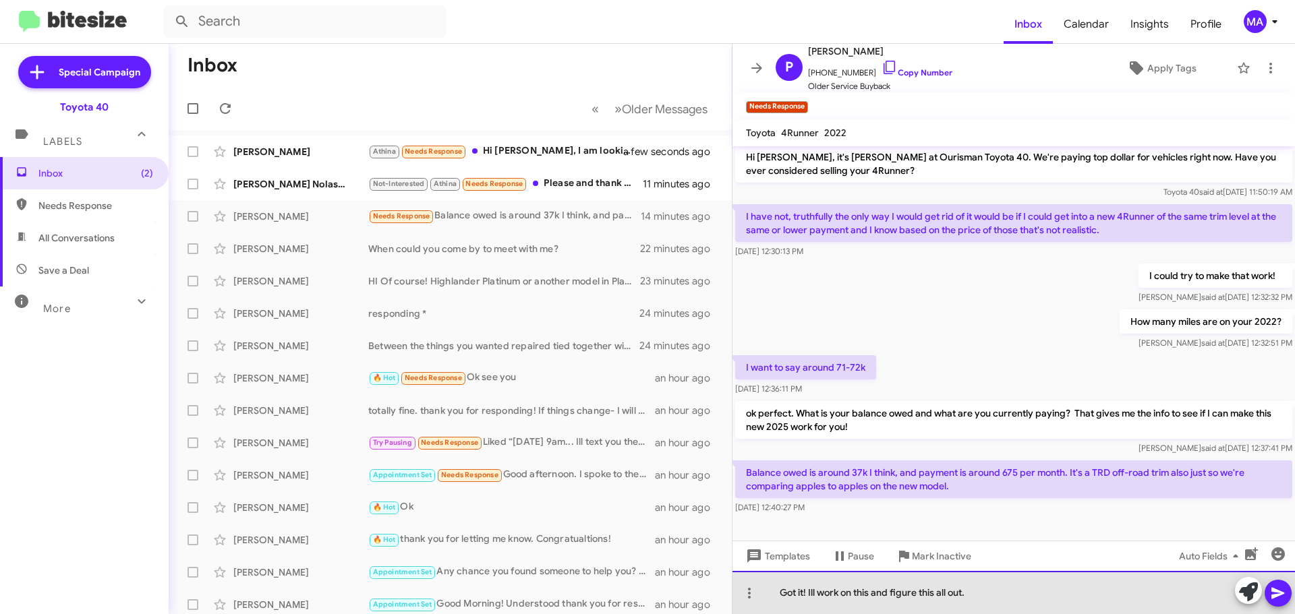
click at [984, 598] on div "Got it! Ill work on this and figure this all out." at bounding box center [1013, 592] width 562 height 43
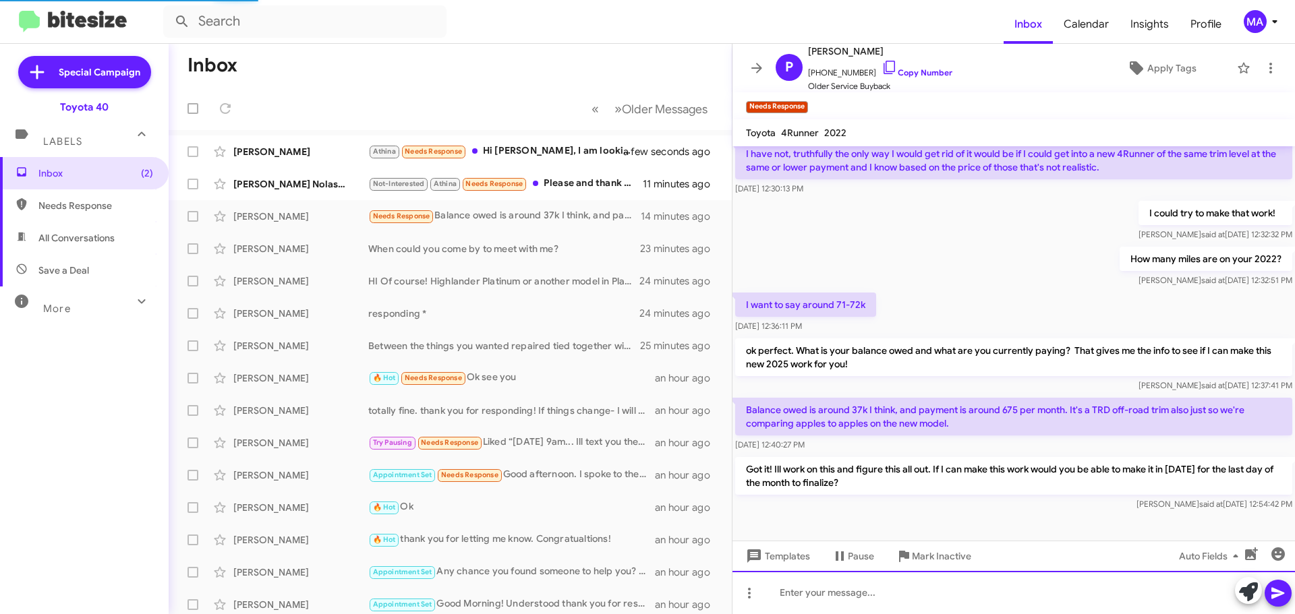
scroll to position [385, 0]
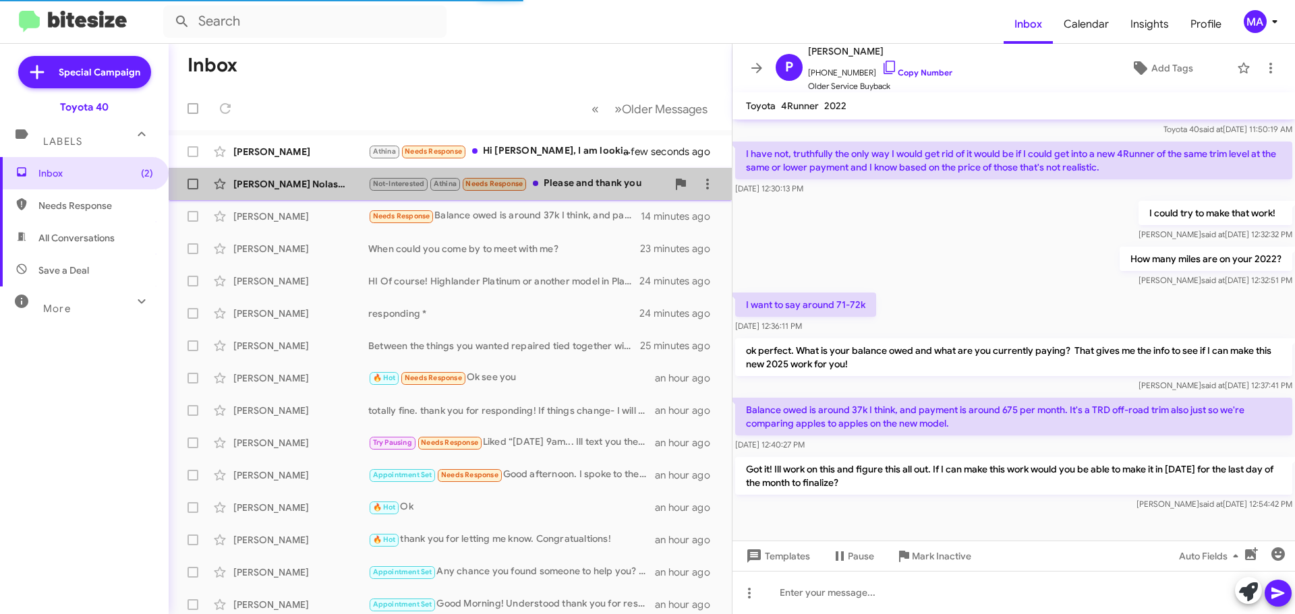
click at [561, 181] on div "Not-Interested Athina Needs Response Please and thank you" at bounding box center [517, 184] width 299 height 16
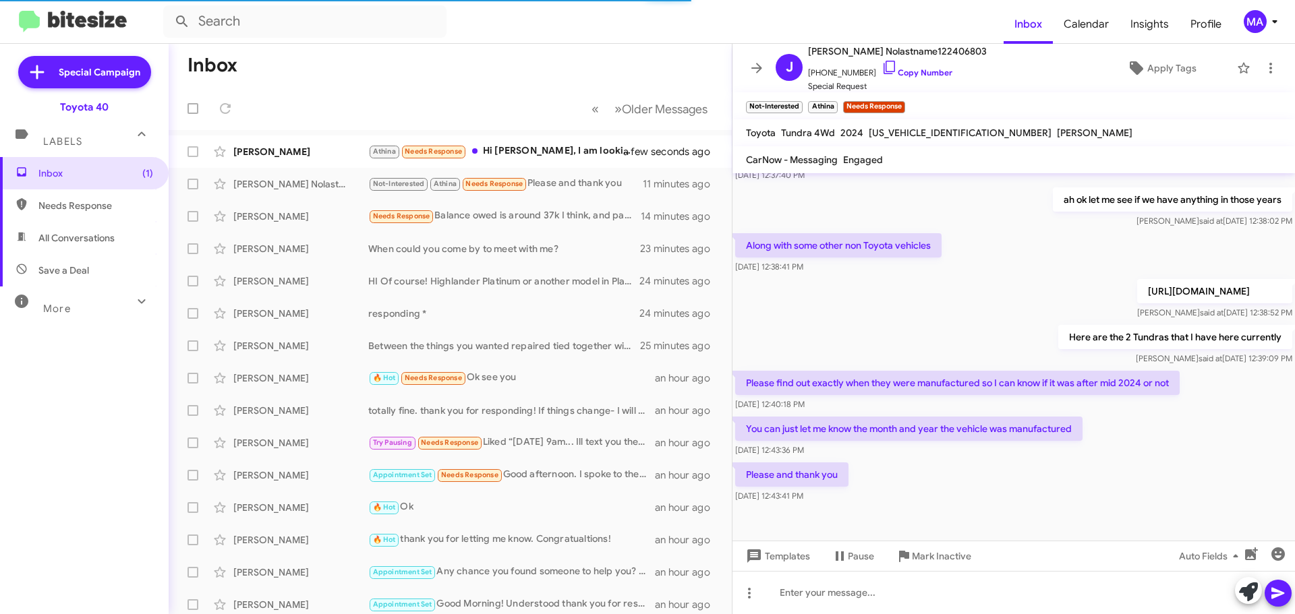
scroll to position [374, 0]
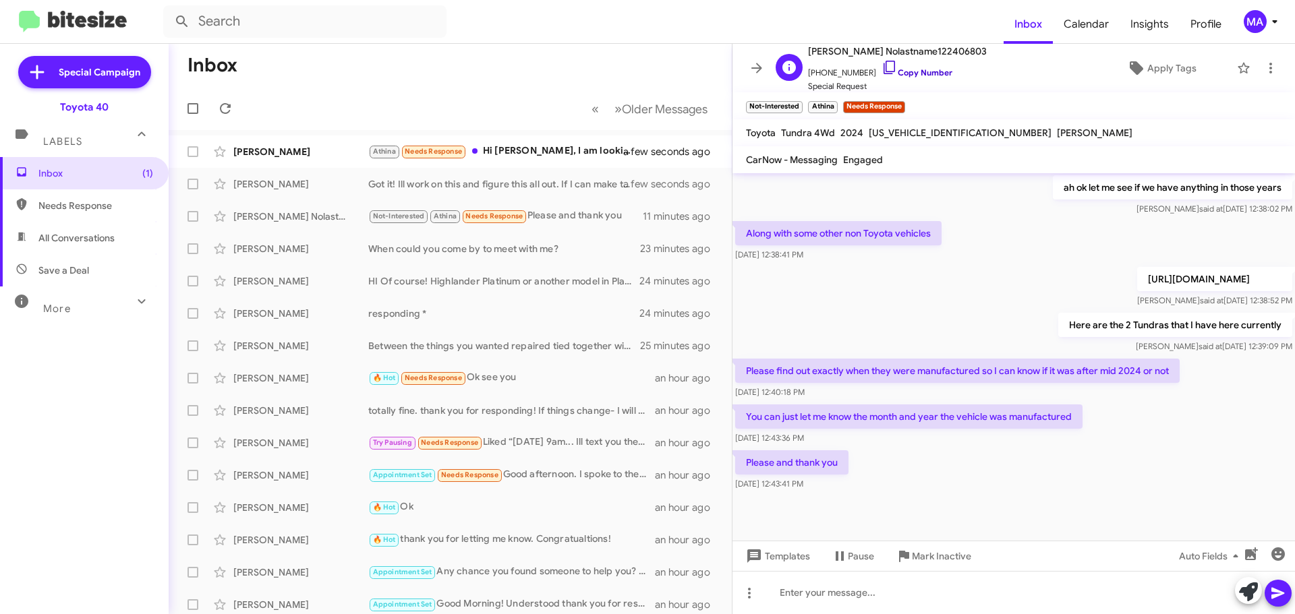
click at [882, 69] on icon at bounding box center [890, 67] width 16 height 16
drag, startPoint x: 834, startPoint y: 488, endPoint x: 760, endPoint y: 205, distance: 292.2
click at [760, 205] on div "Hi Jonathan it's Morgan Anderson, Internet Director at Ourisman Toyota 40. Than…" at bounding box center [1013, 146] width 562 height 695
copy div "Morgan said at Sep 30, 2025, 12:38:02 PM Along with some other non Toyota vehic…"
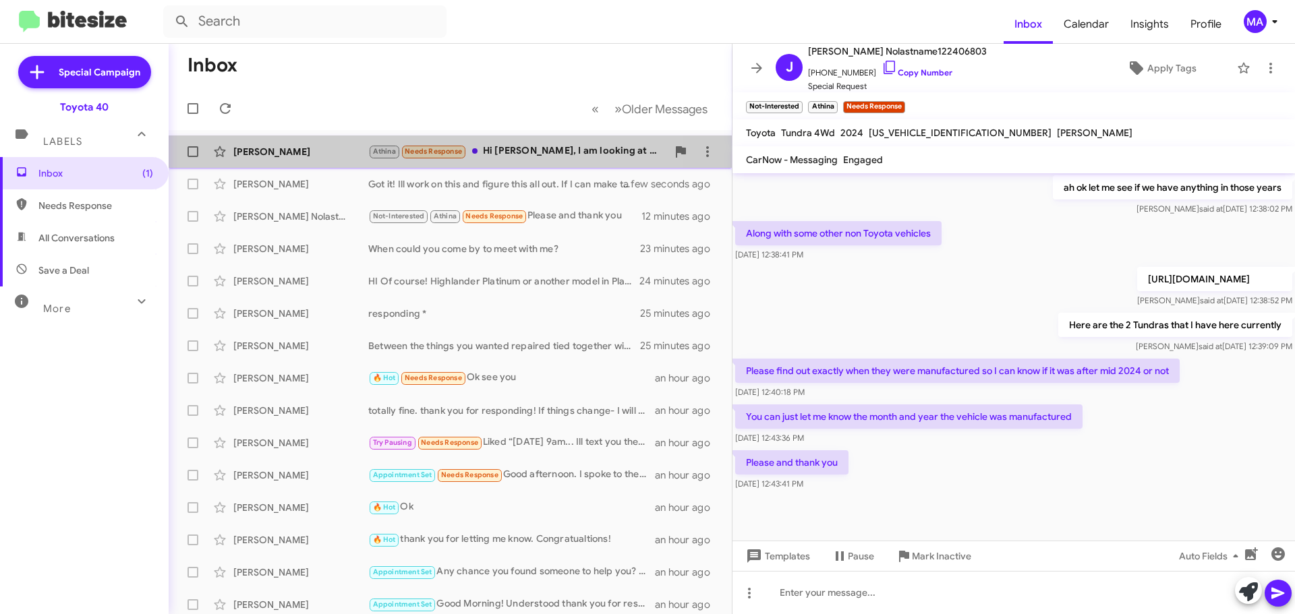
click at [523, 153] on div "Athina Needs Response Hi Morgan, I am looking at a couple of different vehicles…" at bounding box center [517, 152] width 299 height 16
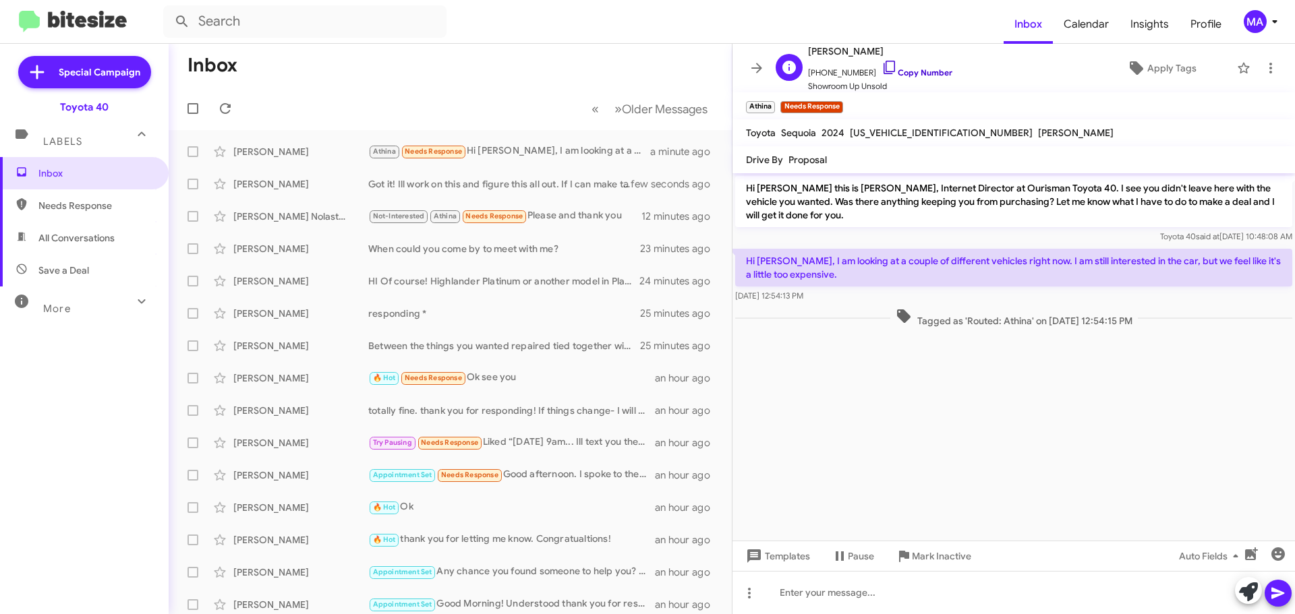
click at [882, 67] on icon at bounding box center [890, 67] width 16 height 16
click at [568, 212] on div "Not-Interested Athina Needs Response Please and thank you" at bounding box center [517, 216] width 299 height 16
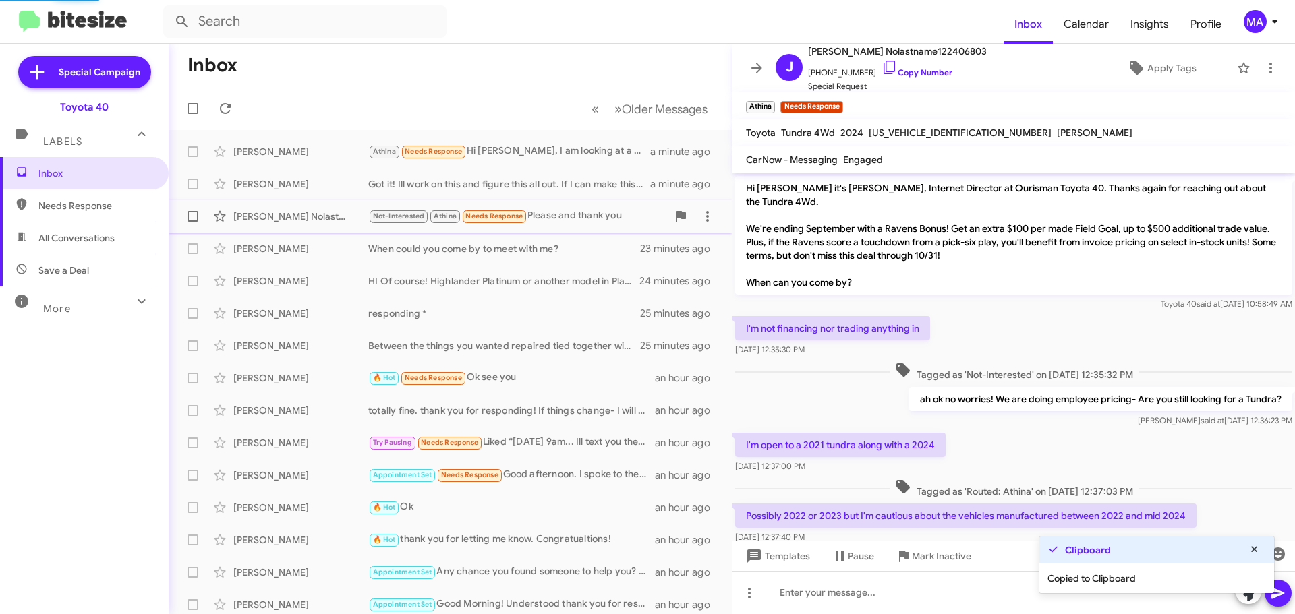
scroll to position [374, 0]
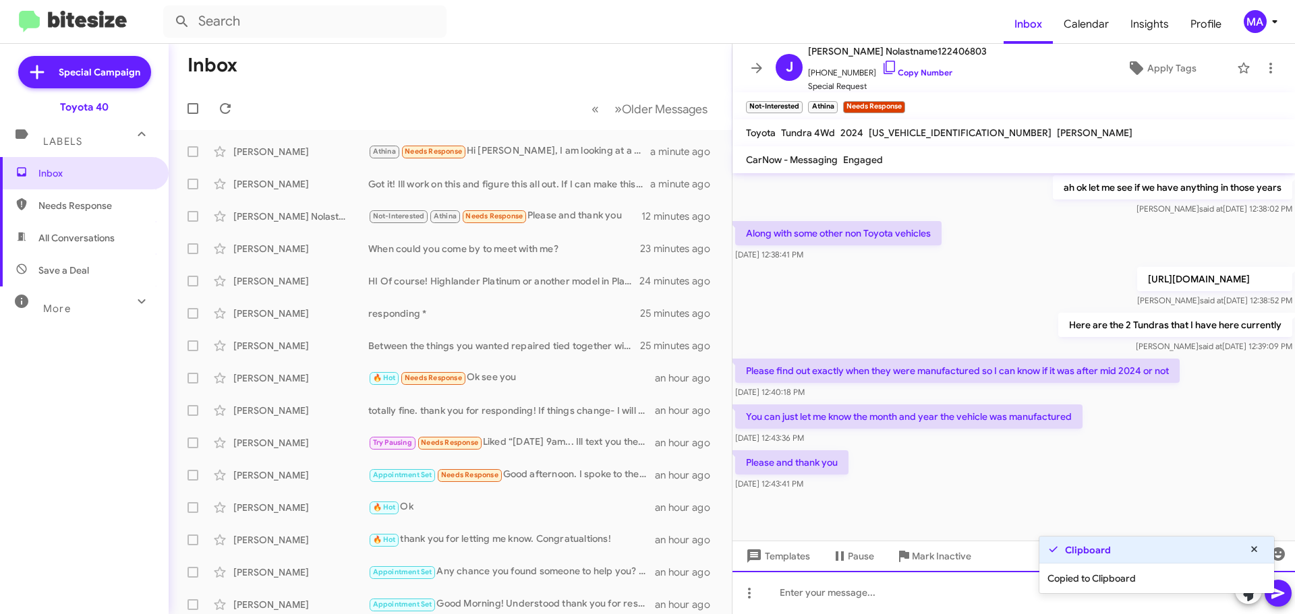
click at [844, 589] on div at bounding box center [1013, 592] width 562 height 43
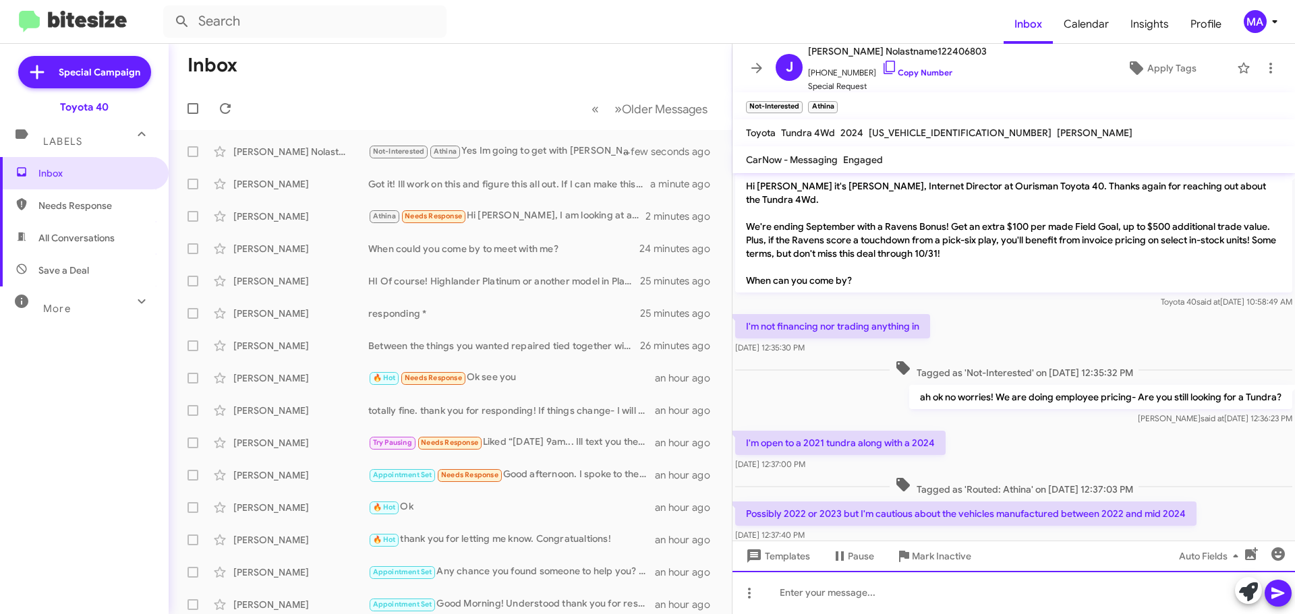
scroll to position [0, 0]
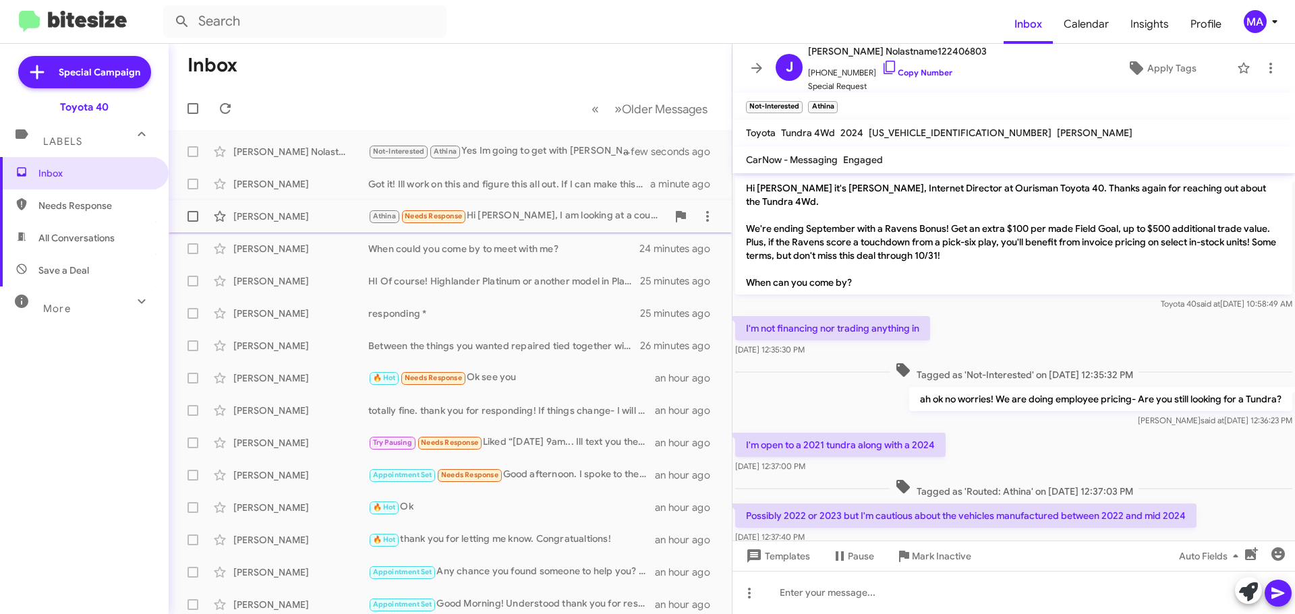
click at [507, 211] on div "Athina Needs Response Hi Morgan, I am looking at a couple of different vehicles…" at bounding box center [517, 216] width 299 height 16
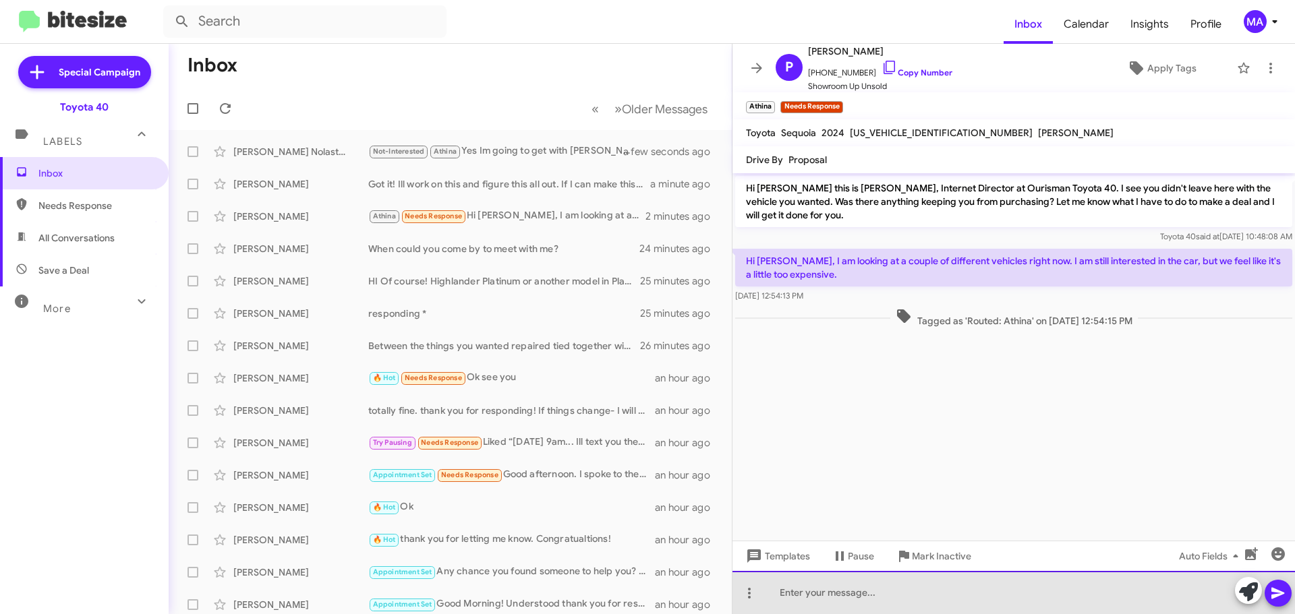
click at [855, 592] on div at bounding box center [1013, 592] width 562 height 43
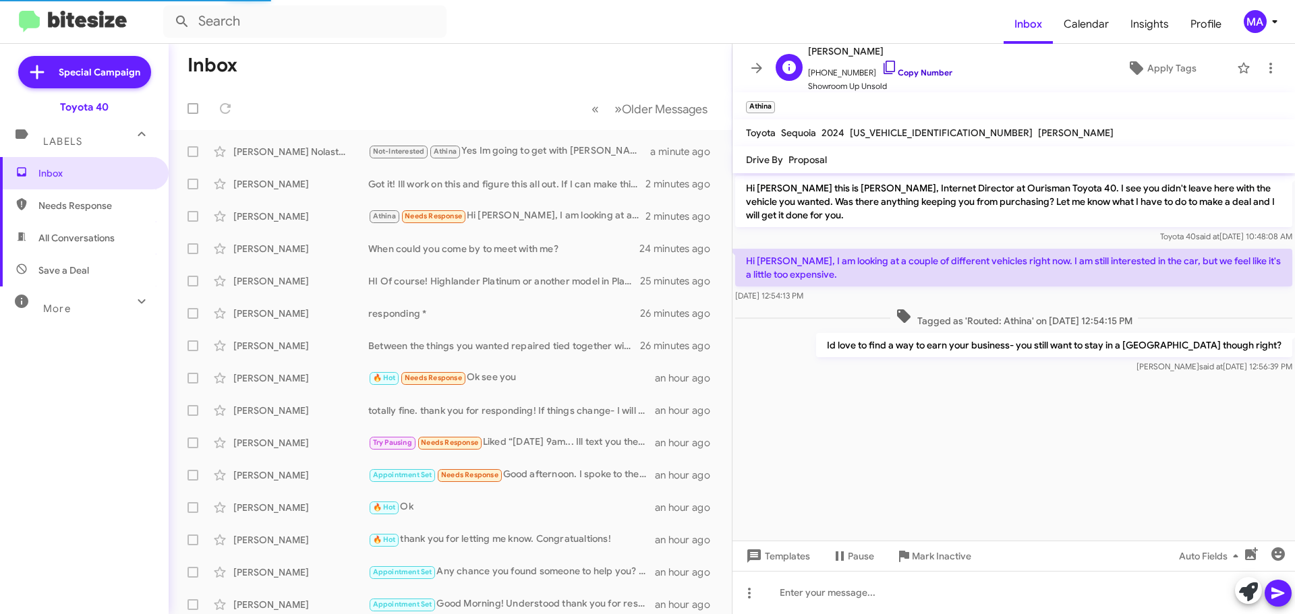
click at [882, 68] on icon at bounding box center [890, 67] width 16 height 16
drag, startPoint x: 1283, startPoint y: 343, endPoint x: 743, endPoint y: 258, distance: 547.0
click at [743, 258] on div "Hi Patrick this is Morgan Anderson, Internet Director at Ourisman Toyota 40. I …" at bounding box center [1013, 274] width 562 height 203
copy div "Hi Morgan, I am looking at a couple of different vehicles right now. I am still…"
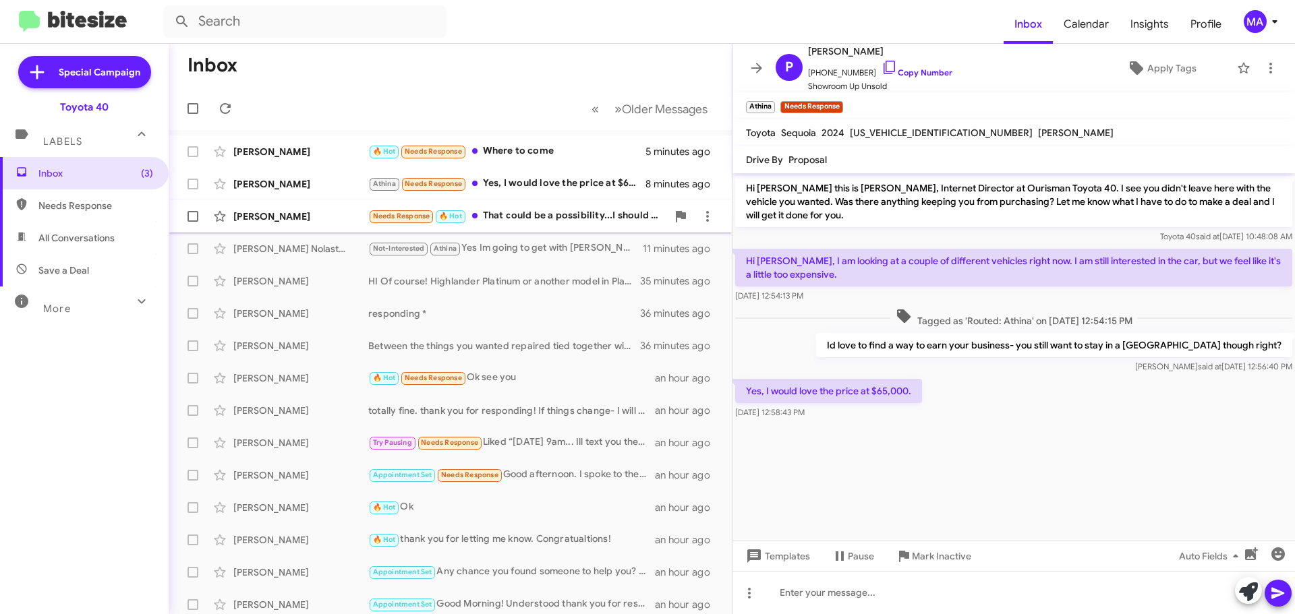
click at [557, 211] on div "Needs Response 🔥 Hot That could be a possibility...I should be relatively free …" at bounding box center [517, 216] width 299 height 16
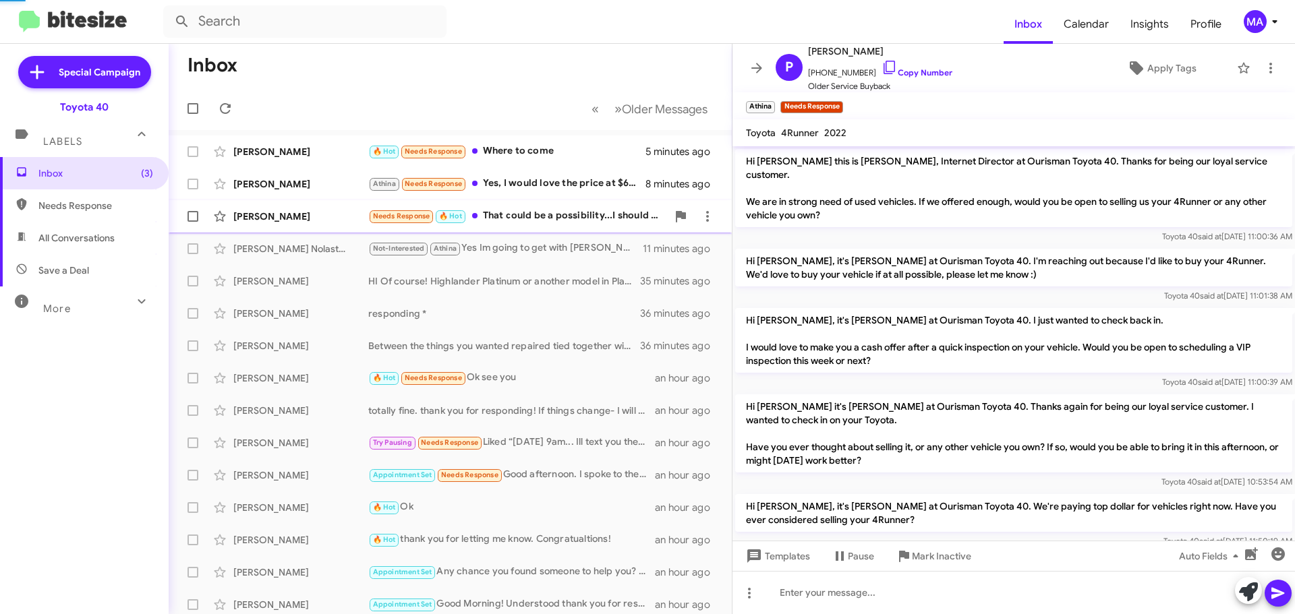
scroll to position [461, 0]
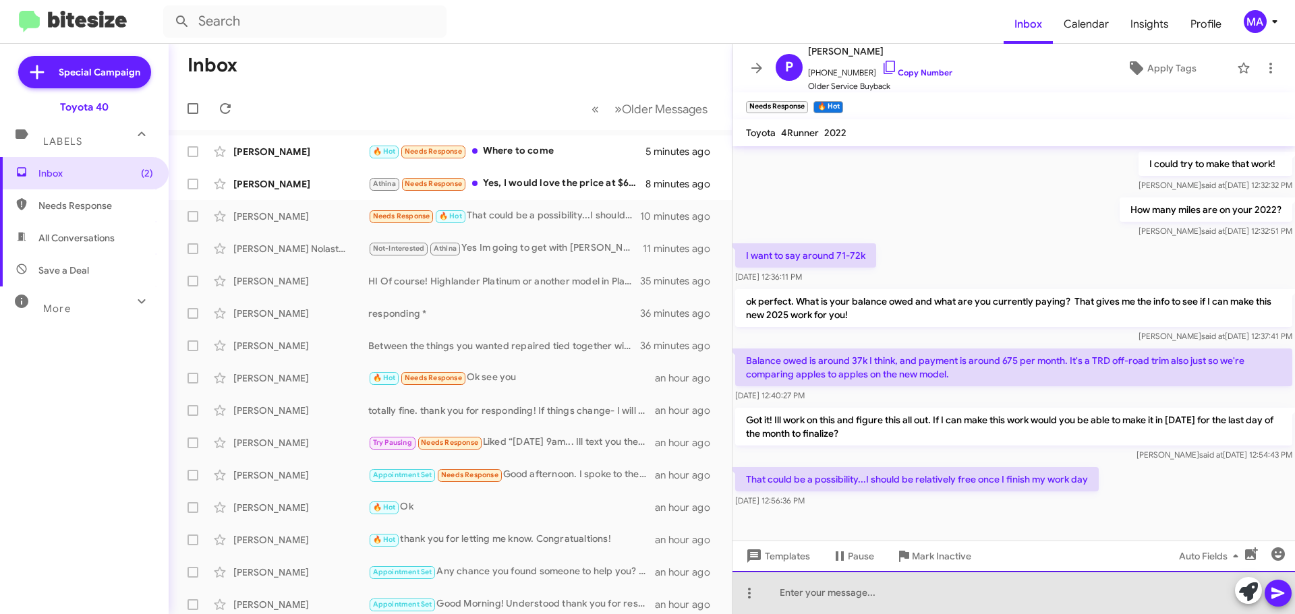
click at [849, 596] on div at bounding box center [1013, 592] width 562 height 43
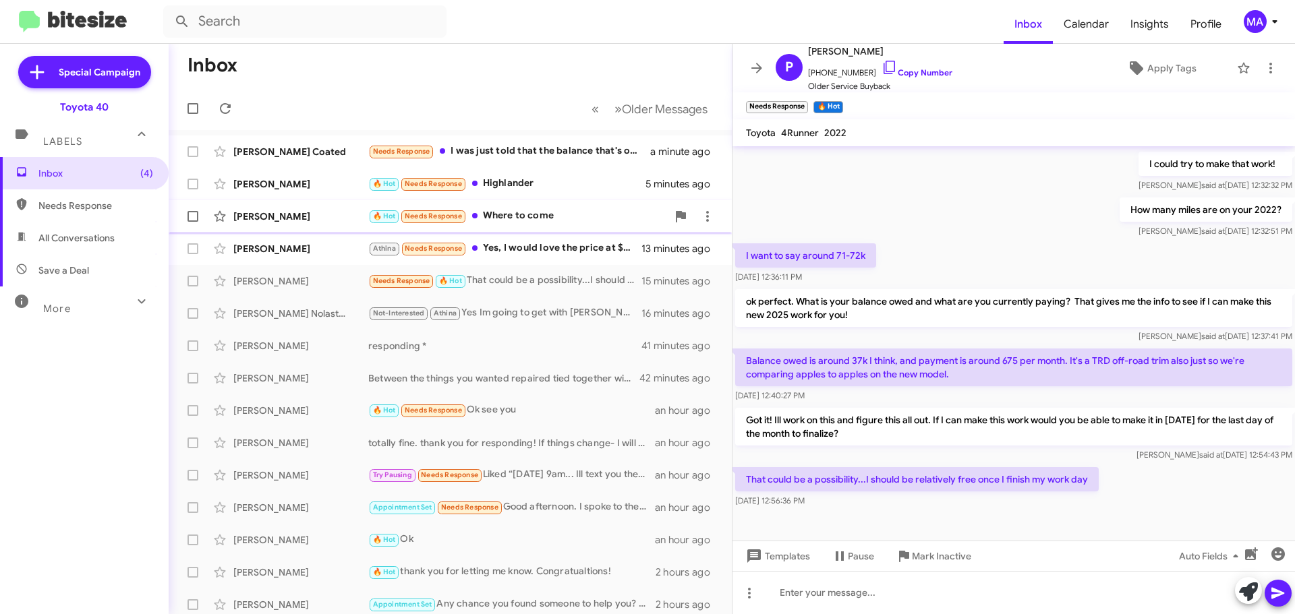
click at [556, 217] on div "🔥 Hot Needs Response Where to come" at bounding box center [517, 216] width 299 height 16
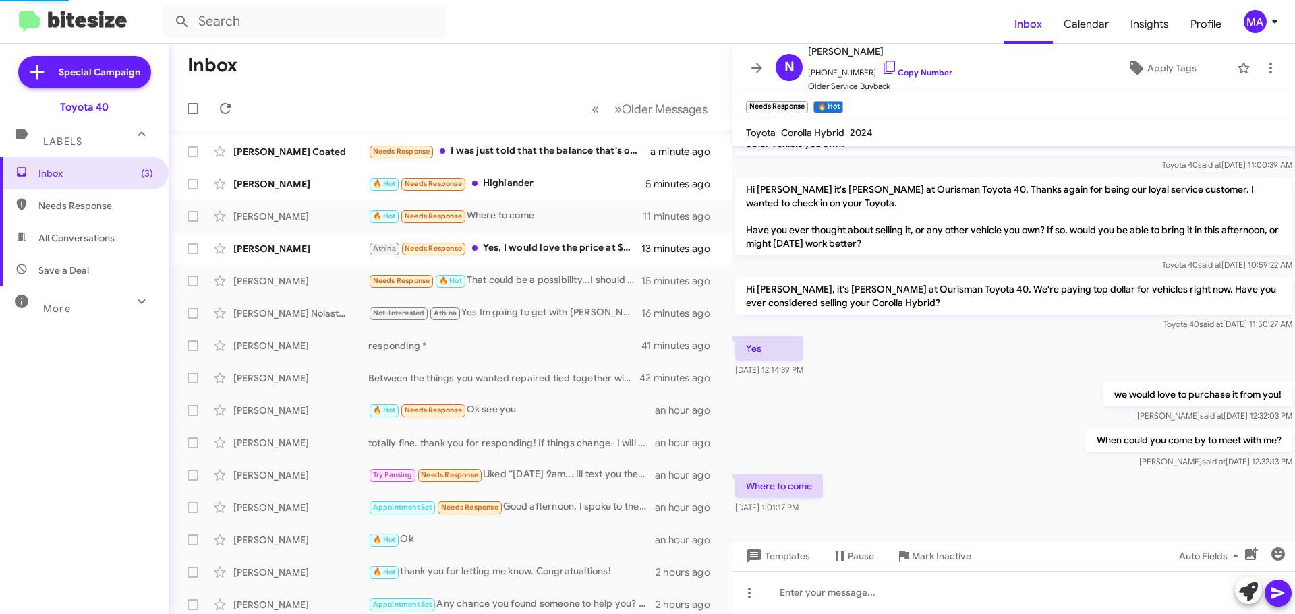
scroll to position [58, 0]
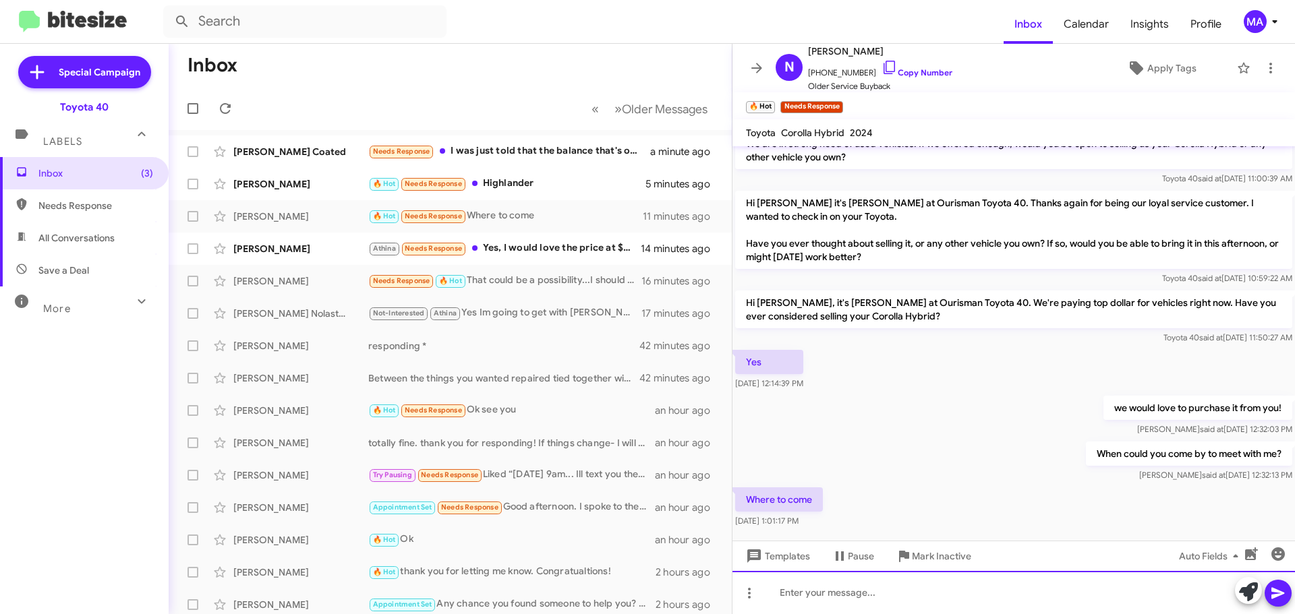
click at [985, 603] on div at bounding box center [1013, 592] width 562 height 43
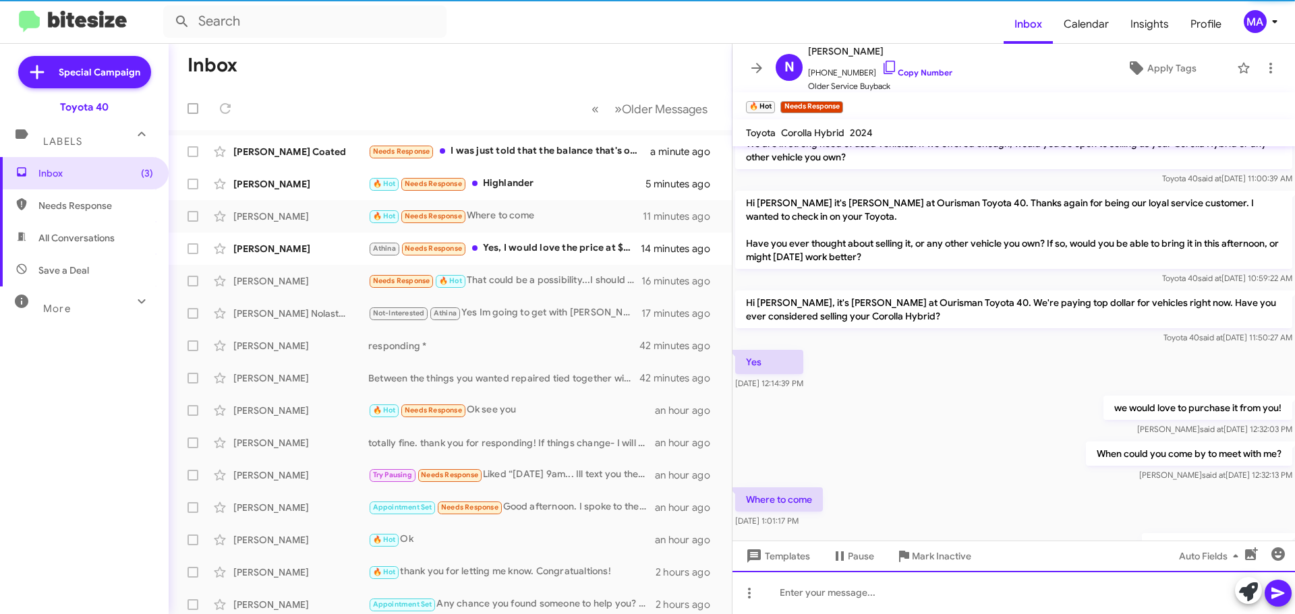
scroll to position [107, 0]
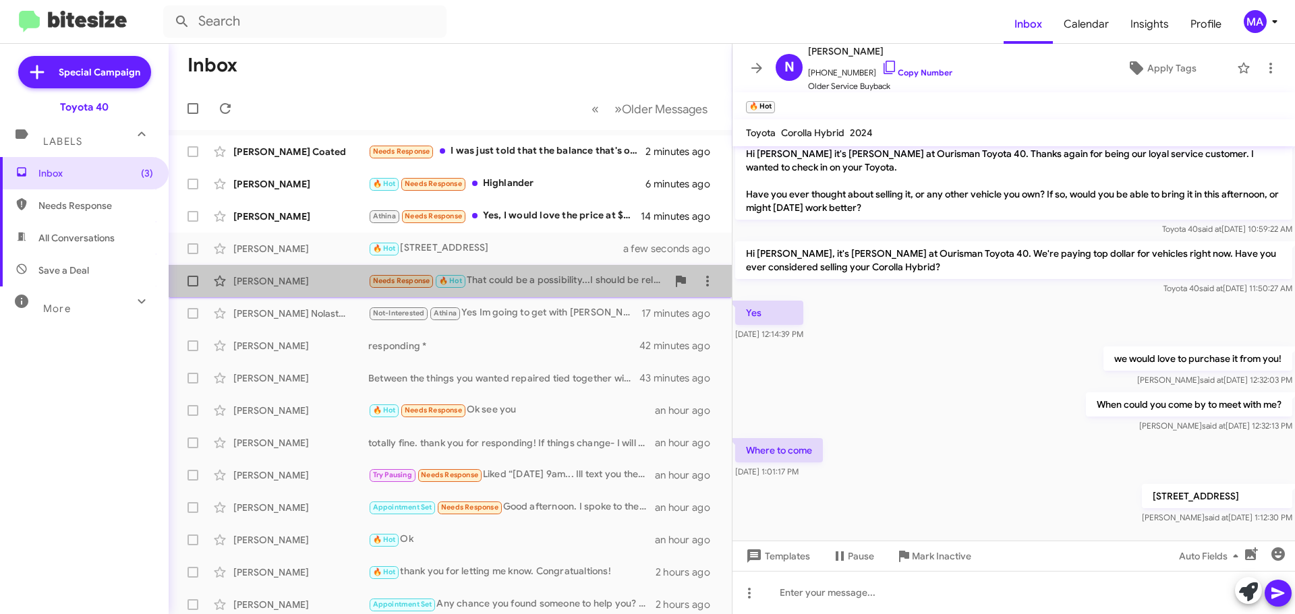
click at [539, 284] on div "Needs Response 🔥 Hot That could be a possibility...I should be relatively free …" at bounding box center [517, 281] width 299 height 16
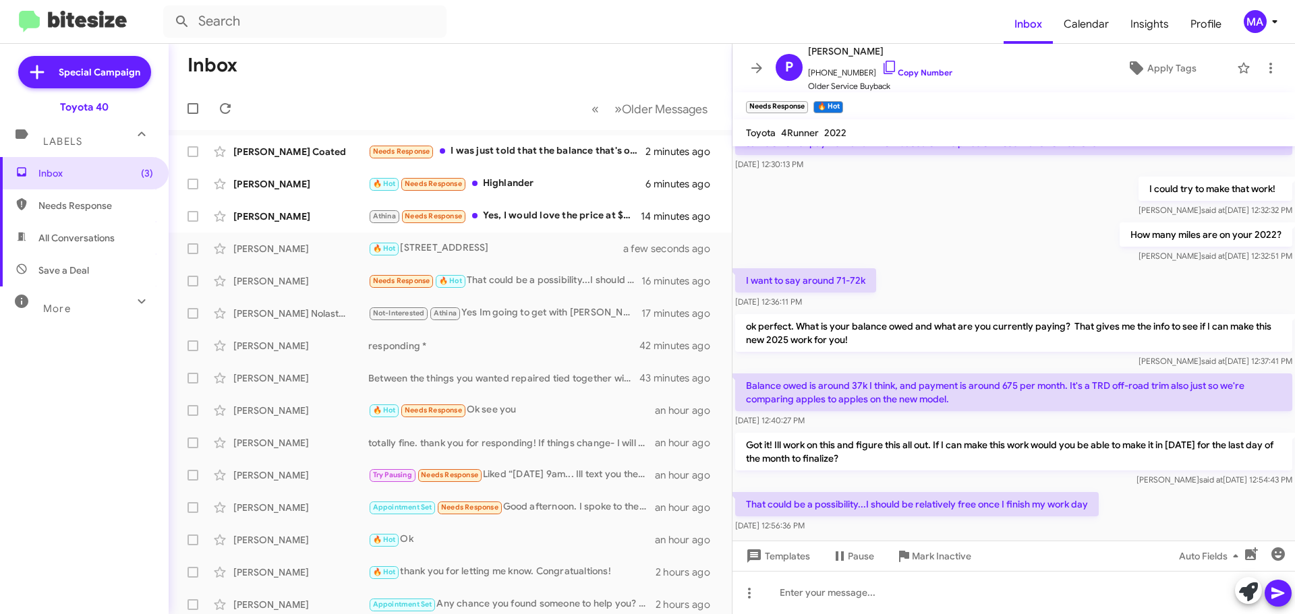
scroll to position [461, 0]
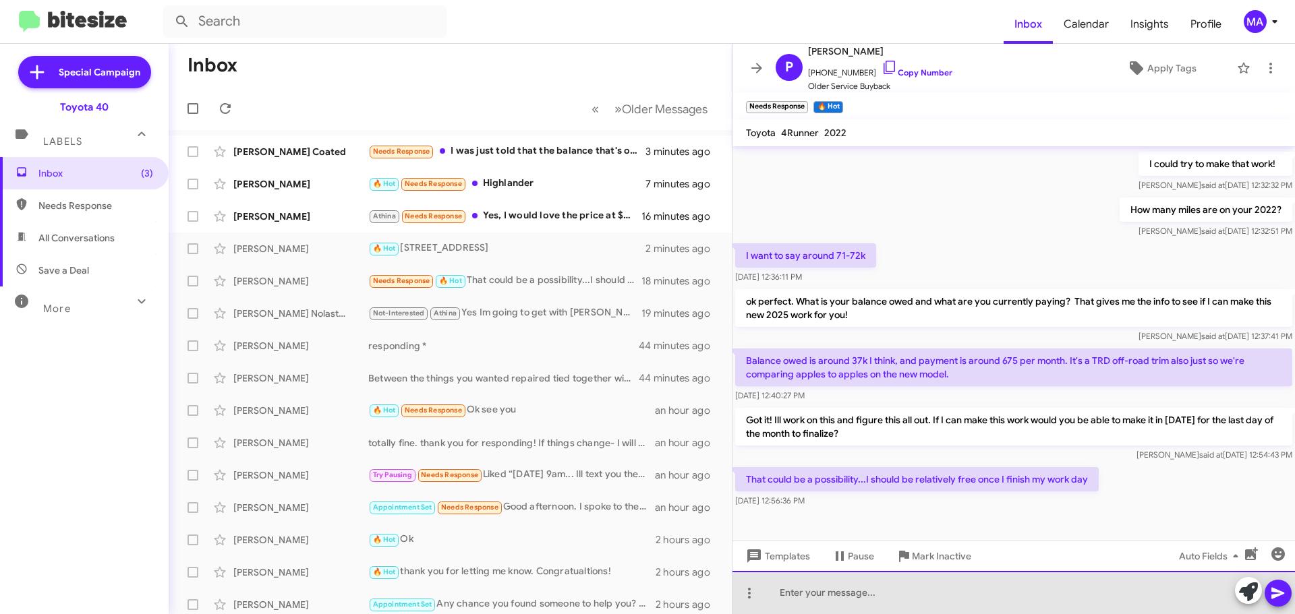
click at [894, 597] on div at bounding box center [1013, 592] width 562 height 43
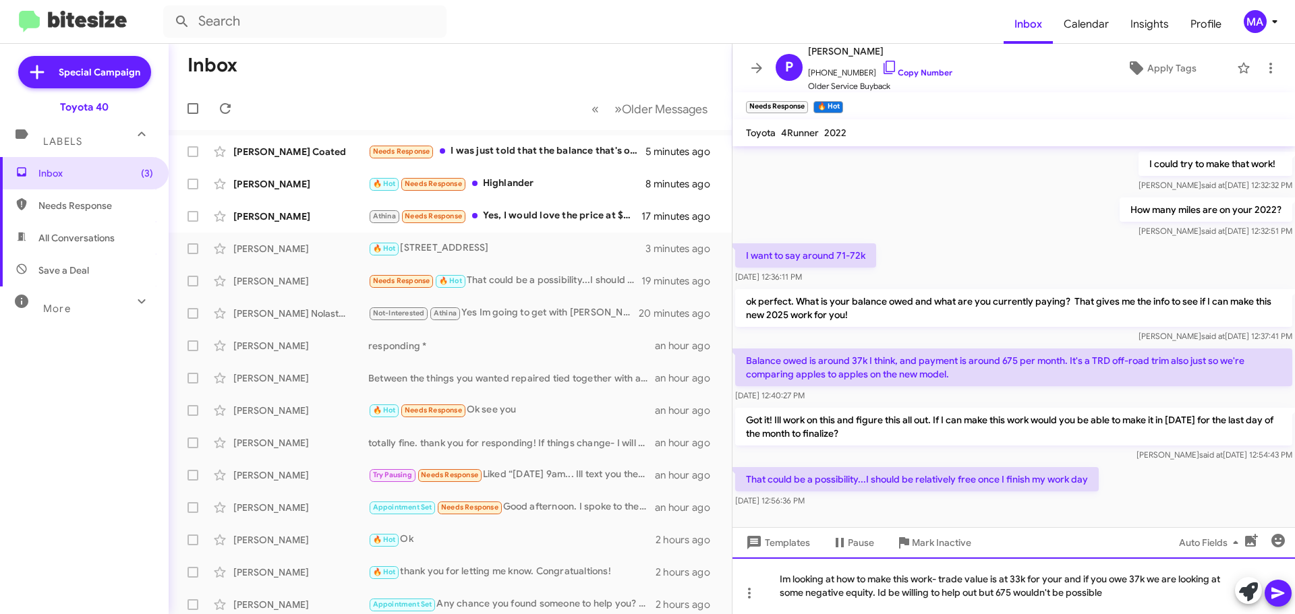
click at [1116, 593] on div "Im looking at how to make this work- trade value is at 33k for your and if you …" at bounding box center [1013, 586] width 562 height 57
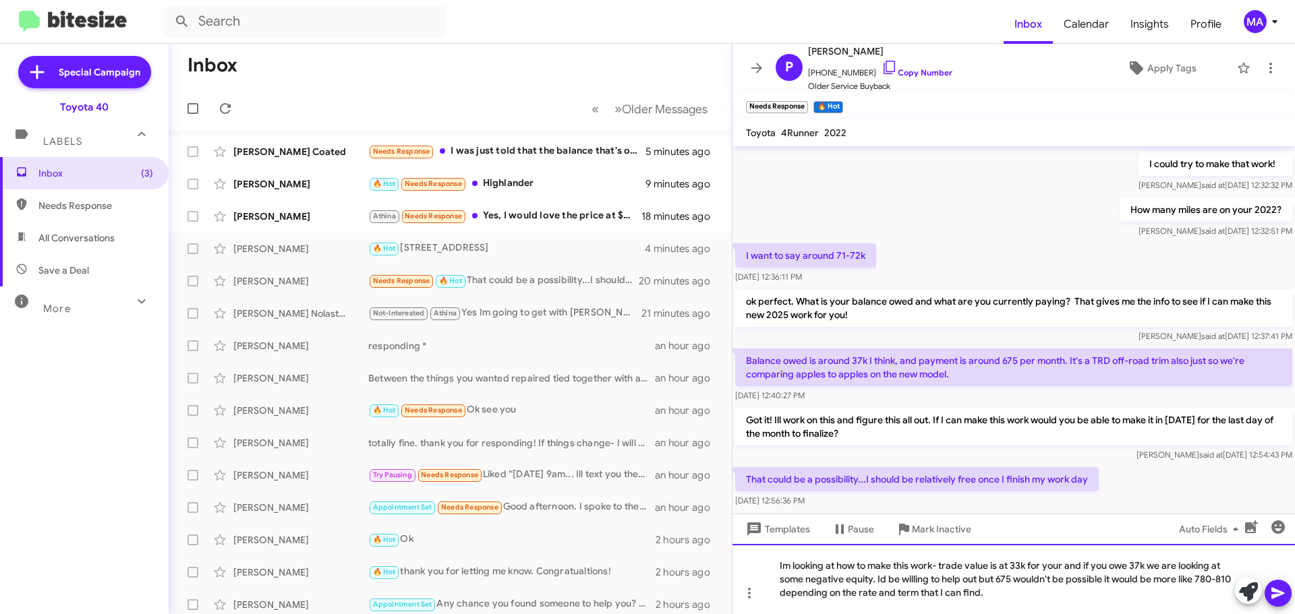
click at [1207, 582] on div "Im looking at how to make this work- trade value is at 33k for your and if you …" at bounding box center [1013, 579] width 562 height 70
click at [790, 598] on div "Im looking at how to make this work- trade value is at 33k for your and if you …" at bounding box center [1013, 579] width 562 height 70
click at [1027, 597] on div "Im looking at how to make this work- trade value is at 33k for your and if you …" at bounding box center [1013, 579] width 562 height 70
click at [1082, 591] on div "Im looking at how to make this work- trade value is at 33k for your and if you …" at bounding box center [1013, 579] width 562 height 70
click at [1221, 592] on div "Im looking at how to make this work- trade value is at 33k for your and if you …" at bounding box center [1013, 579] width 562 height 70
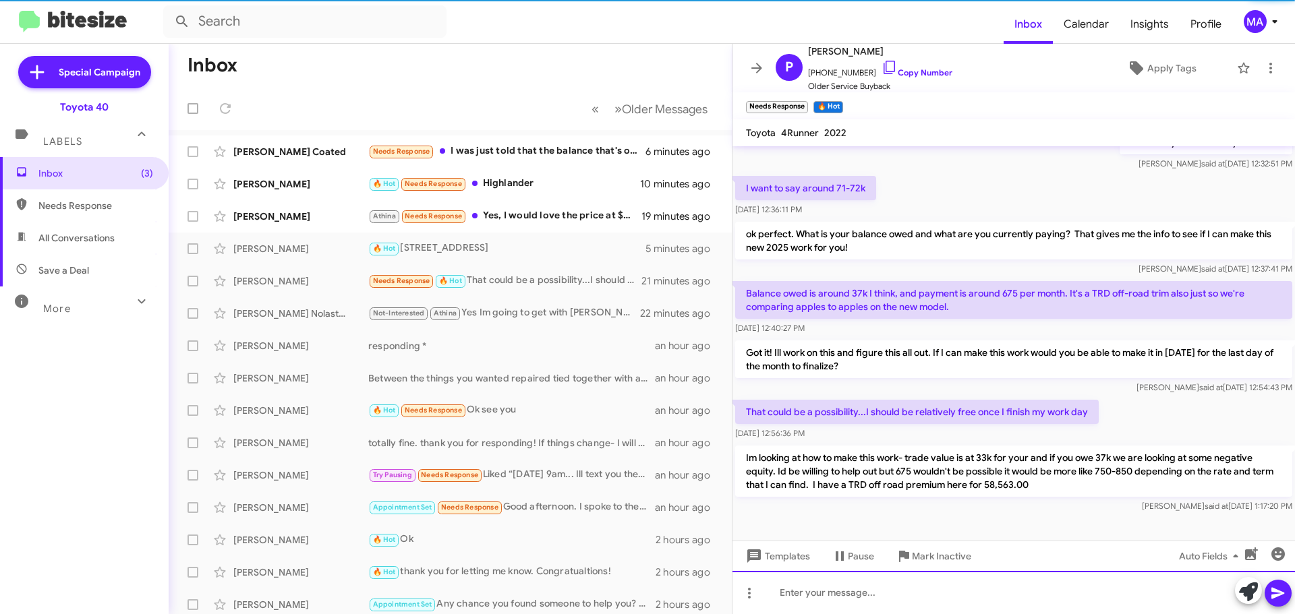
scroll to position [538, 0]
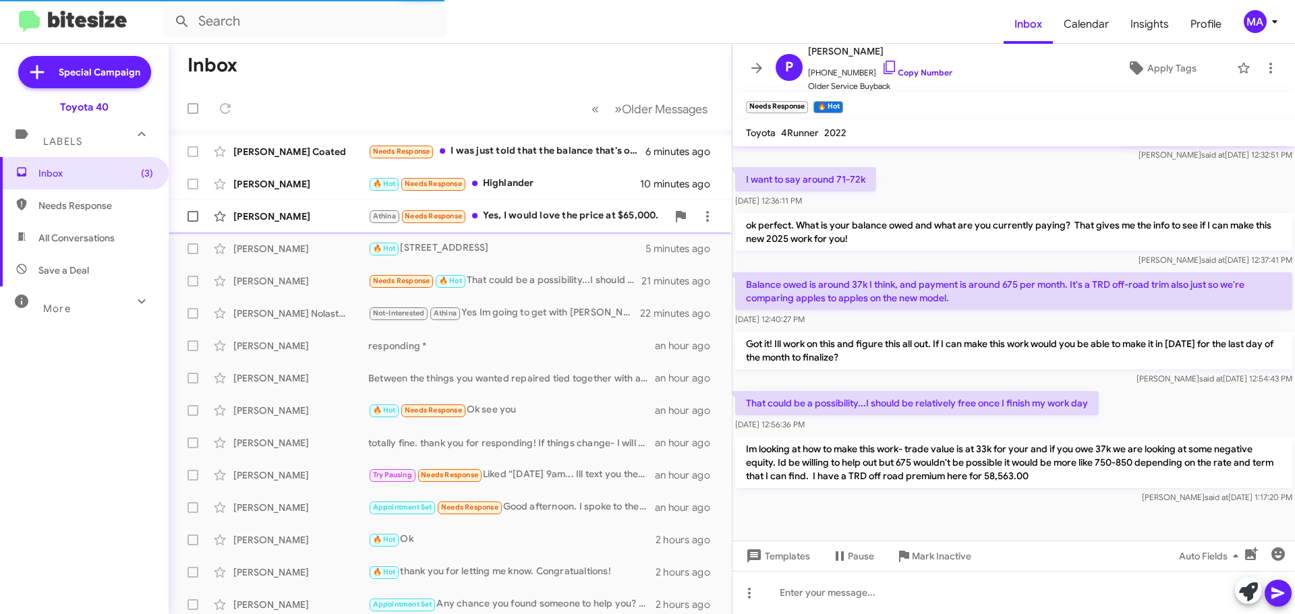
click at [575, 214] on div "Athina Needs Response Yes, I would love the price at $65,000." at bounding box center [517, 216] width 299 height 16
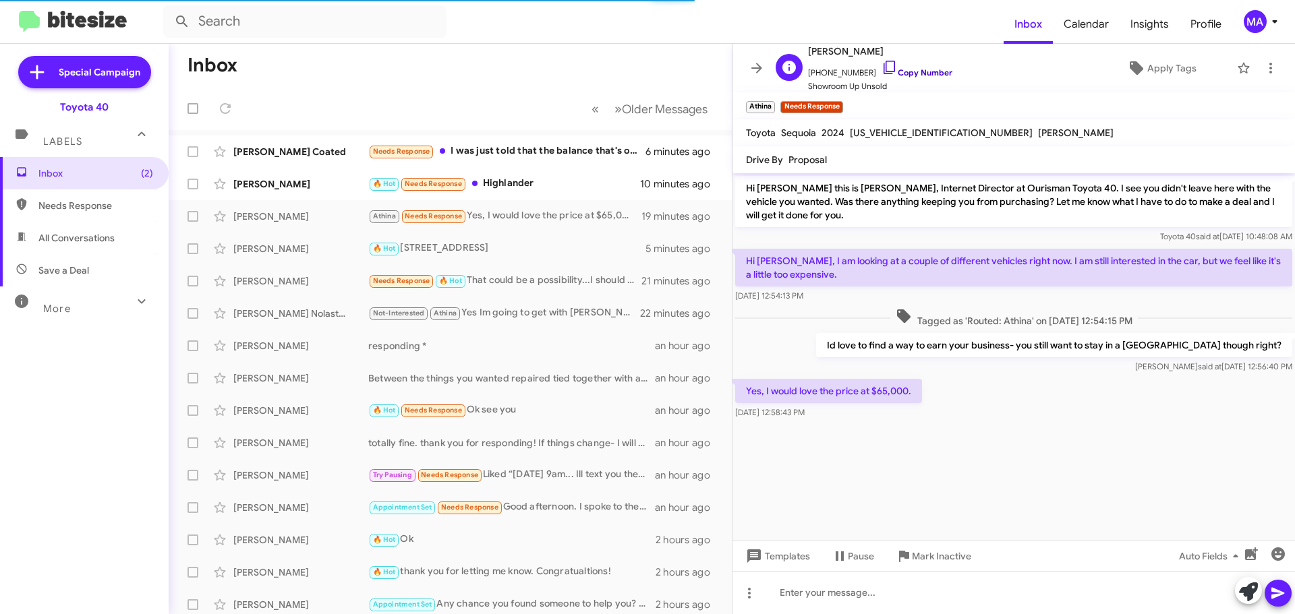
click at [882, 65] on icon at bounding box center [890, 67] width 16 height 16
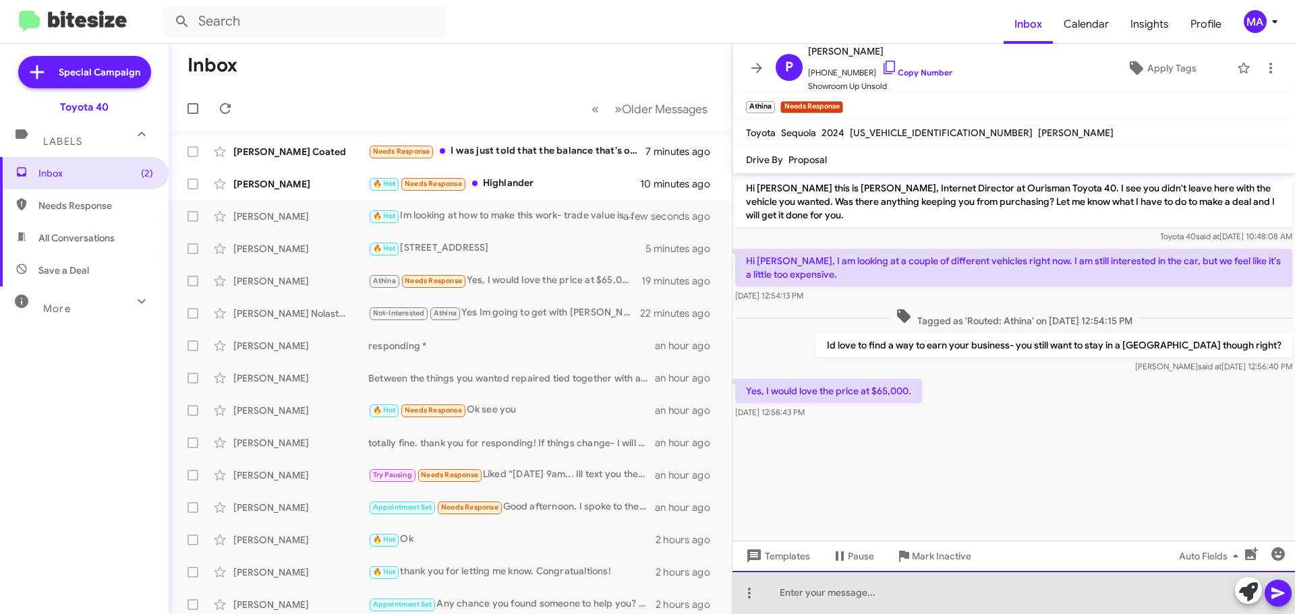
click at [887, 598] on div at bounding box center [1013, 592] width 562 height 43
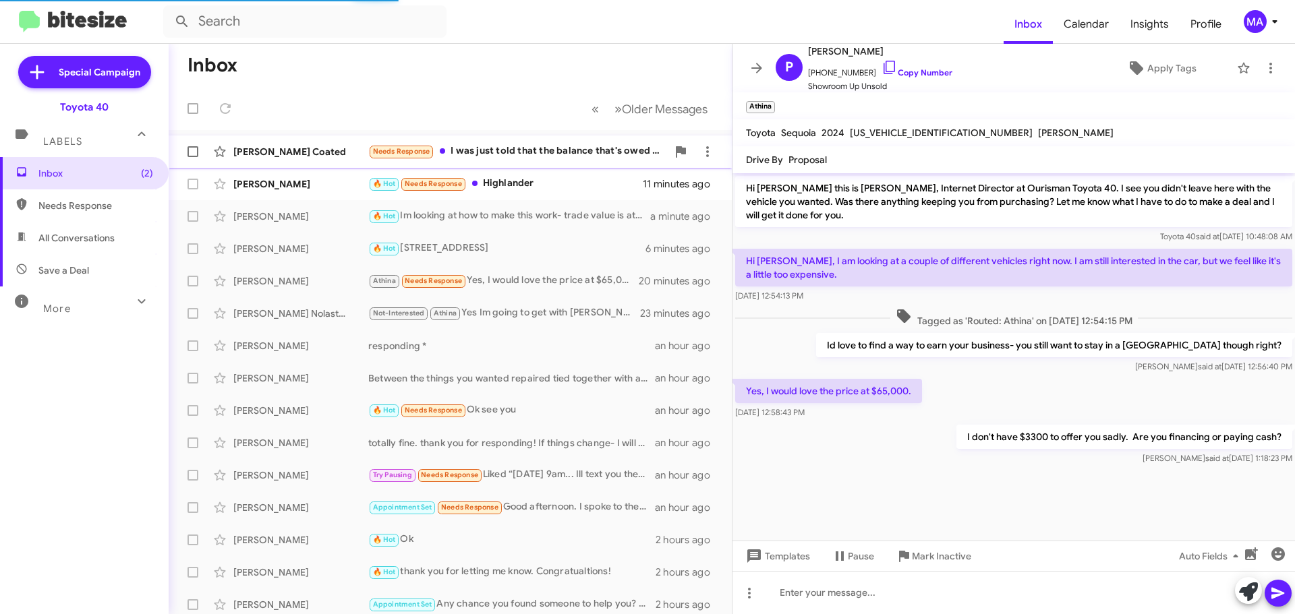
click at [494, 148] on div "Needs Response I was just told that the balance that's owed on my vehicle it's …" at bounding box center [517, 152] width 299 height 16
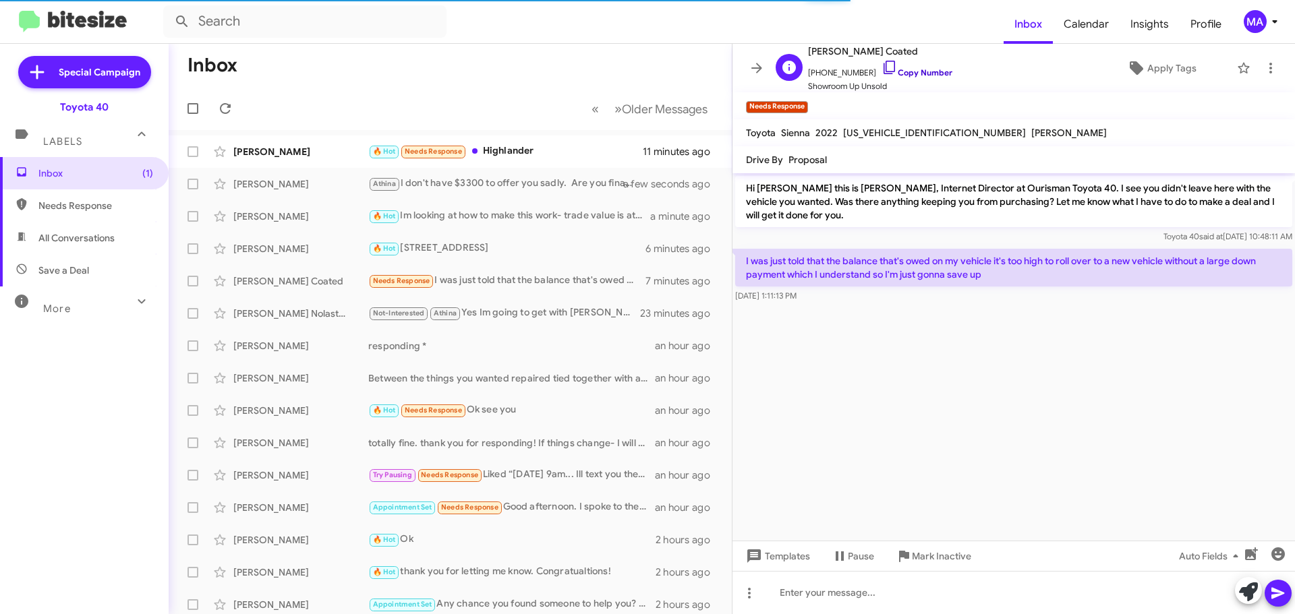
click at [882, 65] on icon at bounding box center [890, 67] width 16 height 16
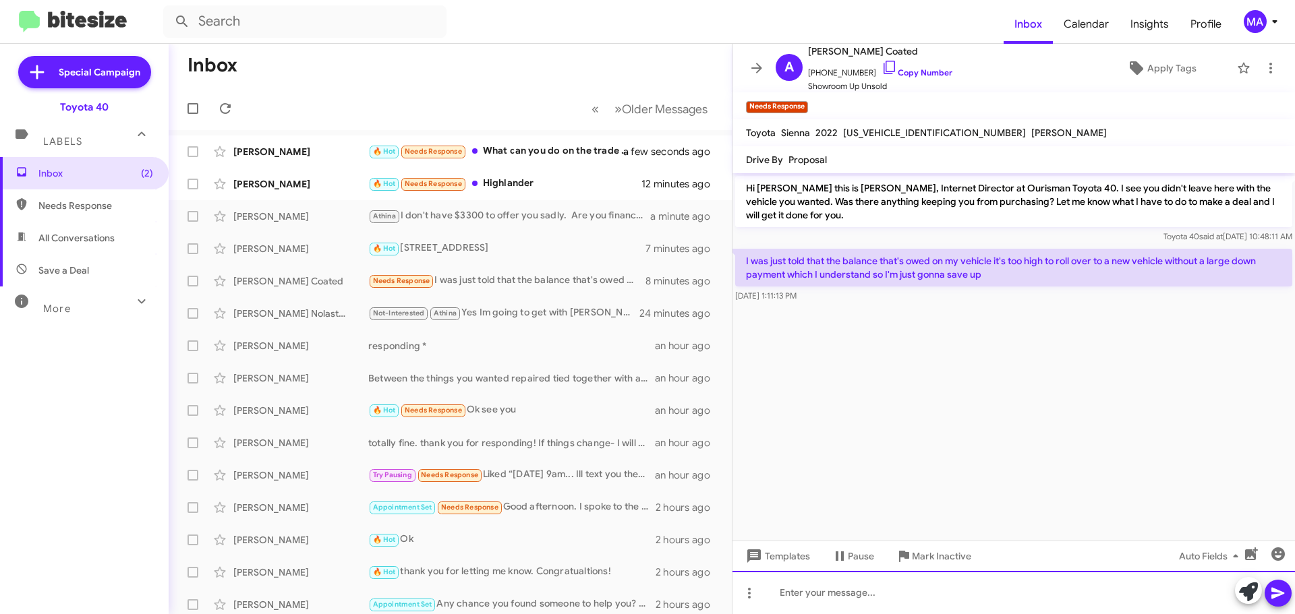
click at [819, 603] on div at bounding box center [1013, 592] width 562 height 43
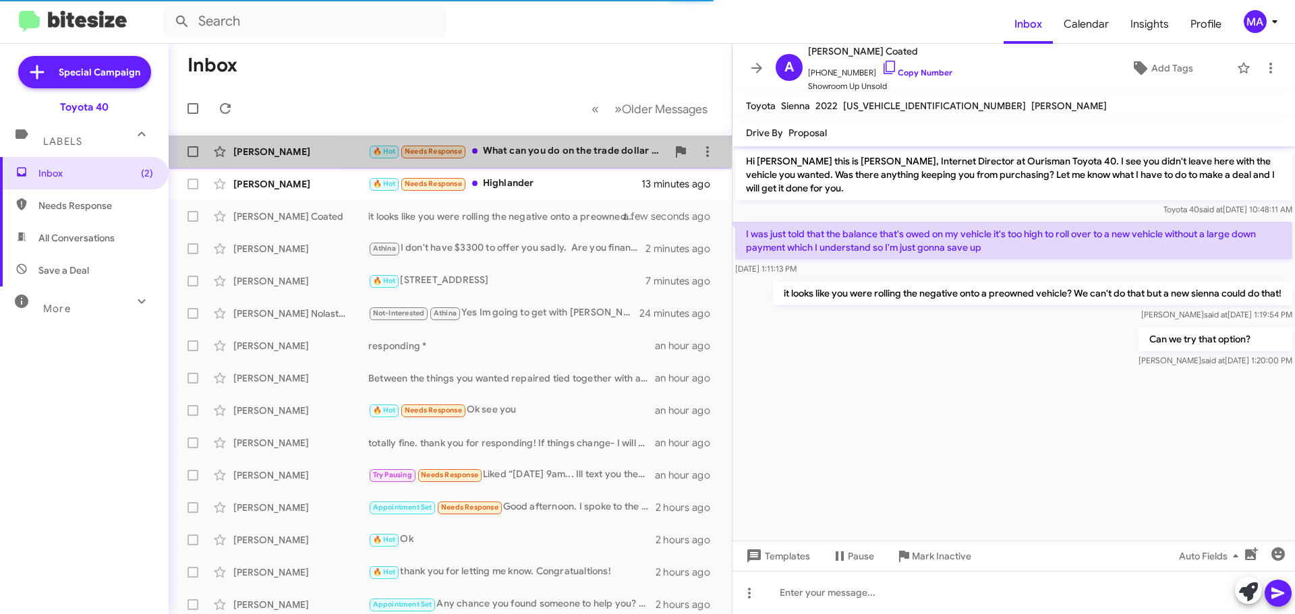
click at [576, 153] on div "🔥 Hot Needs Response What can you do on the trade dollar wise?" at bounding box center [517, 152] width 299 height 16
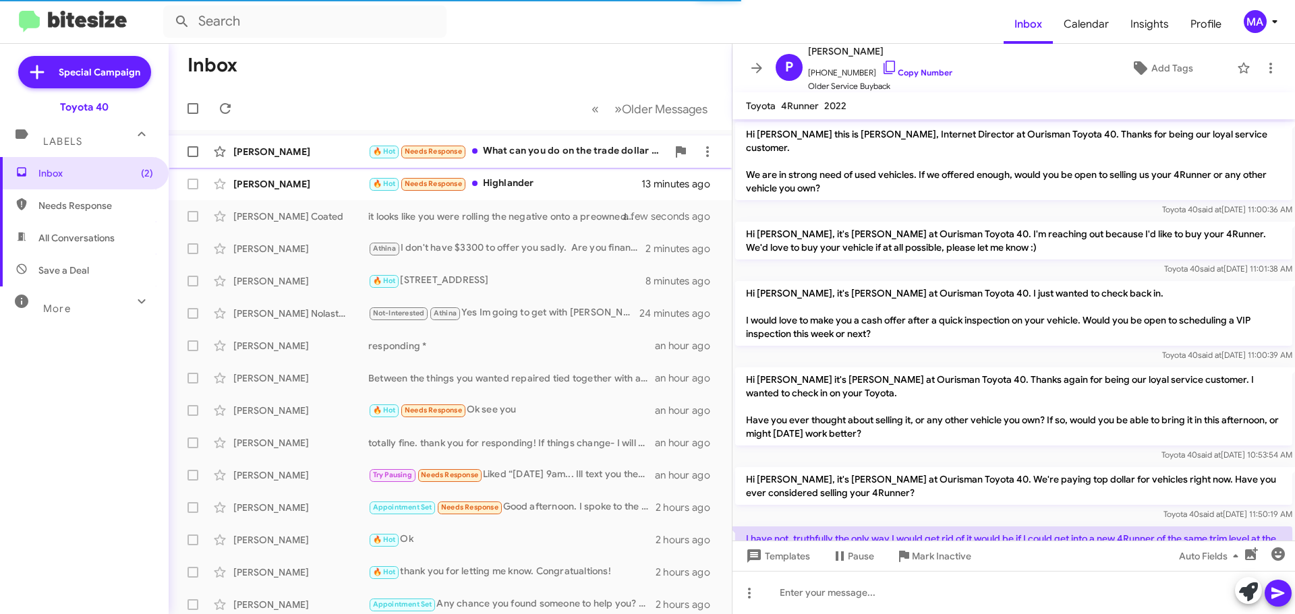
scroll to position [560, 0]
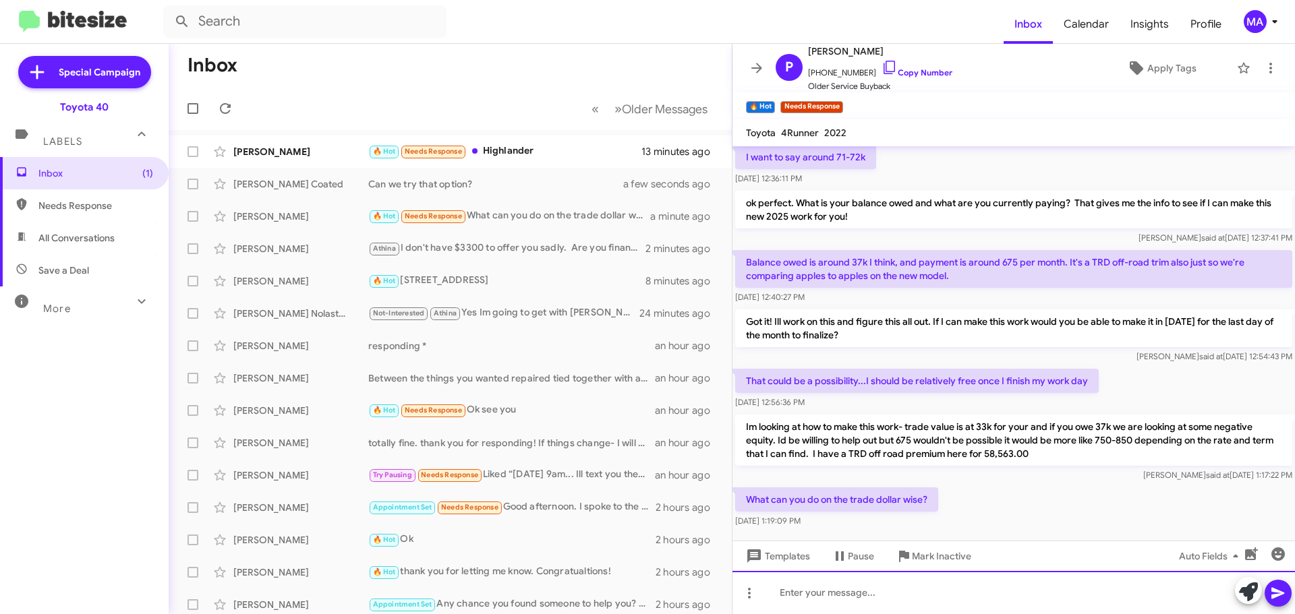
click at [817, 594] on div at bounding box center [1013, 592] width 562 height 43
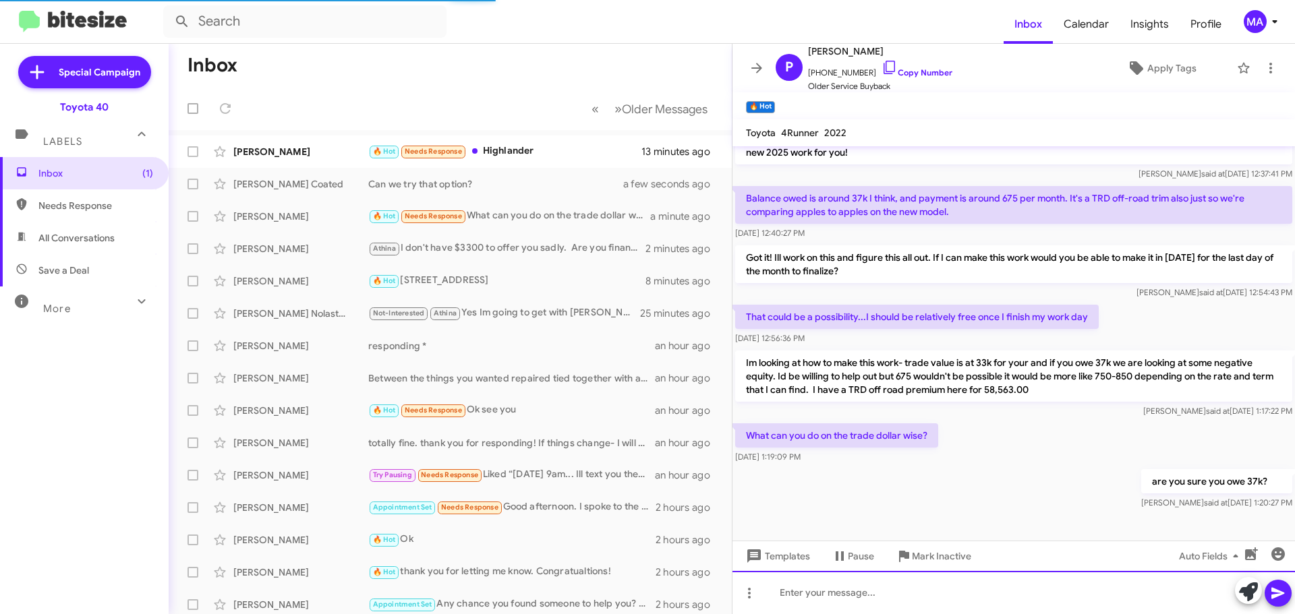
scroll to position [636, 0]
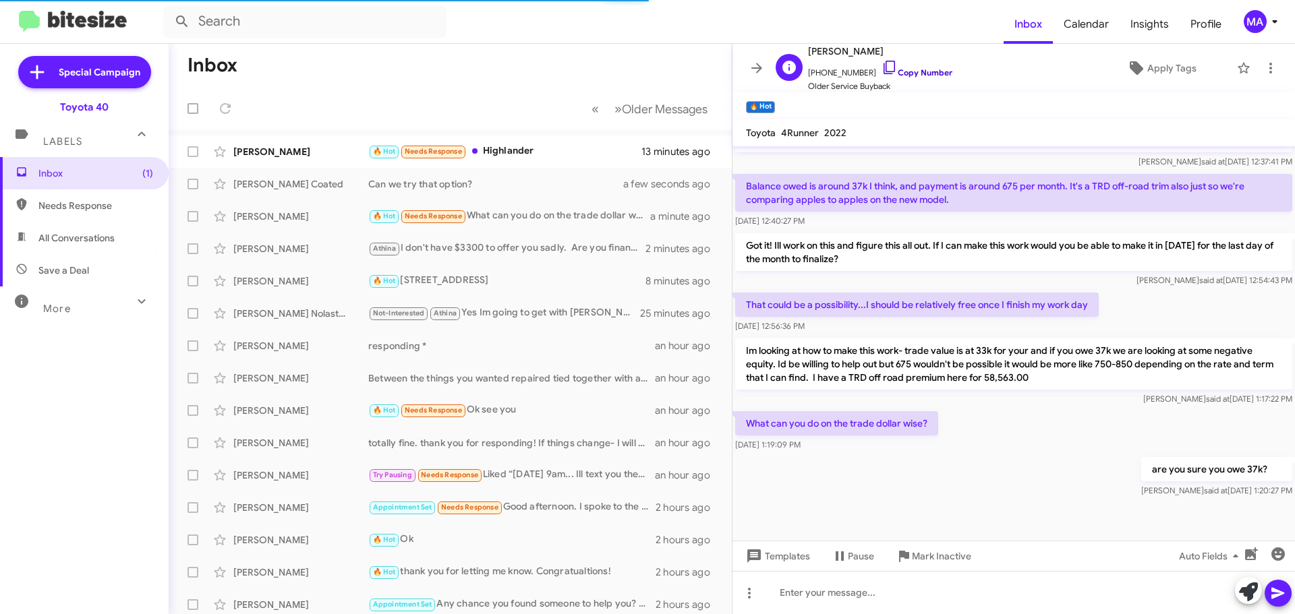
click at [882, 65] on icon at bounding box center [890, 67] width 16 height 16
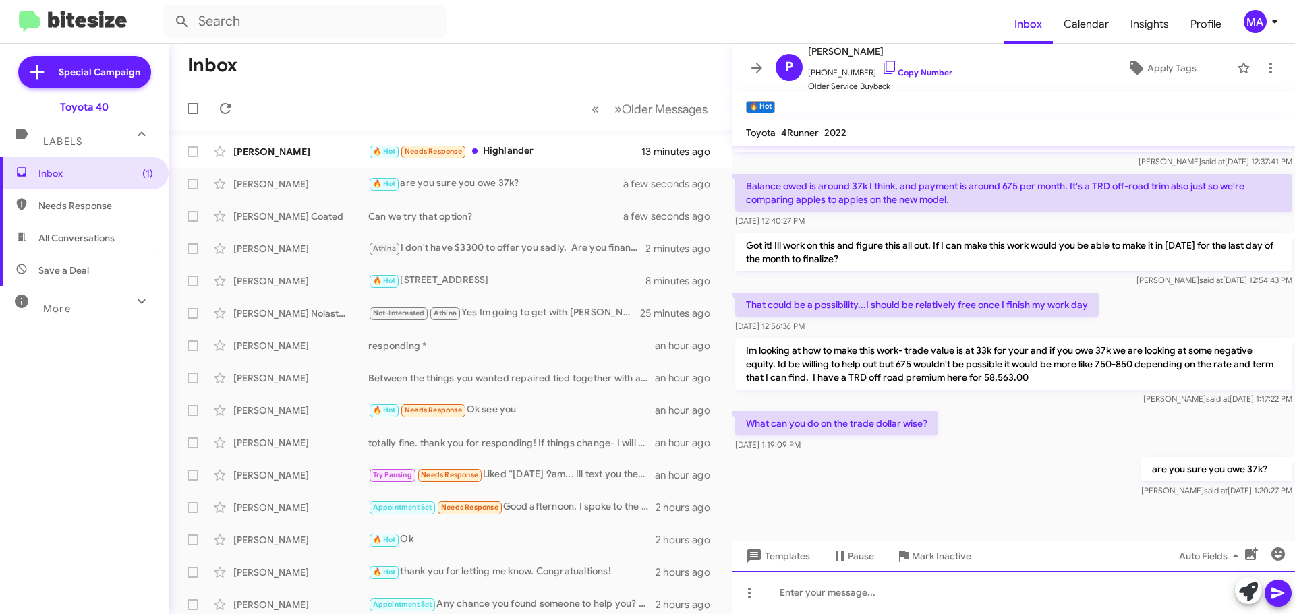
click at [844, 592] on div at bounding box center [1013, 592] width 562 height 43
click at [848, 586] on div at bounding box center [1013, 592] width 562 height 43
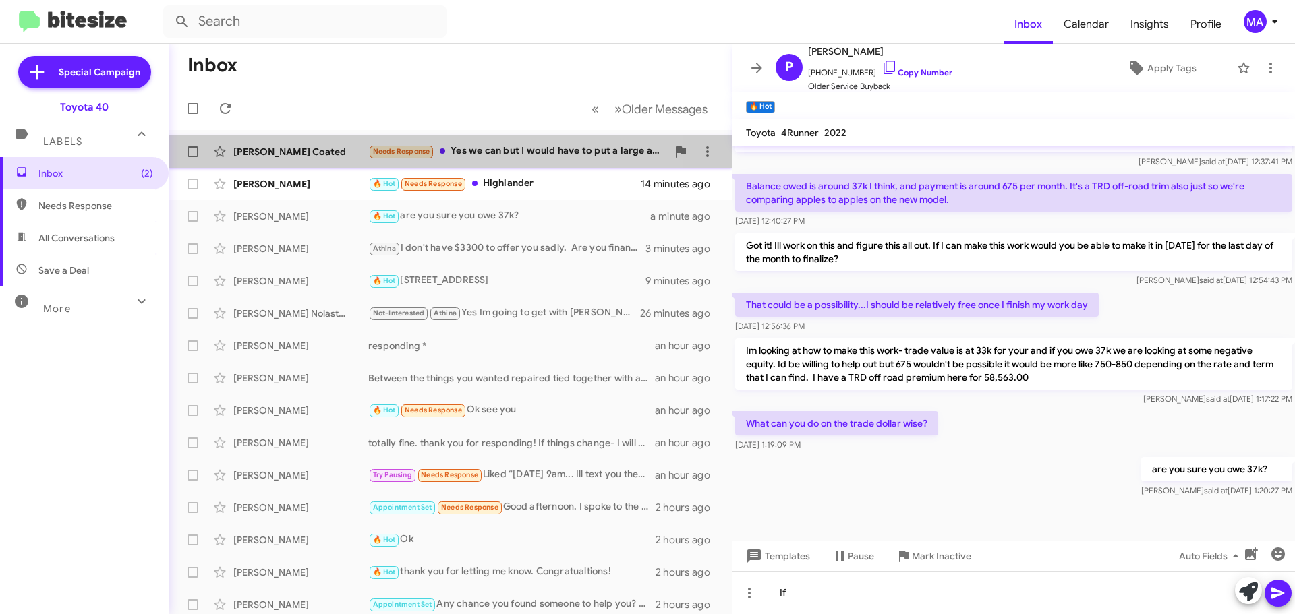
click at [495, 152] on div "Needs Response Yes we can but I would have to put a large amount down for that …" at bounding box center [517, 152] width 299 height 16
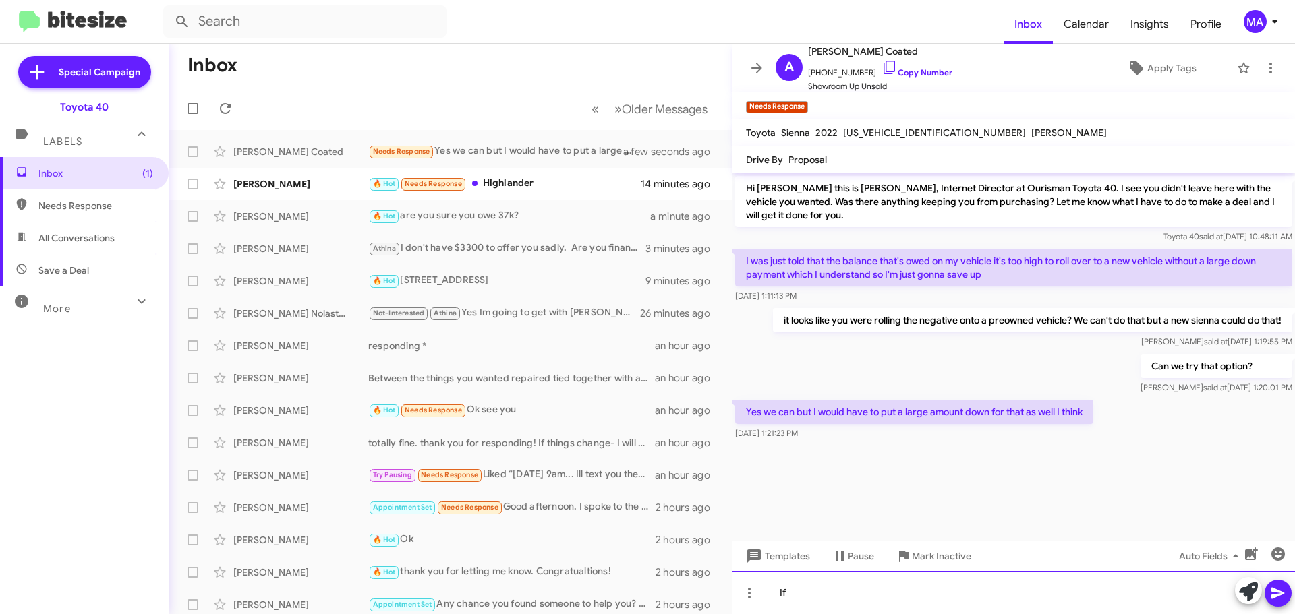
click at [852, 587] on div "If" at bounding box center [1013, 592] width 562 height 43
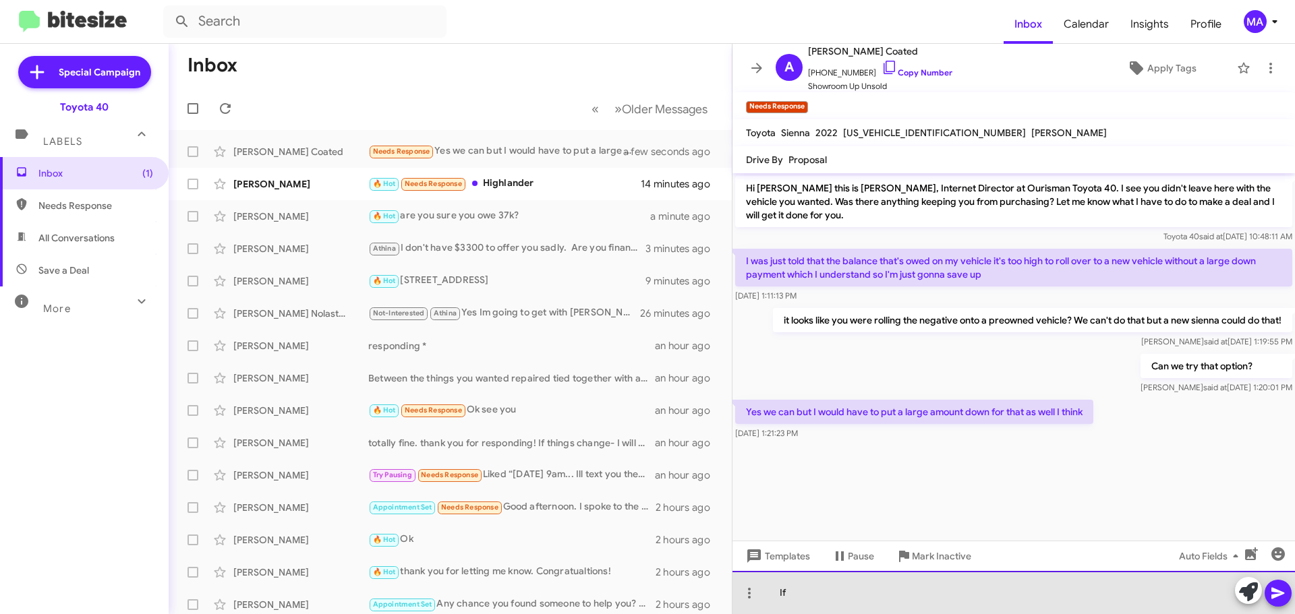
click at [852, 587] on div "If" at bounding box center [1013, 592] width 562 height 43
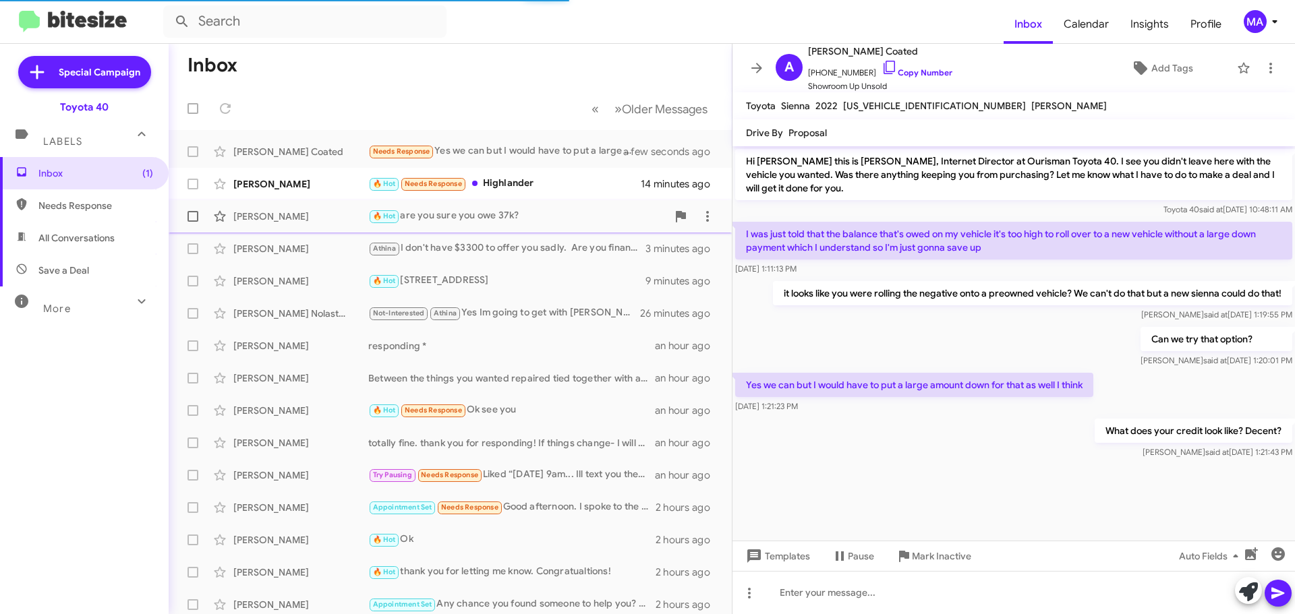
click at [500, 210] on div "🔥 Hot are you sure you owe 37k?" at bounding box center [517, 216] width 299 height 16
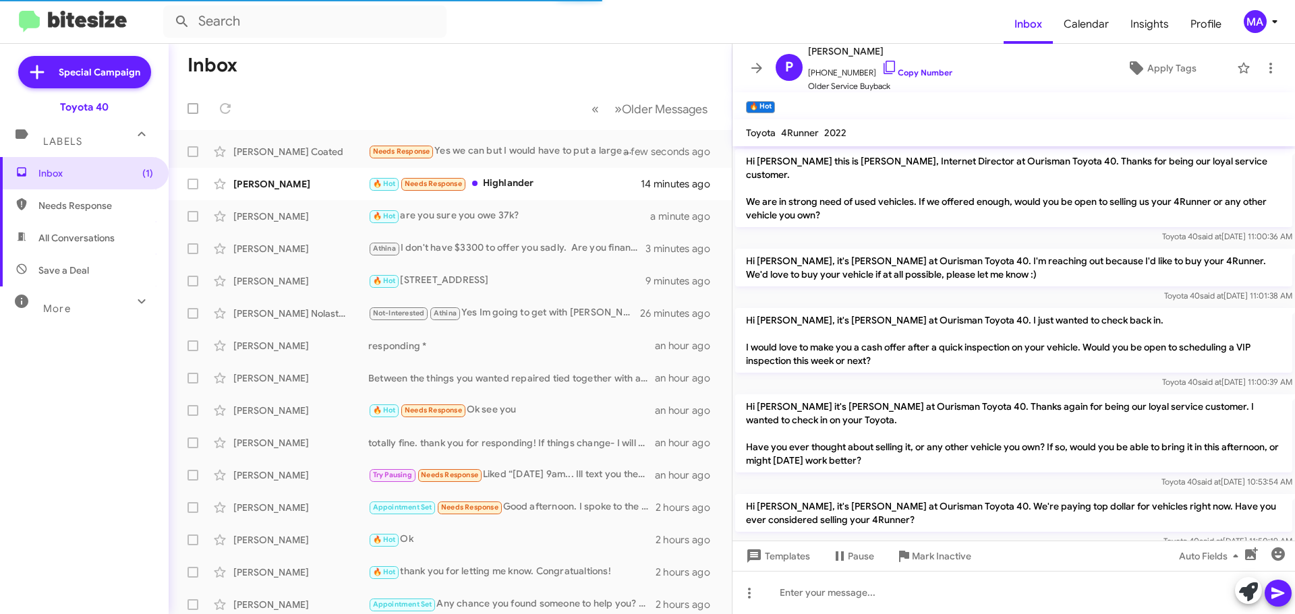
scroll to position [636, 0]
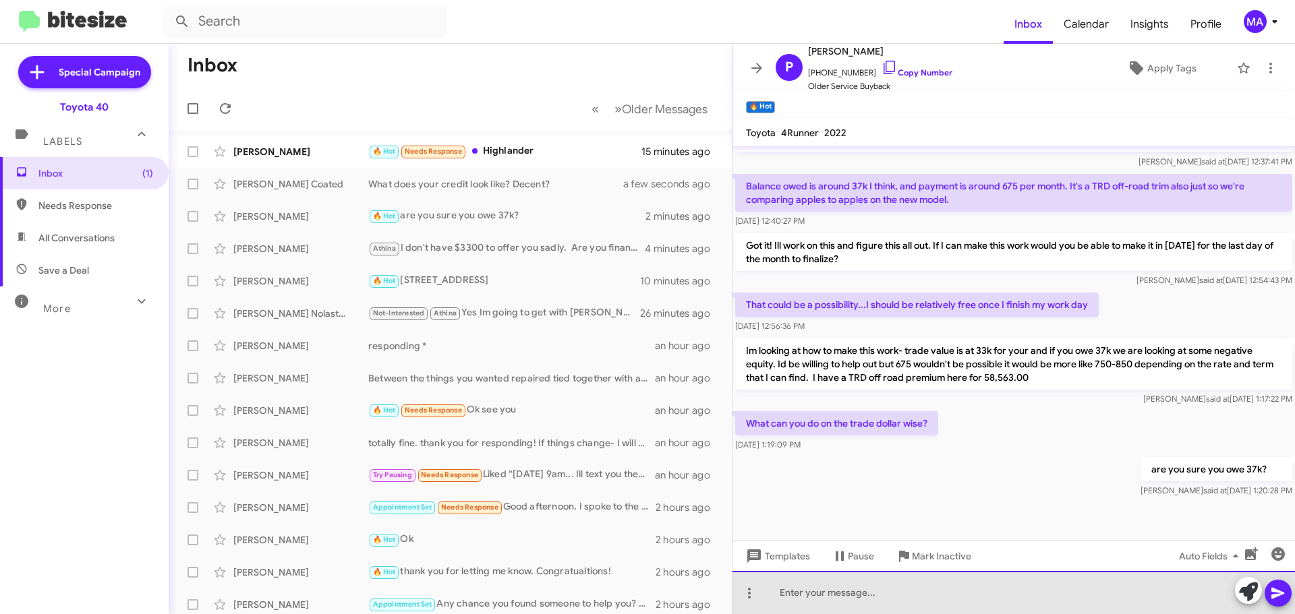
click at [857, 592] on div at bounding box center [1013, 592] width 562 height 43
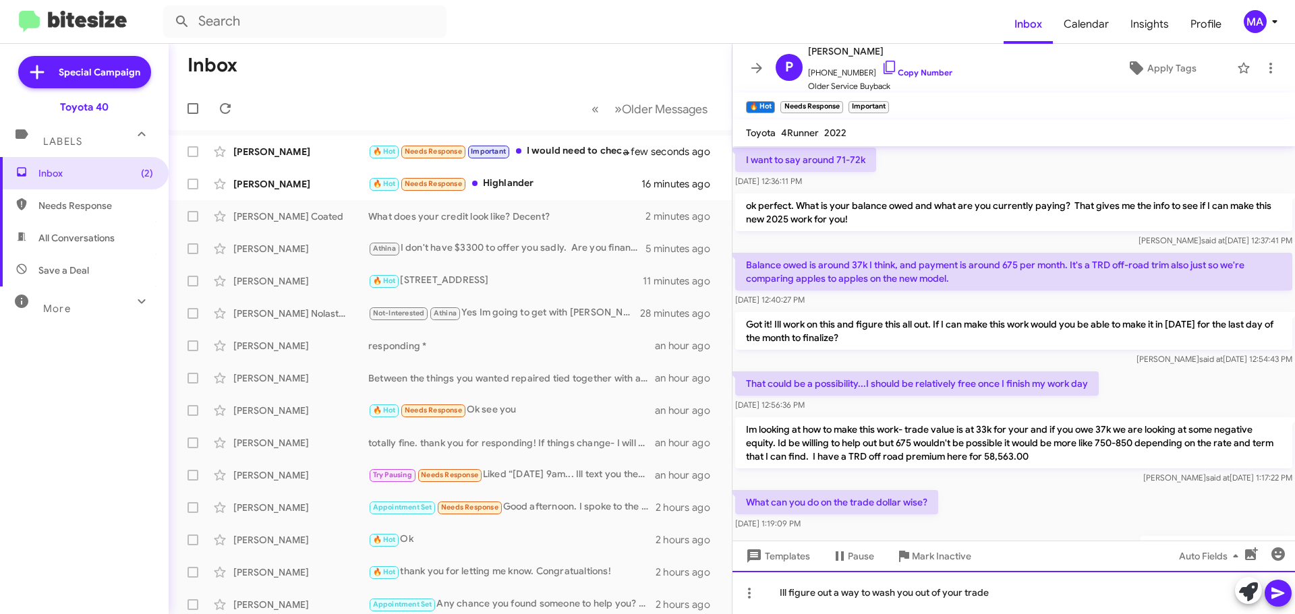
scroll to position [699, 0]
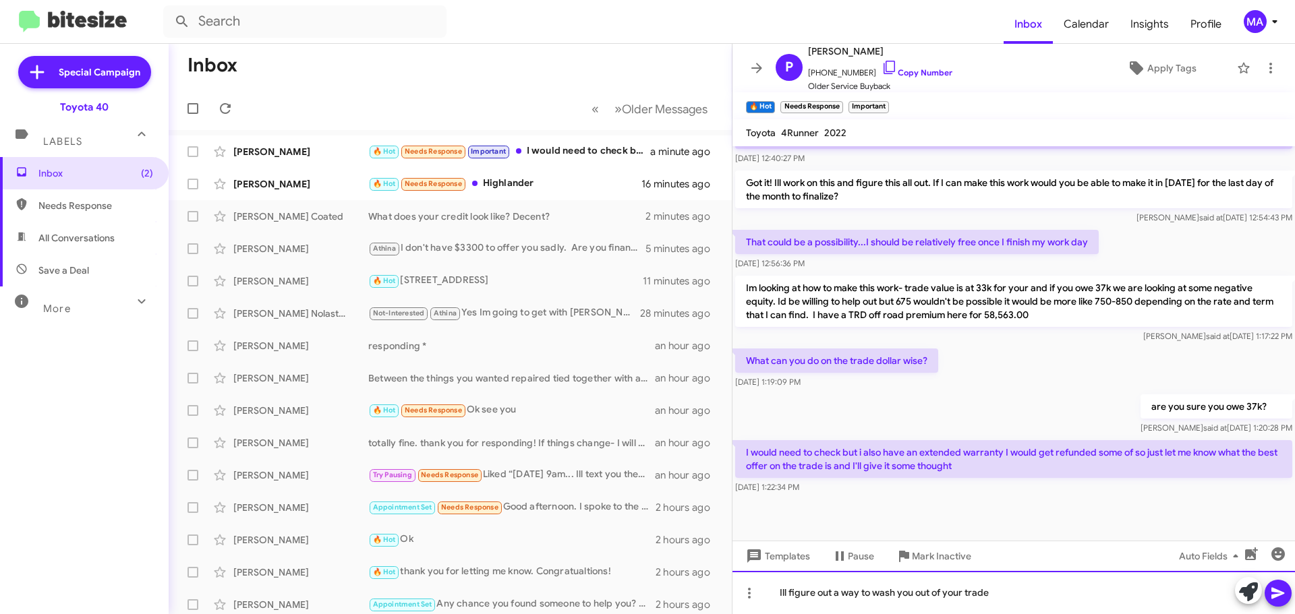
click at [1008, 595] on div "Ill figure out a way to wash you out of your trade" at bounding box center [1013, 592] width 562 height 43
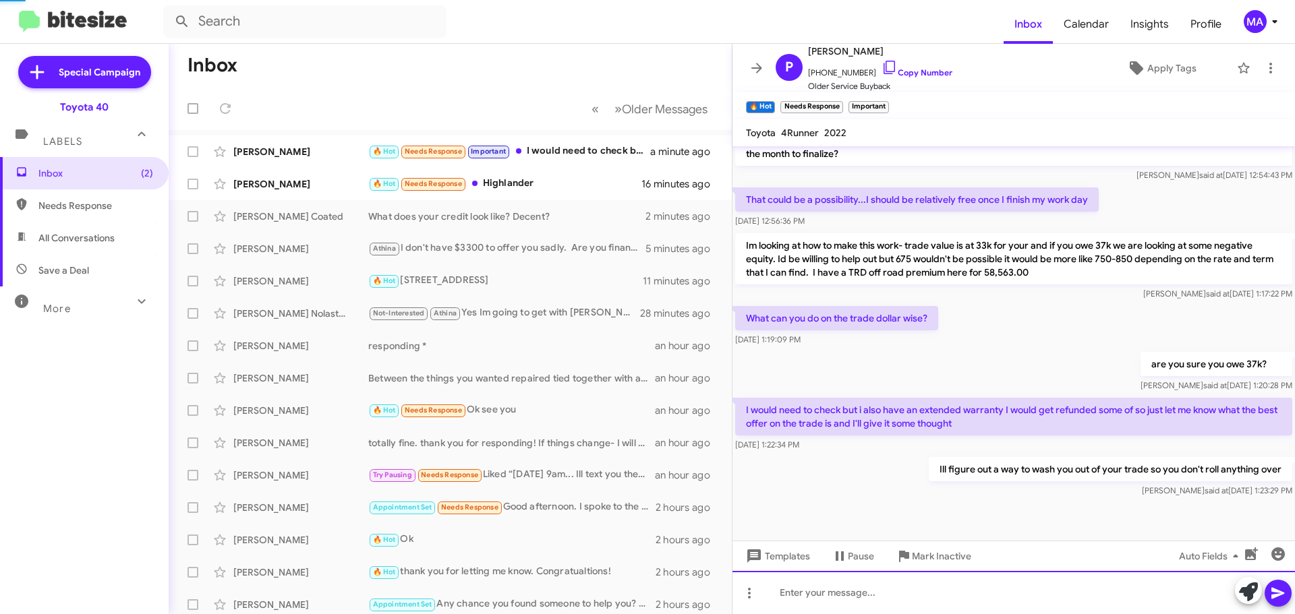
scroll to position [748, 0]
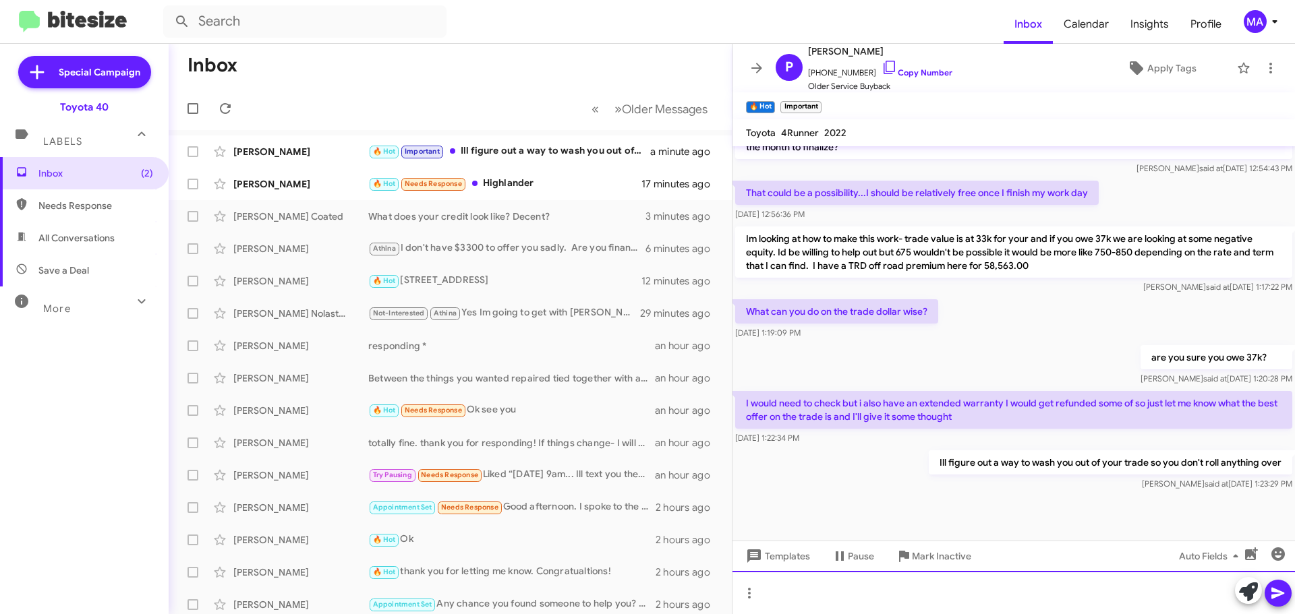
click at [782, 589] on div at bounding box center [1013, 592] width 562 height 43
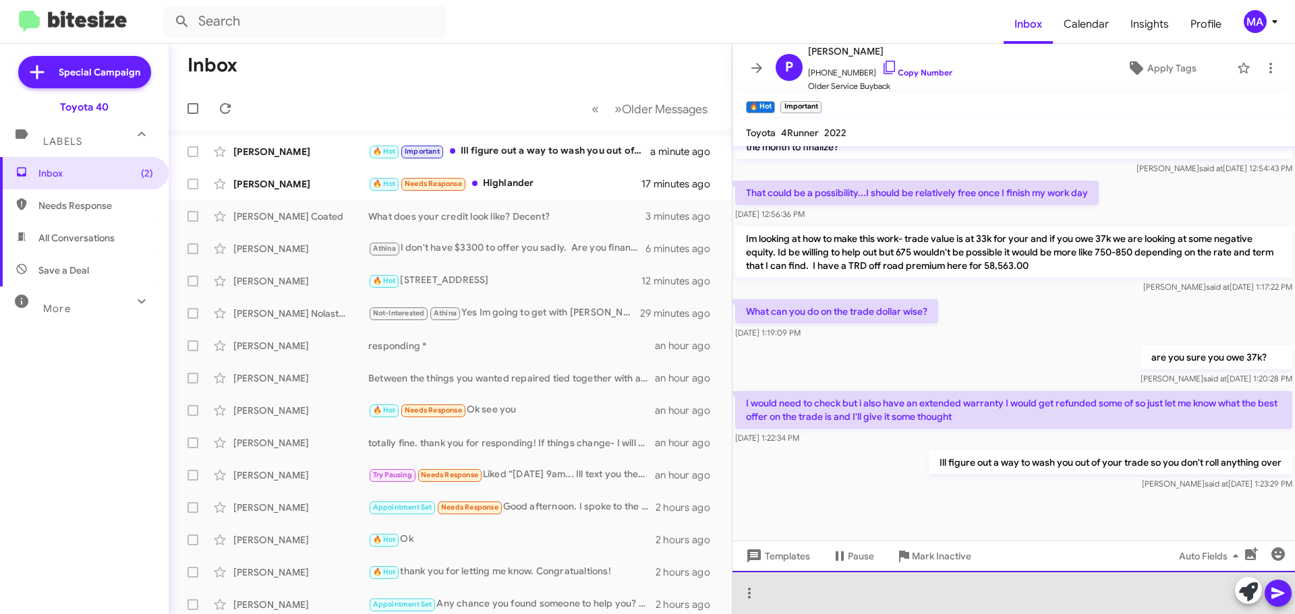
click at [779, 591] on div at bounding box center [1013, 592] width 562 height 43
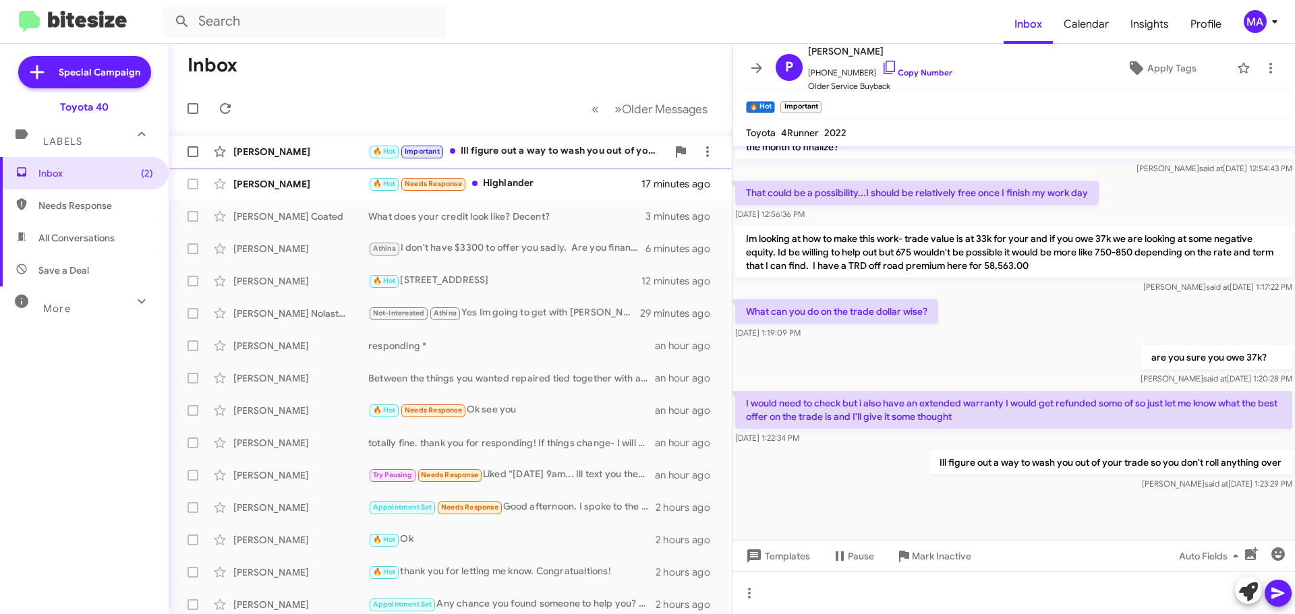
click at [544, 148] on div "🔥 Hot Important Ill figure out a way to wash you out of your trade so you don't…" at bounding box center [517, 152] width 299 height 16
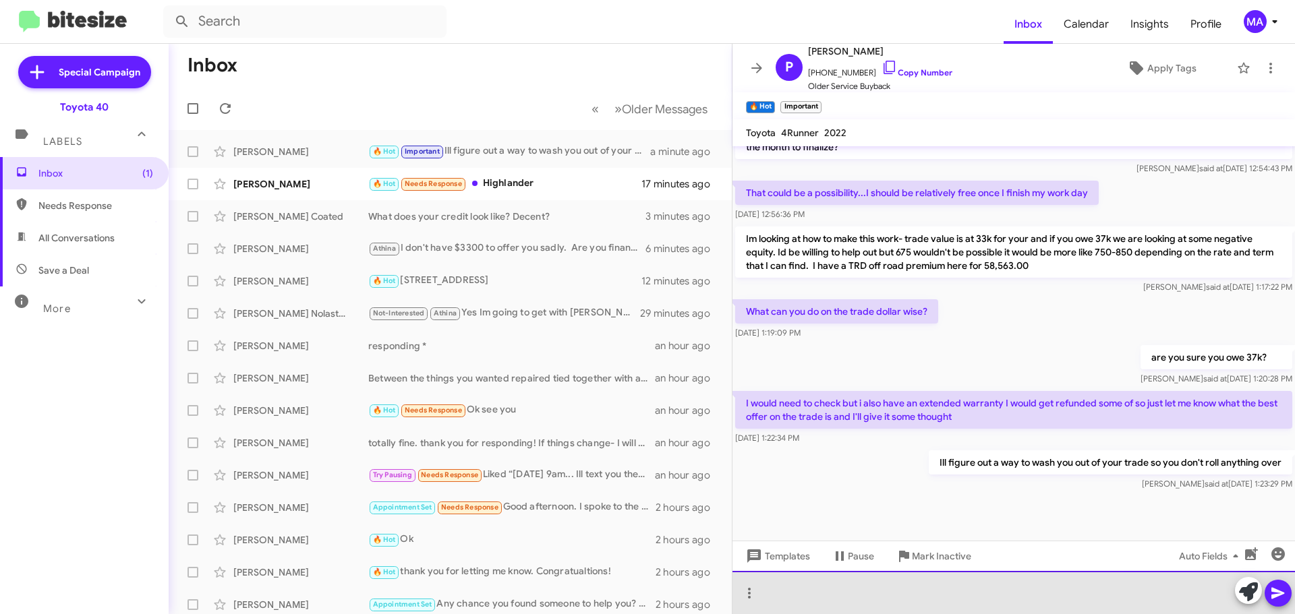
click at [781, 596] on div at bounding box center [1013, 592] width 562 height 43
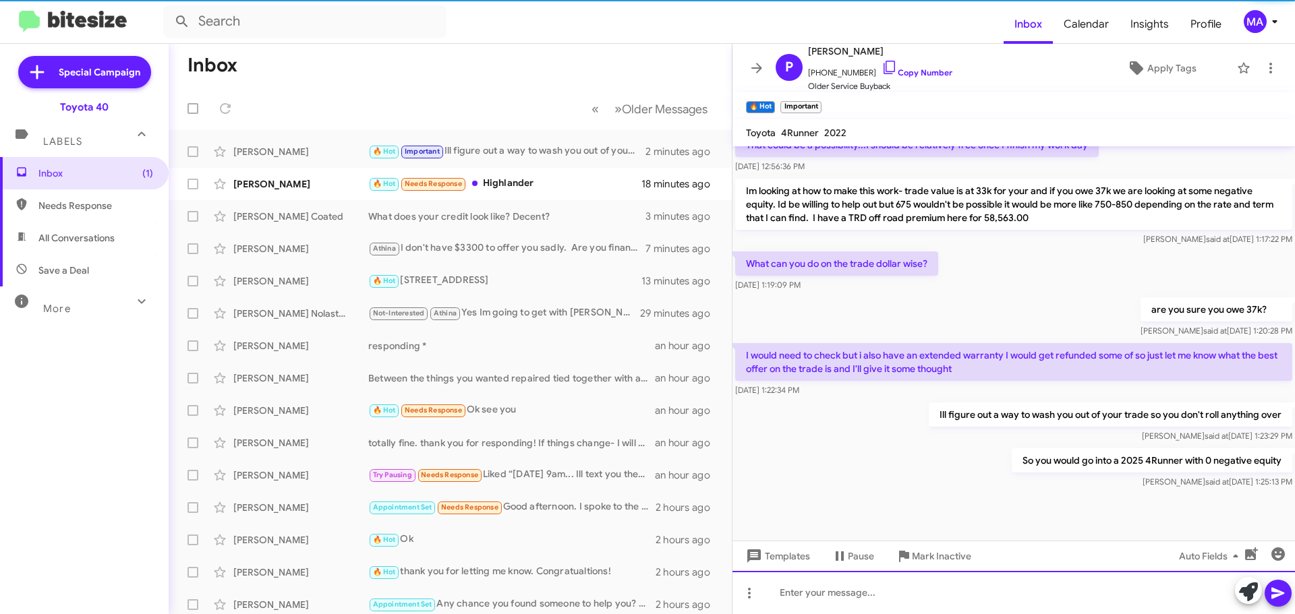
scroll to position [797, 0]
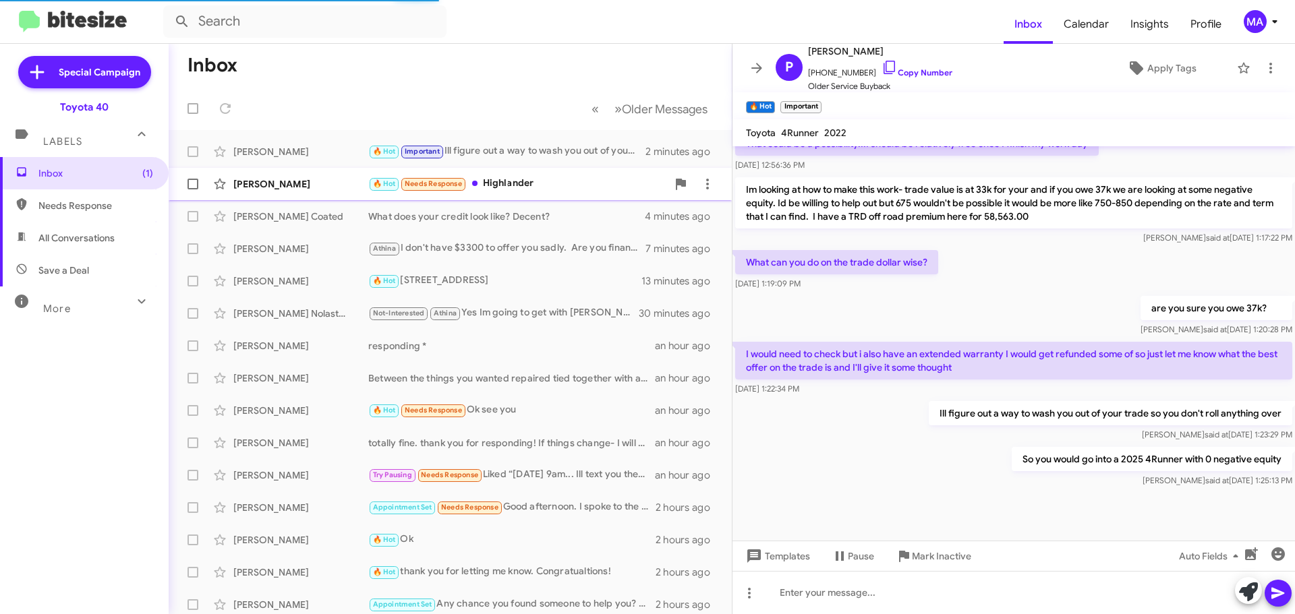
click at [540, 187] on div "🔥 Hot Needs Response Highlander" at bounding box center [517, 184] width 299 height 16
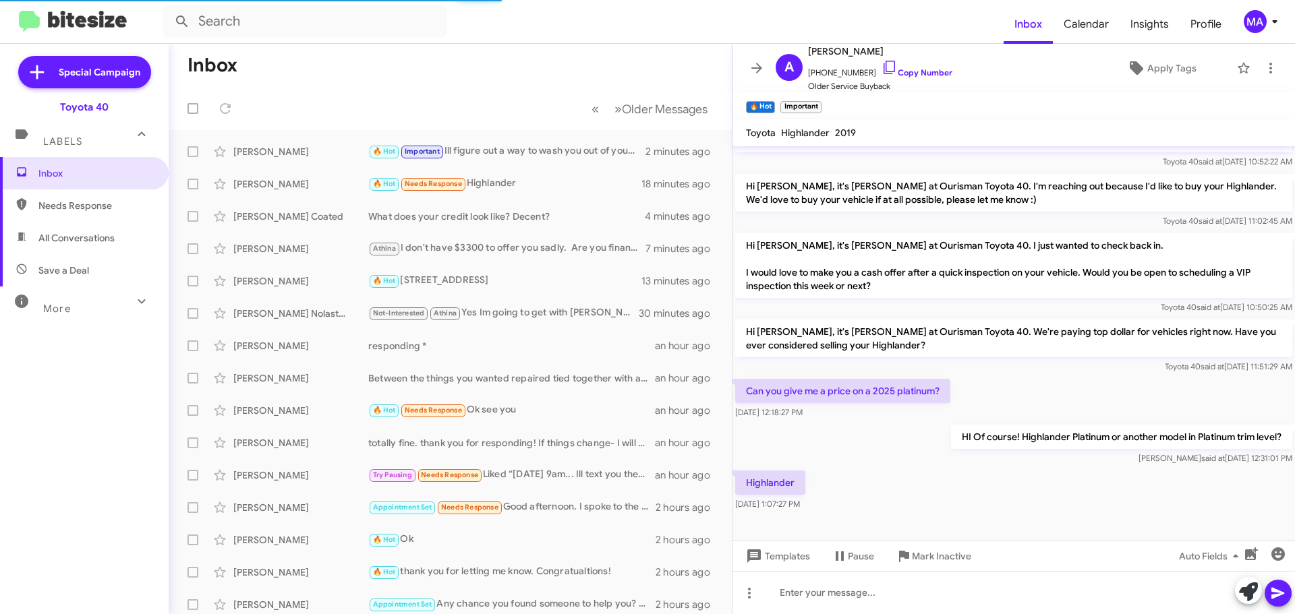
scroll to position [148, 0]
click at [884, 68] on icon at bounding box center [890, 67] width 16 height 16
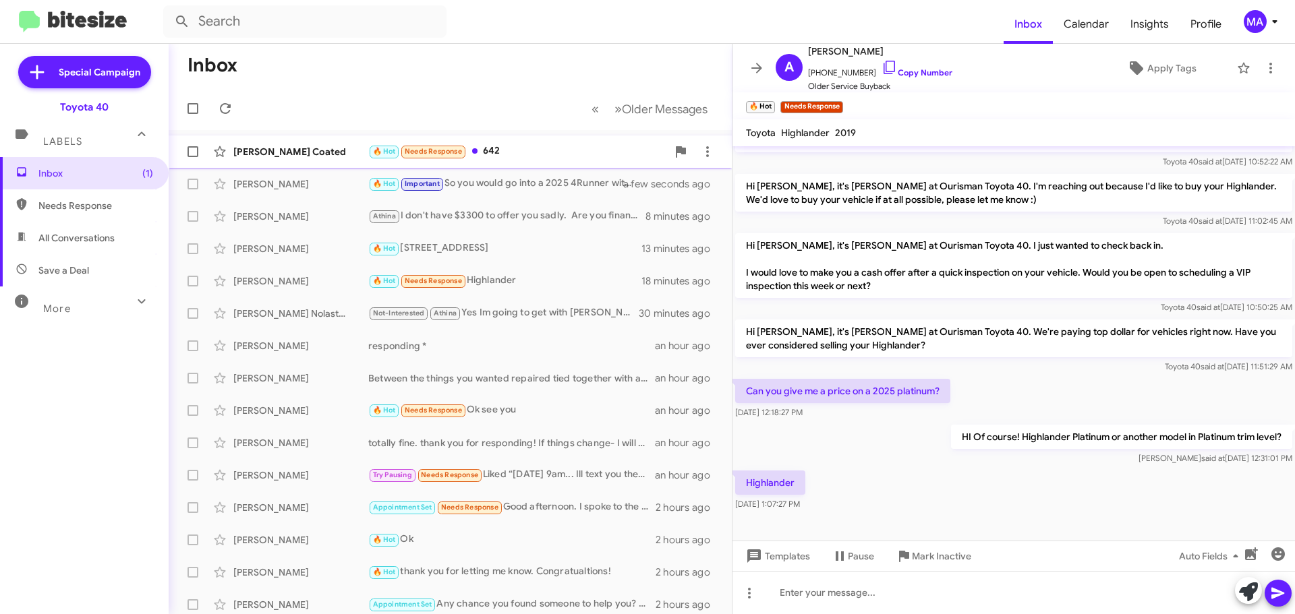
click at [531, 156] on div "🔥 Hot Needs Response 642" at bounding box center [517, 152] width 299 height 16
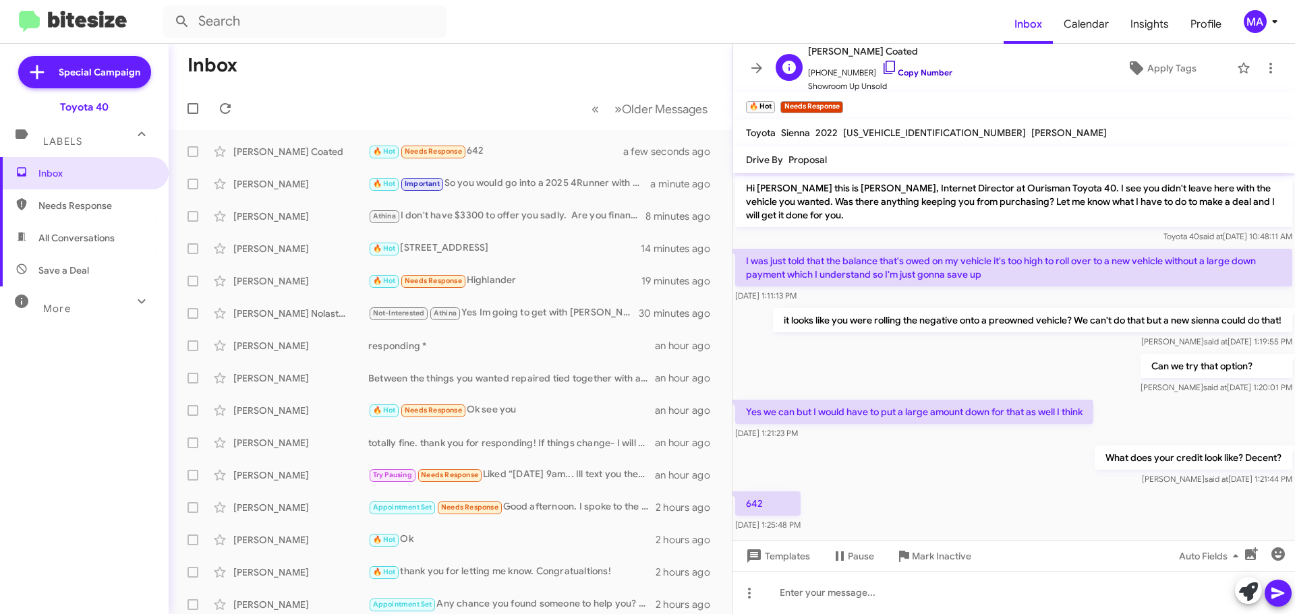
click at [882, 65] on icon at bounding box center [890, 67] width 16 height 16
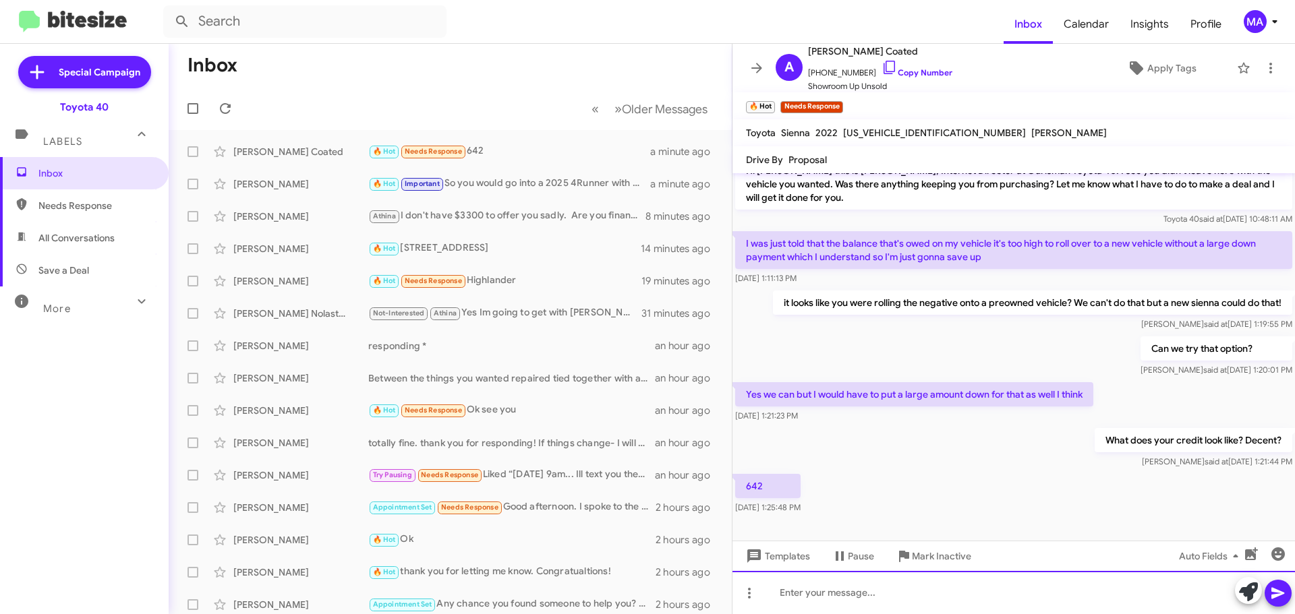
click at [809, 593] on div at bounding box center [1013, 592] width 562 height 43
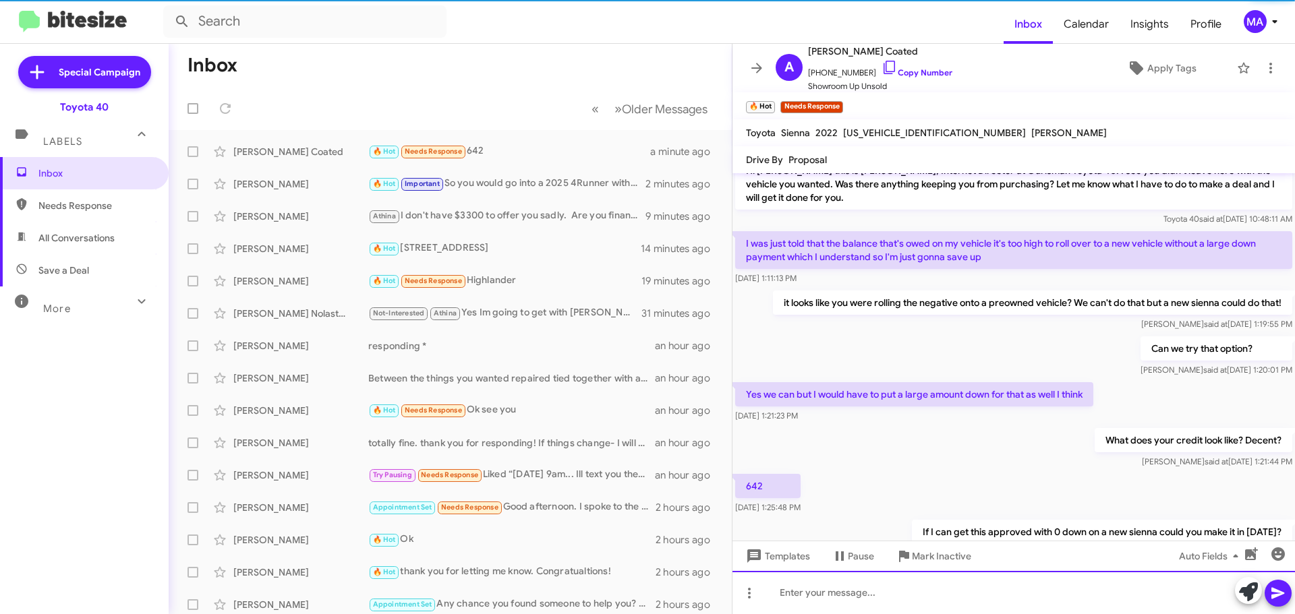
scroll to position [67, 0]
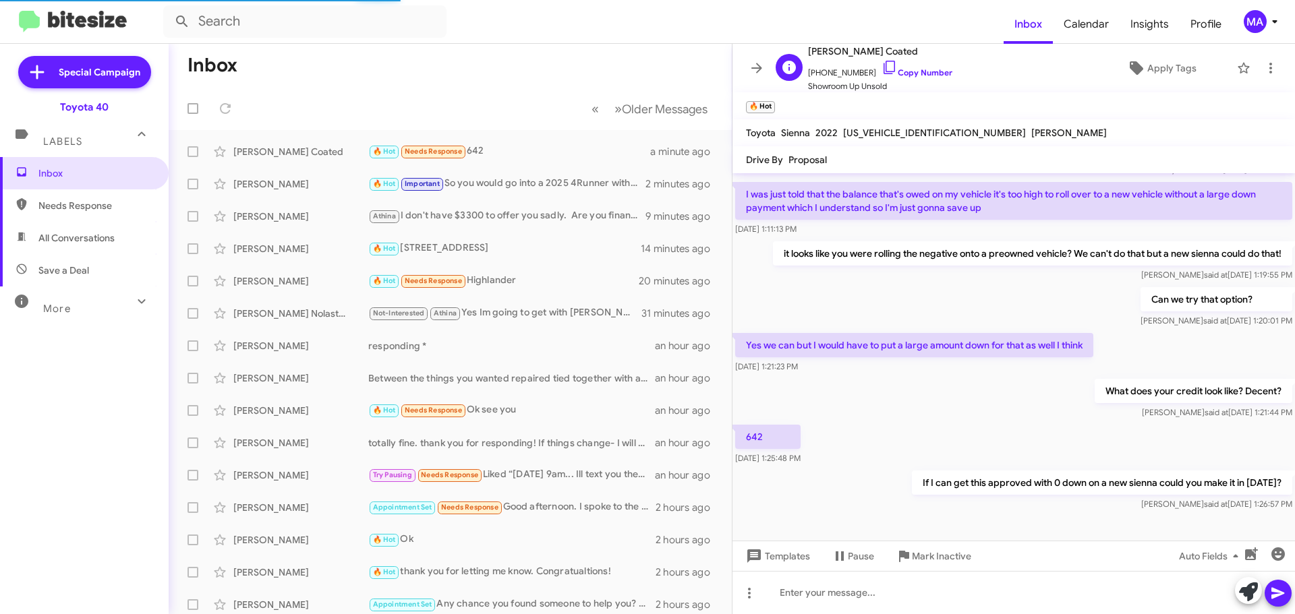
drag, startPoint x: 875, startPoint y: 67, endPoint x: 859, endPoint y: 60, distance: 17.5
click at [882, 67] on icon at bounding box center [890, 67] width 16 height 16
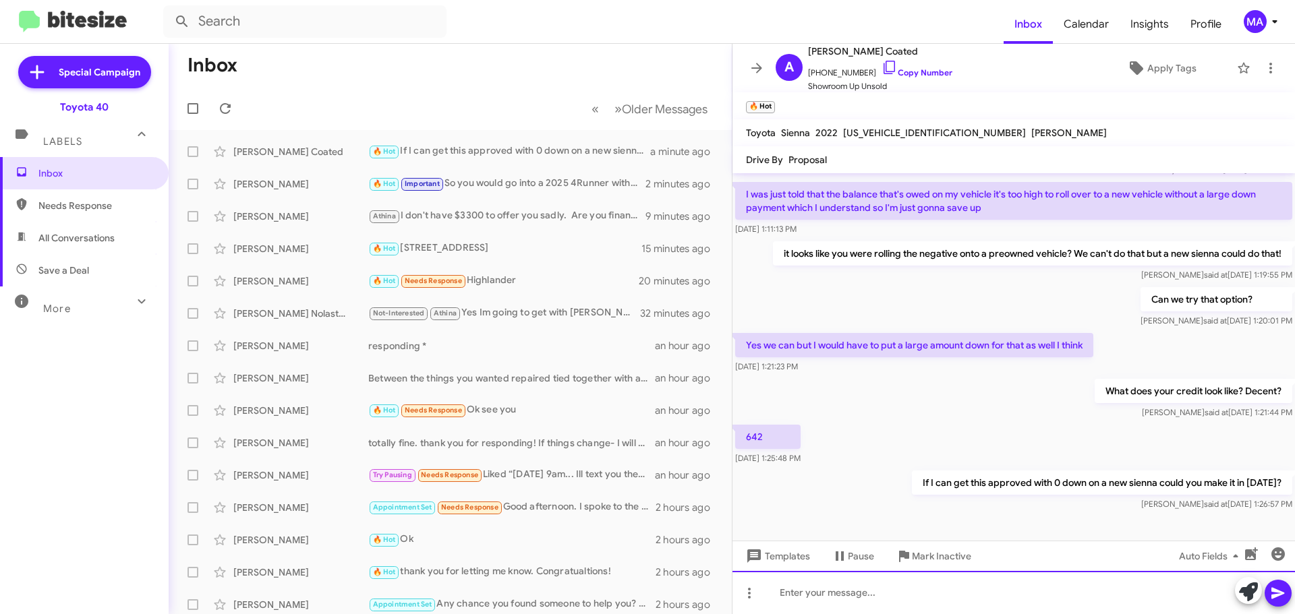
click at [803, 596] on div at bounding box center [1013, 592] width 562 height 43
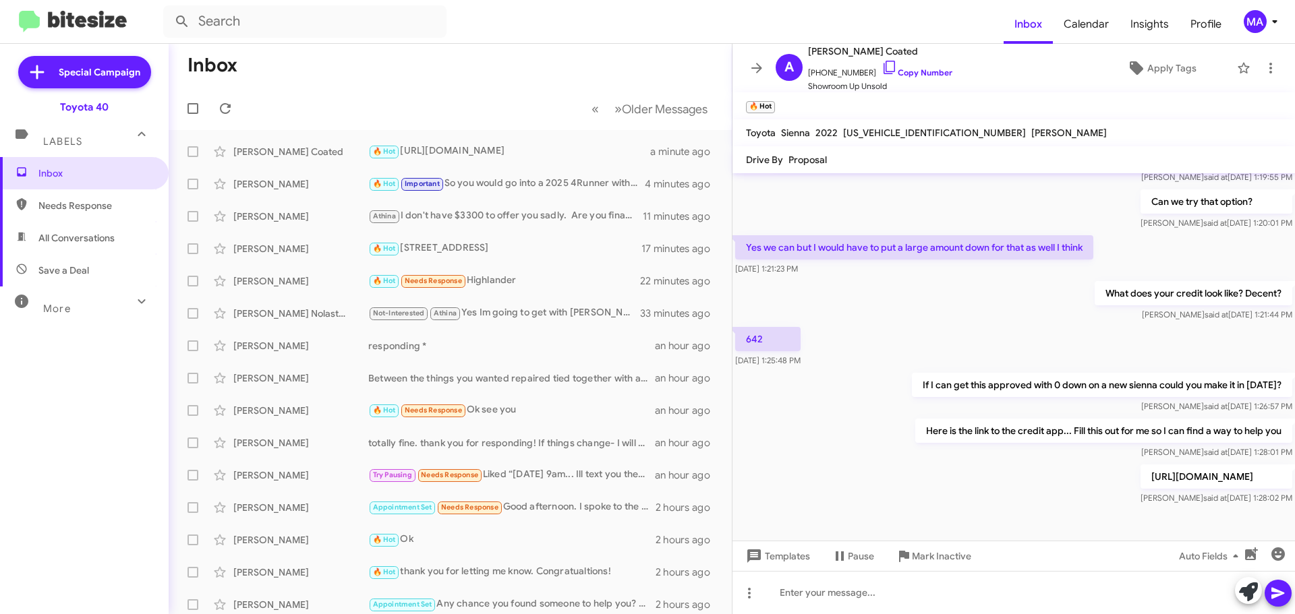
scroll to position [165, 0]
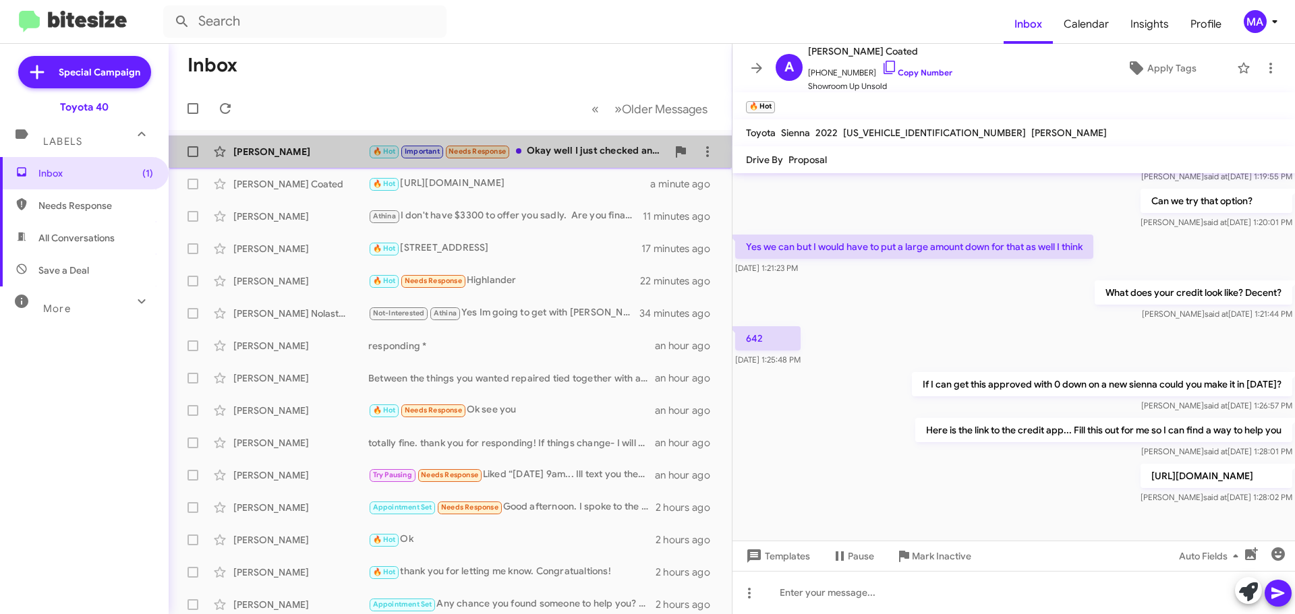
click at [569, 150] on div "🔥 Hot Important Needs Response Okay well I just checked and the payoff $33,447.…" at bounding box center [517, 152] width 299 height 16
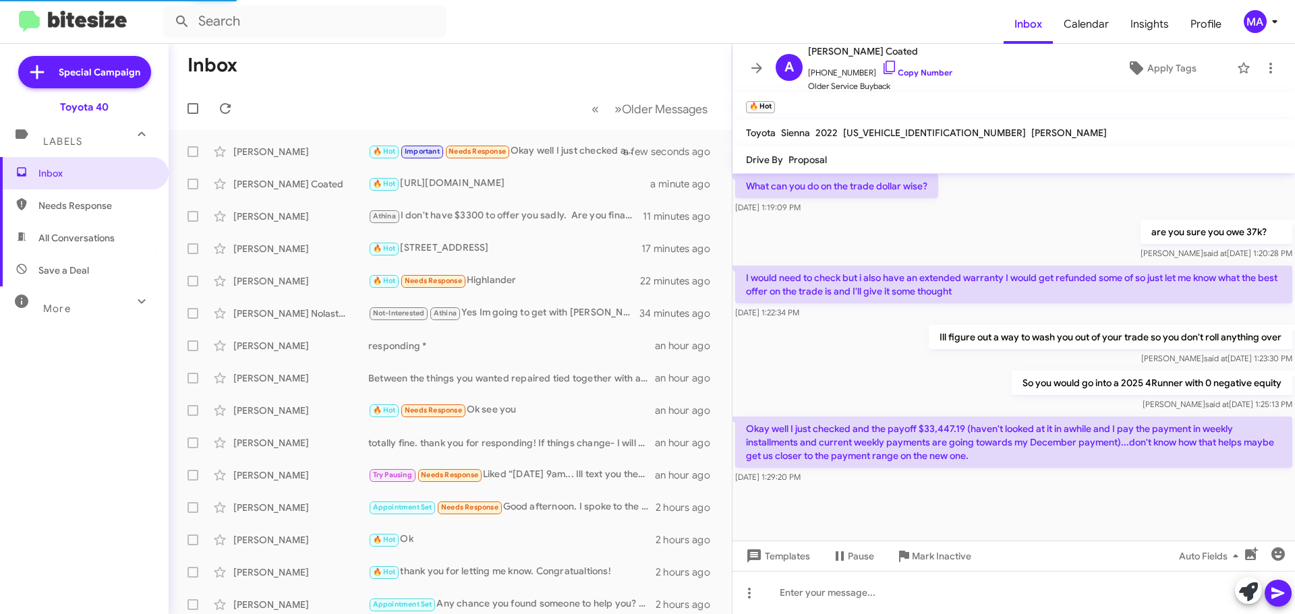
scroll to position [873, 0]
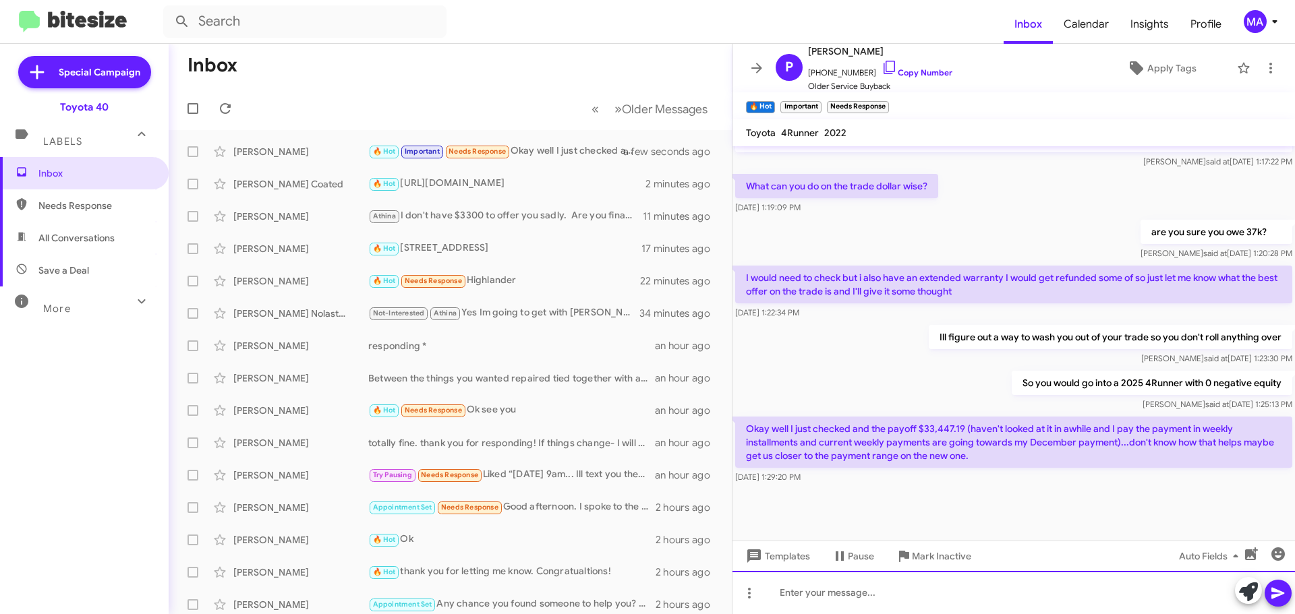
click at [831, 593] on div at bounding box center [1013, 592] width 562 height 43
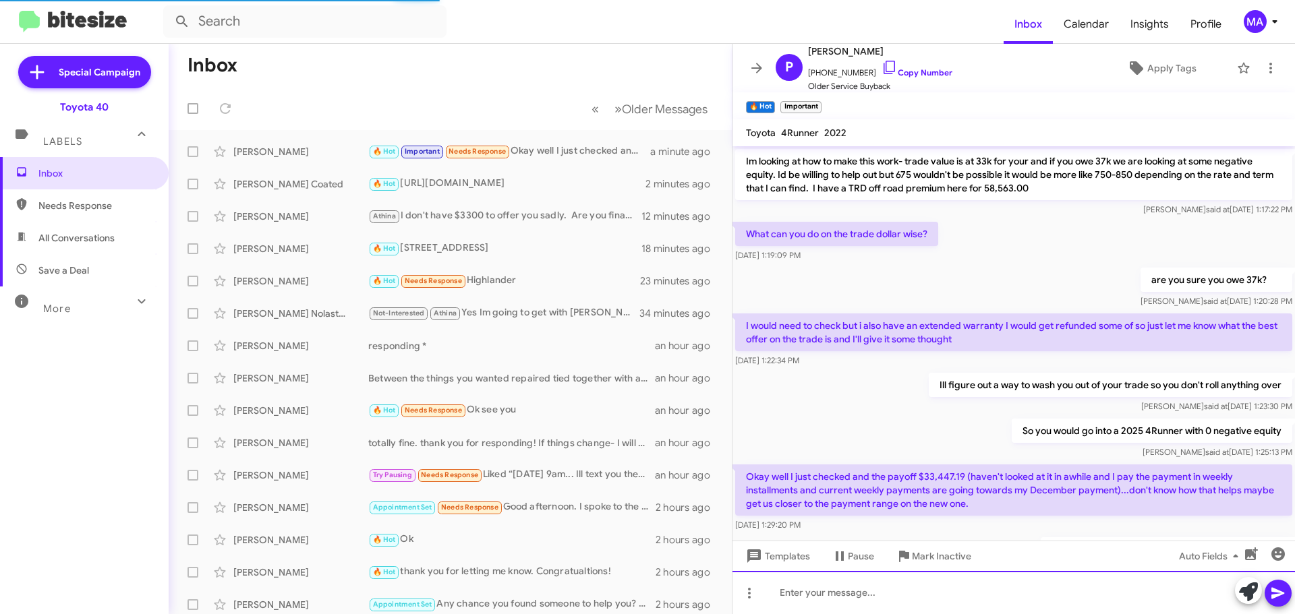
scroll to position [923, 0]
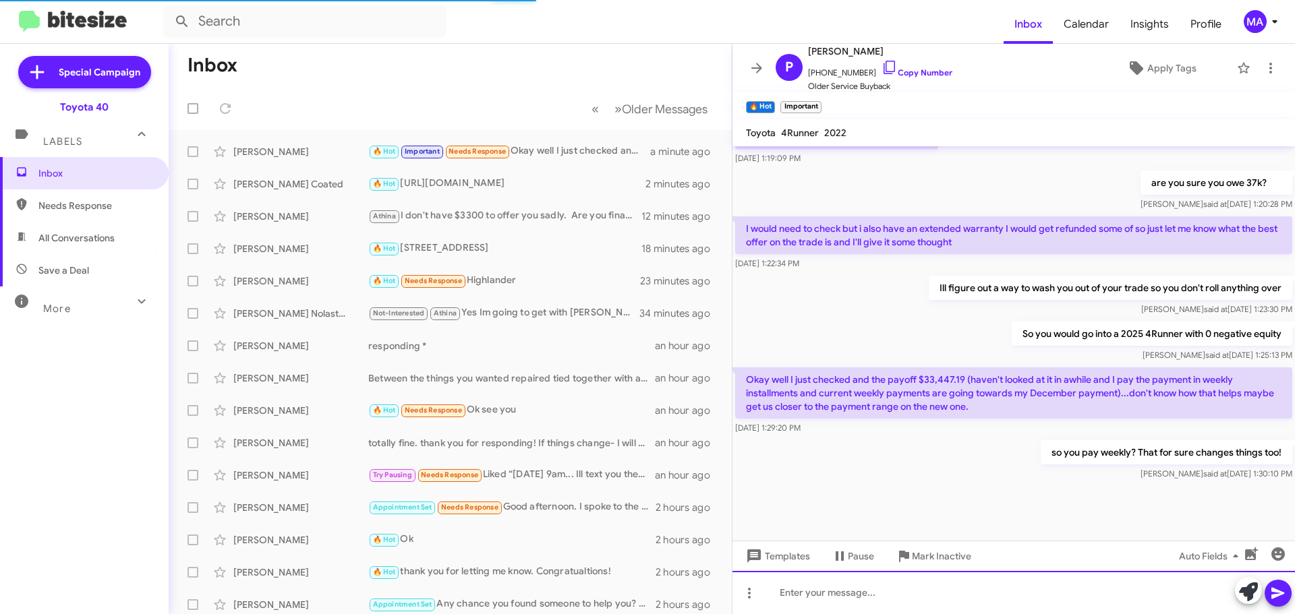
click at [887, 594] on div at bounding box center [1013, 592] width 562 height 43
click at [819, 596] on div at bounding box center [1013, 592] width 562 height 43
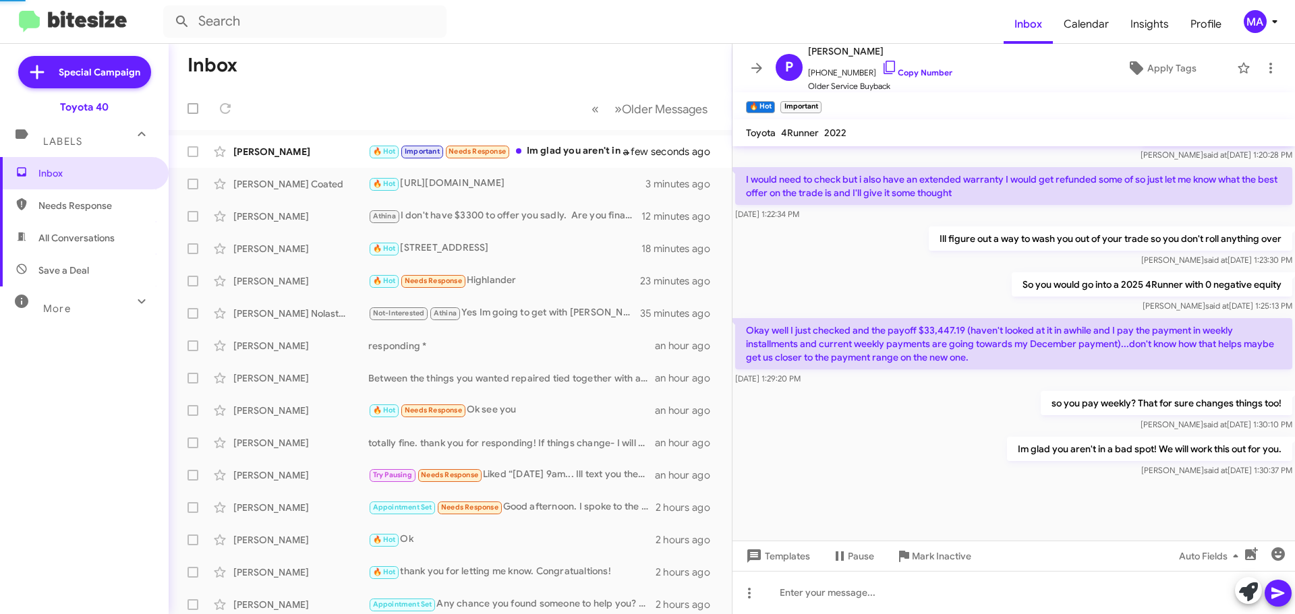
scroll to position [779, 0]
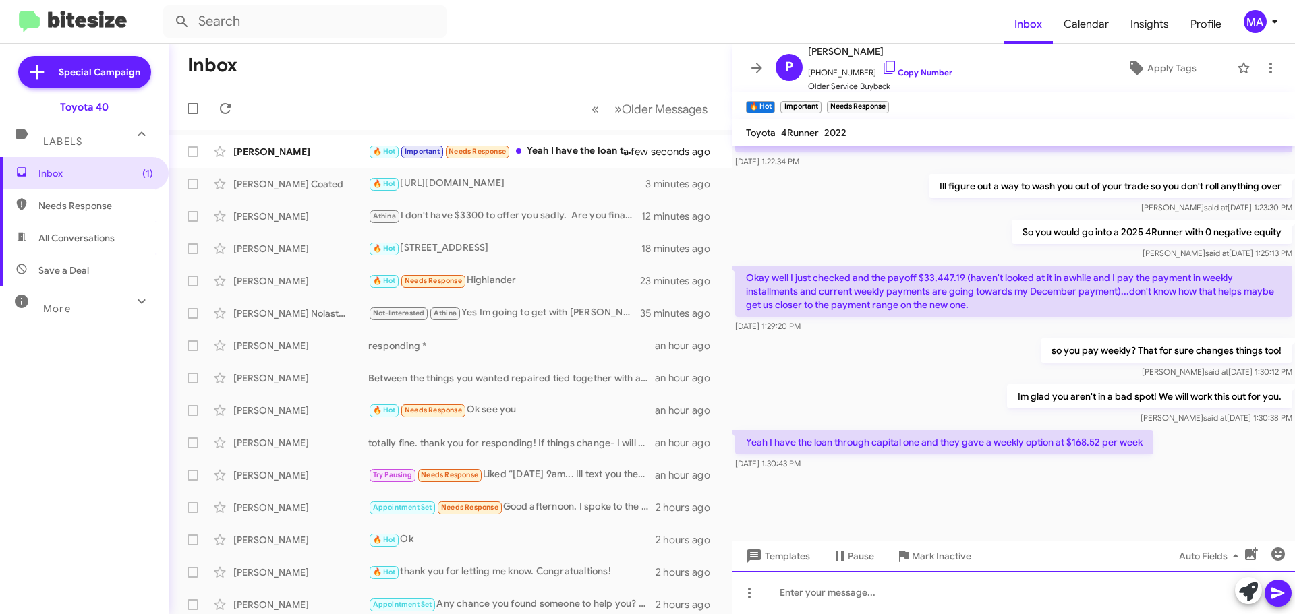
click at [892, 600] on div at bounding box center [1013, 592] width 562 height 43
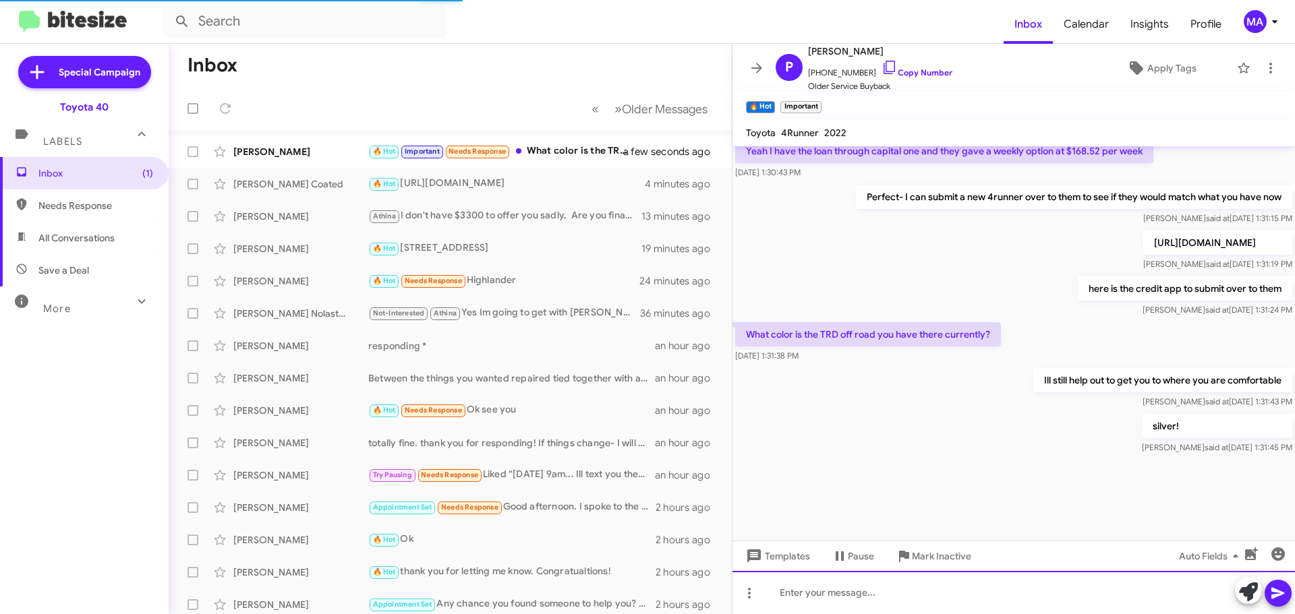
scroll to position [1366, 0]
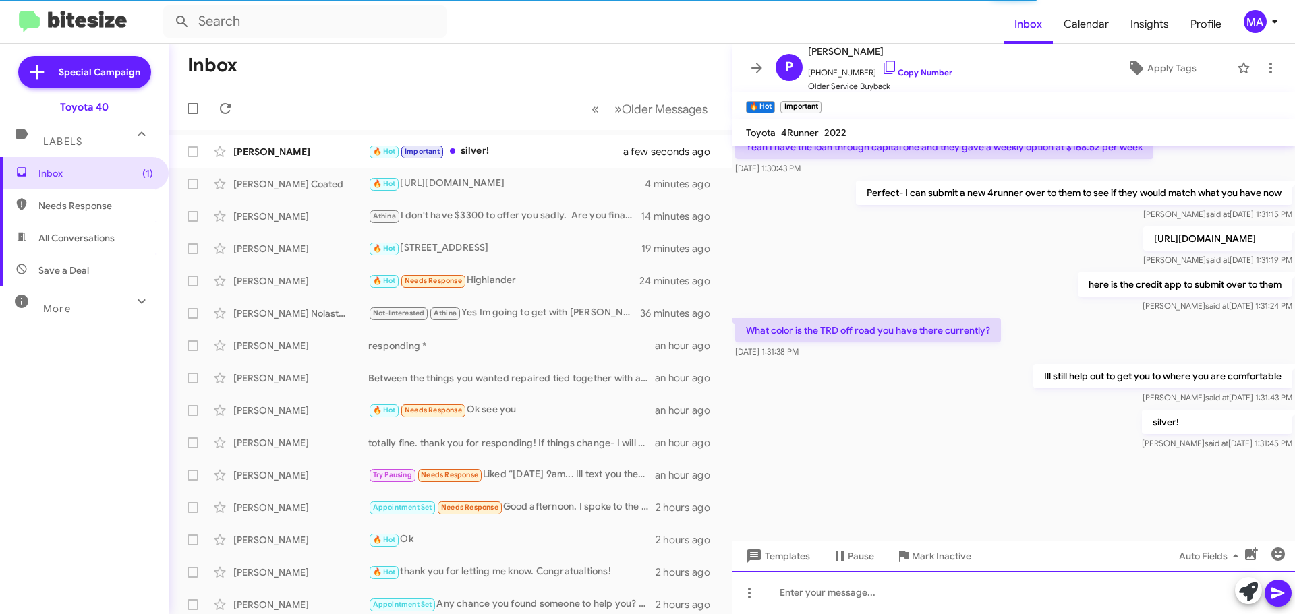
click at [869, 600] on div at bounding box center [1013, 592] width 562 height 43
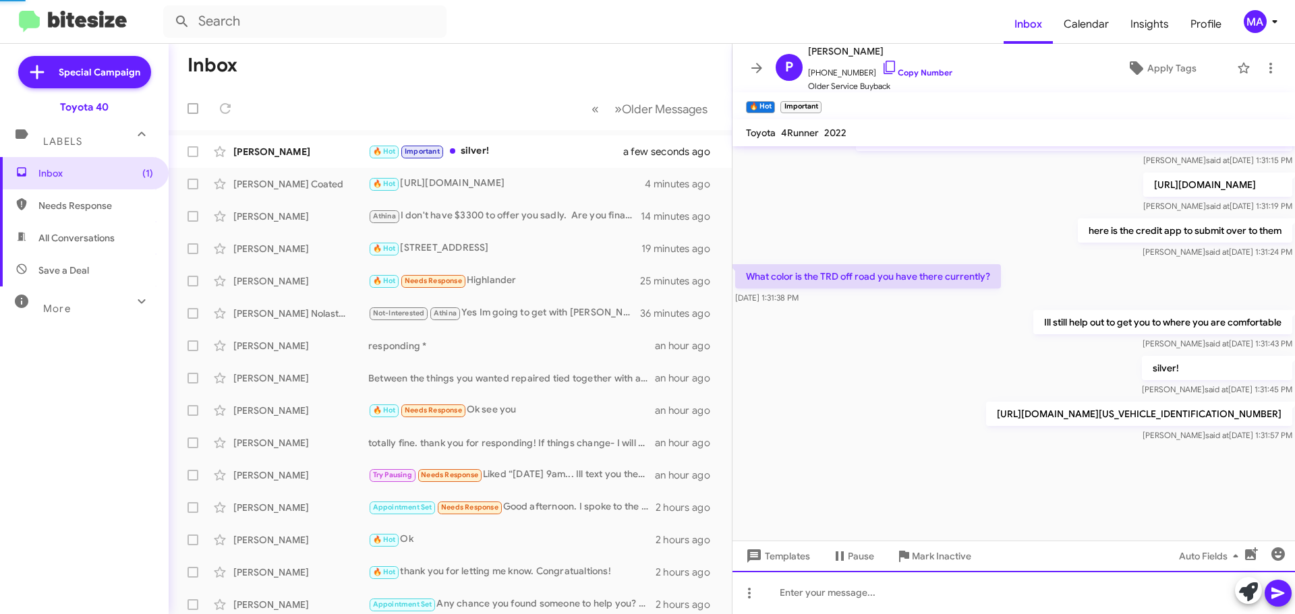
scroll to position [1428, 0]
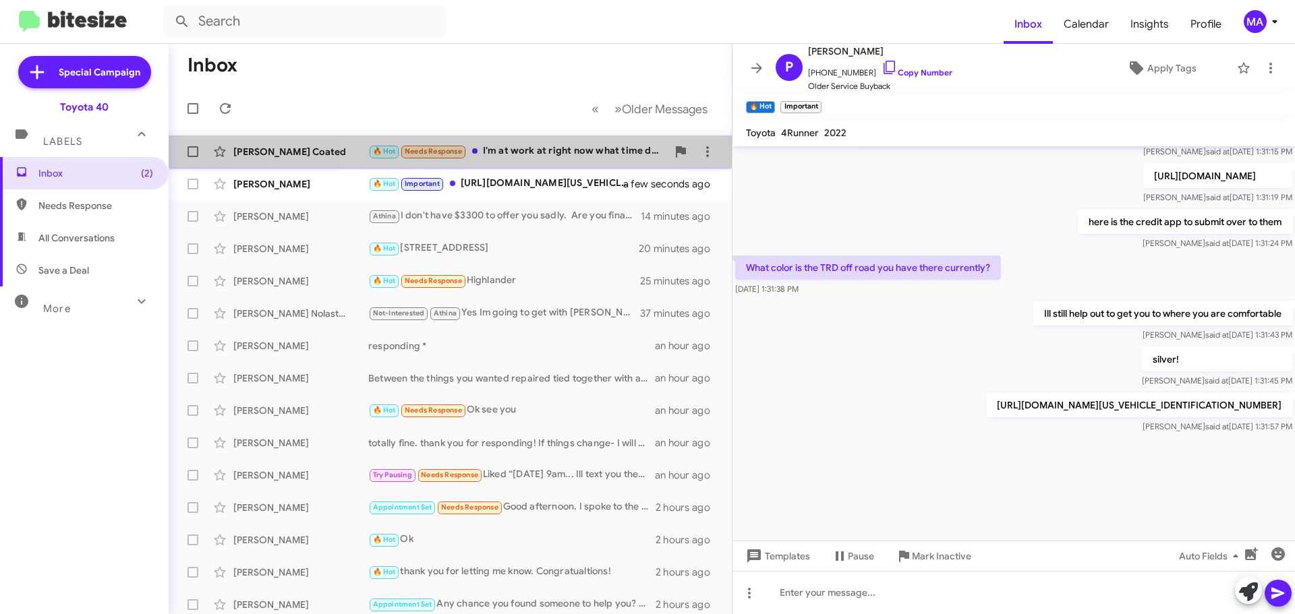
click at [526, 157] on div "🔥 Hot Needs Response I'm at work at right now what time do you guys close ?" at bounding box center [517, 152] width 299 height 16
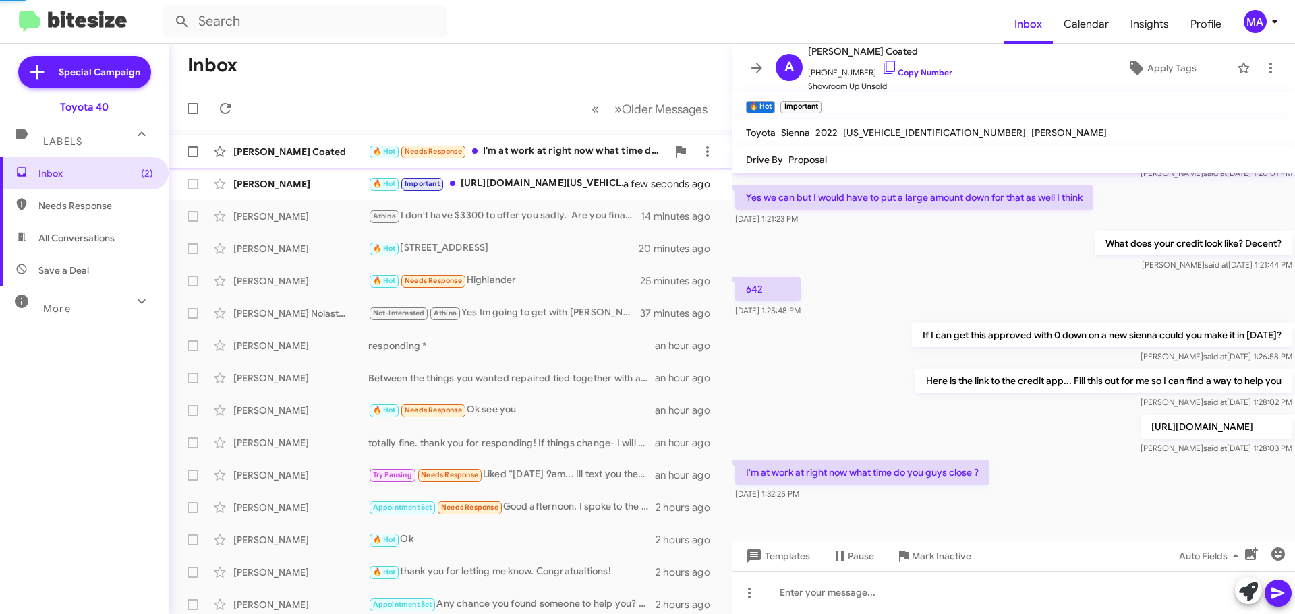
scroll to position [214, 0]
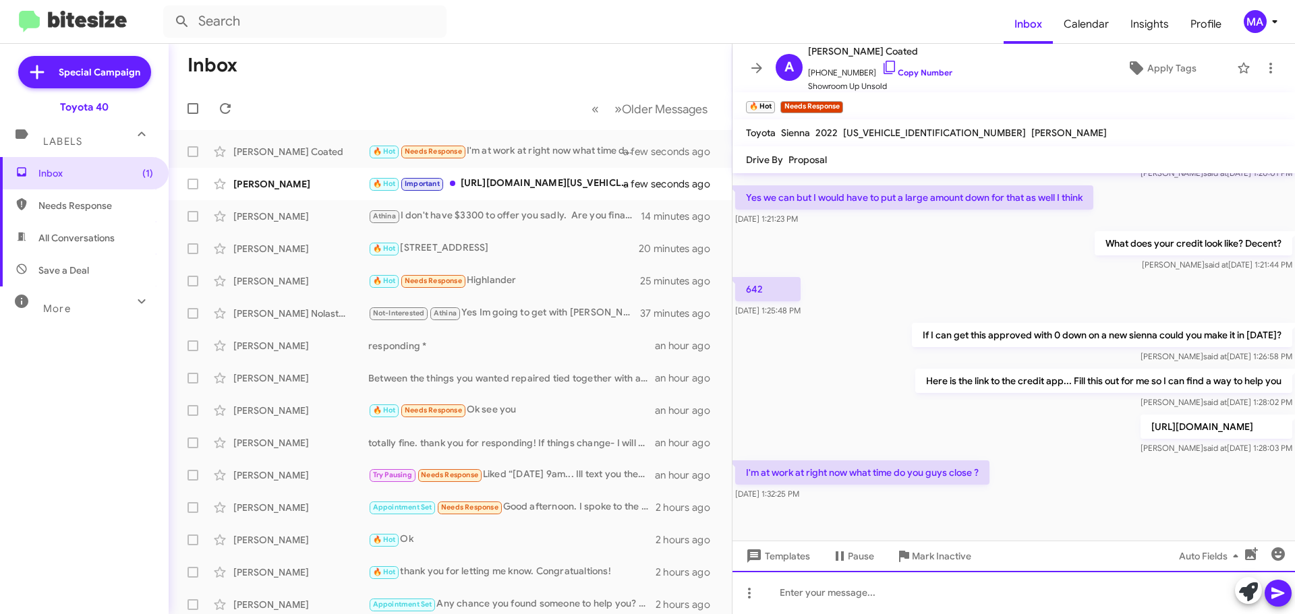
click at [893, 603] on div at bounding box center [1013, 592] width 562 height 43
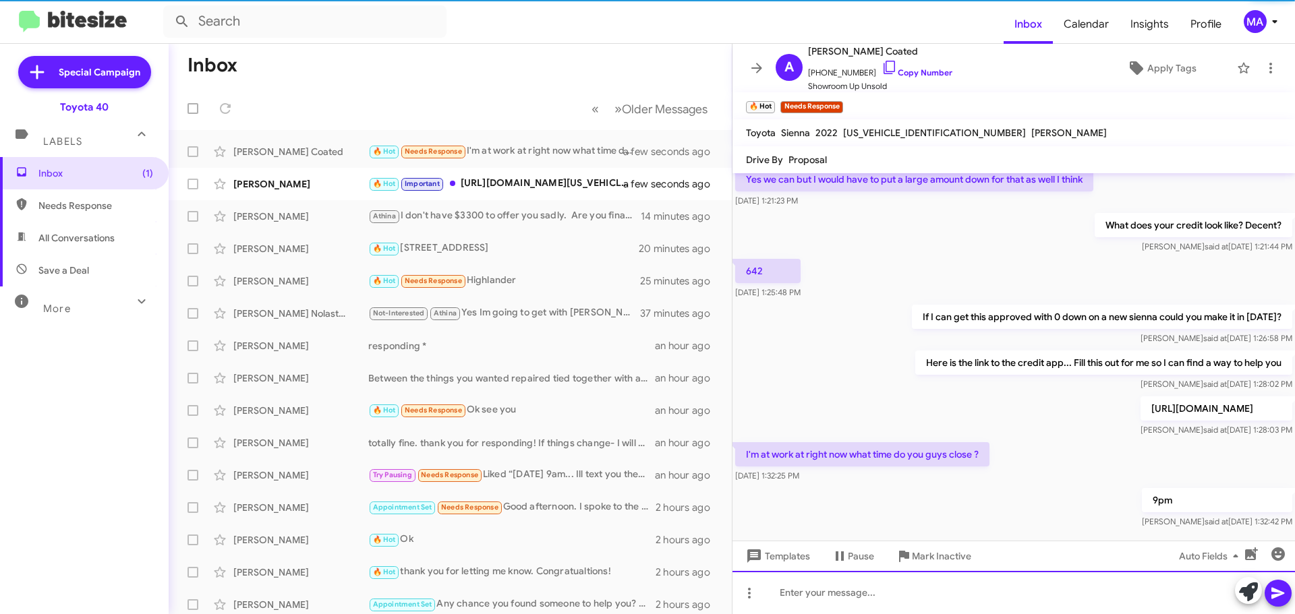
scroll to position [264, 0]
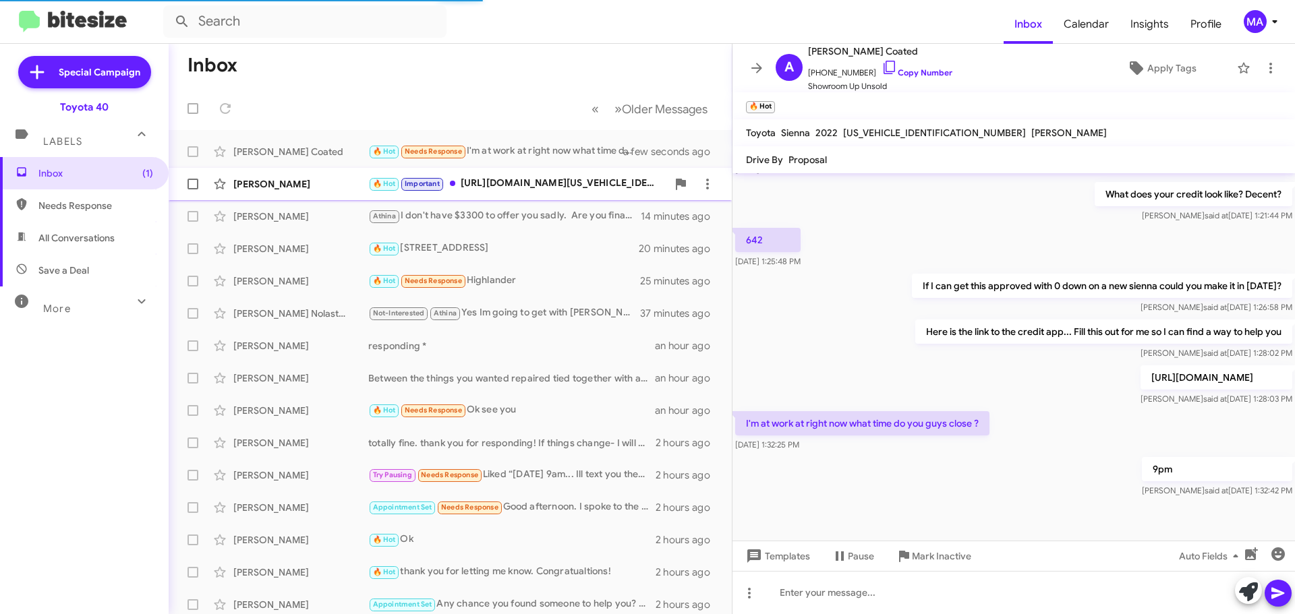
click at [525, 183] on div "🔥 Hot Important https://guest.dealer.toyota.com/v-spec/19077/JTEVA5BR6S5043710/…" at bounding box center [517, 184] width 299 height 16
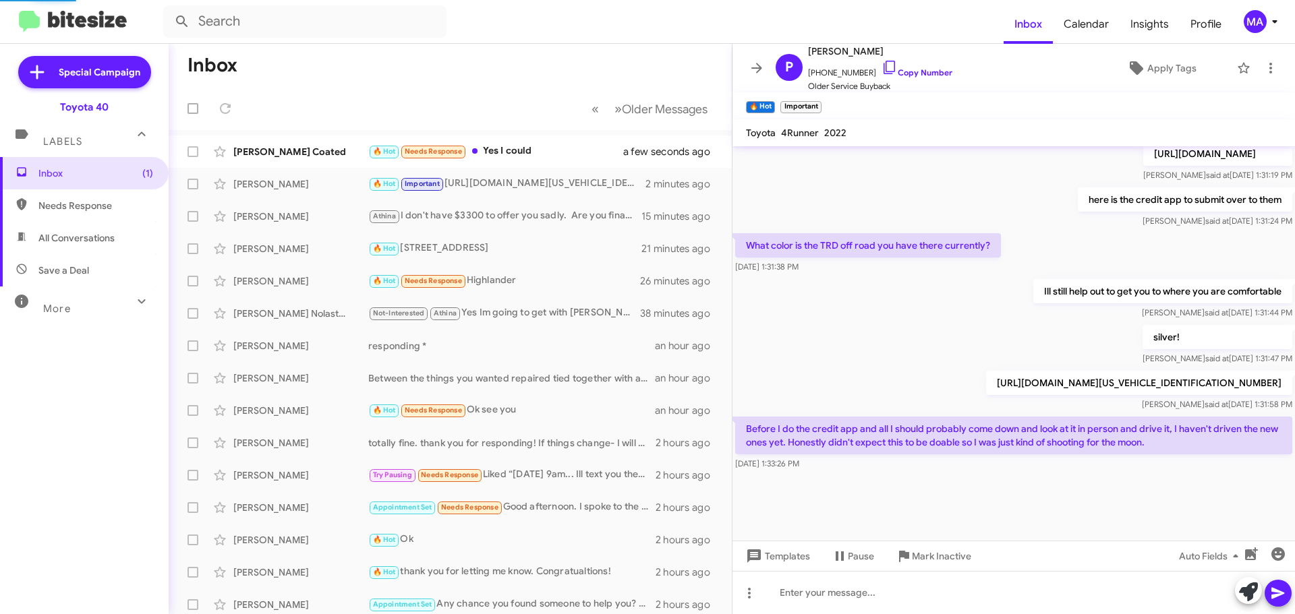
scroll to position [698, 0]
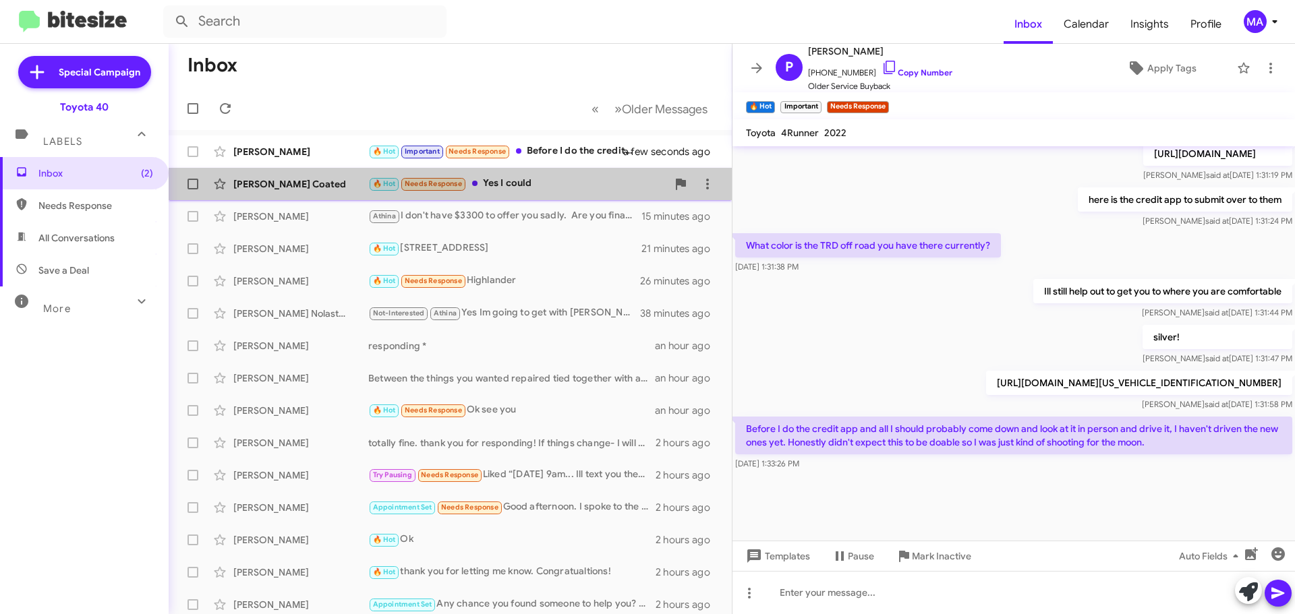
click at [533, 181] on div "🔥 Hot Needs Response Yes I could" at bounding box center [517, 184] width 299 height 16
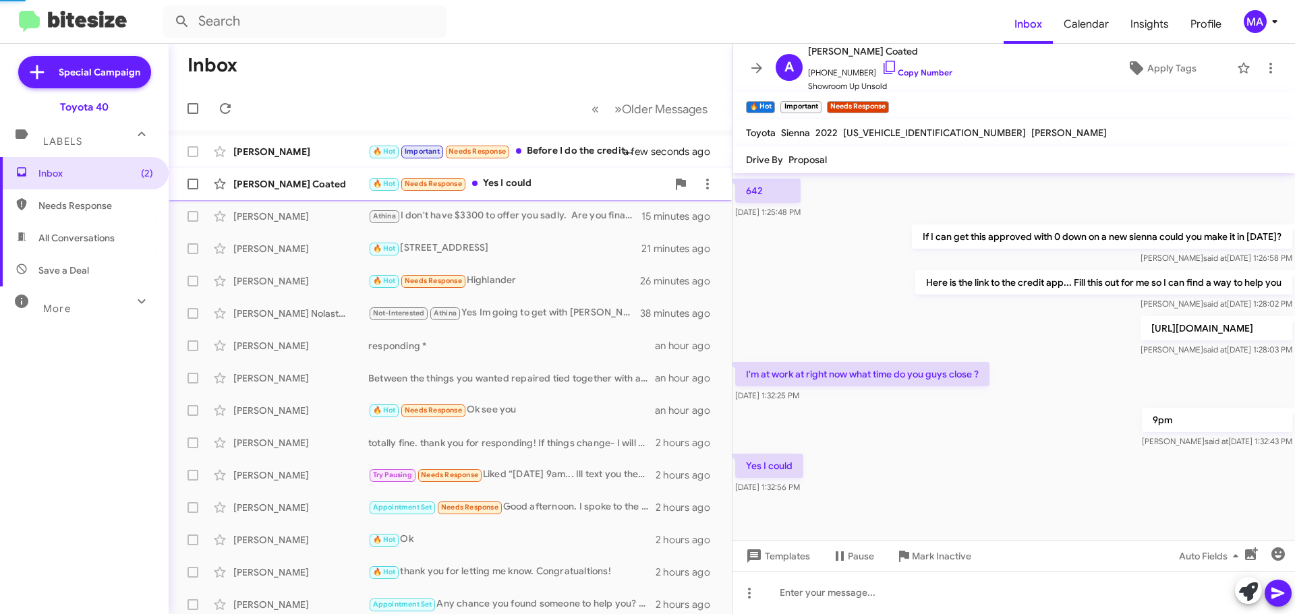
scroll to position [313, 0]
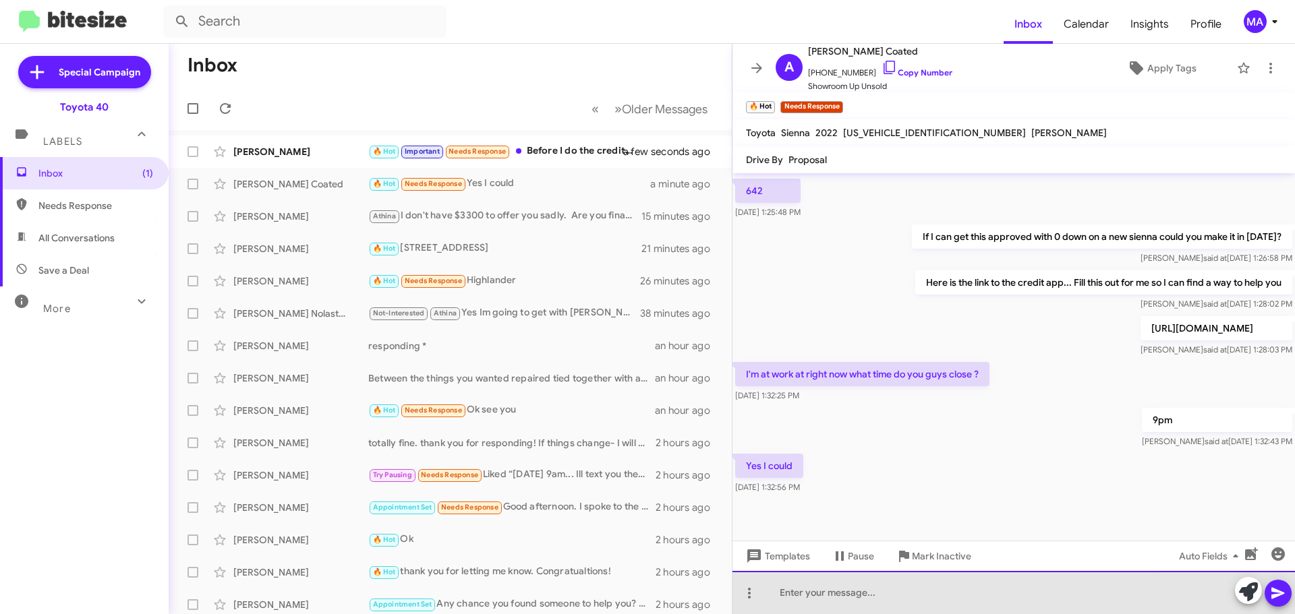
click at [798, 594] on div at bounding box center [1013, 592] width 562 height 43
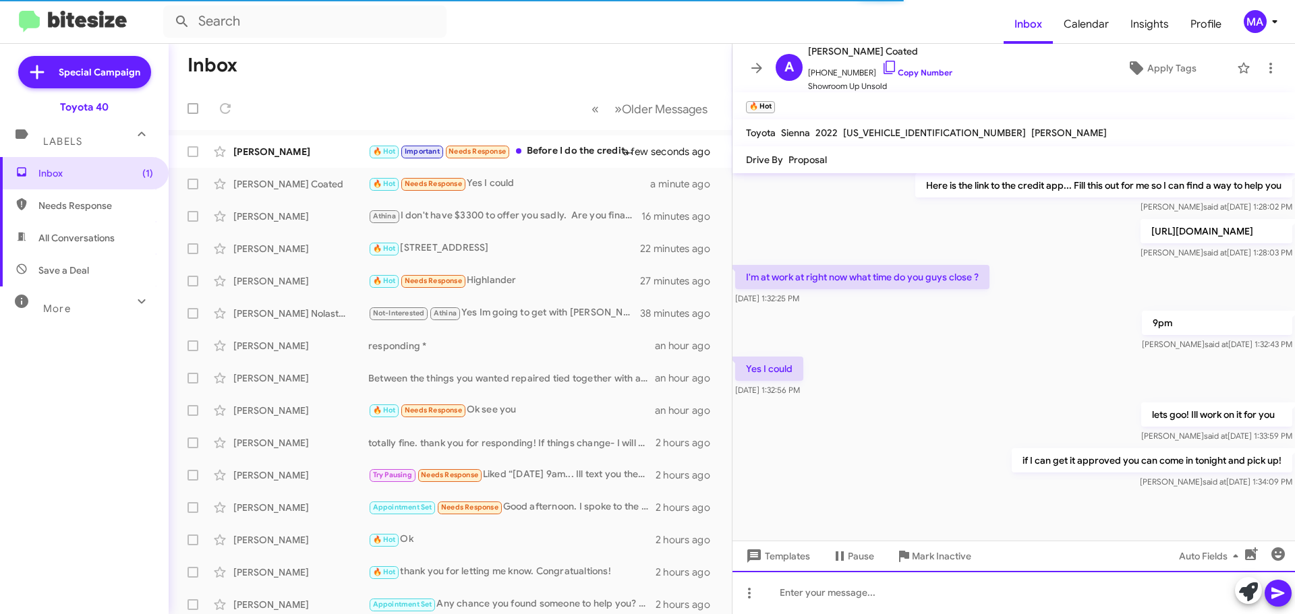
scroll to position [411, 0]
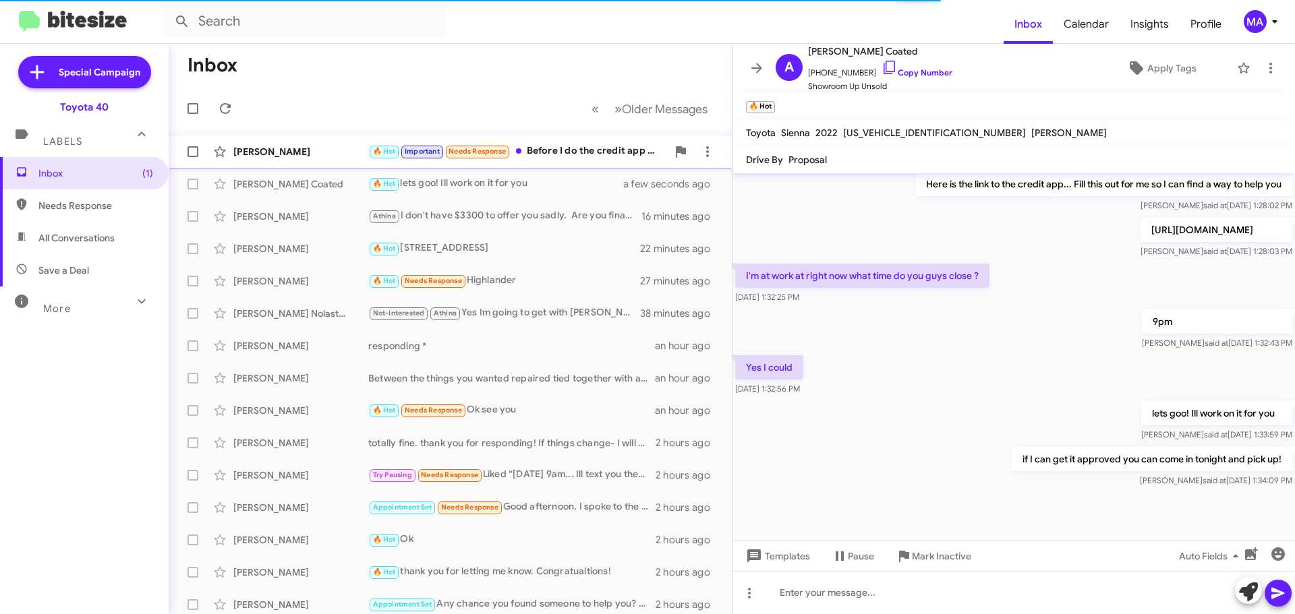
click at [578, 145] on div "🔥 Hot Important Needs Response Before I do the credit app and all I should prob…" at bounding box center [517, 152] width 299 height 16
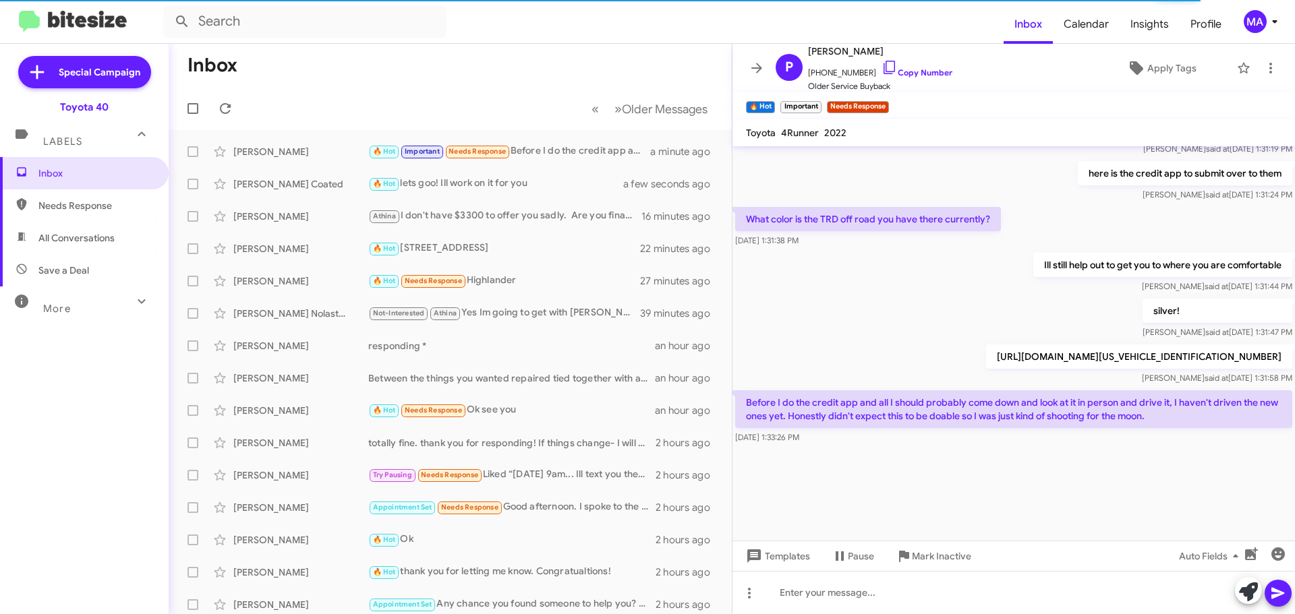
scroll to position [1442, 0]
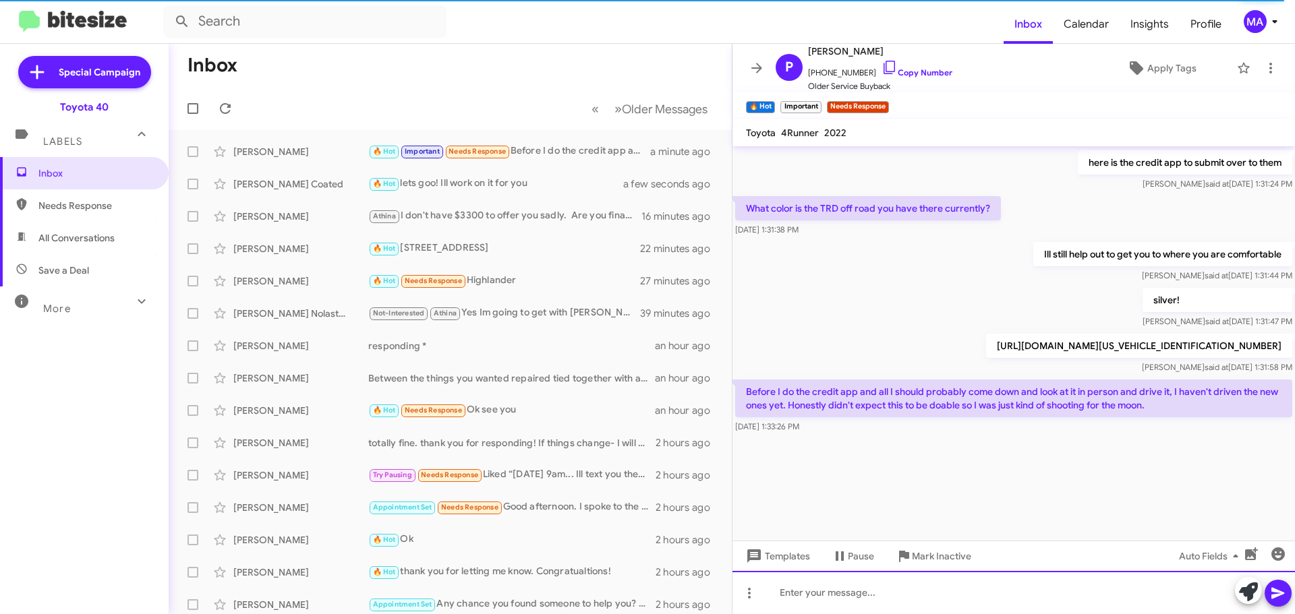
click at [893, 596] on div at bounding box center [1013, 592] width 562 height 43
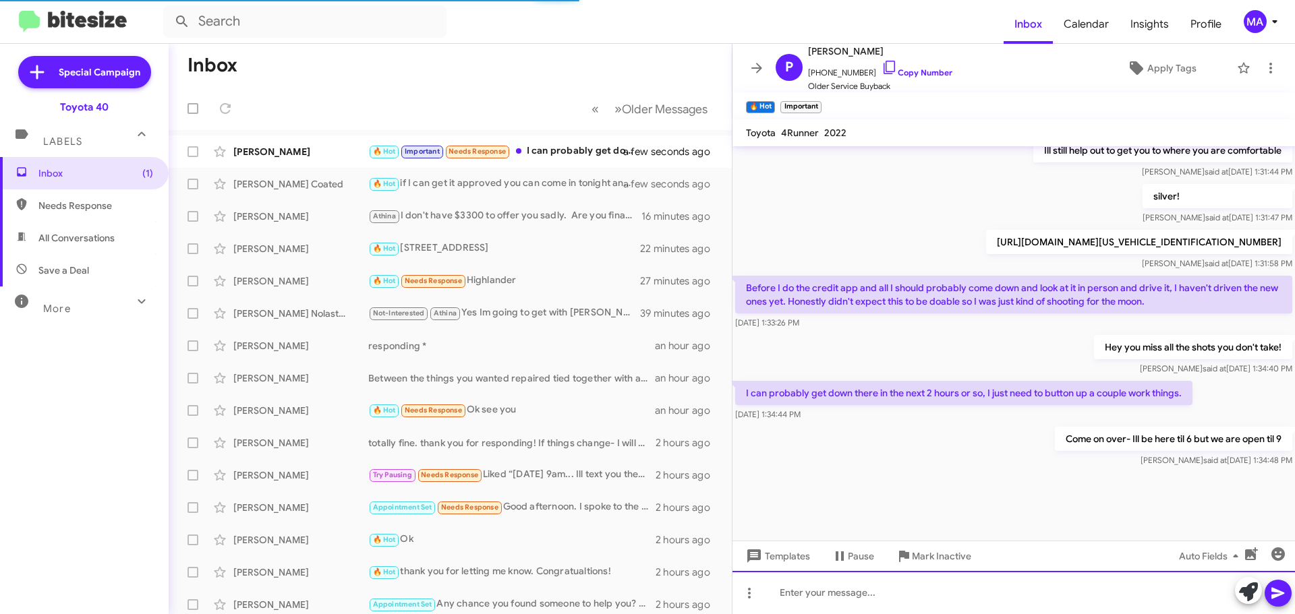
scroll to position [1666, 0]
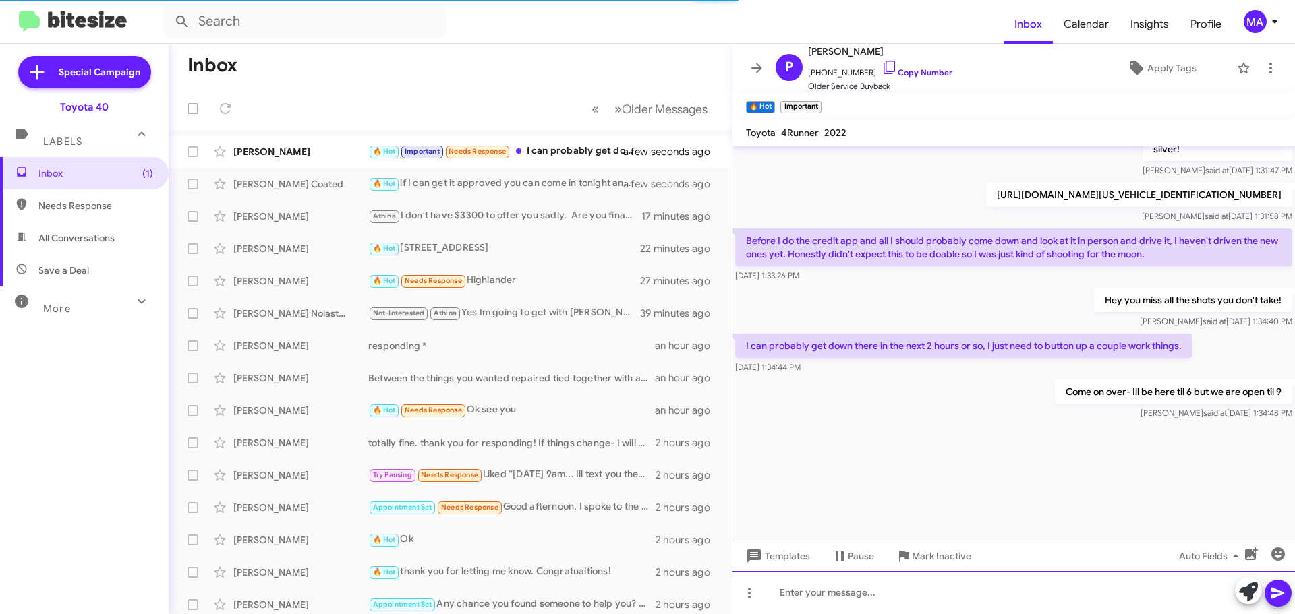
click at [871, 590] on div at bounding box center [1013, 592] width 562 height 43
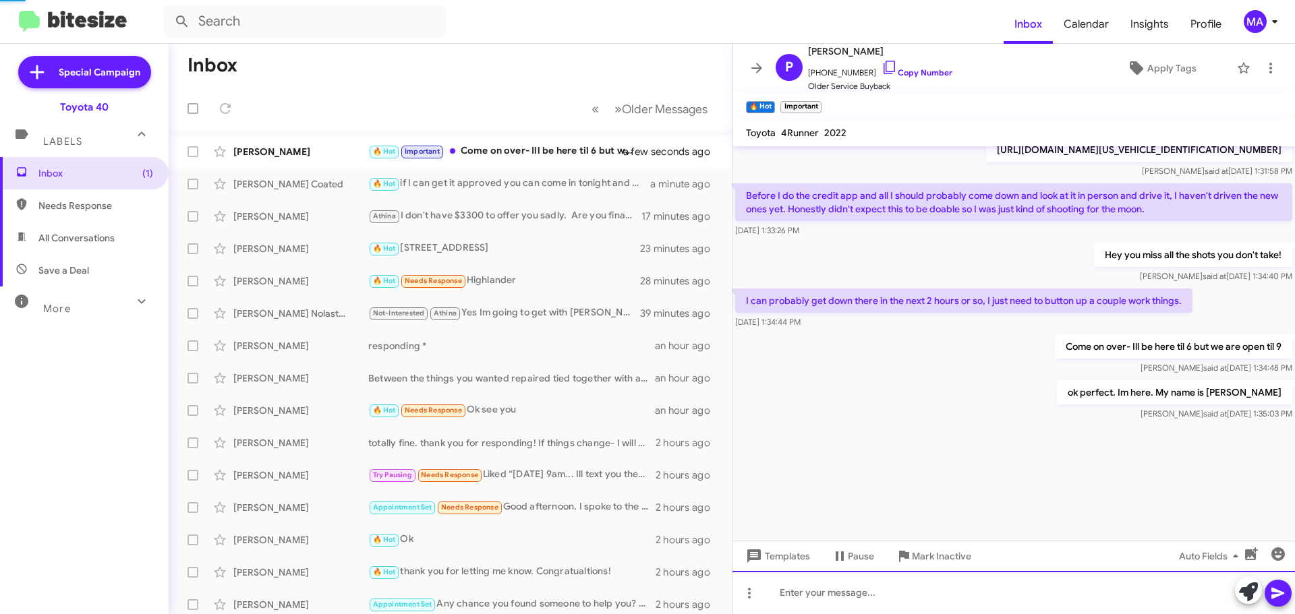
scroll to position [1715, 0]
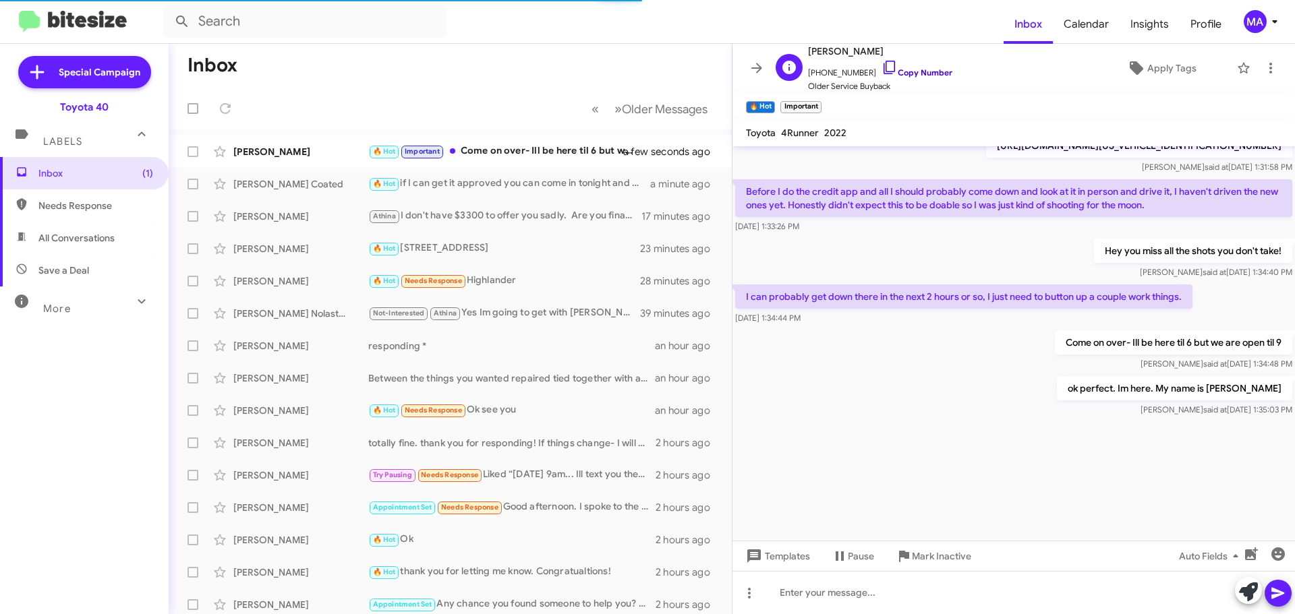
click at [882, 69] on icon at bounding box center [890, 67] width 16 height 16
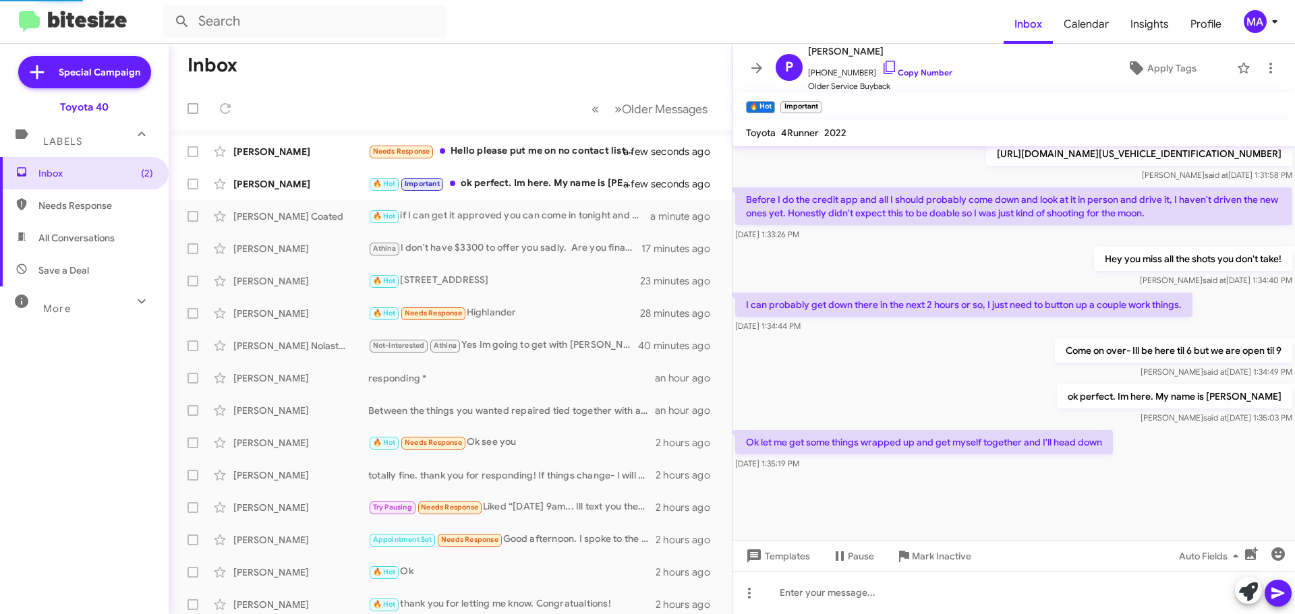
scroll to position [658, 0]
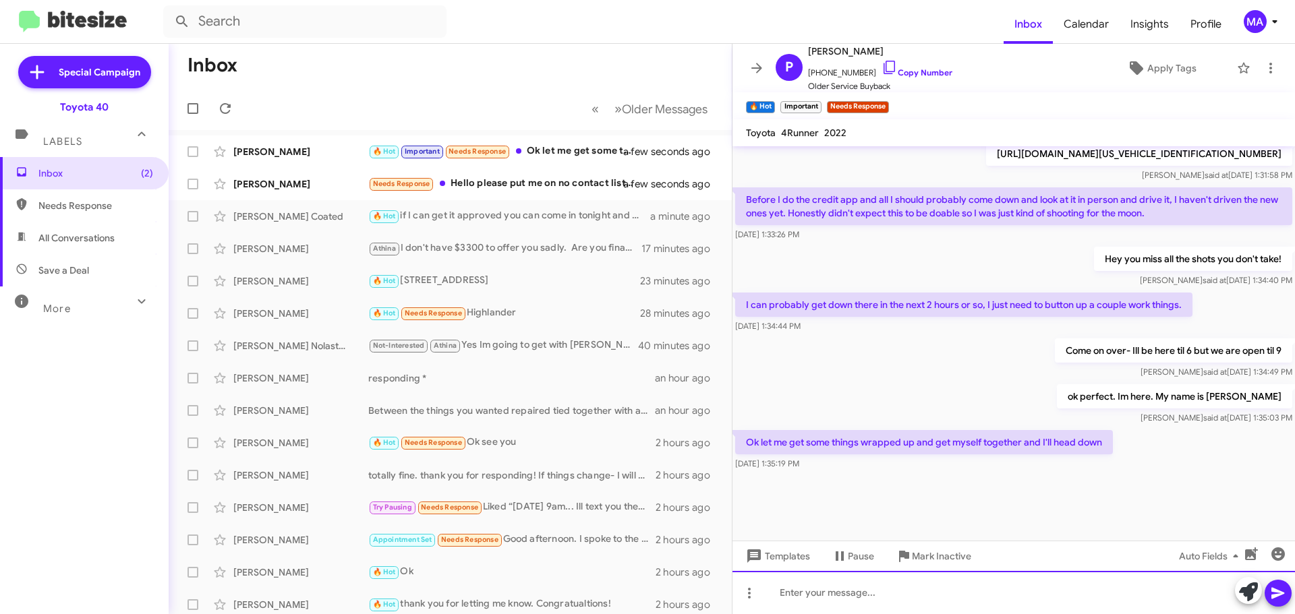
click at [836, 593] on div at bounding box center [1013, 592] width 562 height 43
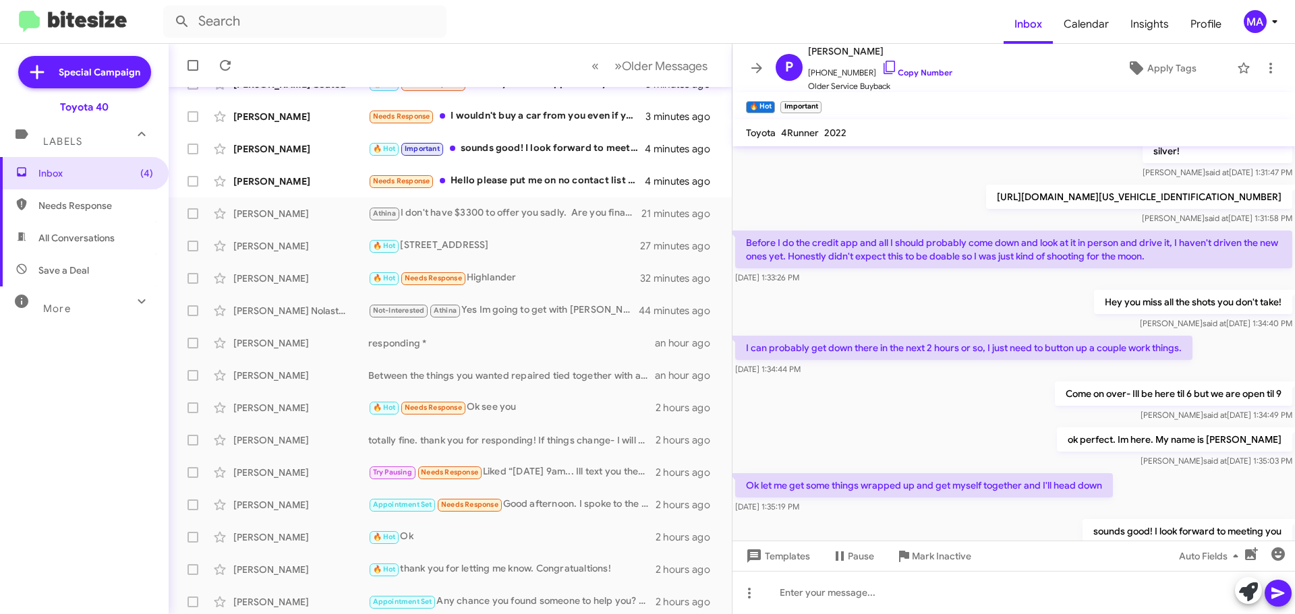
scroll to position [1800, 0]
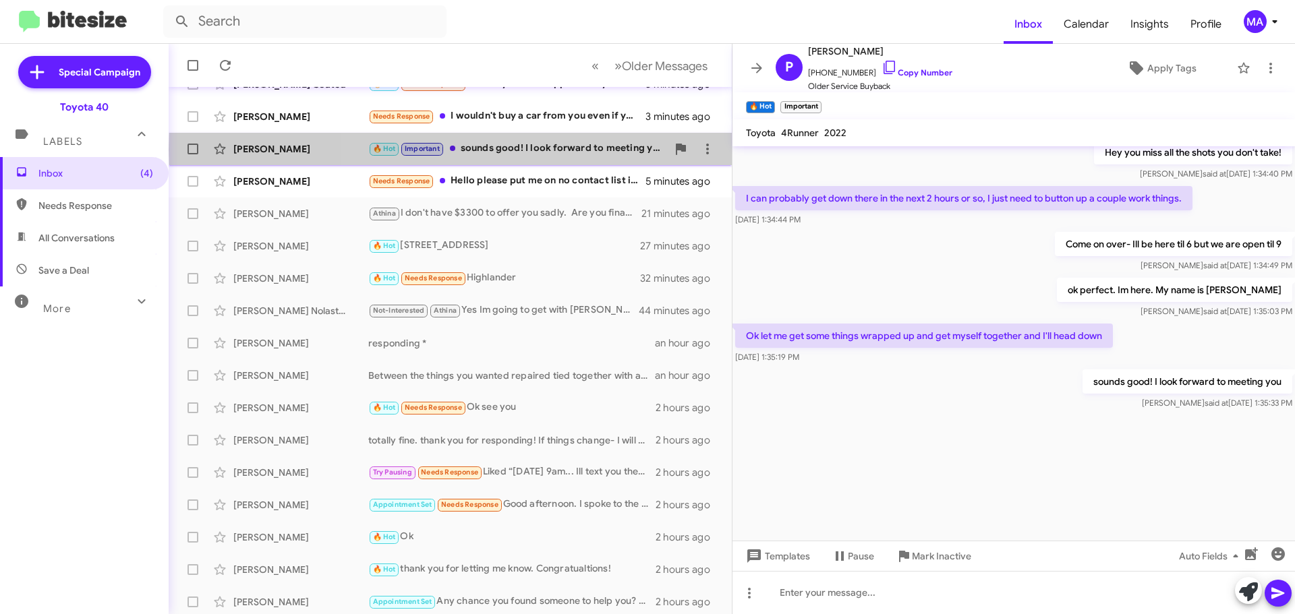
click at [602, 150] on div "🔥 Hot Important sounds good! I look forward to meeting you" at bounding box center [517, 149] width 299 height 16
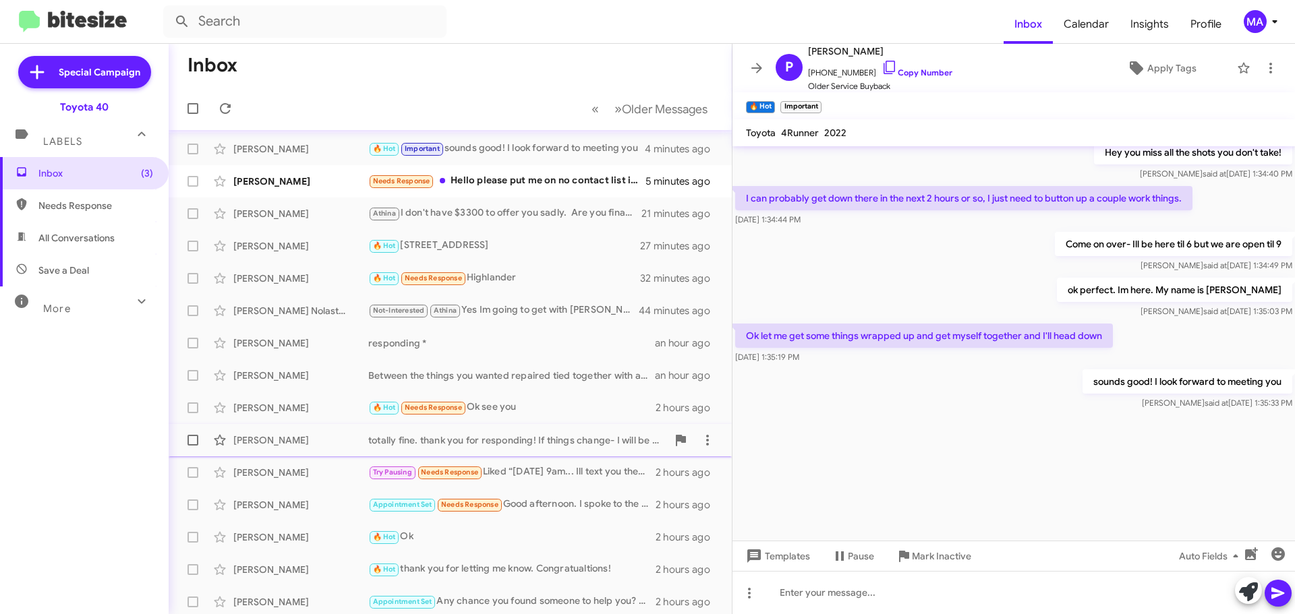
scroll to position [0, 0]
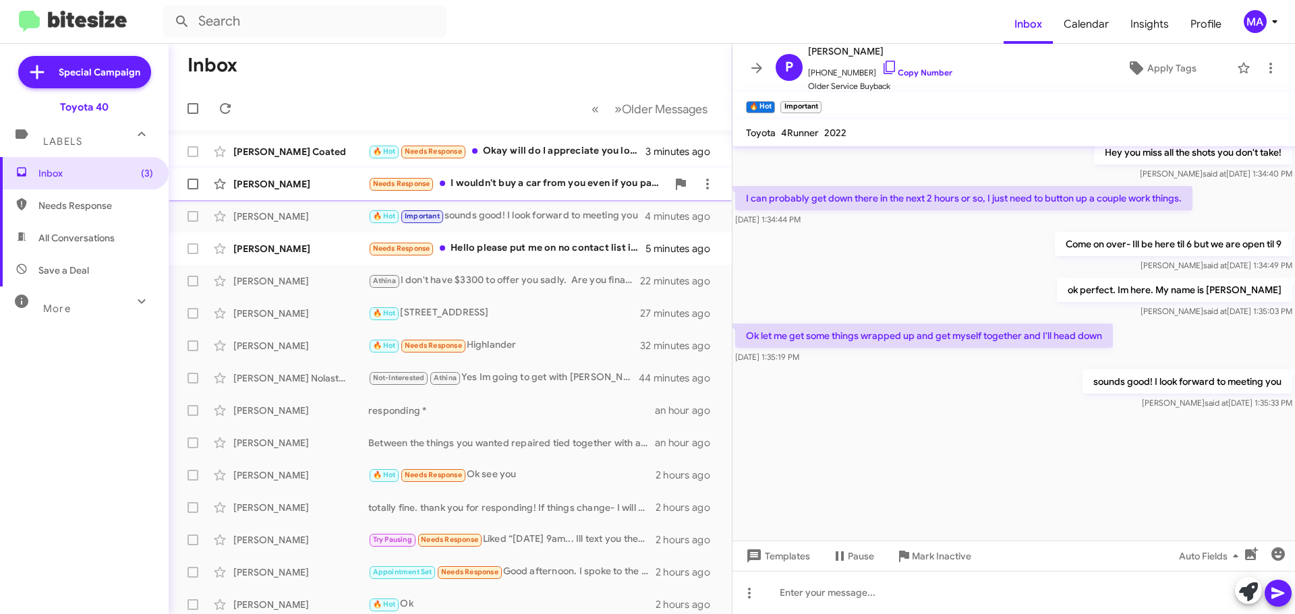
click at [524, 179] on div "Needs Response I wouldn't buy a car from you even if you paid me!" at bounding box center [517, 184] width 299 height 16
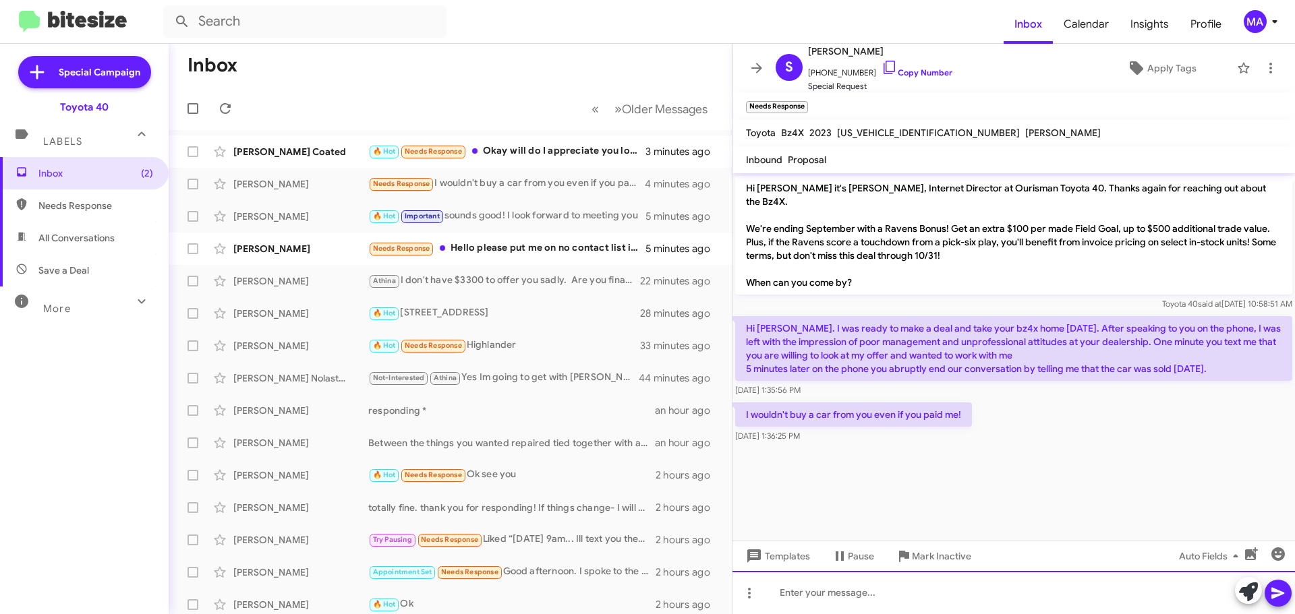
click at [862, 596] on div at bounding box center [1013, 592] width 562 height 43
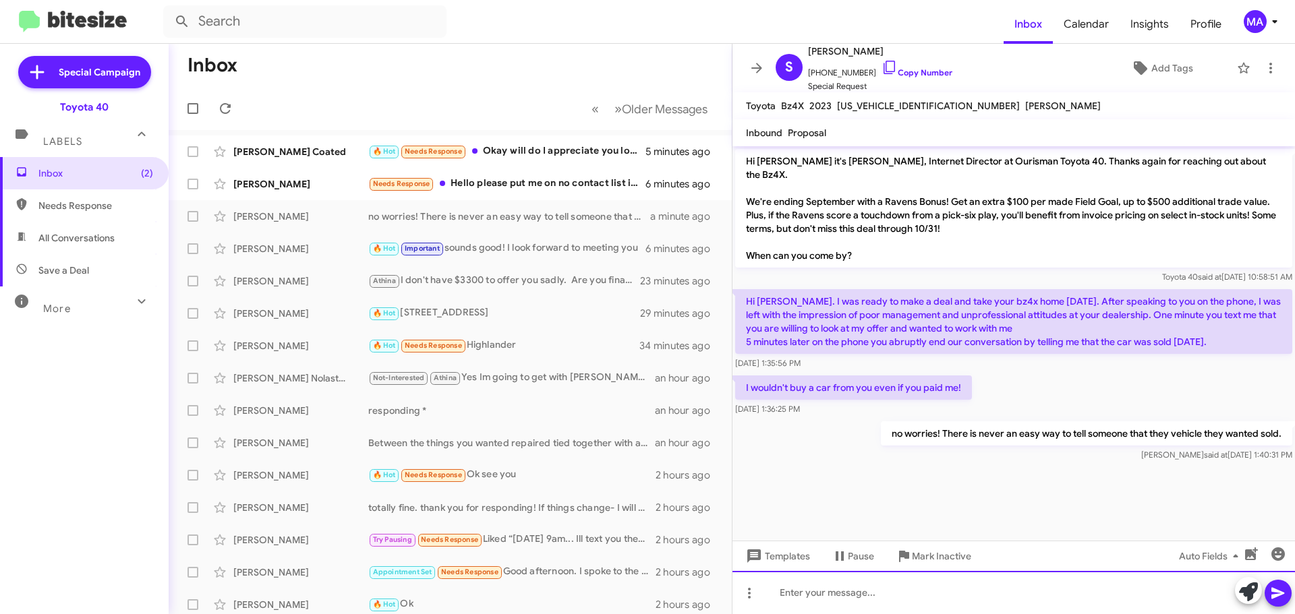
click at [848, 597] on div at bounding box center [1013, 592] width 562 height 43
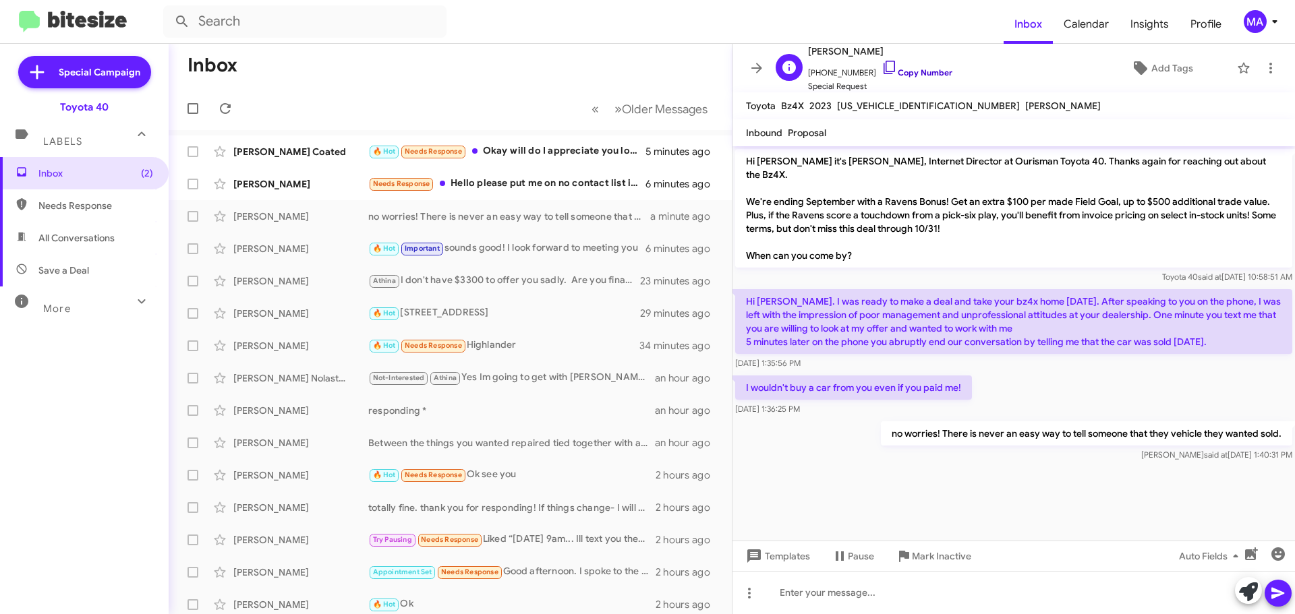
click at [882, 66] on icon at bounding box center [890, 67] width 16 height 16
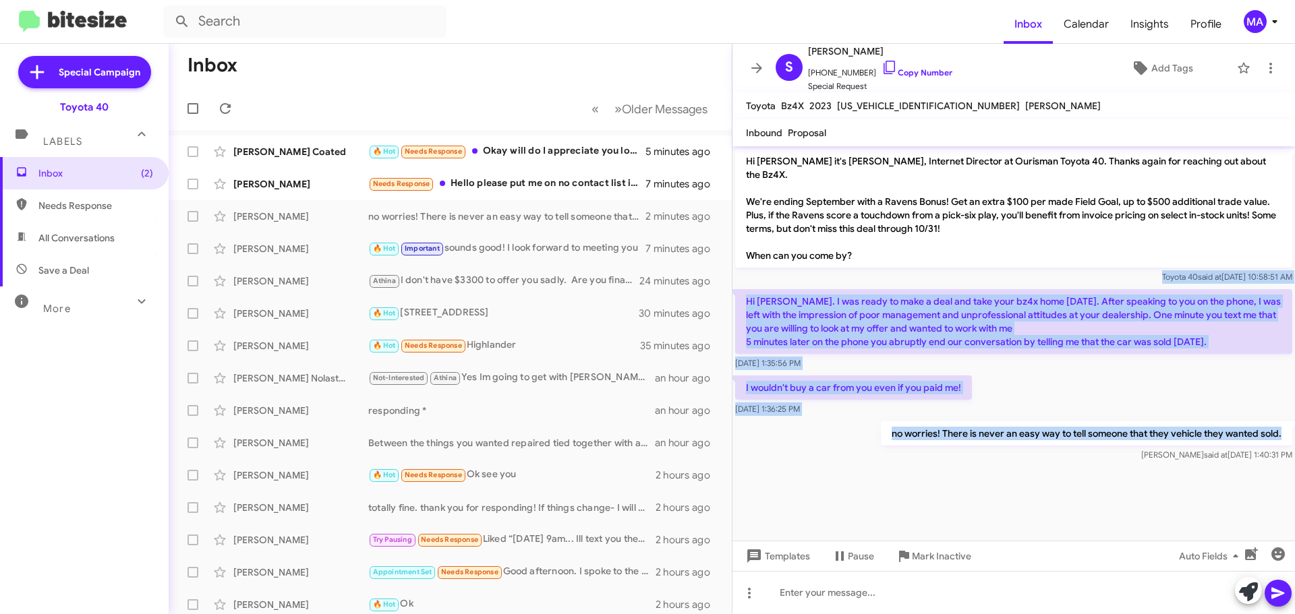
drag, startPoint x: 1285, startPoint y: 417, endPoint x: 751, endPoint y: 268, distance: 554.6
click at [751, 268] on div "Hi [PERSON_NAME] it's [PERSON_NAME], Internet Director at Ourisman Toyota 40. T…" at bounding box center [1013, 305] width 562 height 318
copy div "Toyota 40 said at [DATE] 10:58:51 AM Hi [PERSON_NAME]. I was ready to make a de…"
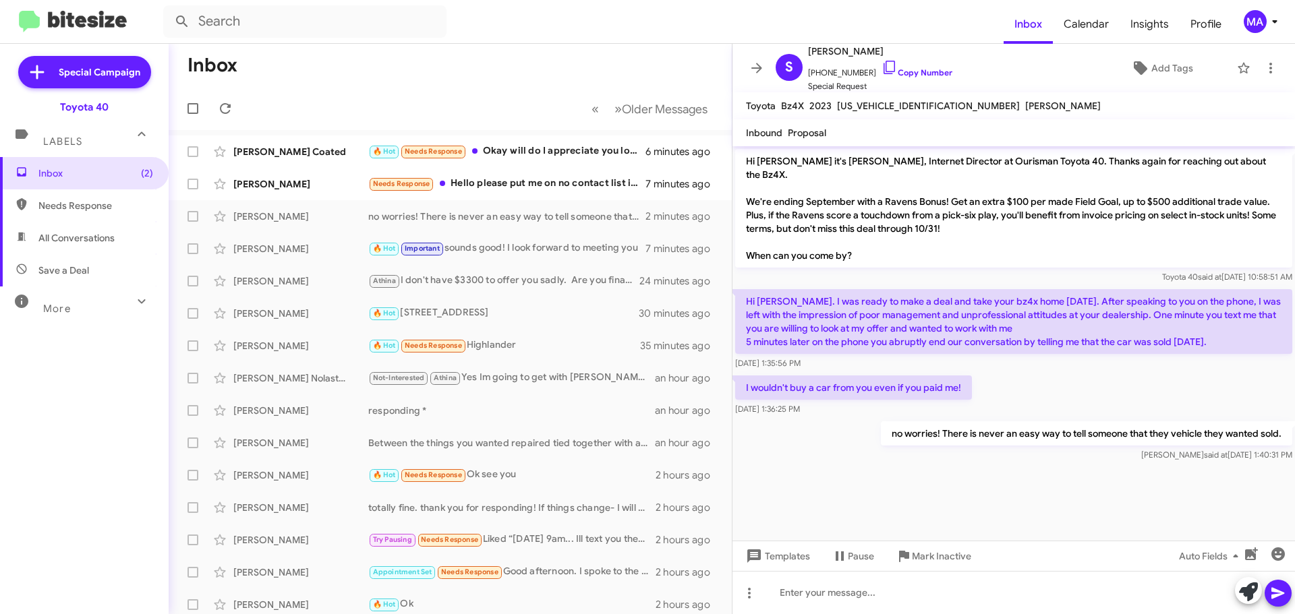
click at [906, 490] on cdk-virtual-scroll-viewport "Hi [PERSON_NAME] it's [PERSON_NAME], Internet Director at Ourisman Toyota 40. T…" at bounding box center [1013, 343] width 562 height 395
click at [937, 562] on span "Mark Inactive" at bounding box center [941, 556] width 59 height 24
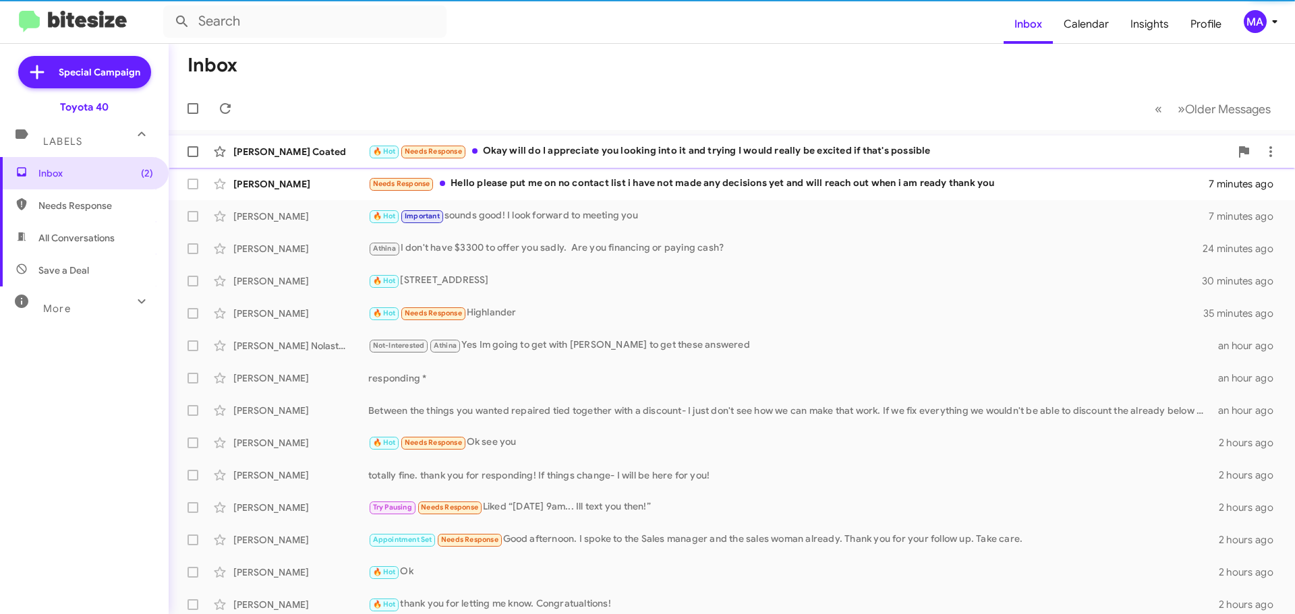
click at [567, 152] on div "🔥 Hot Needs Response Okay will do I appreciate you looking into it and trying I…" at bounding box center [799, 152] width 862 height 16
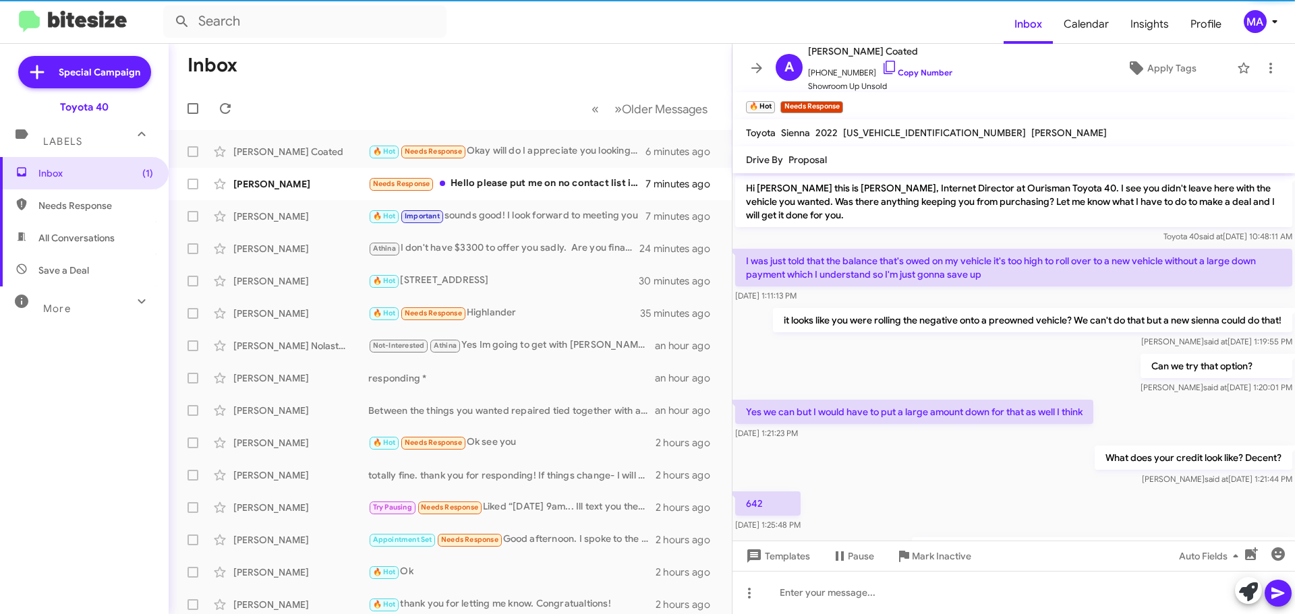
scroll to position [434, 0]
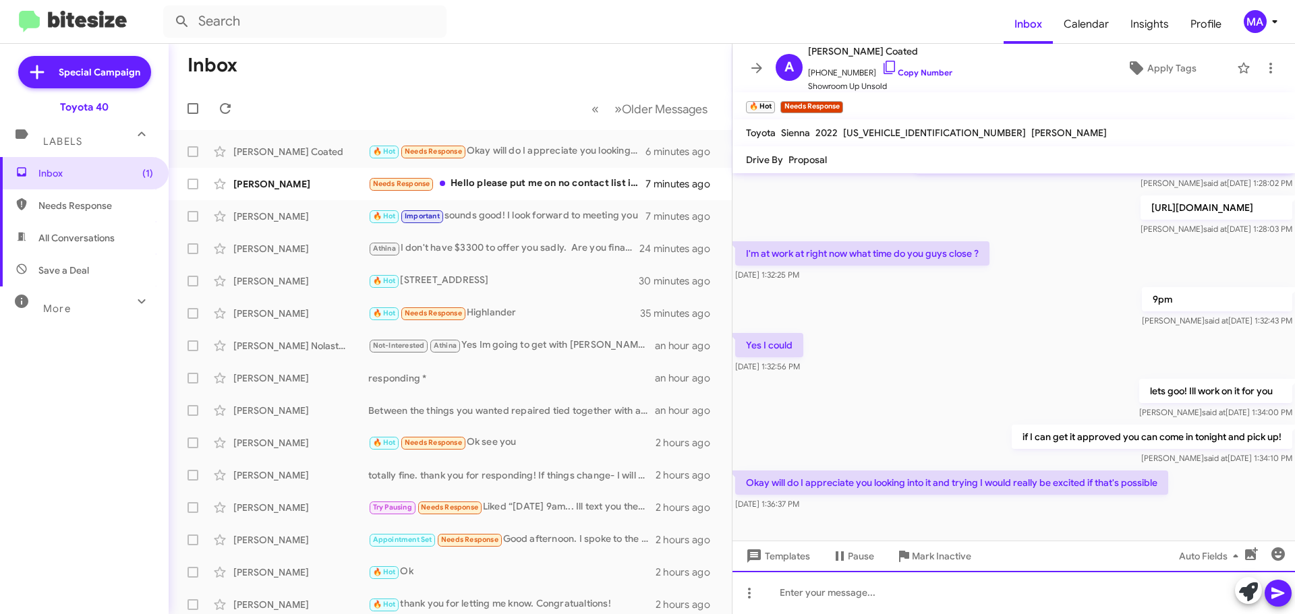
click at [829, 594] on div at bounding box center [1013, 592] width 562 height 43
click at [1180, 598] on div "I will at least give you exact figures and see which options make the most sens…" at bounding box center [1013, 592] width 562 height 43
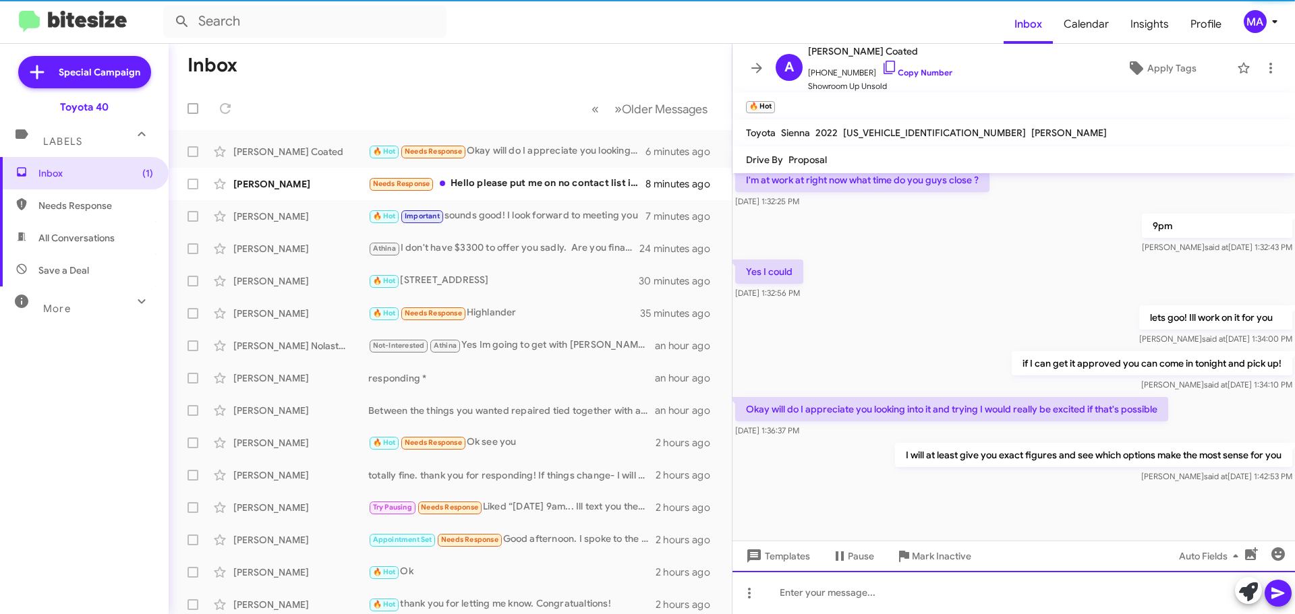
scroll to position [510, 0]
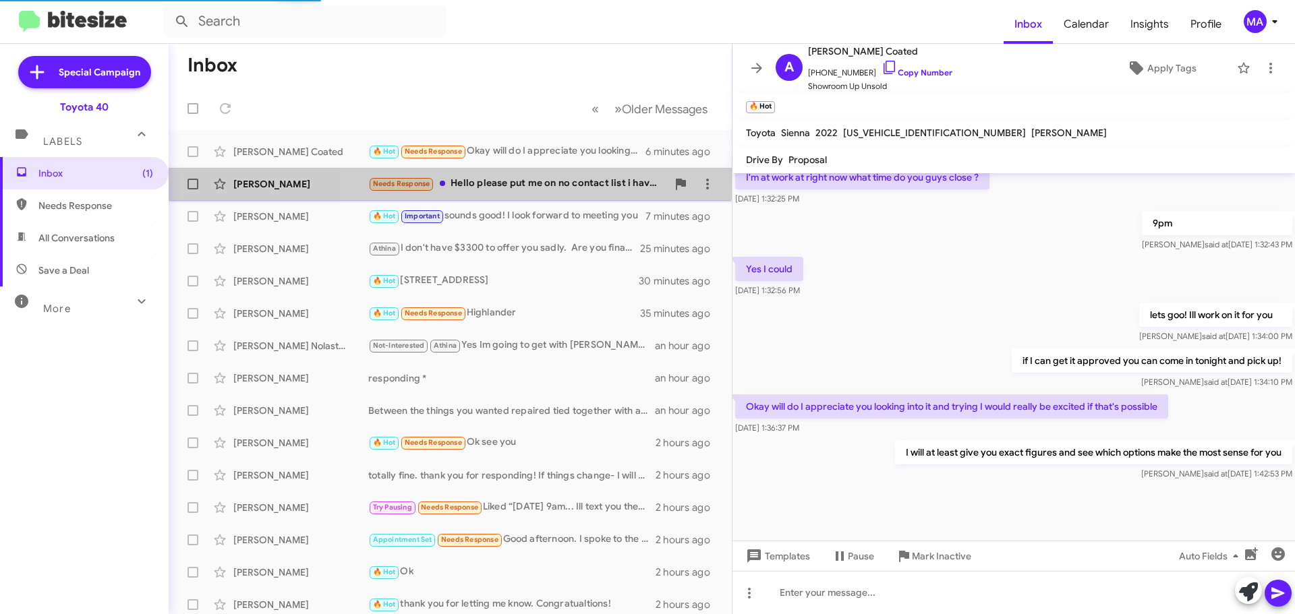
click at [552, 187] on div "Needs Response Hello please put me on no contact list i have not made any decis…" at bounding box center [517, 184] width 299 height 16
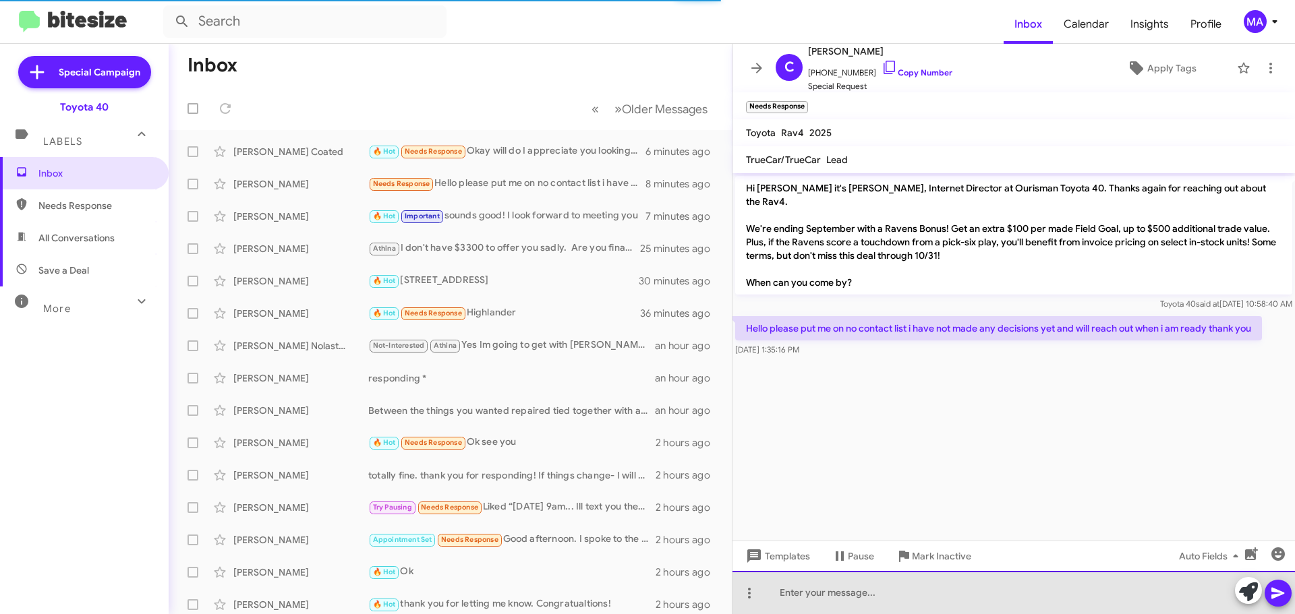
click at [868, 602] on div at bounding box center [1013, 592] width 562 height 43
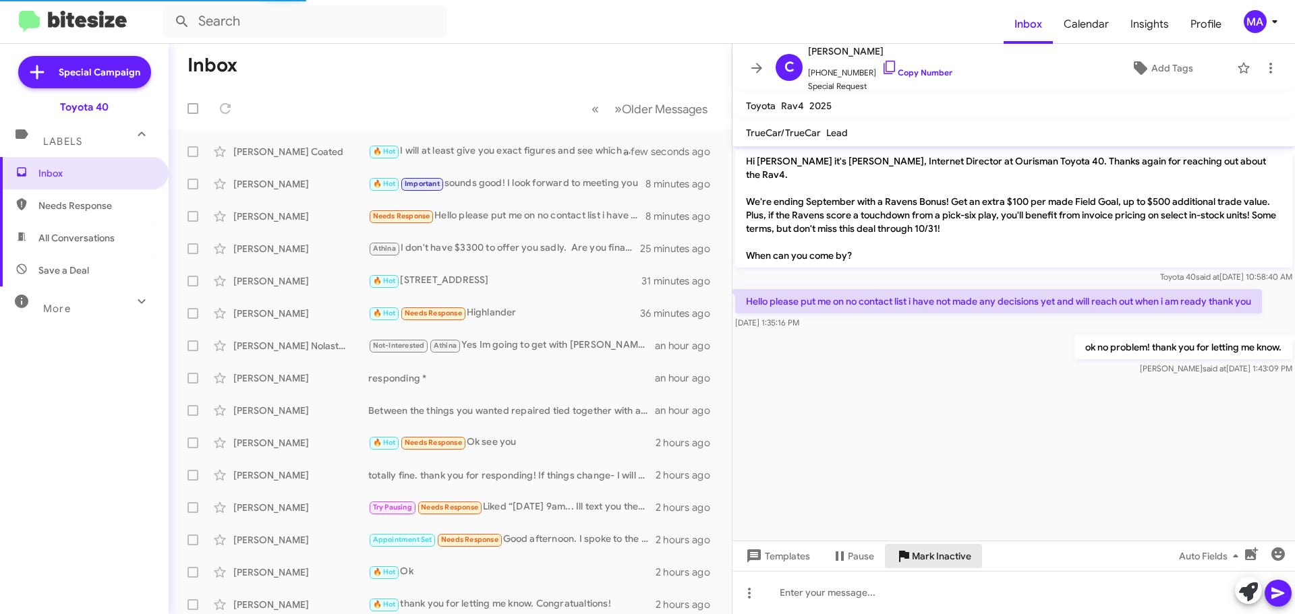
click at [933, 558] on span "Mark Inactive" at bounding box center [941, 556] width 59 height 24
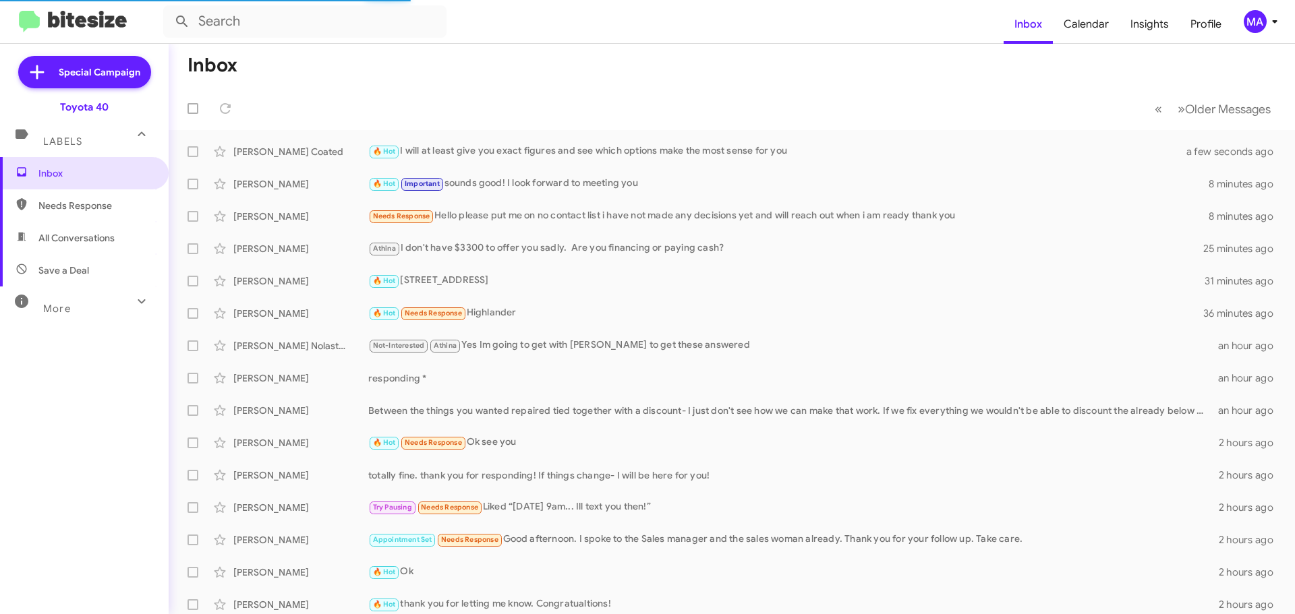
drag, startPoint x: 103, startPoint y: 197, endPoint x: 104, endPoint y: 210, distance: 13.5
click at [103, 197] on span "Needs Response" at bounding box center [84, 206] width 169 height 32
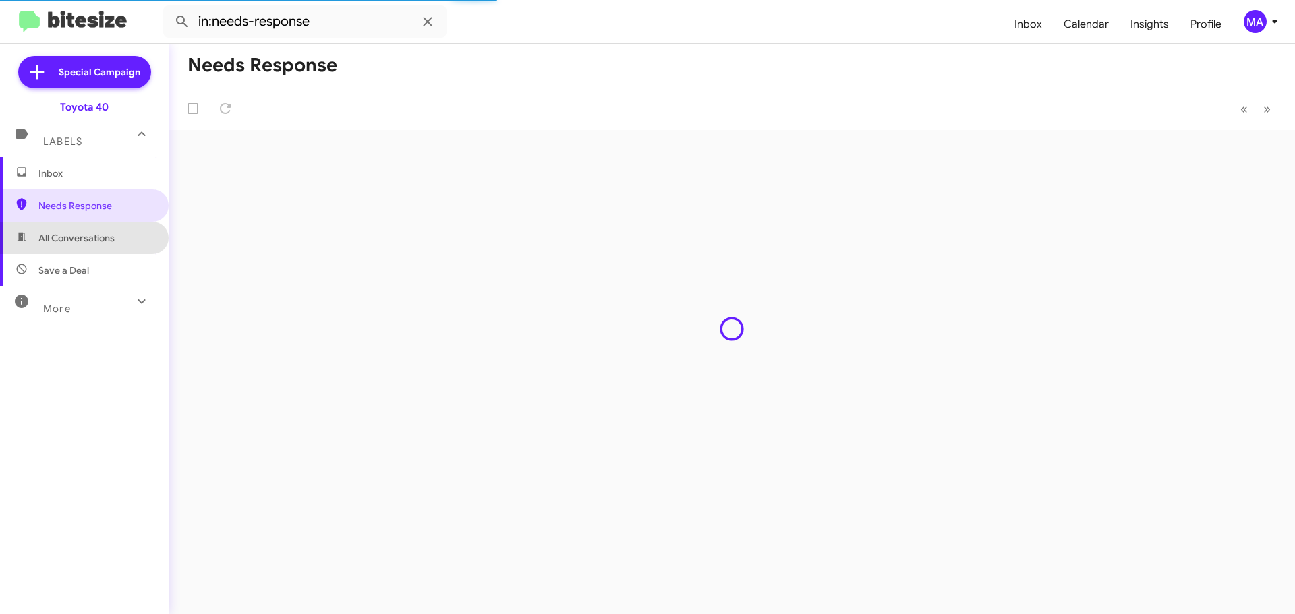
click at [108, 238] on span "All Conversations" at bounding box center [76, 237] width 76 height 13
type input "in:all-conversations"
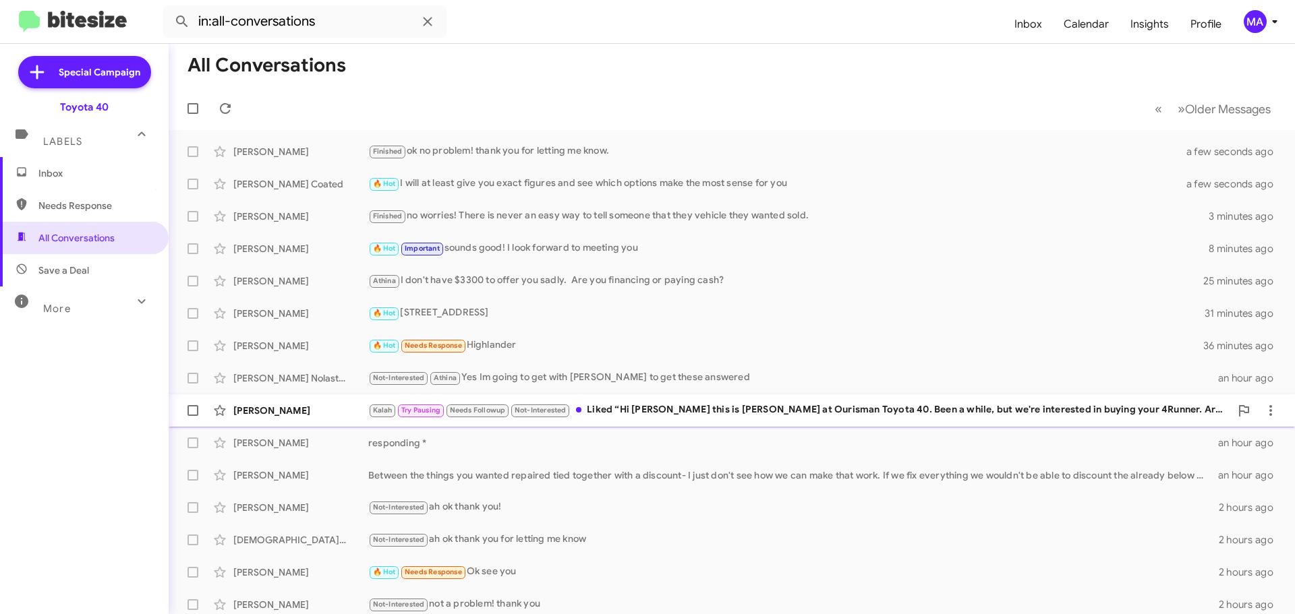
click at [786, 410] on div "Kalah Try Pausing Needs Followup Not-Interested Liked “Hi [PERSON_NAME] this is…" at bounding box center [799, 411] width 862 height 16
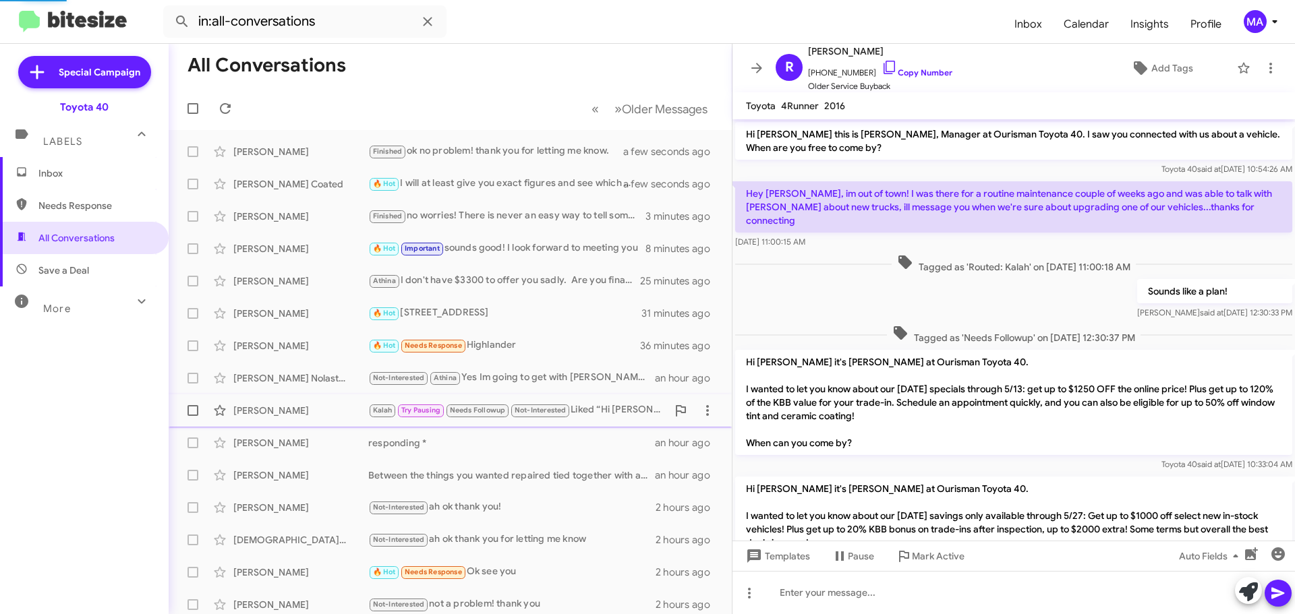
scroll to position [919, 0]
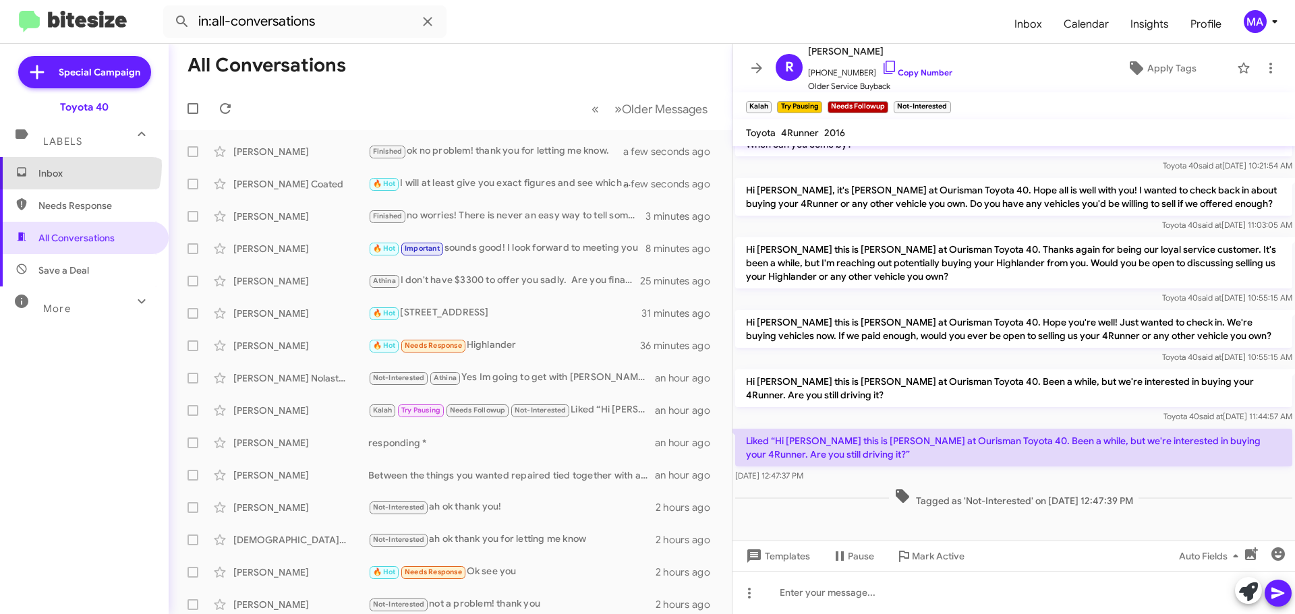
click at [63, 165] on span "Inbox" at bounding box center [84, 173] width 169 height 32
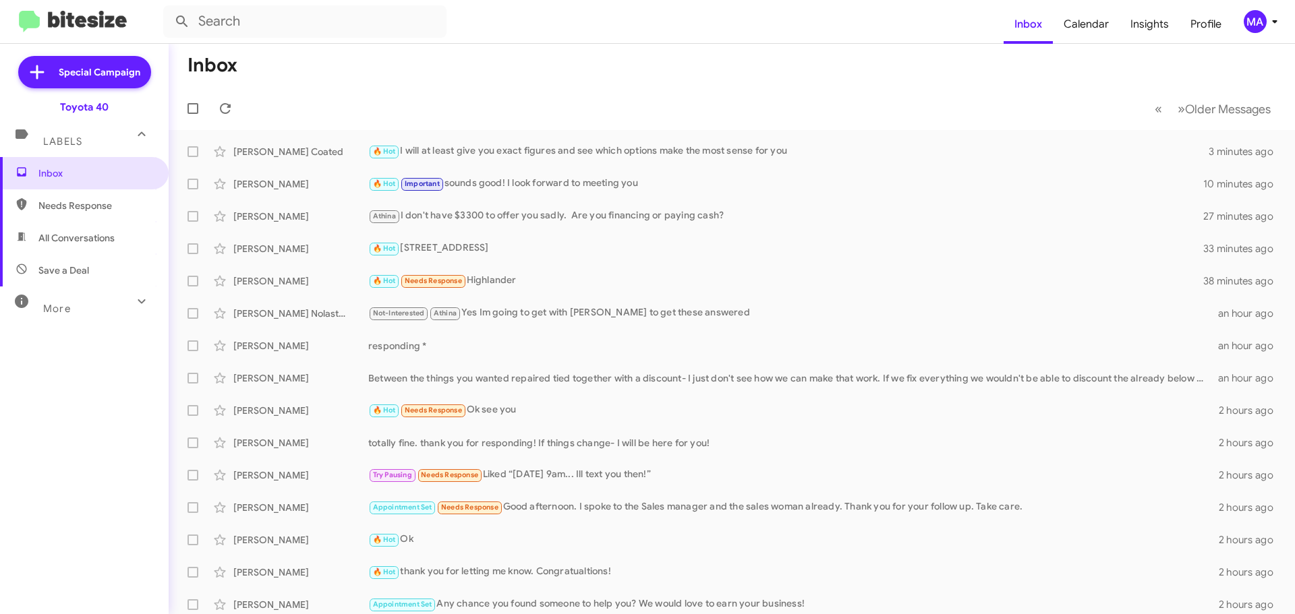
click at [74, 215] on span "Needs Response" at bounding box center [84, 206] width 169 height 32
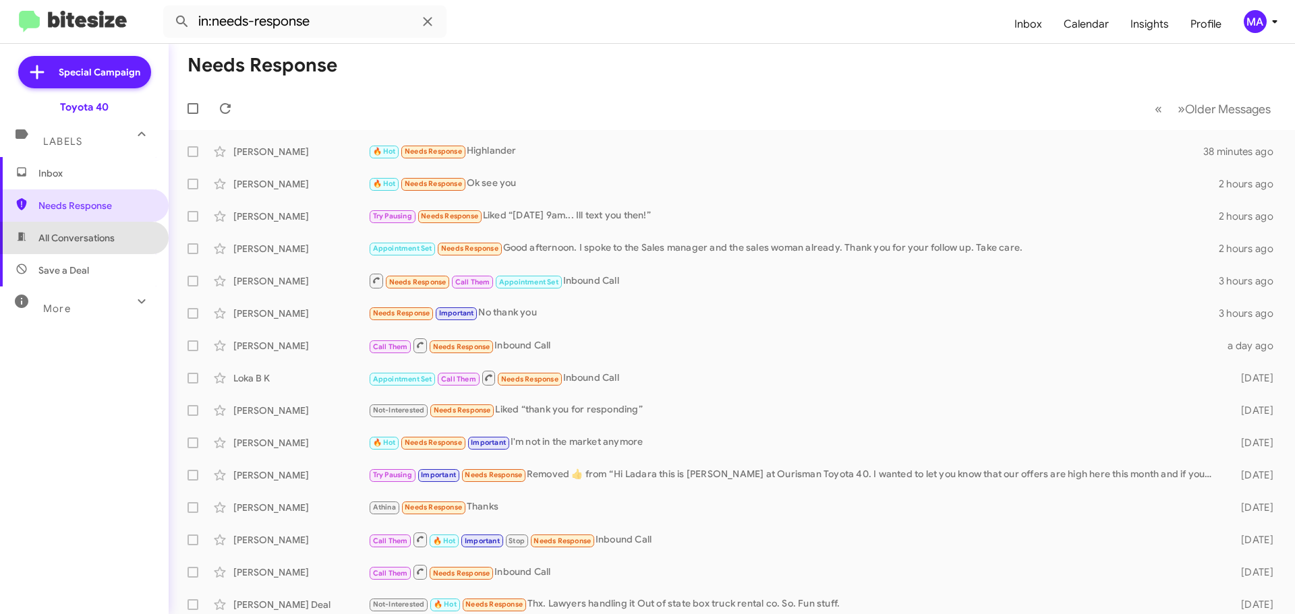
click at [94, 241] on span "All Conversations" at bounding box center [76, 237] width 76 height 13
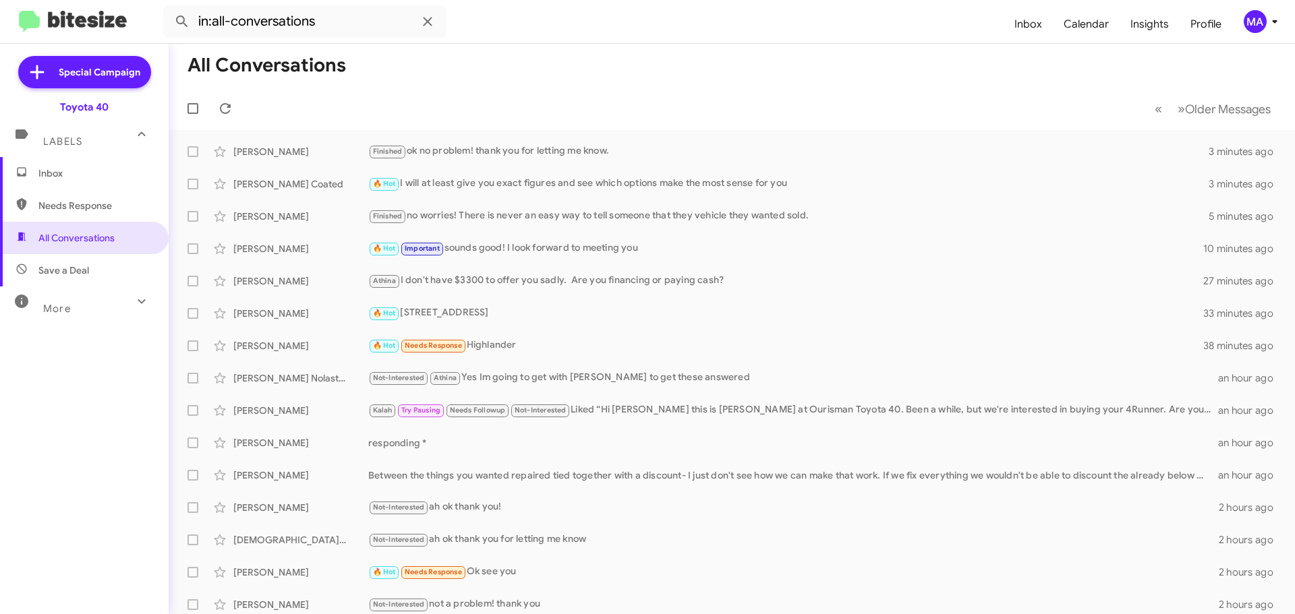
click at [98, 262] on span "Save a Deal" at bounding box center [84, 270] width 169 height 32
type input "in:not-interested"
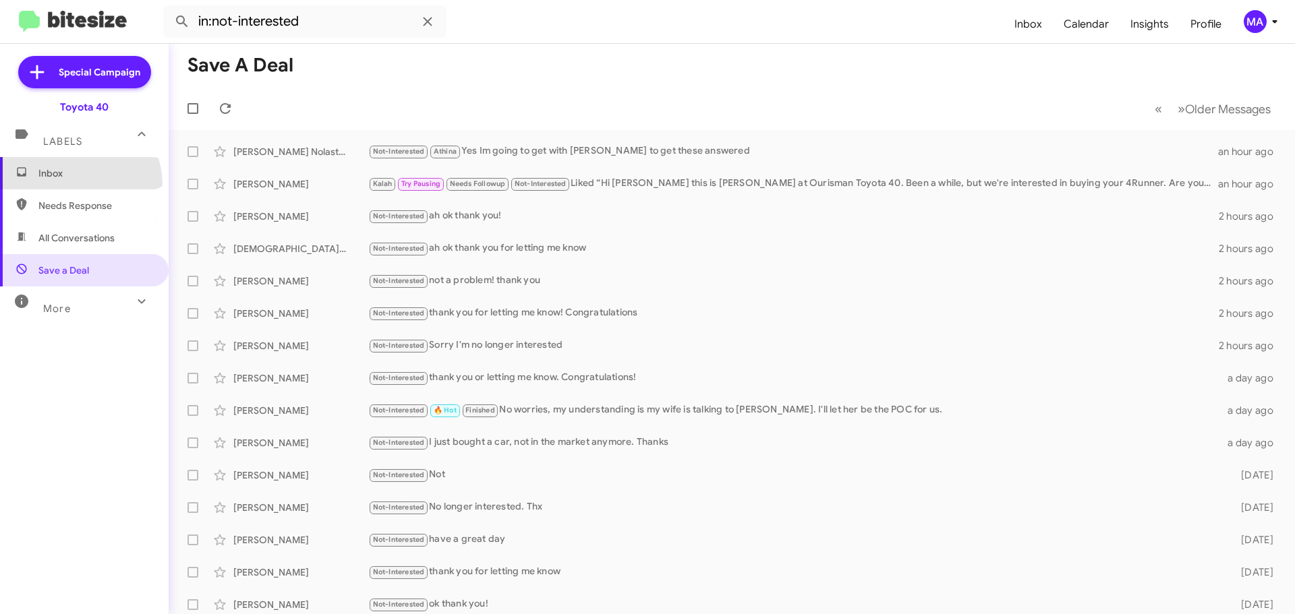
click at [68, 185] on span "Inbox" at bounding box center [84, 173] width 169 height 32
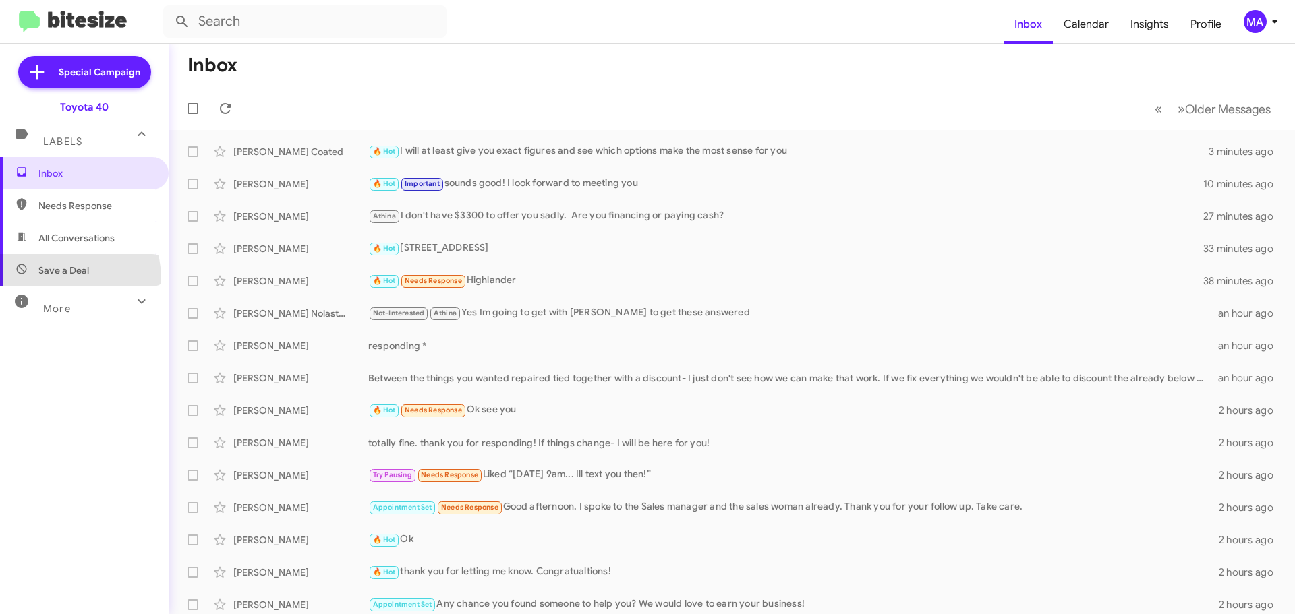
click at [61, 279] on span "Save a Deal" at bounding box center [84, 270] width 169 height 32
type input "in:not-interested"
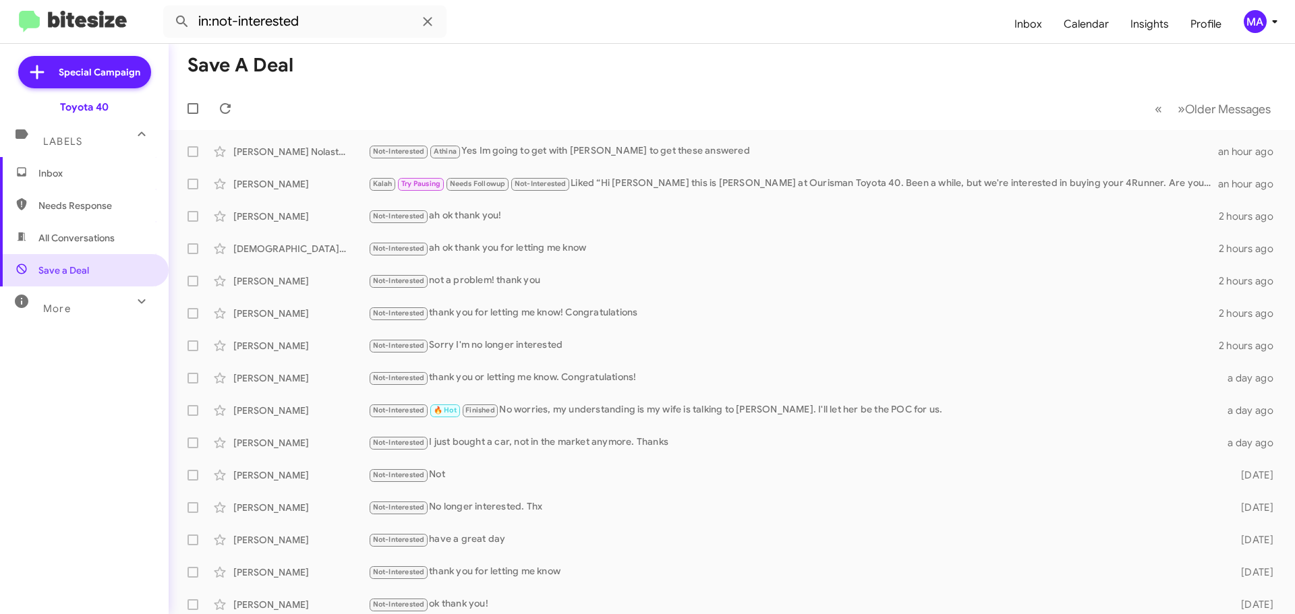
click at [57, 173] on span "Inbox" at bounding box center [95, 173] width 115 height 13
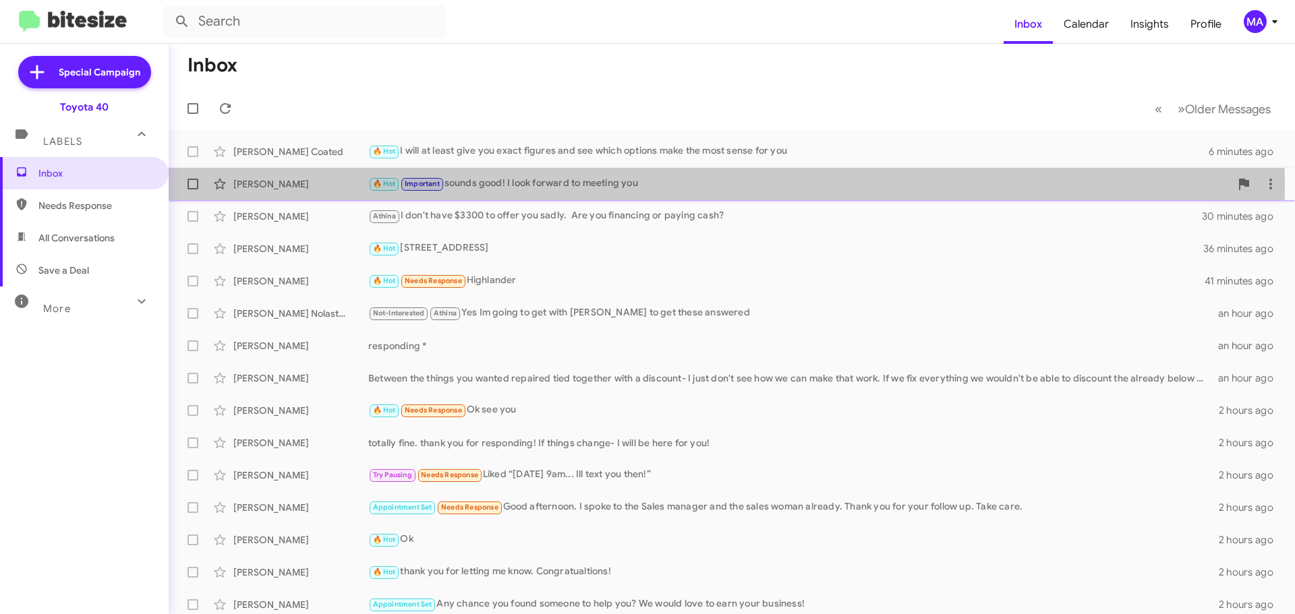
click at [305, 187] on div "[PERSON_NAME]" at bounding box center [300, 183] width 135 height 13
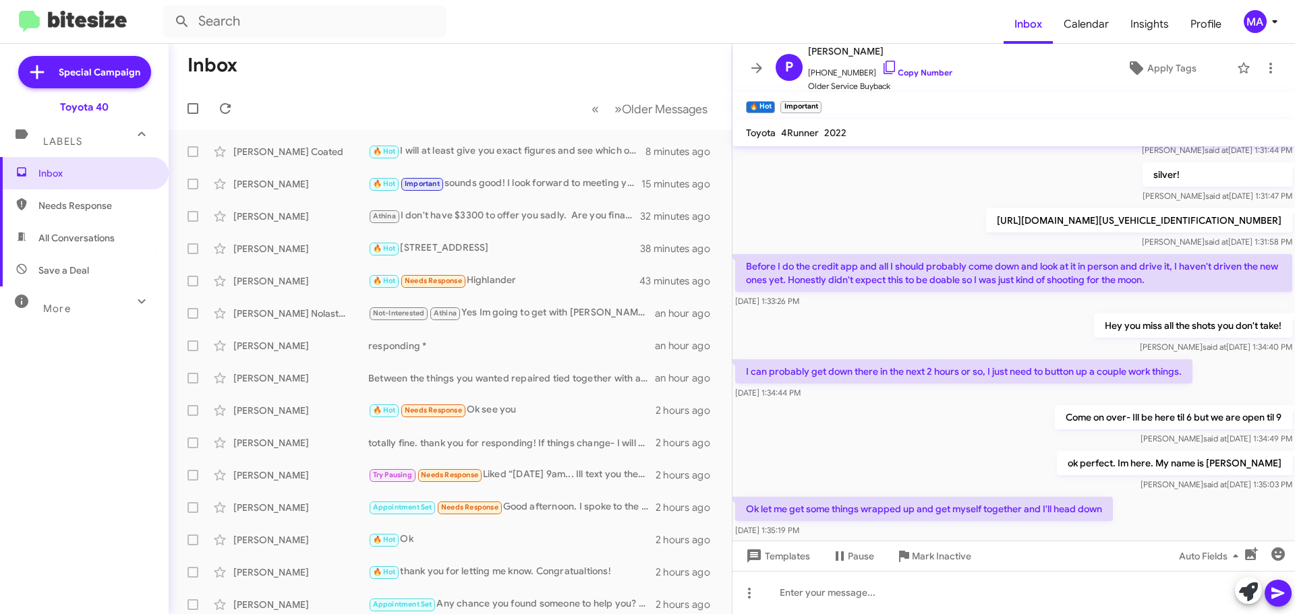
scroll to position [644, 0]
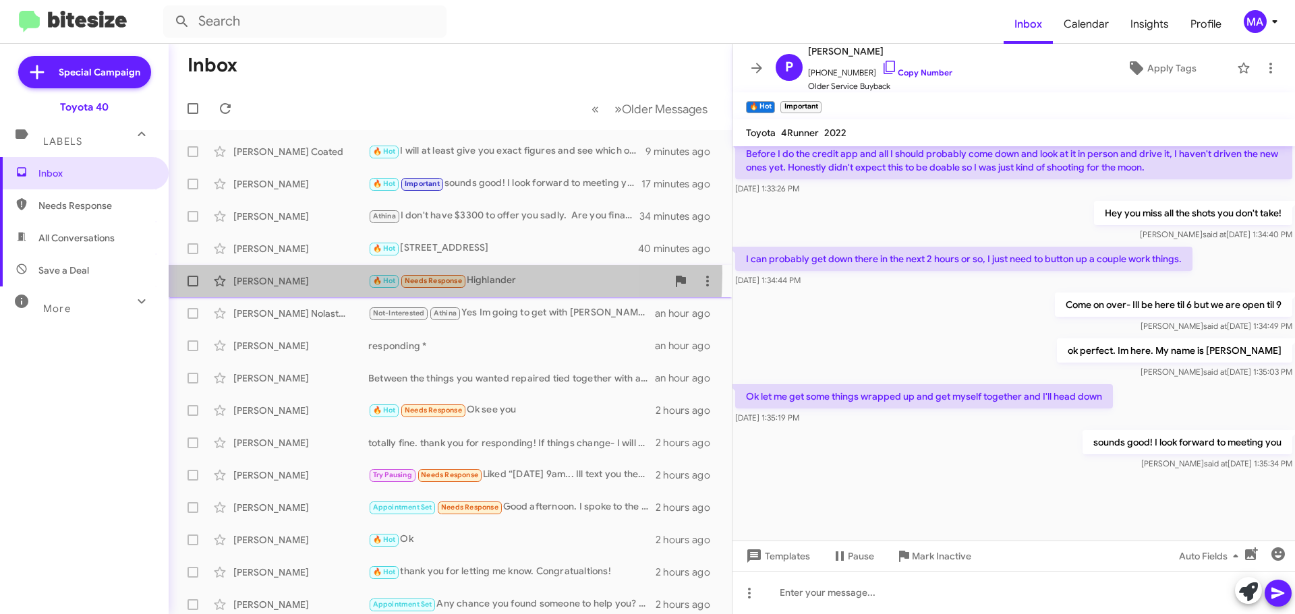
click at [338, 273] on div "Andrew Tolan 🔥 Hot Needs Response Highlander an hour ago" at bounding box center [450, 281] width 542 height 27
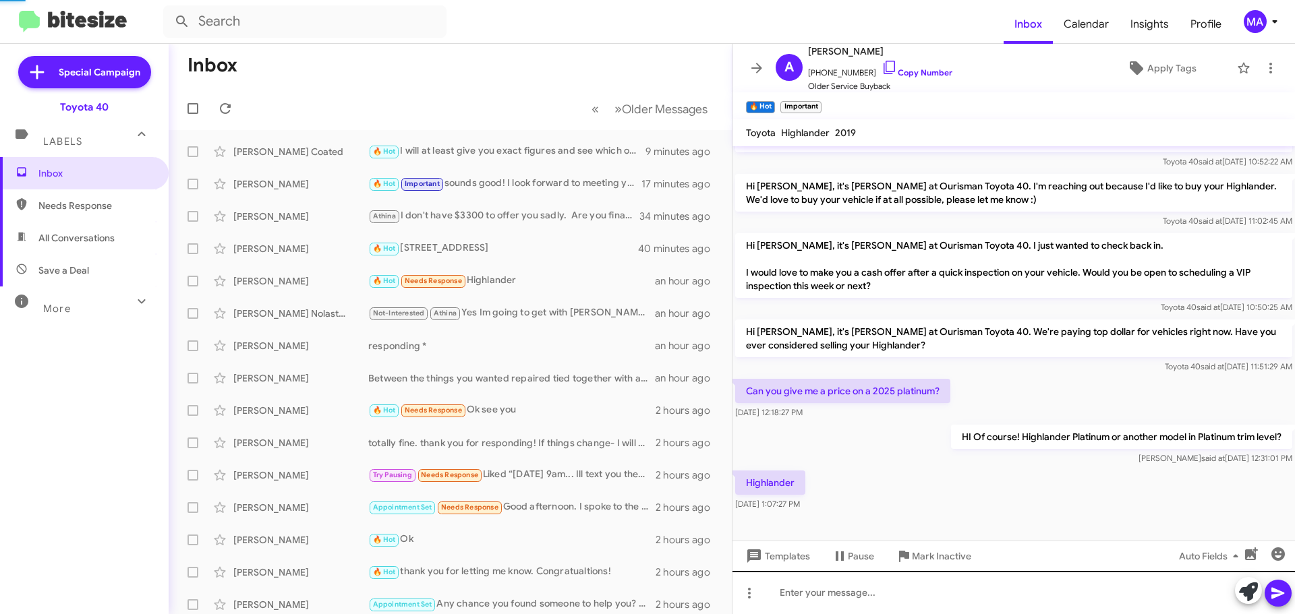
scroll to position [148, 0]
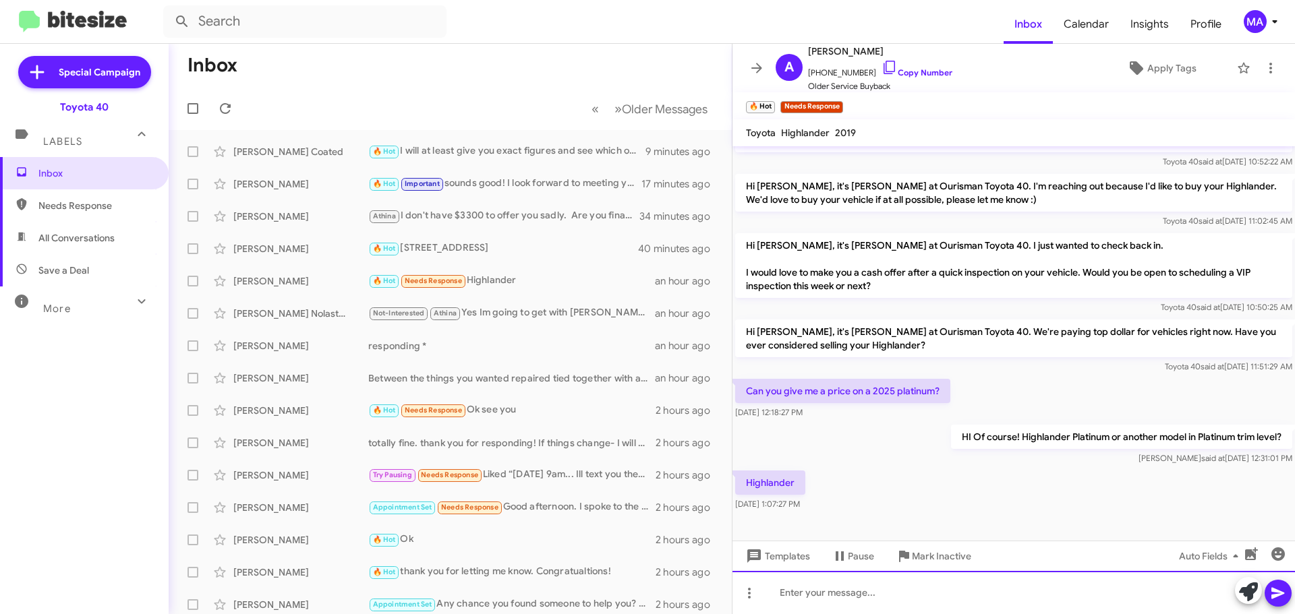
click at [844, 597] on div at bounding box center [1013, 592] width 562 height 43
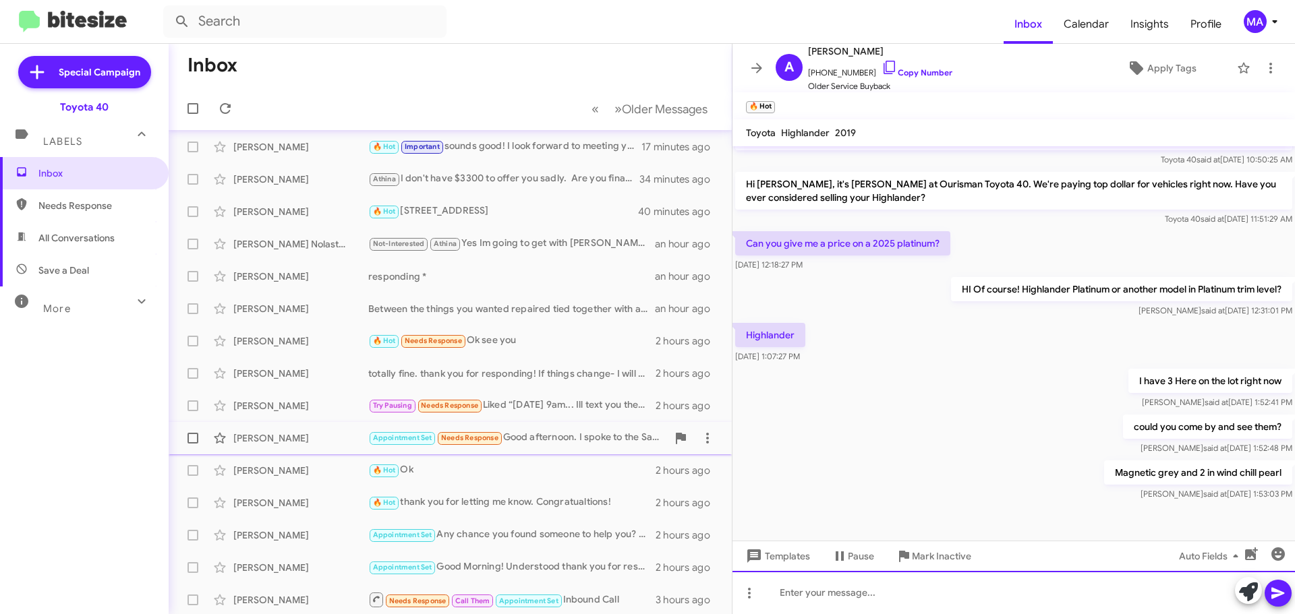
scroll to position [0, 0]
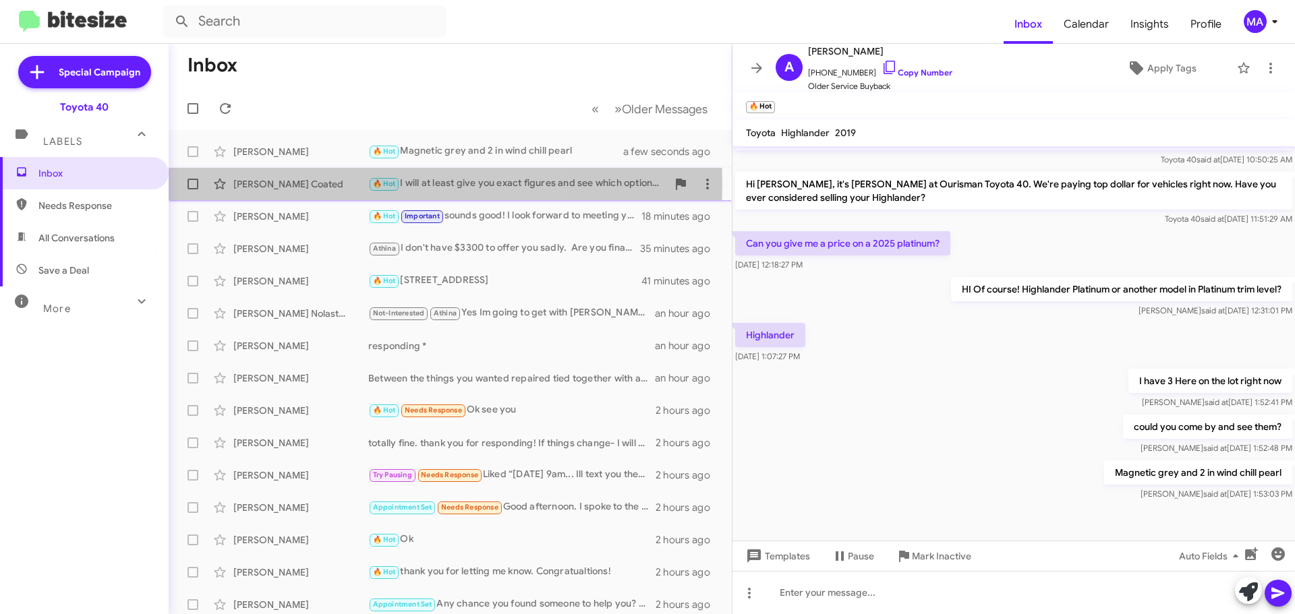
click at [301, 183] on div "[PERSON_NAME] Coated" at bounding box center [300, 183] width 135 height 13
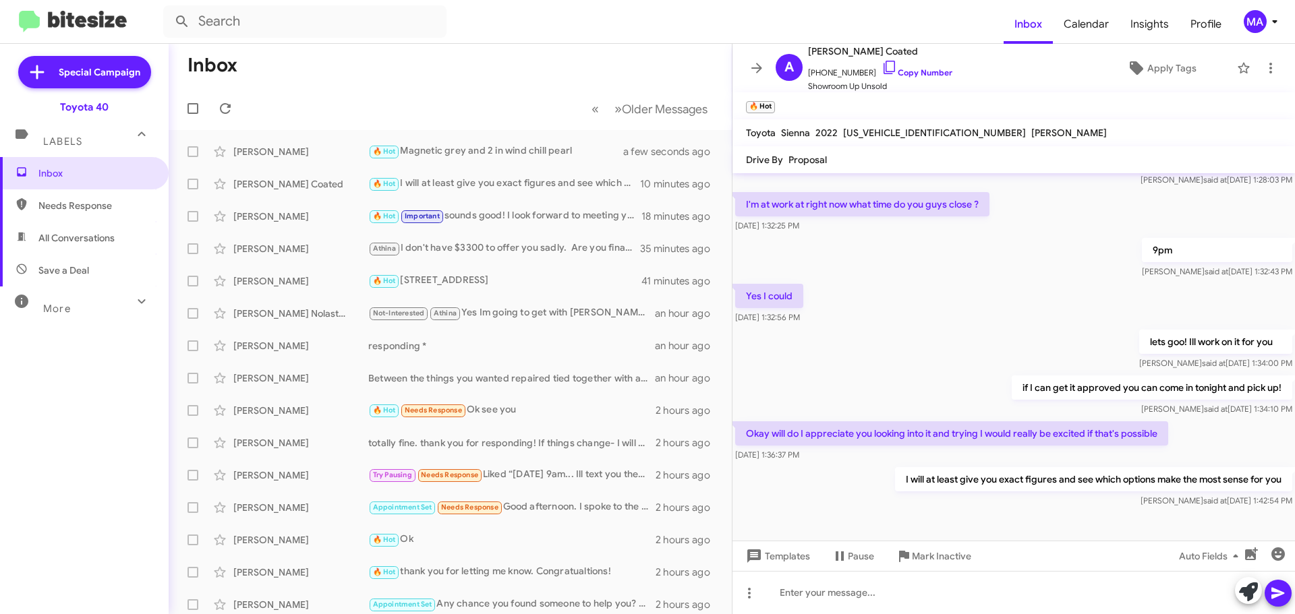
scroll to position [510, 0]
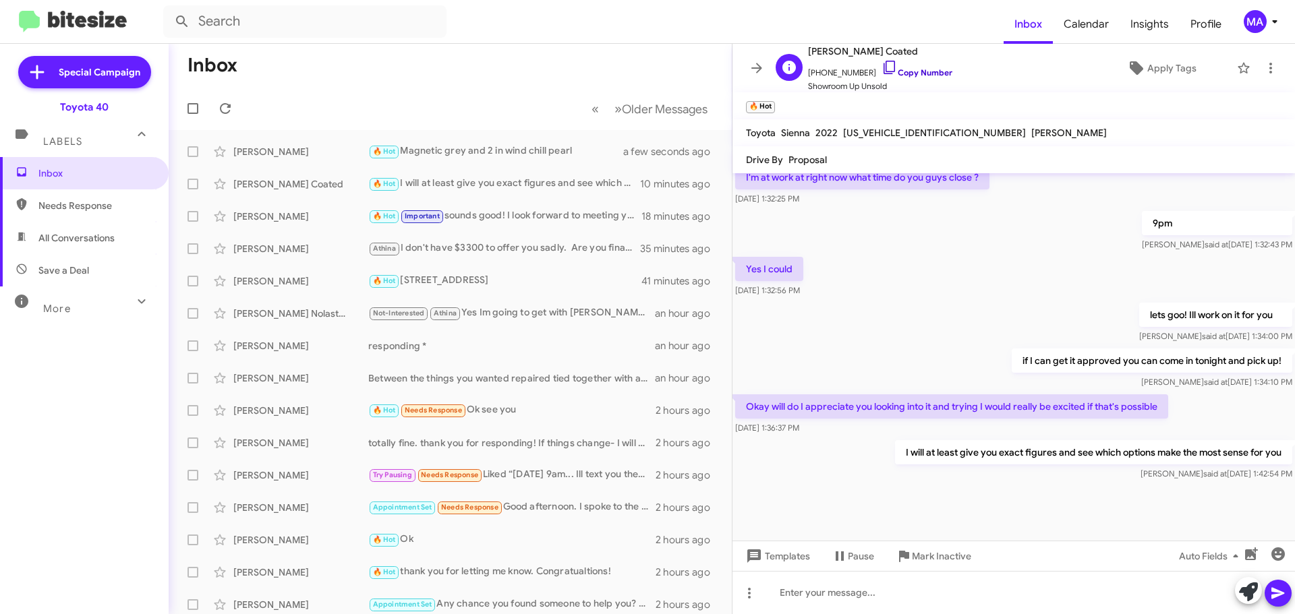
click at [882, 64] on icon at bounding box center [890, 67] width 16 height 16
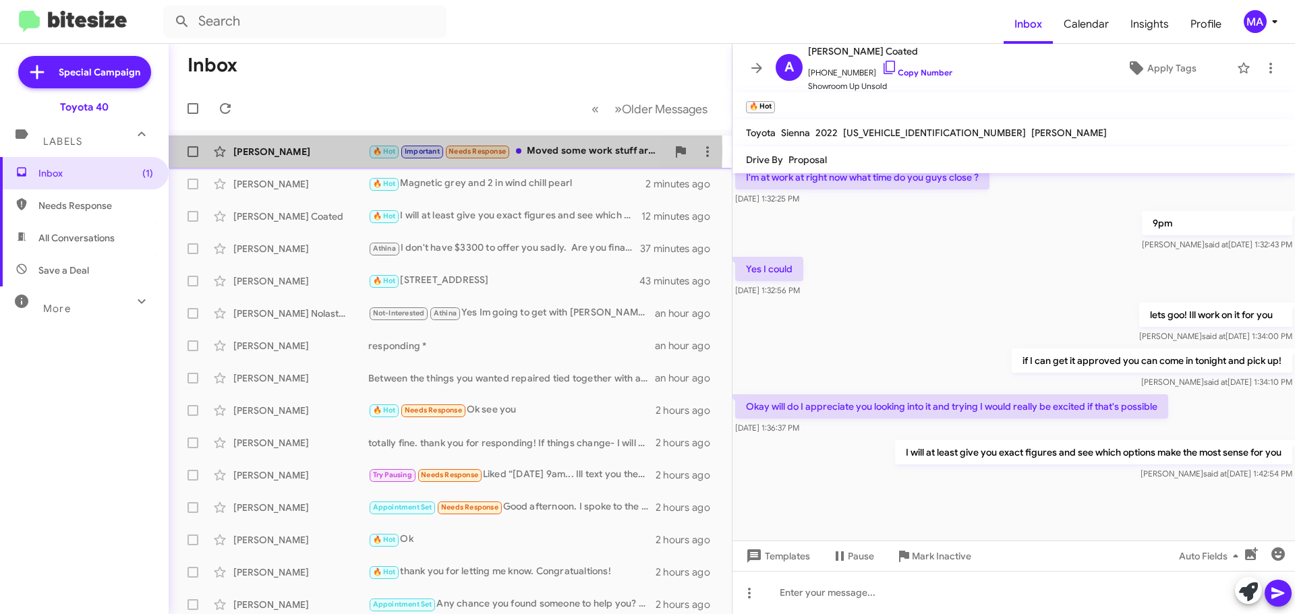
click at [349, 152] on div "[PERSON_NAME]" at bounding box center [300, 151] width 135 height 13
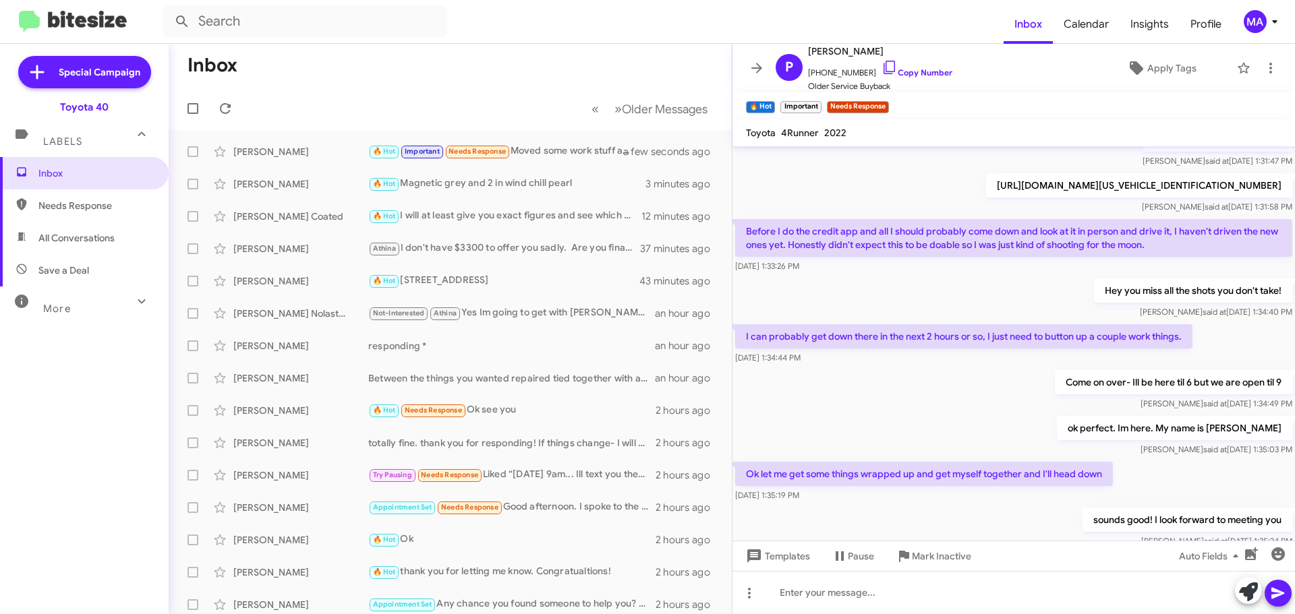
scroll to position [2929, 0]
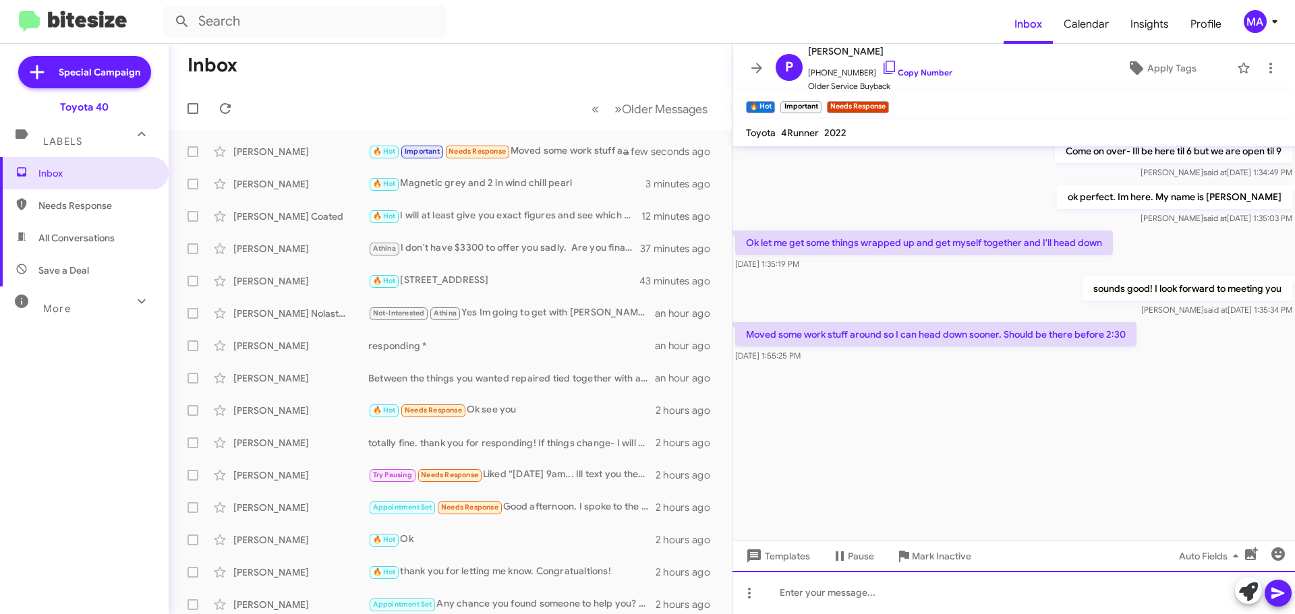
click at [863, 590] on div at bounding box center [1013, 592] width 562 height 43
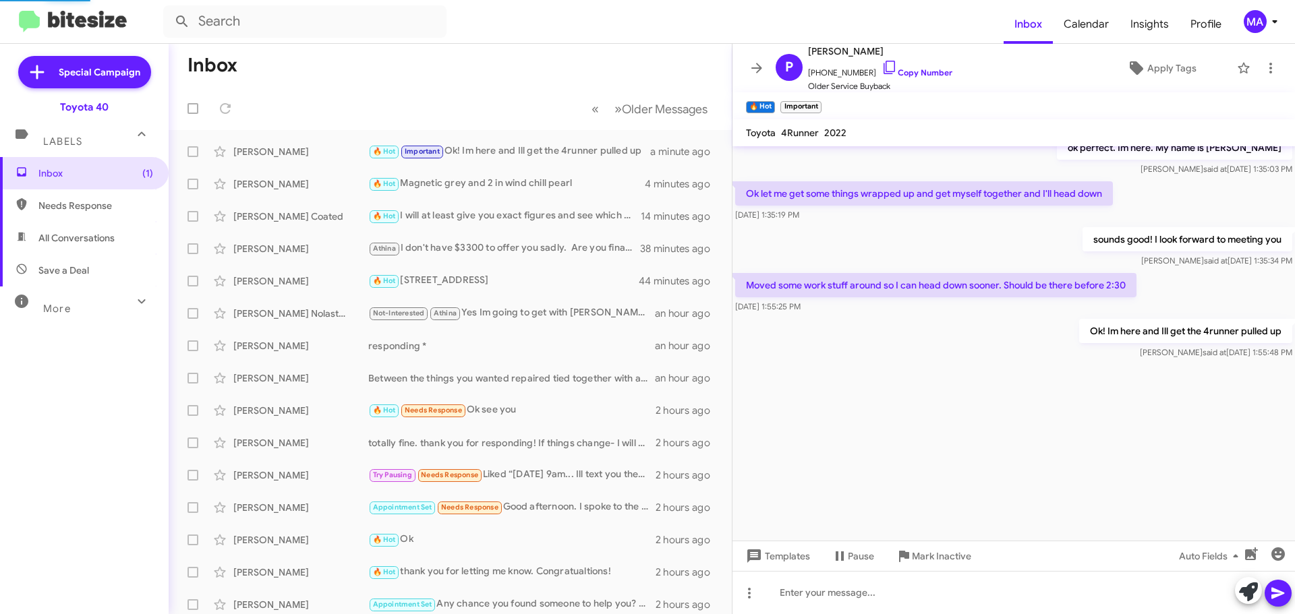
scroll to position [617, 0]
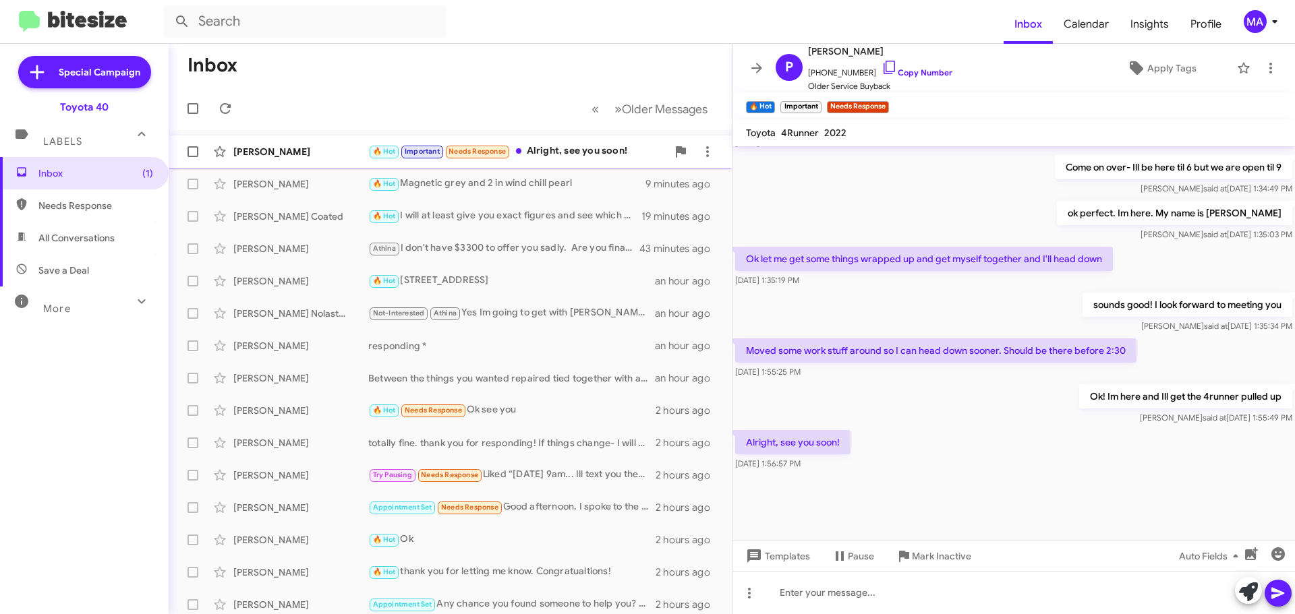
click at [316, 150] on div "[PERSON_NAME]" at bounding box center [300, 151] width 135 height 13
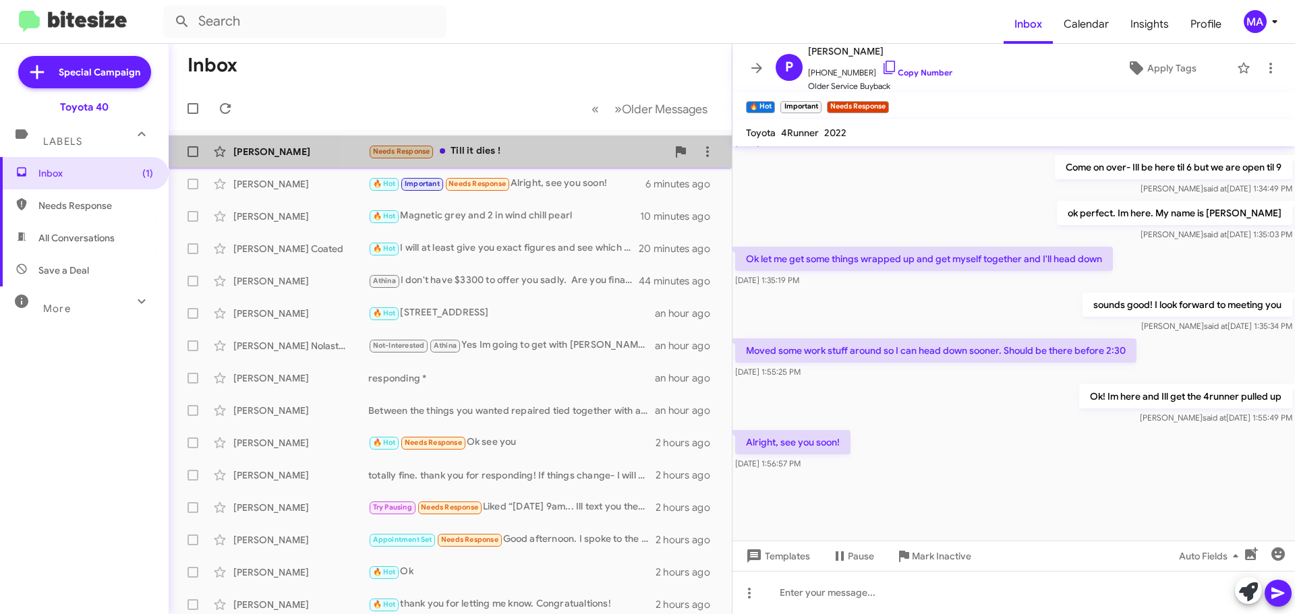
click at [544, 147] on div "Needs Response Till it dies !" at bounding box center [517, 152] width 299 height 16
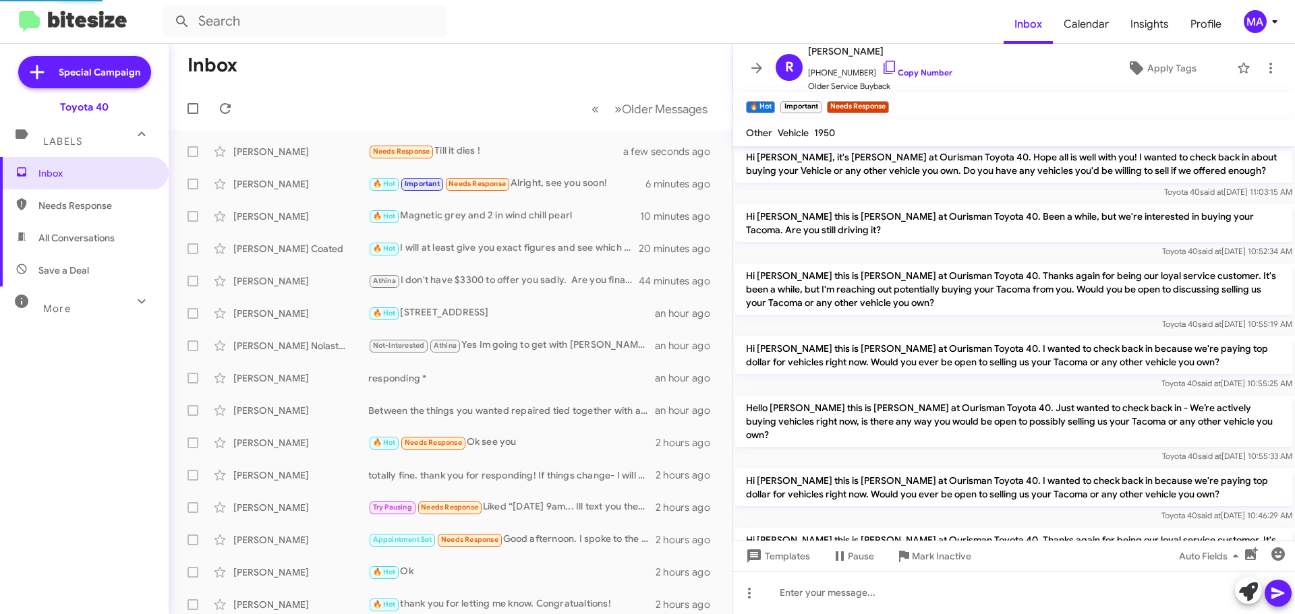
scroll to position [834, 0]
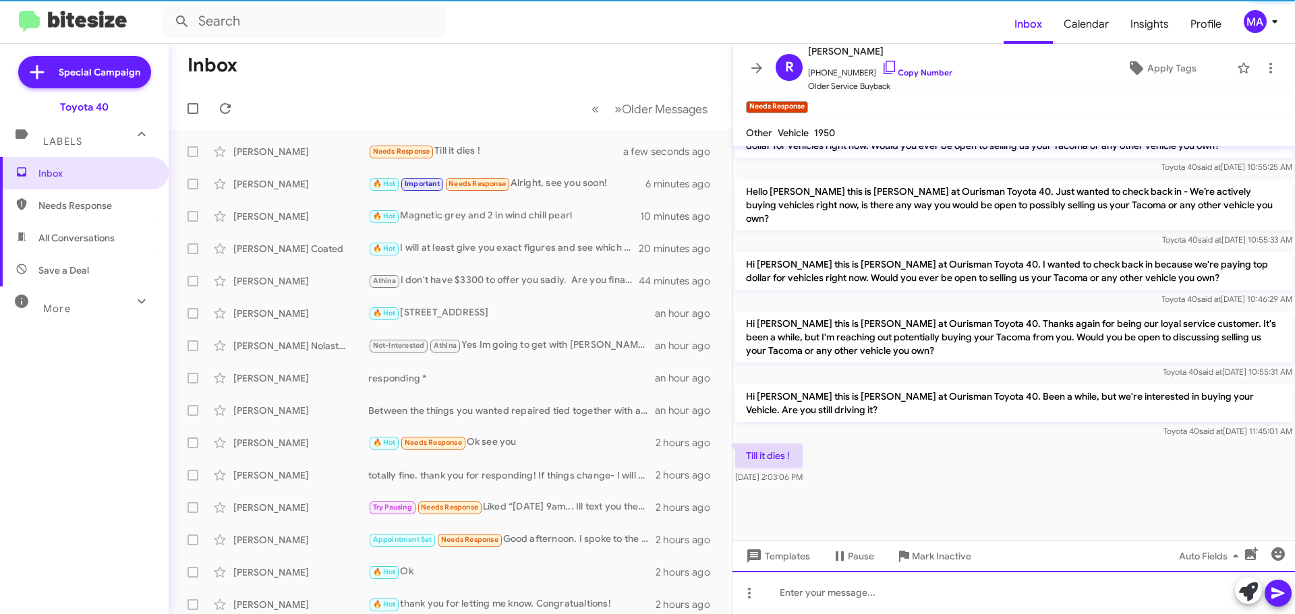
click at [813, 598] on div at bounding box center [1013, 592] width 562 height 43
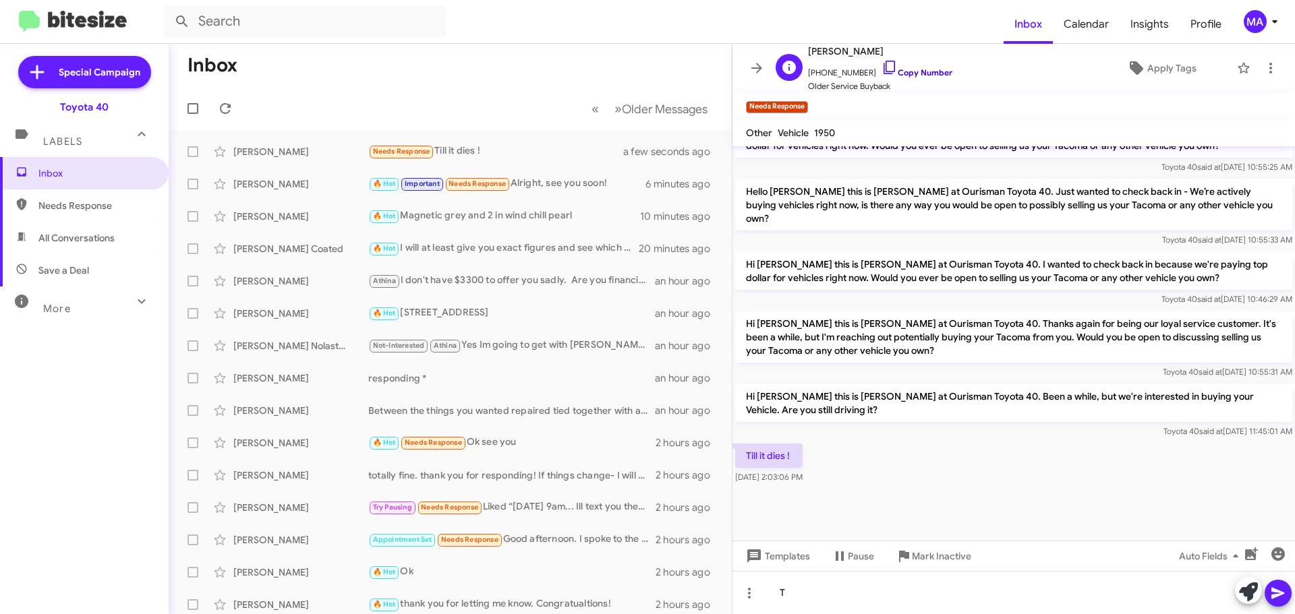
click at [882, 67] on icon at bounding box center [890, 67] width 16 height 16
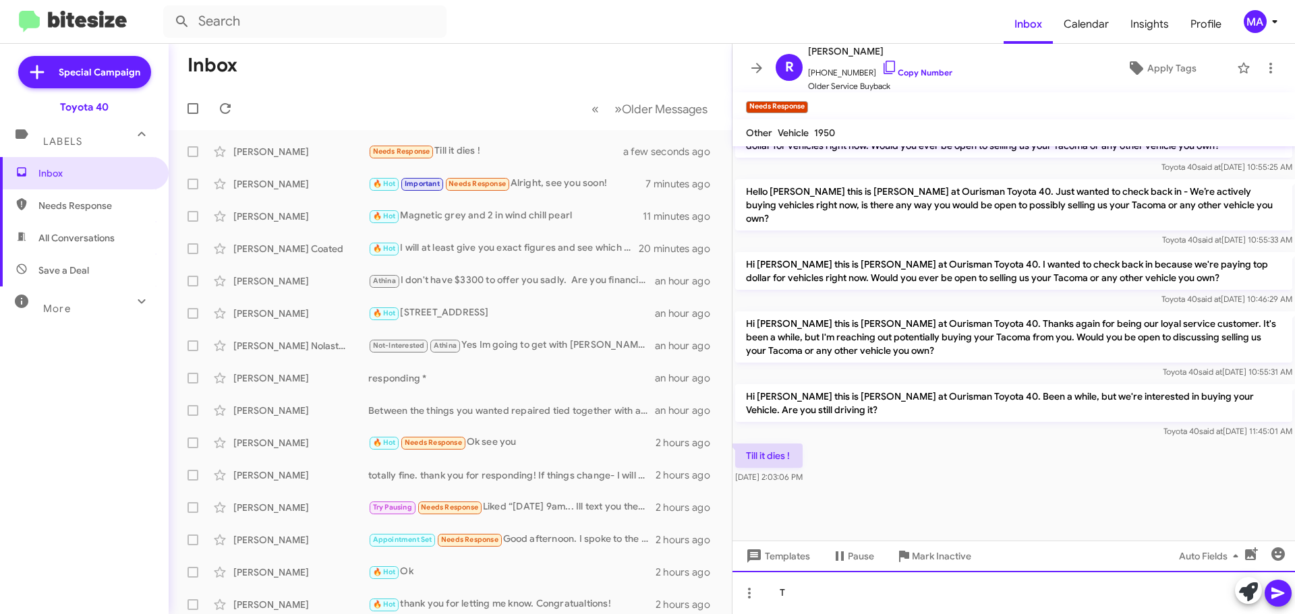
click at [830, 598] on div "T" at bounding box center [1013, 592] width 562 height 43
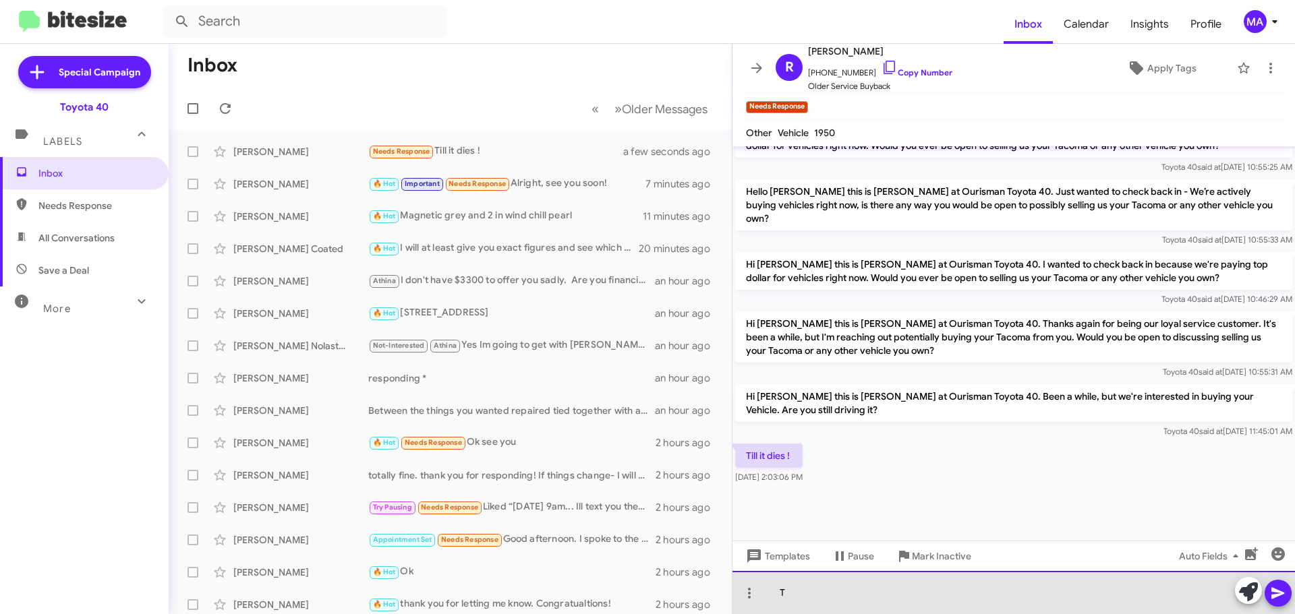
click at [830, 598] on div "T" at bounding box center [1013, 592] width 562 height 43
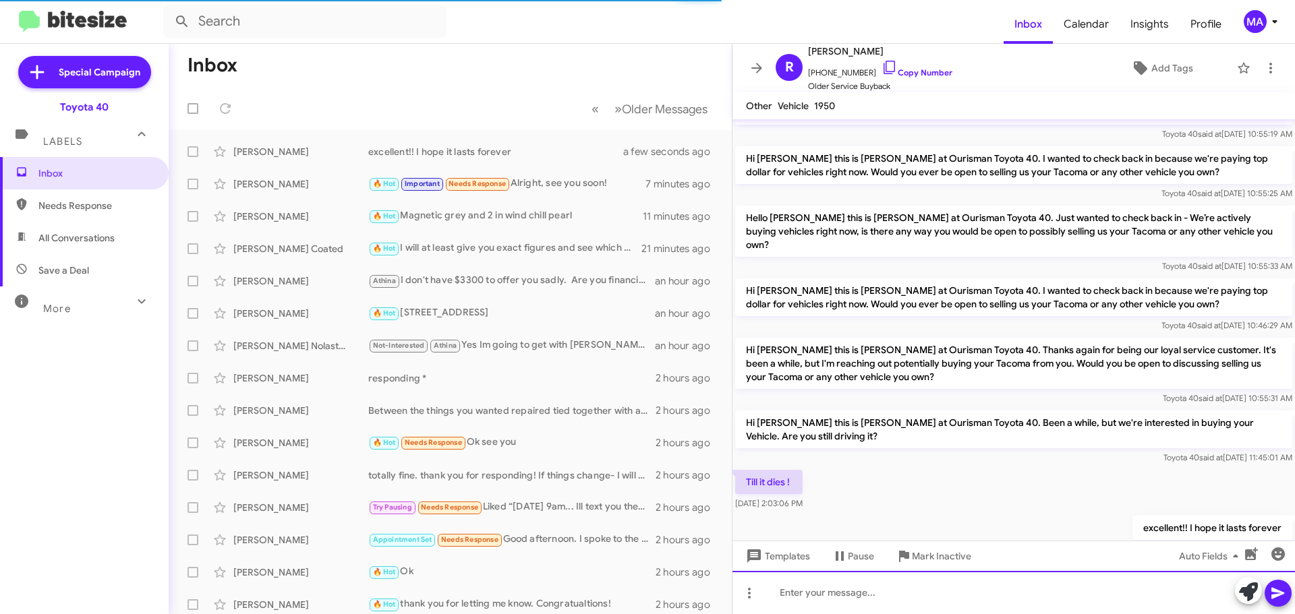
scroll to position [905, 0]
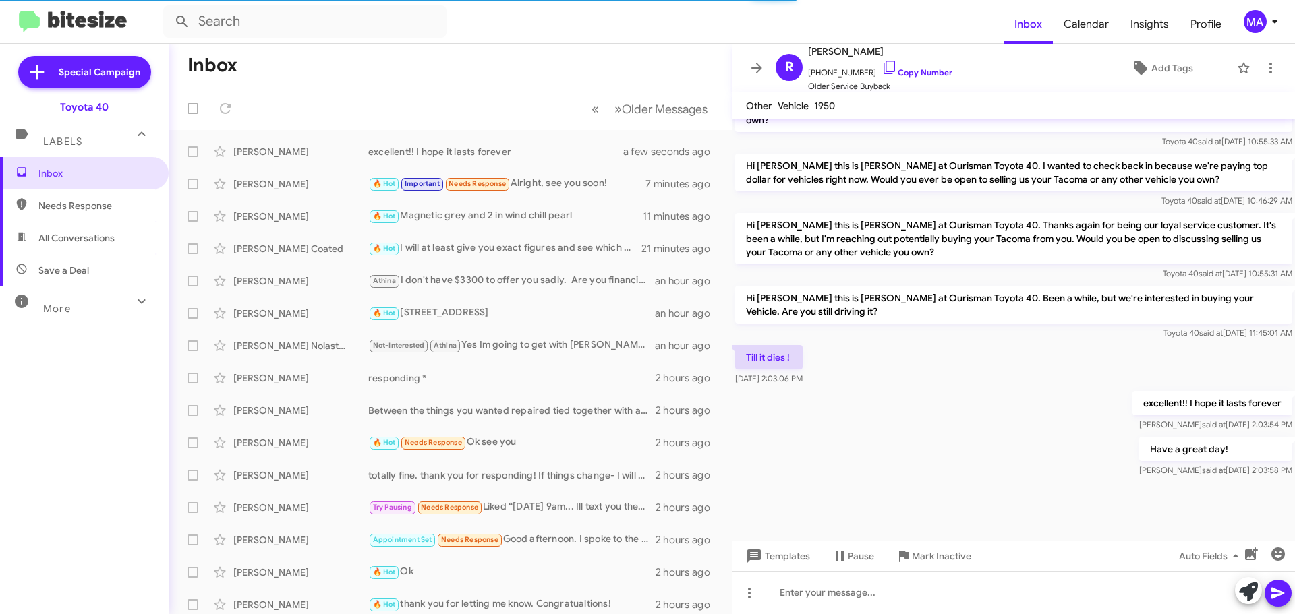
click at [75, 198] on span "Needs Response" at bounding box center [84, 206] width 169 height 32
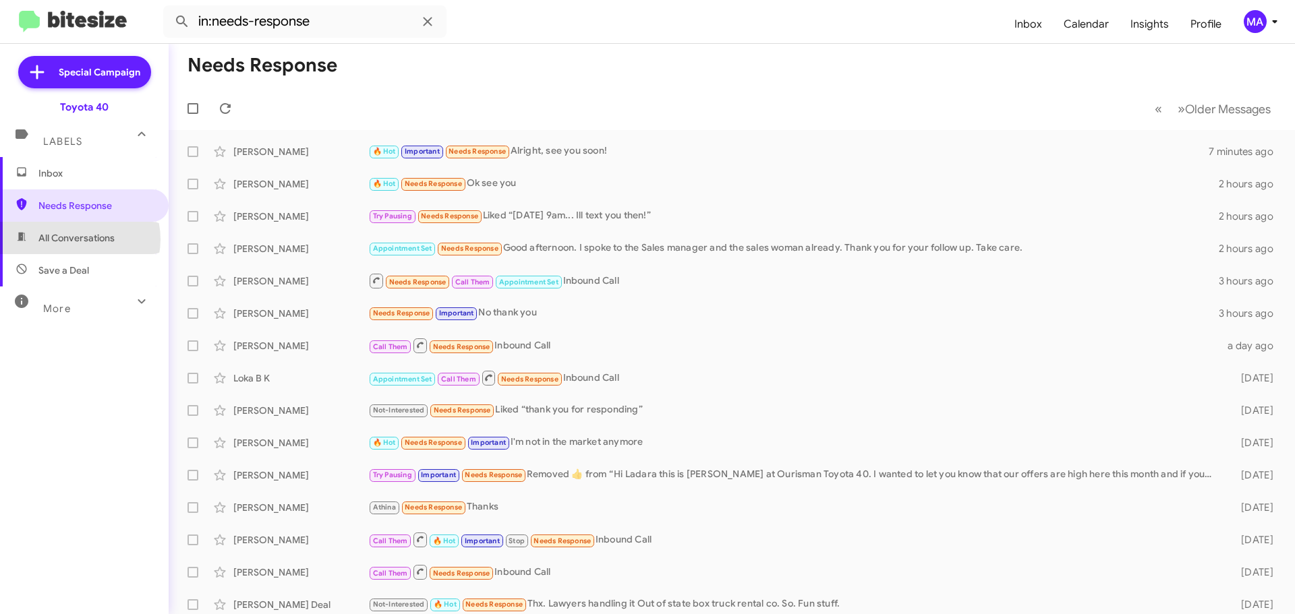
click at [78, 239] on span "All Conversations" at bounding box center [76, 237] width 76 height 13
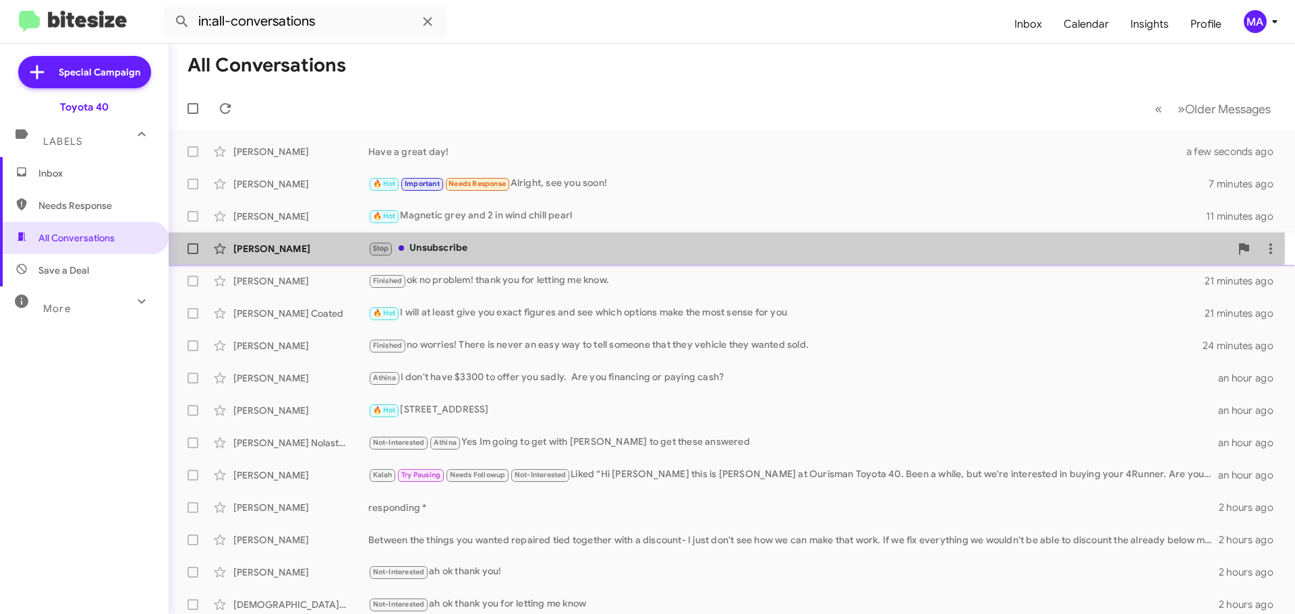
click at [472, 246] on div "Stop Unsubscribe" at bounding box center [799, 249] width 862 height 16
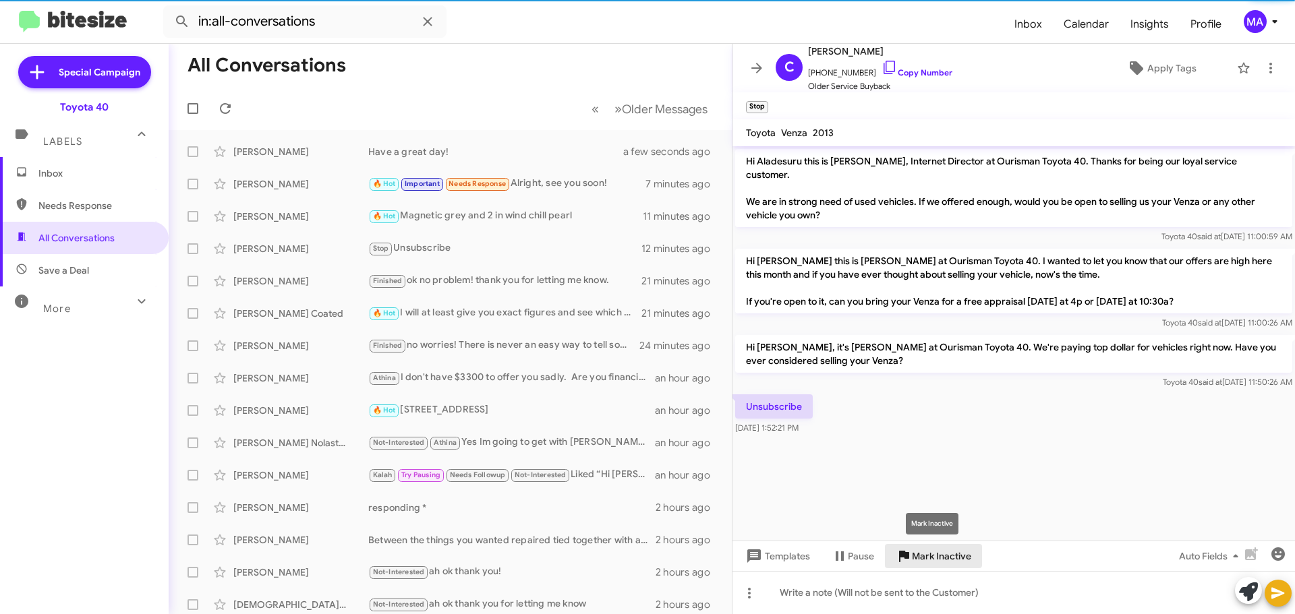
click at [931, 555] on span "Mark Inactive" at bounding box center [941, 556] width 59 height 24
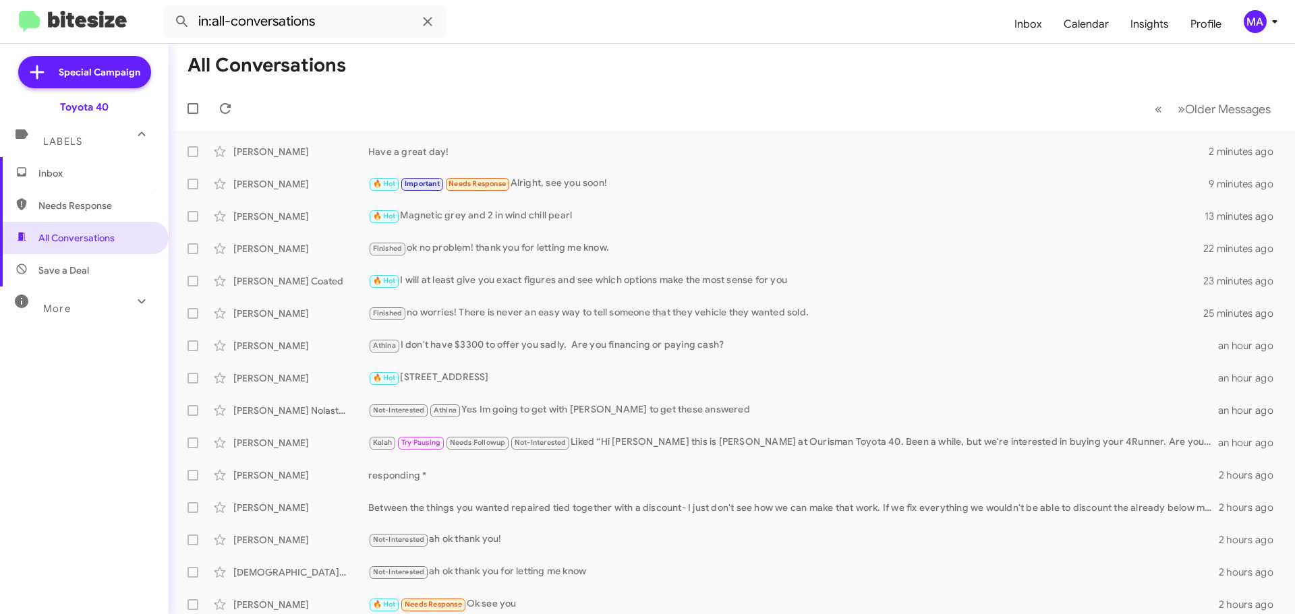
click at [119, 199] on span "Needs Response" at bounding box center [95, 205] width 115 height 13
type input "in:needs-response"
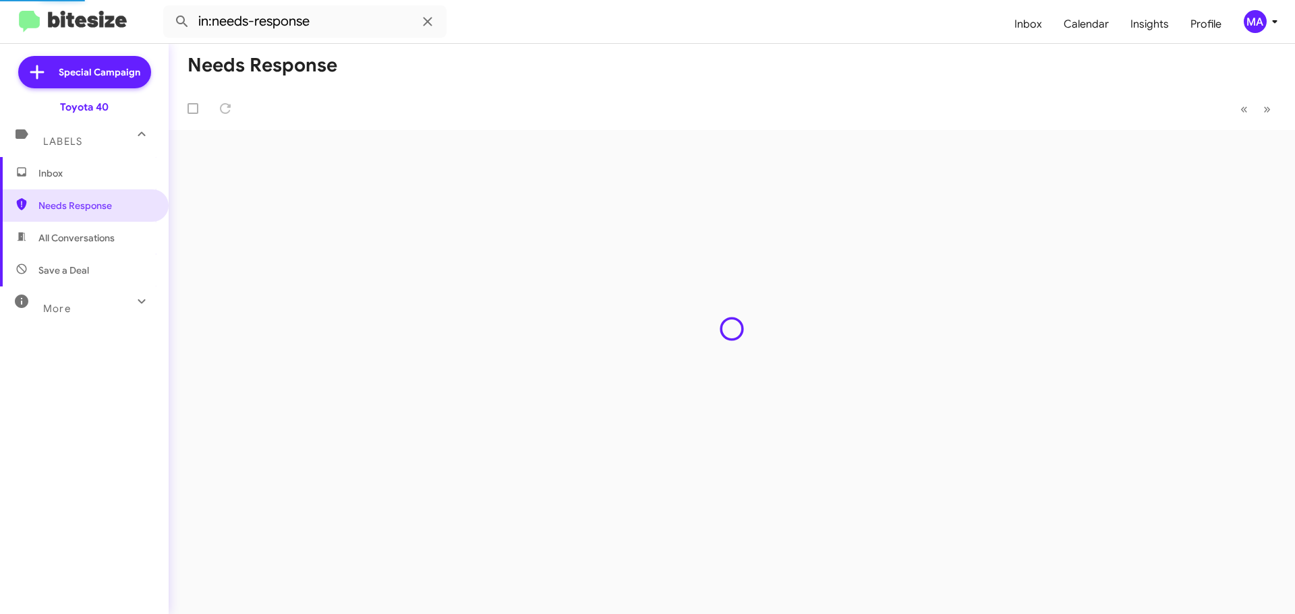
click at [94, 180] on span "Inbox" at bounding box center [84, 173] width 169 height 32
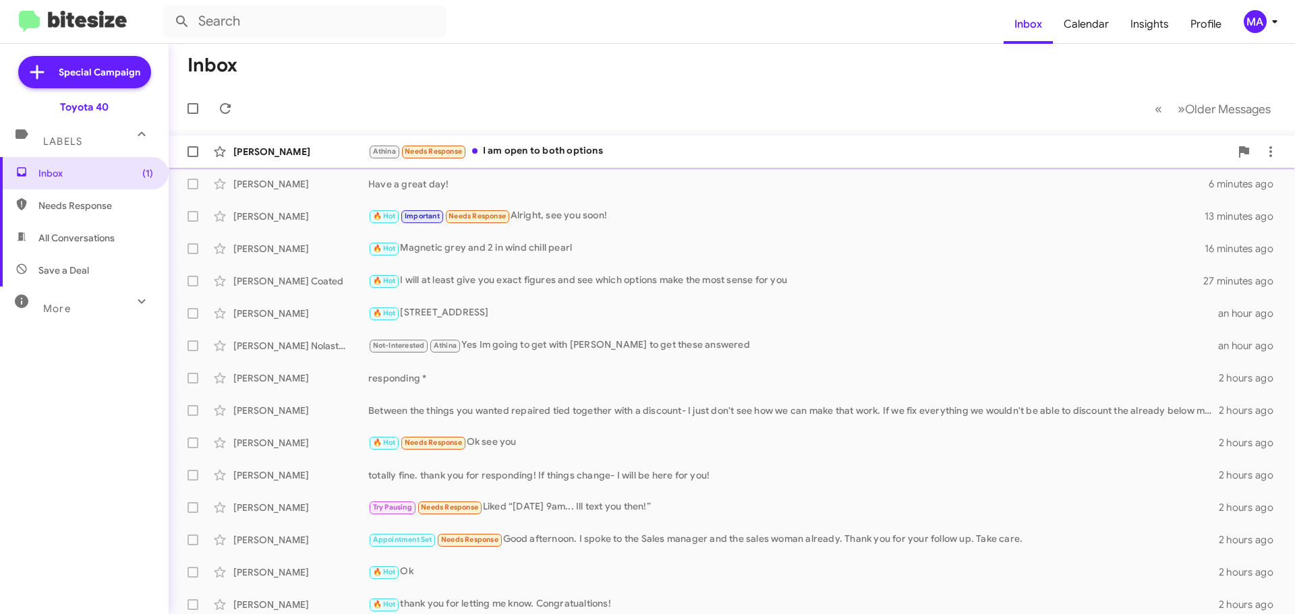
click at [606, 149] on div "Athina Needs Response I am open to both options" at bounding box center [799, 152] width 862 height 16
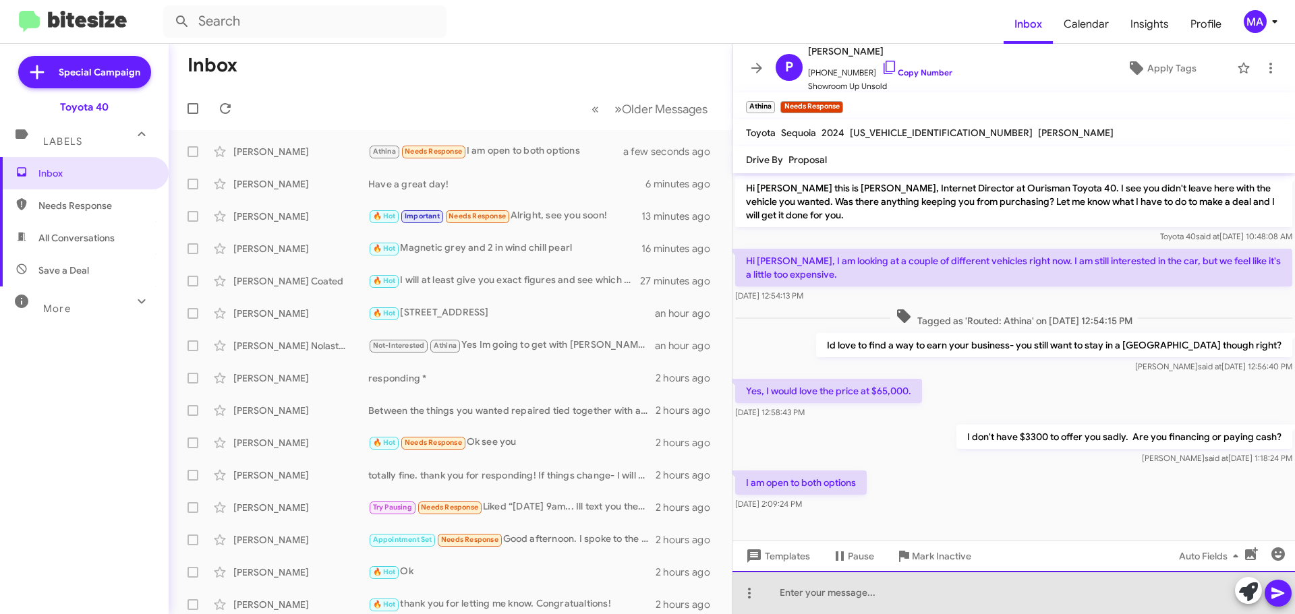
click at [894, 593] on div at bounding box center [1013, 592] width 562 height 43
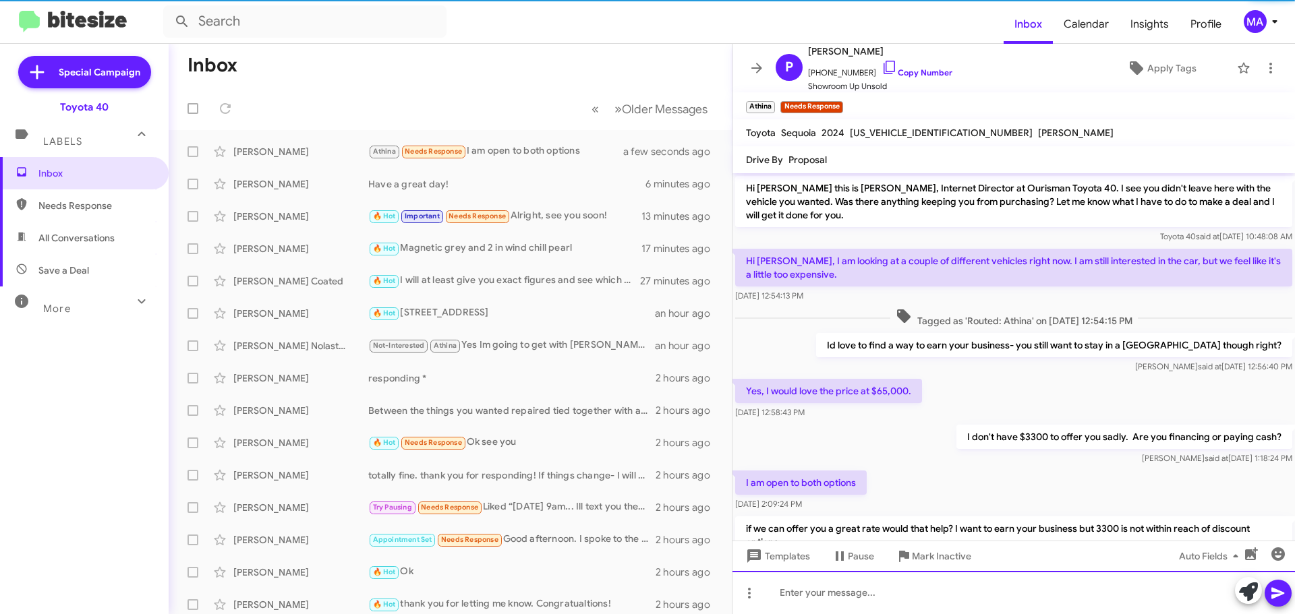
scroll to position [59, 0]
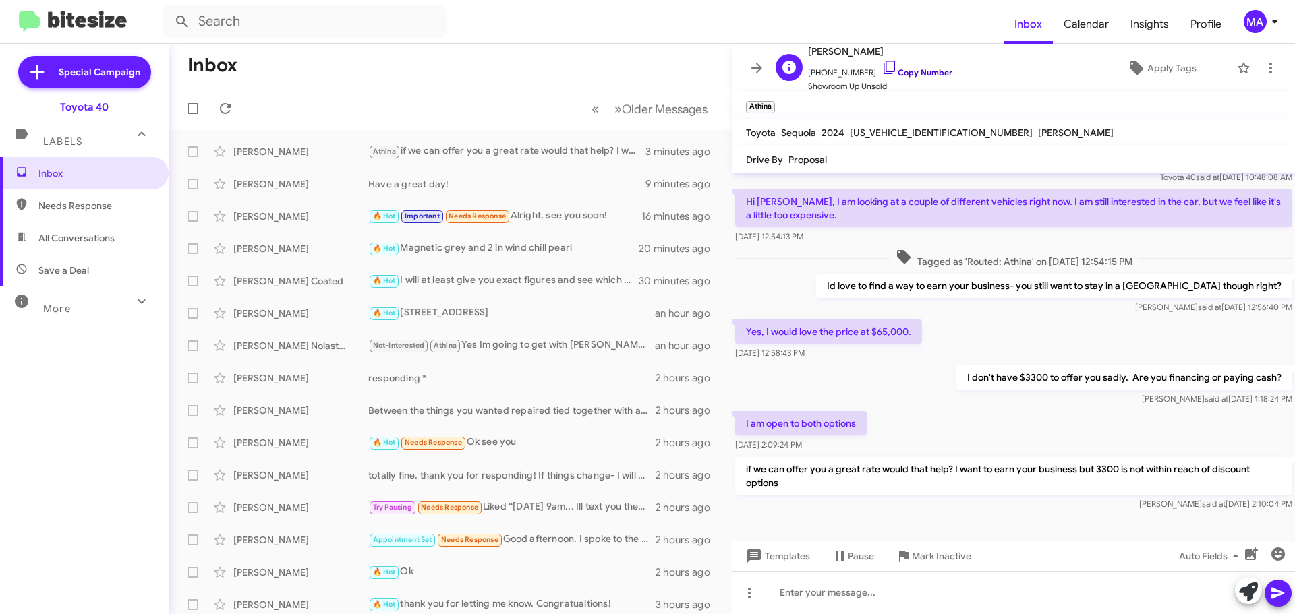
click at [882, 63] on icon at bounding box center [890, 67] width 16 height 16
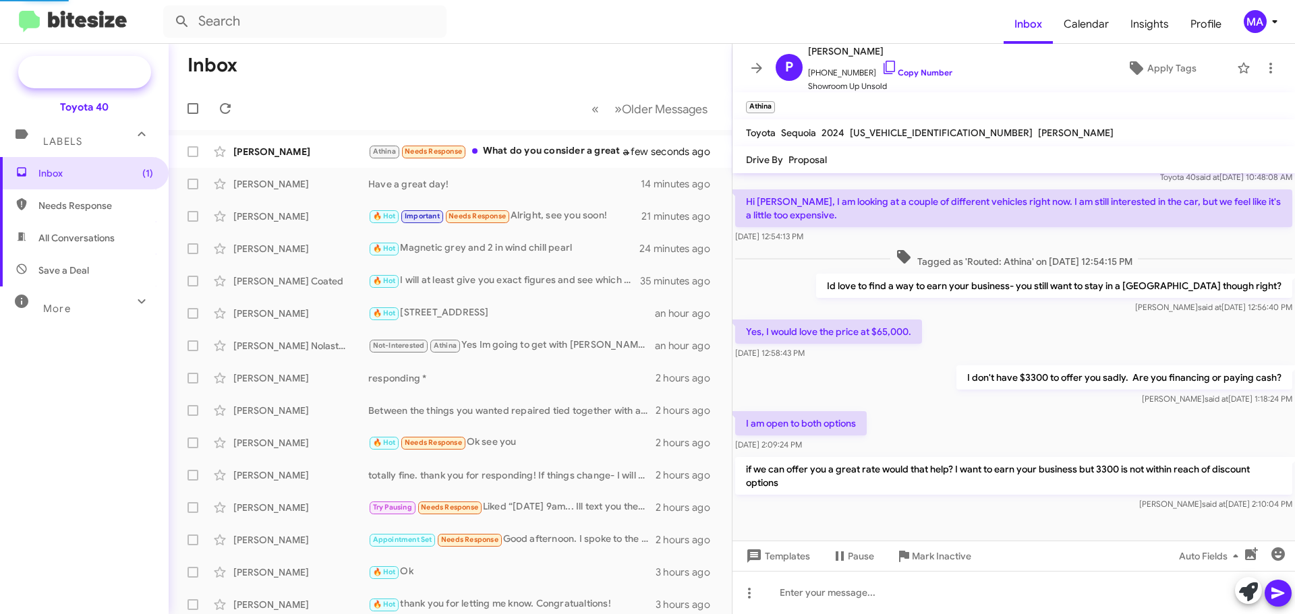
scroll to position [109, 0]
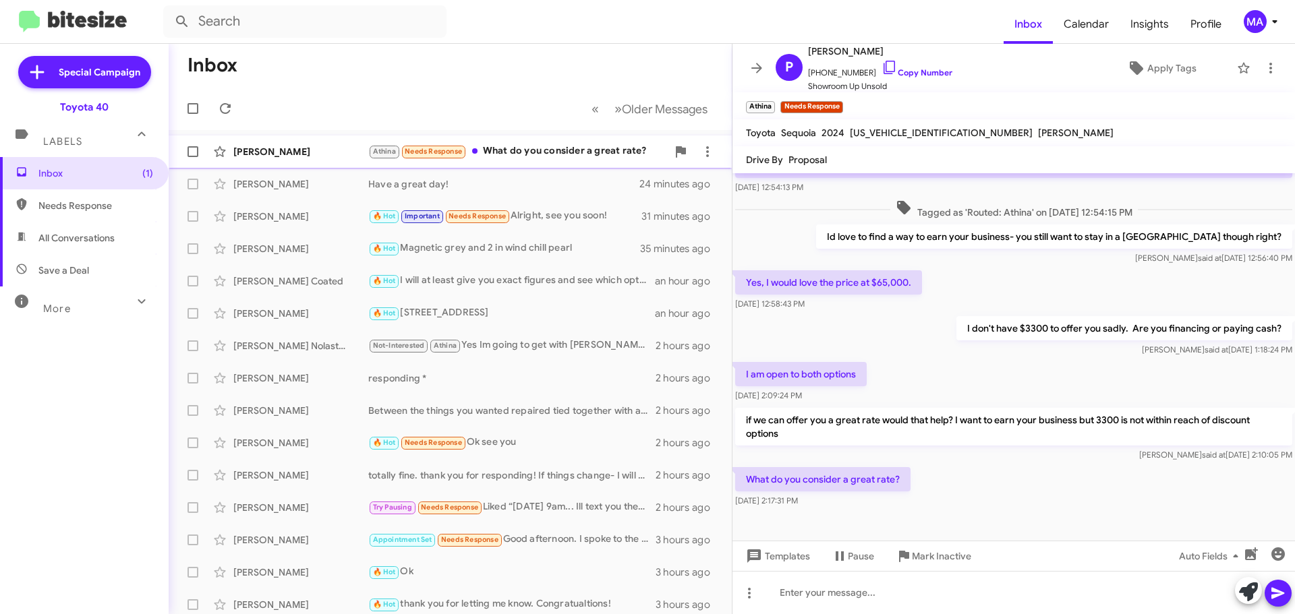
click at [523, 150] on div "Athina Needs Response What do you consider a great rate?" at bounding box center [517, 152] width 299 height 16
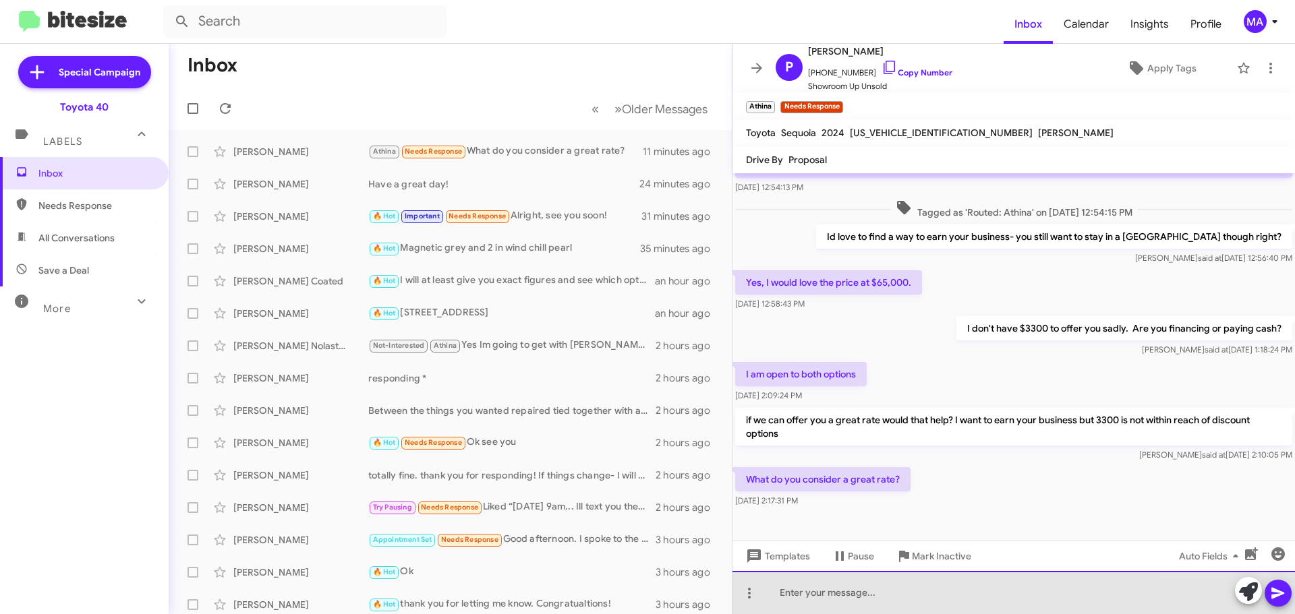
click at [888, 599] on div at bounding box center [1013, 592] width 562 height 43
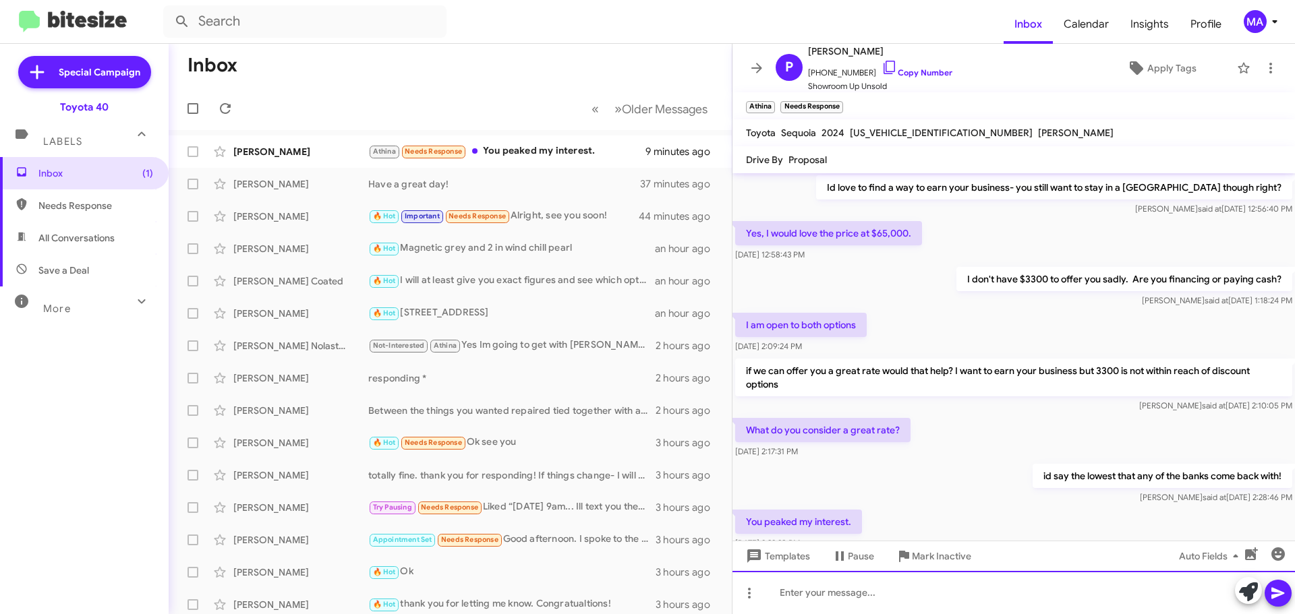
scroll to position [0, 0]
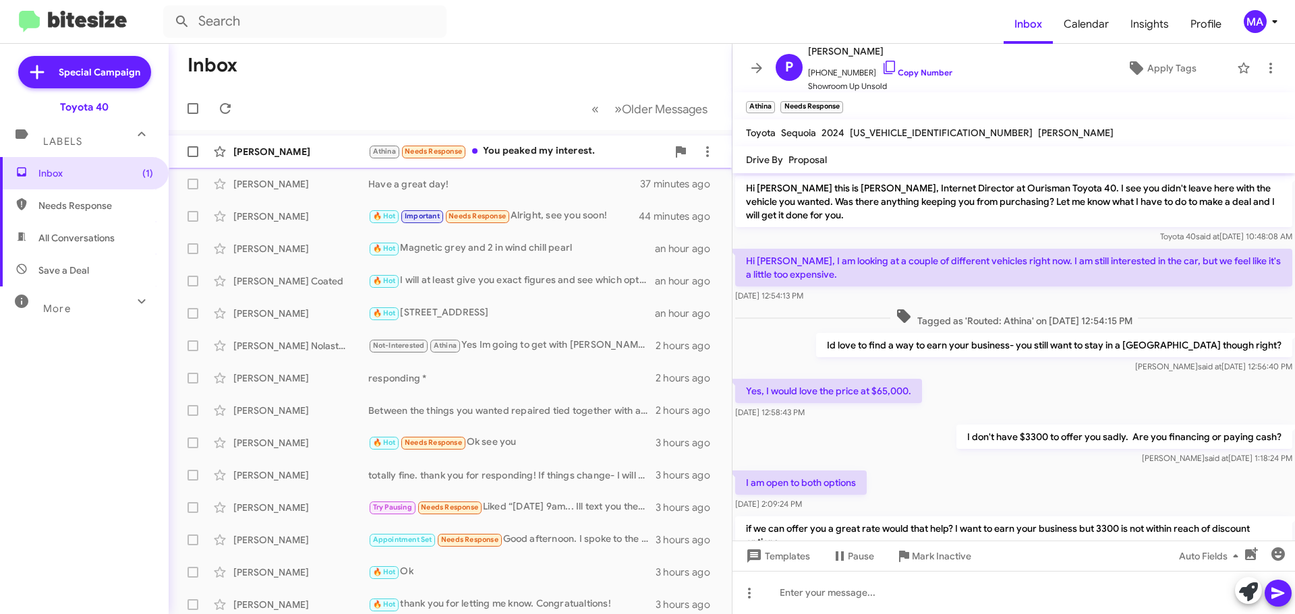
click at [523, 151] on div "Athina Needs Response You peaked my interest." at bounding box center [517, 152] width 299 height 16
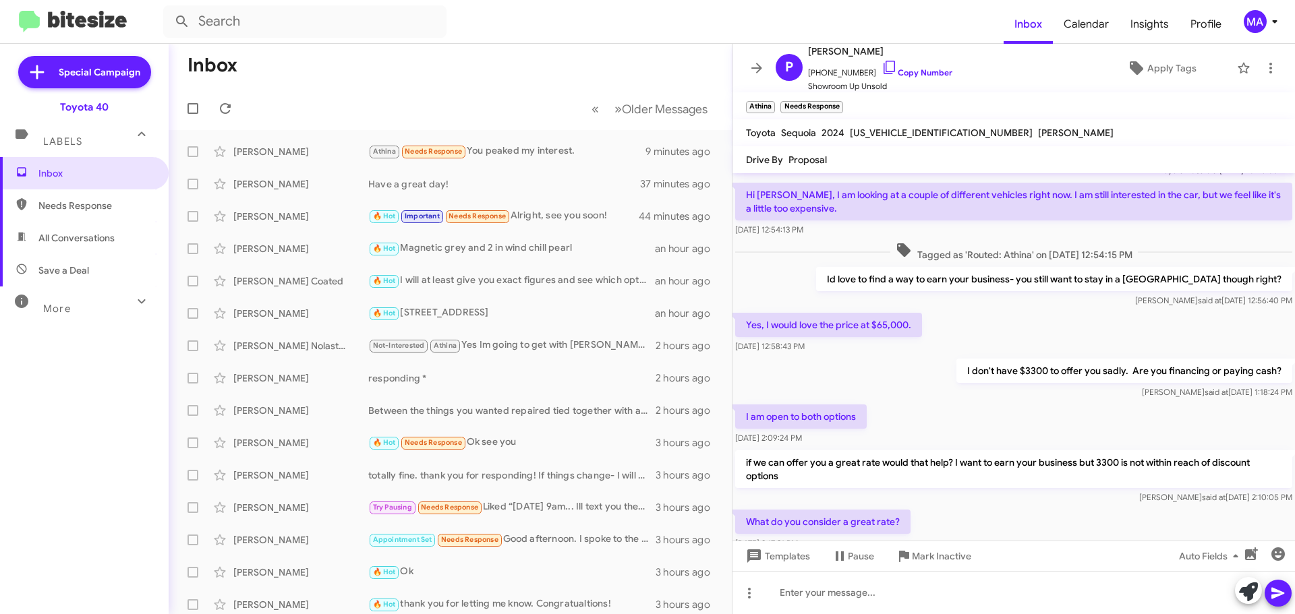
scroll to position [207, 0]
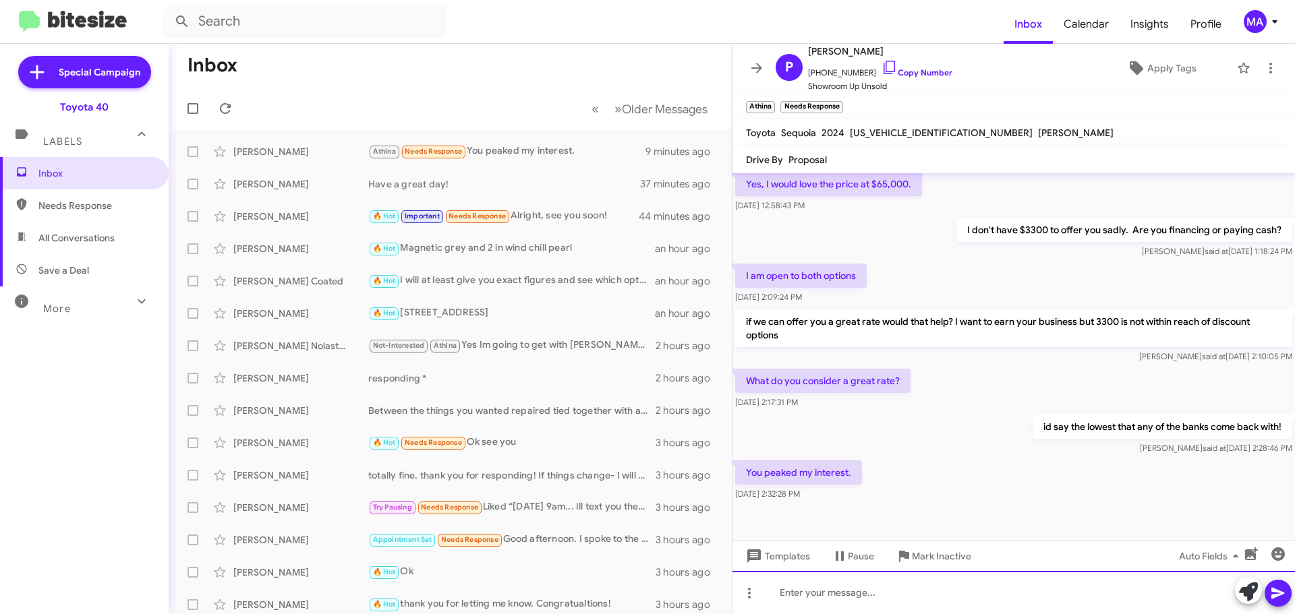
click at [869, 602] on div at bounding box center [1013, 592] width 562 height 43
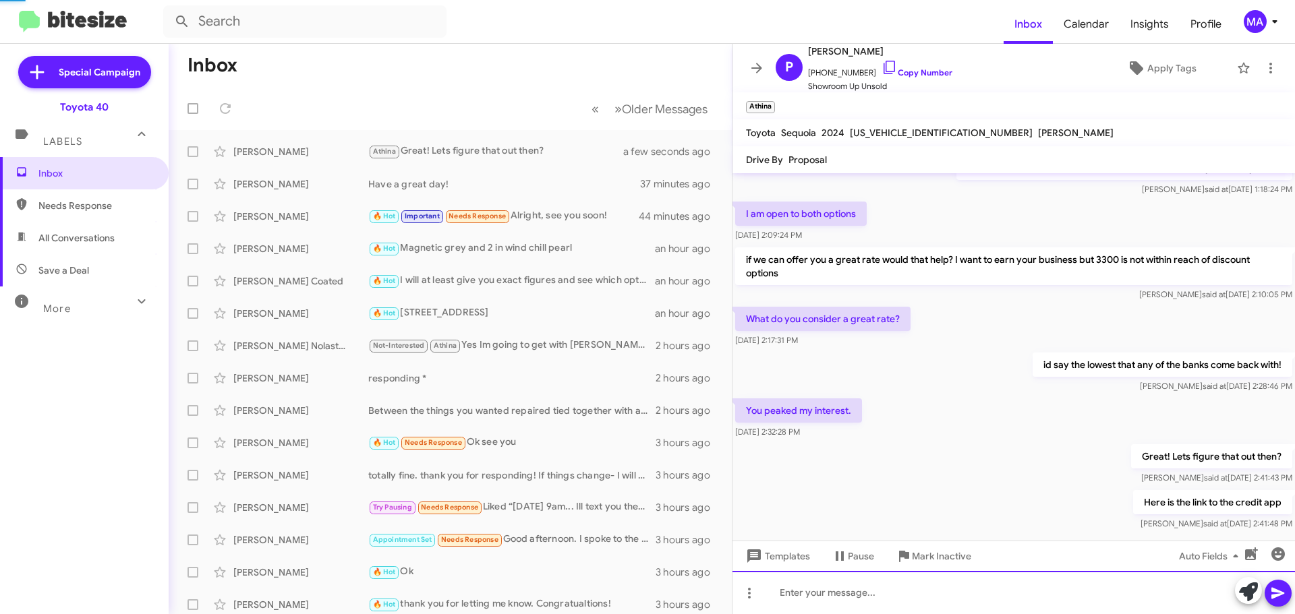
scroll to position [306, 0]
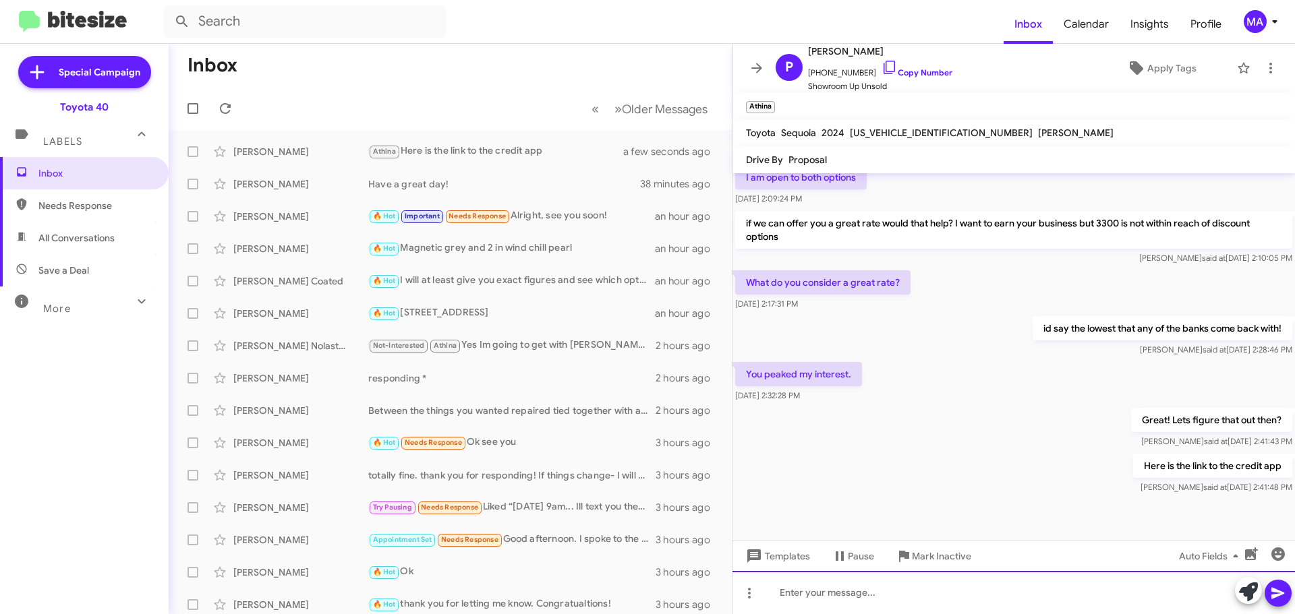
click at [834, 599] on div at bounding box center [1013, 592] width 562 height 43
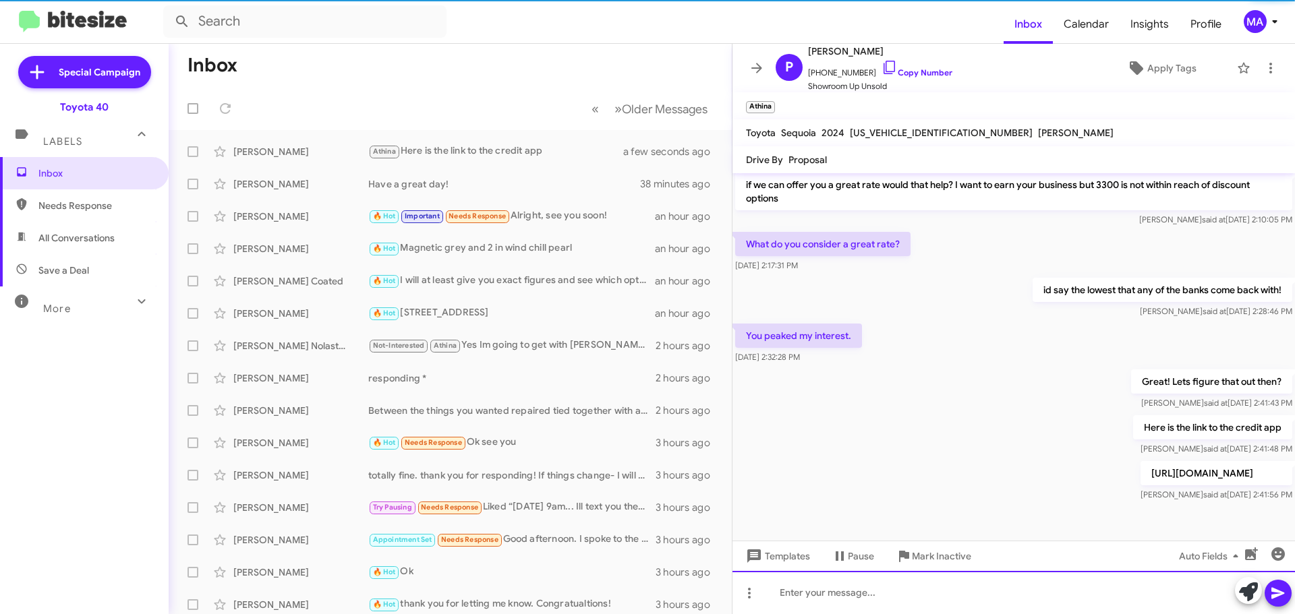
scroll to position [355, 0]
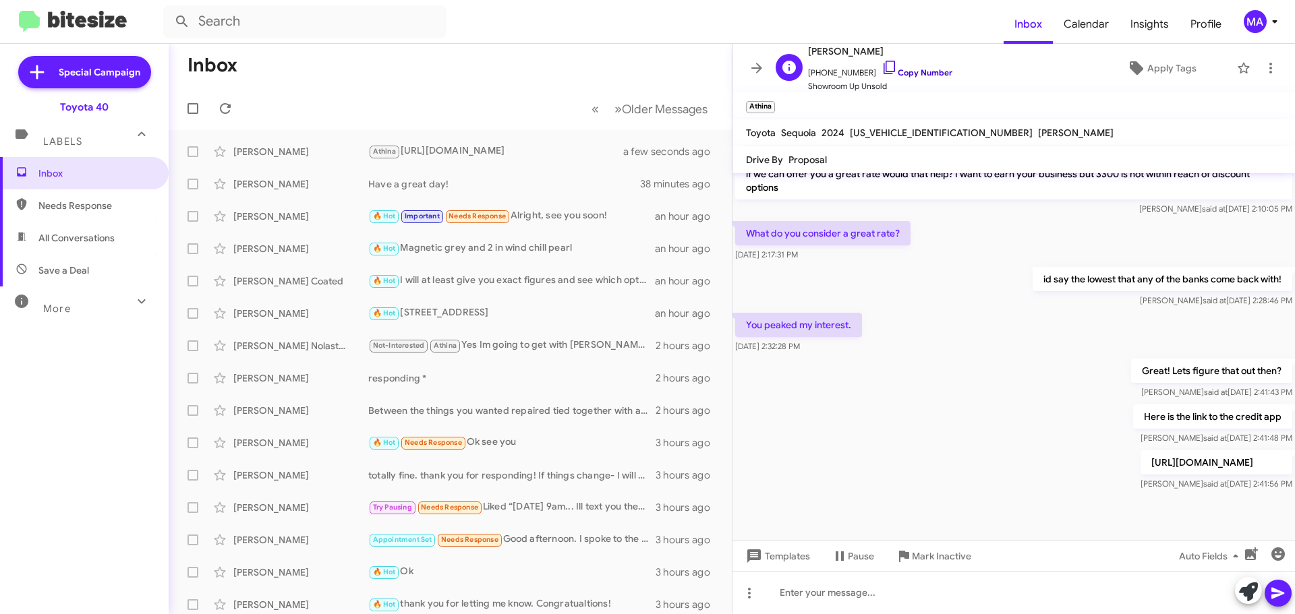
click at [882, 67] on icon at bounding box center [890, 67] width 16 height 16
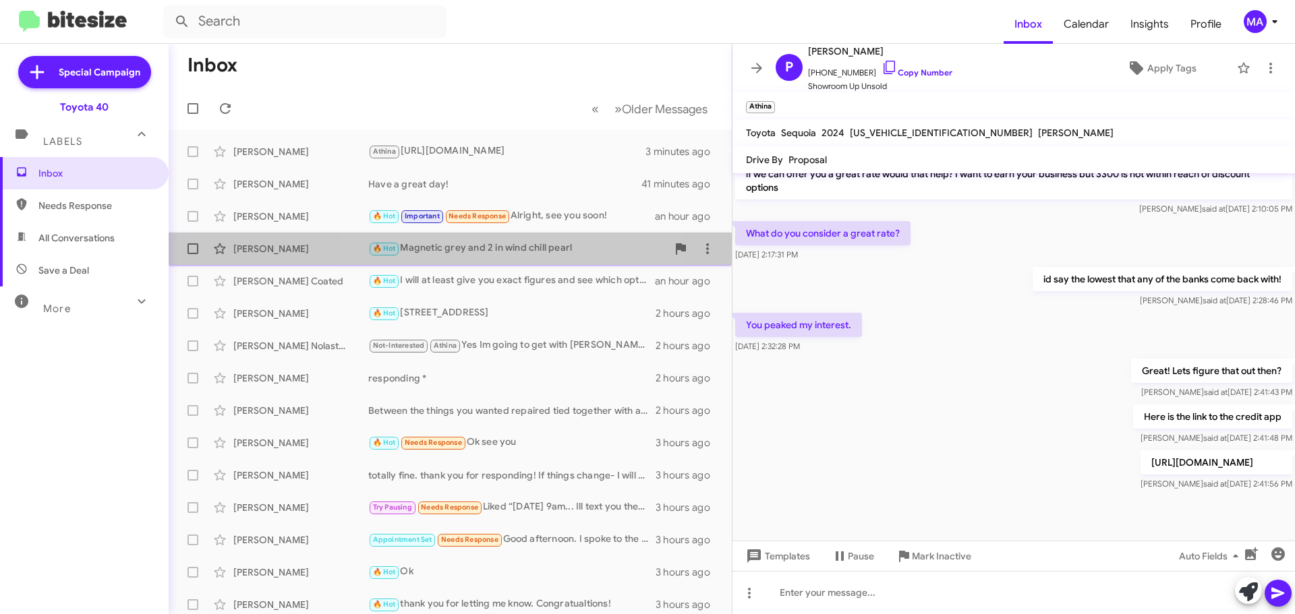
click at [468, 243] on div "🔥 Hot Magnetic grey and 2 in wind chill pearl" at bounding box center [517, 249] width 299 height 16
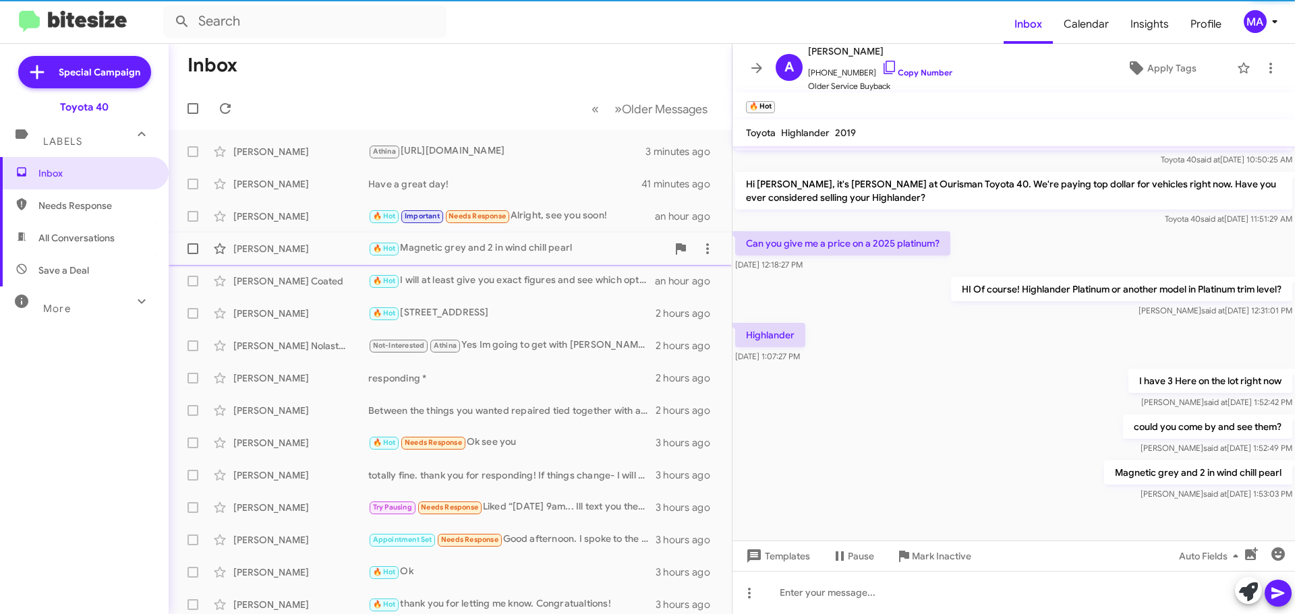
scroll to position [295, 0]
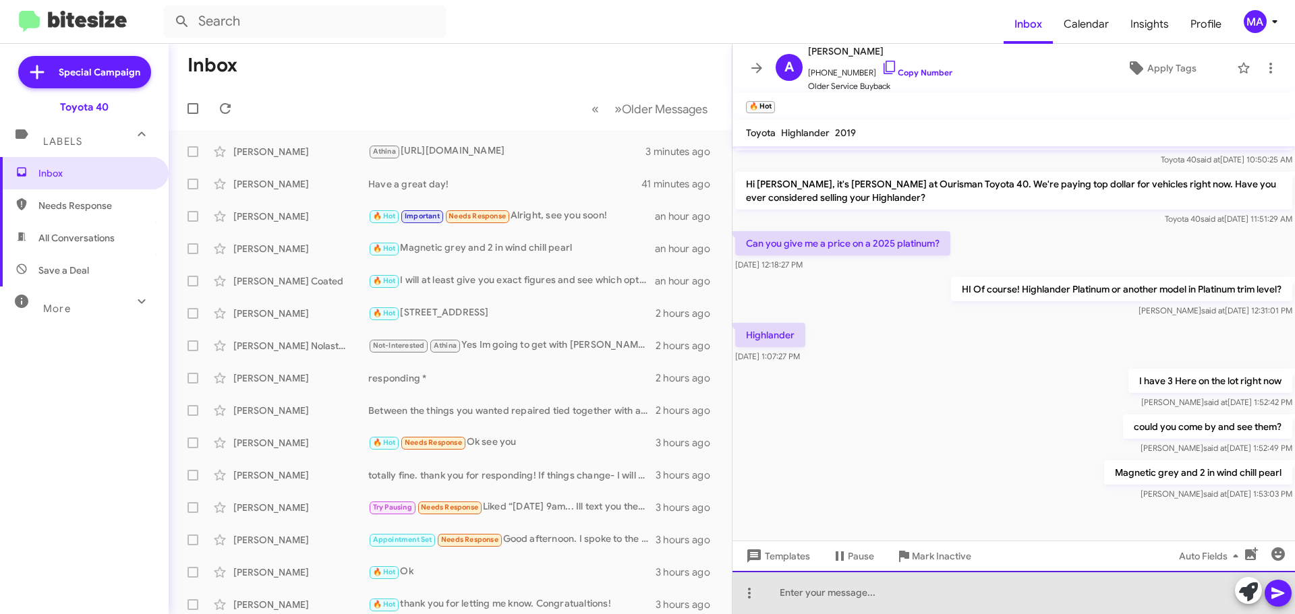
click at [845, 591] on div at bounding box center [1013, 592] width 562 height 43
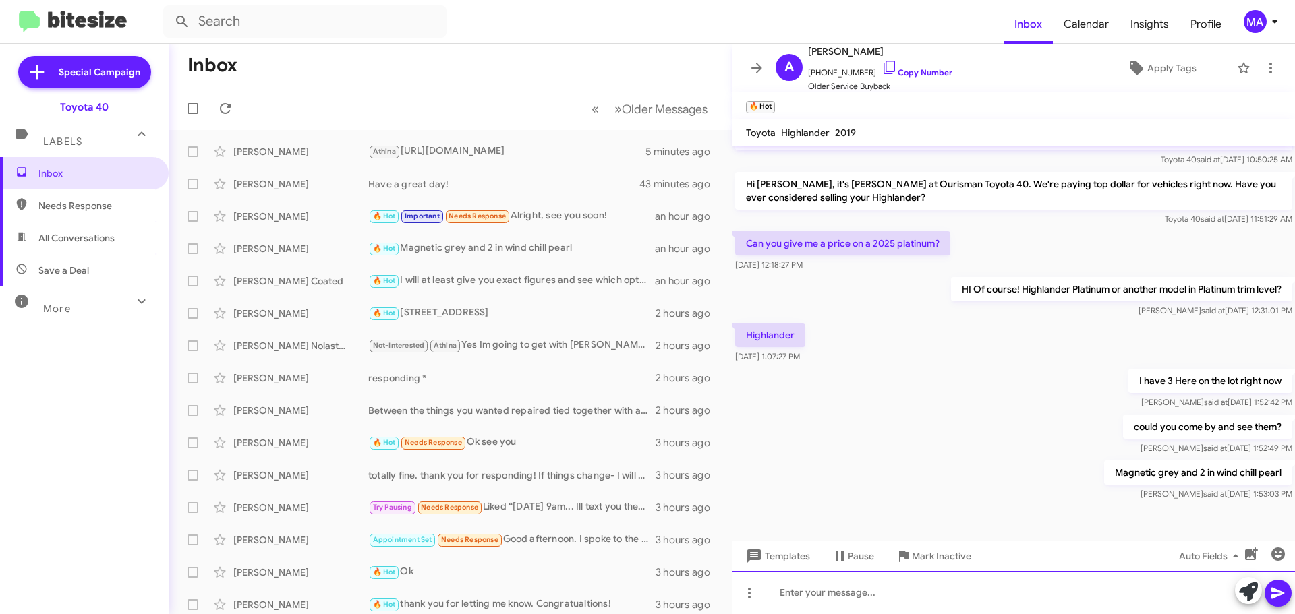
click at [853, 592] on div at bounding box center [1013, 592] width 562 height 43
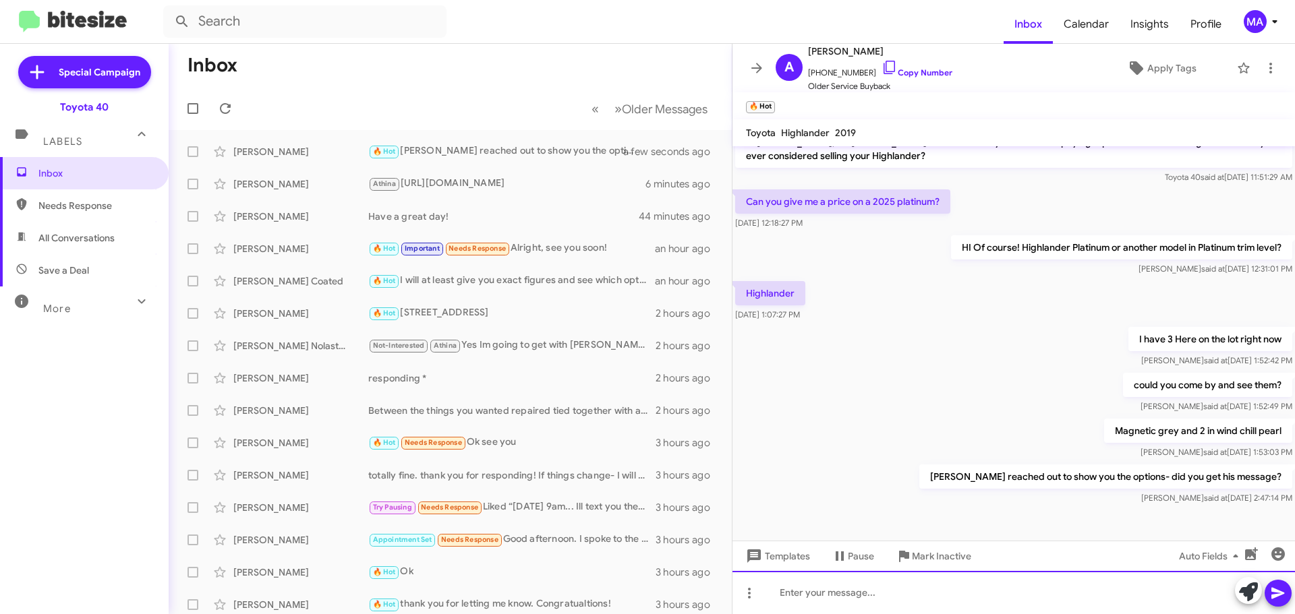
scroll to position [345, 0]
